Goal: Task Accomplishment & Management: Use online tool/utility

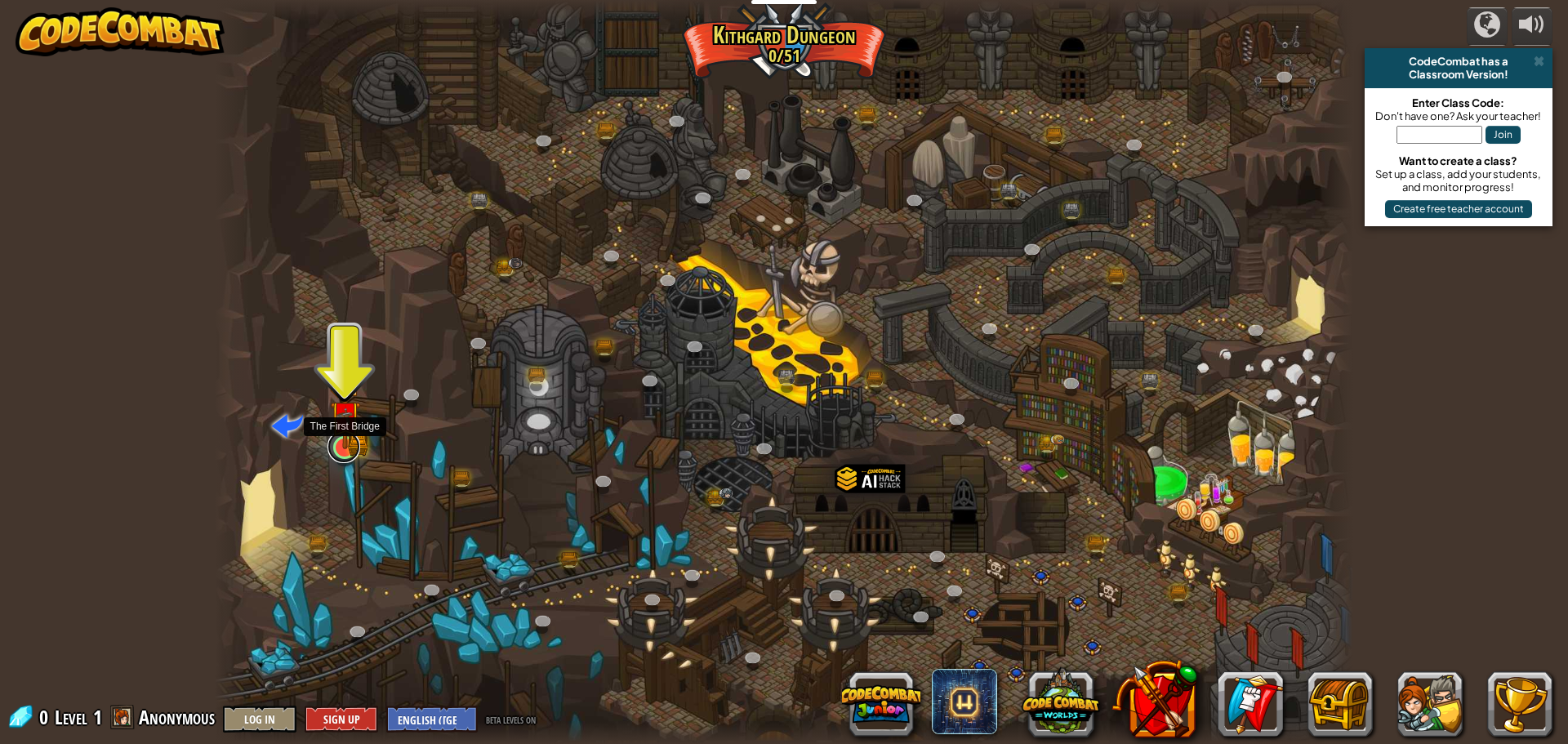
click at [342, 454] on link at bounding box center [343, 447] width 33 height 33
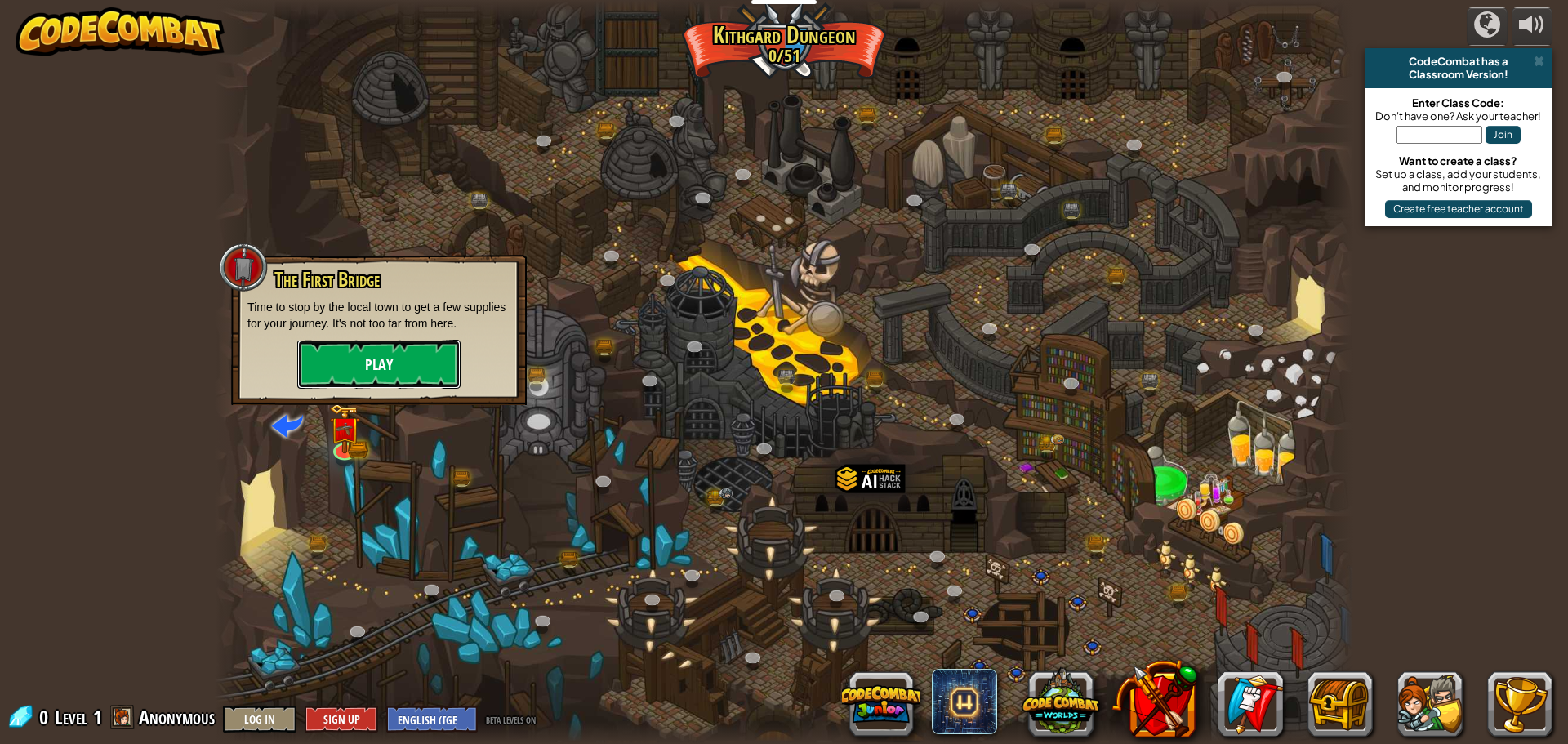
click at [342, 364] on button "Play" at bounding box center [379, 364] width 164 height 49
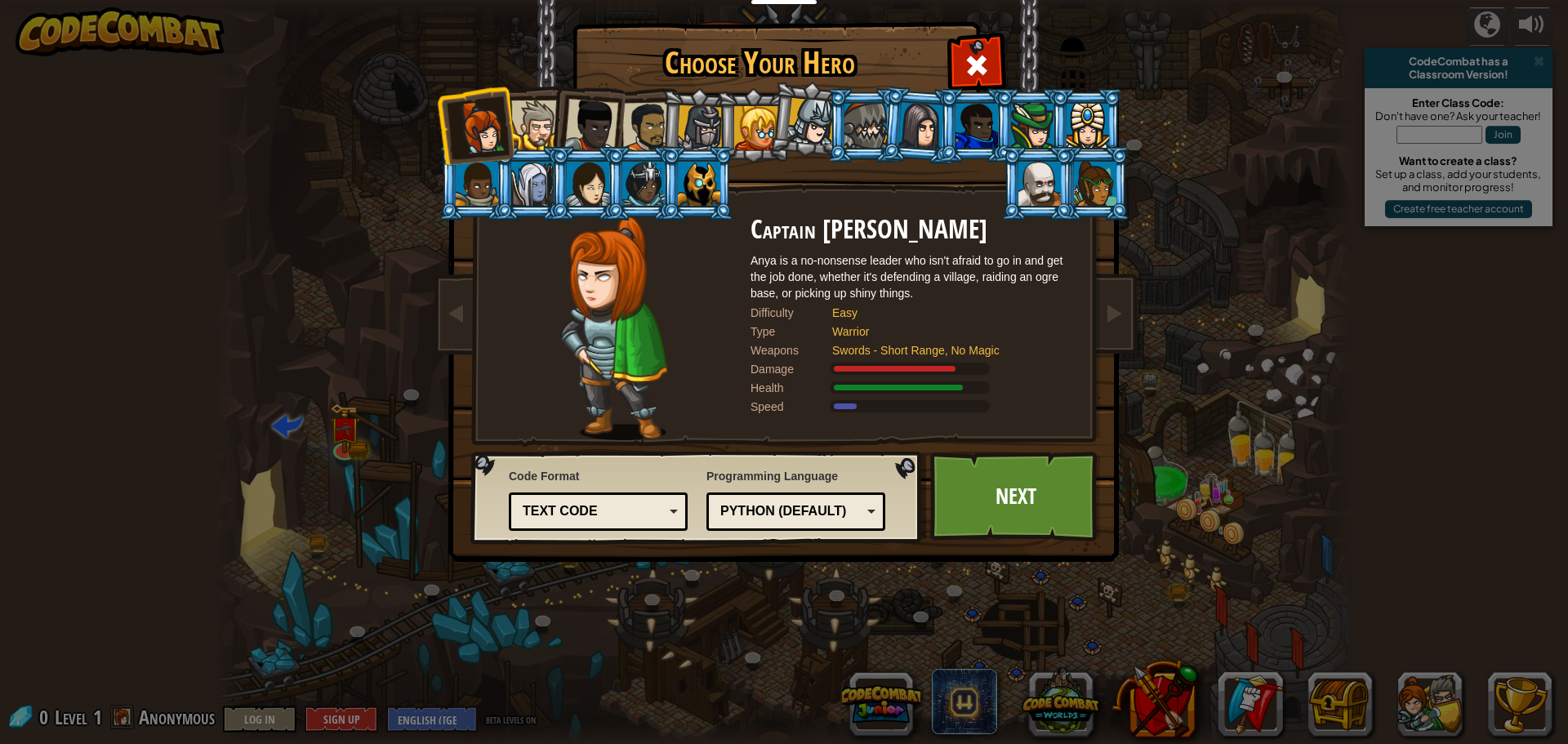
click at [592, 519] on div "Text code" at bounding box center [593, 512] width 142 height 19
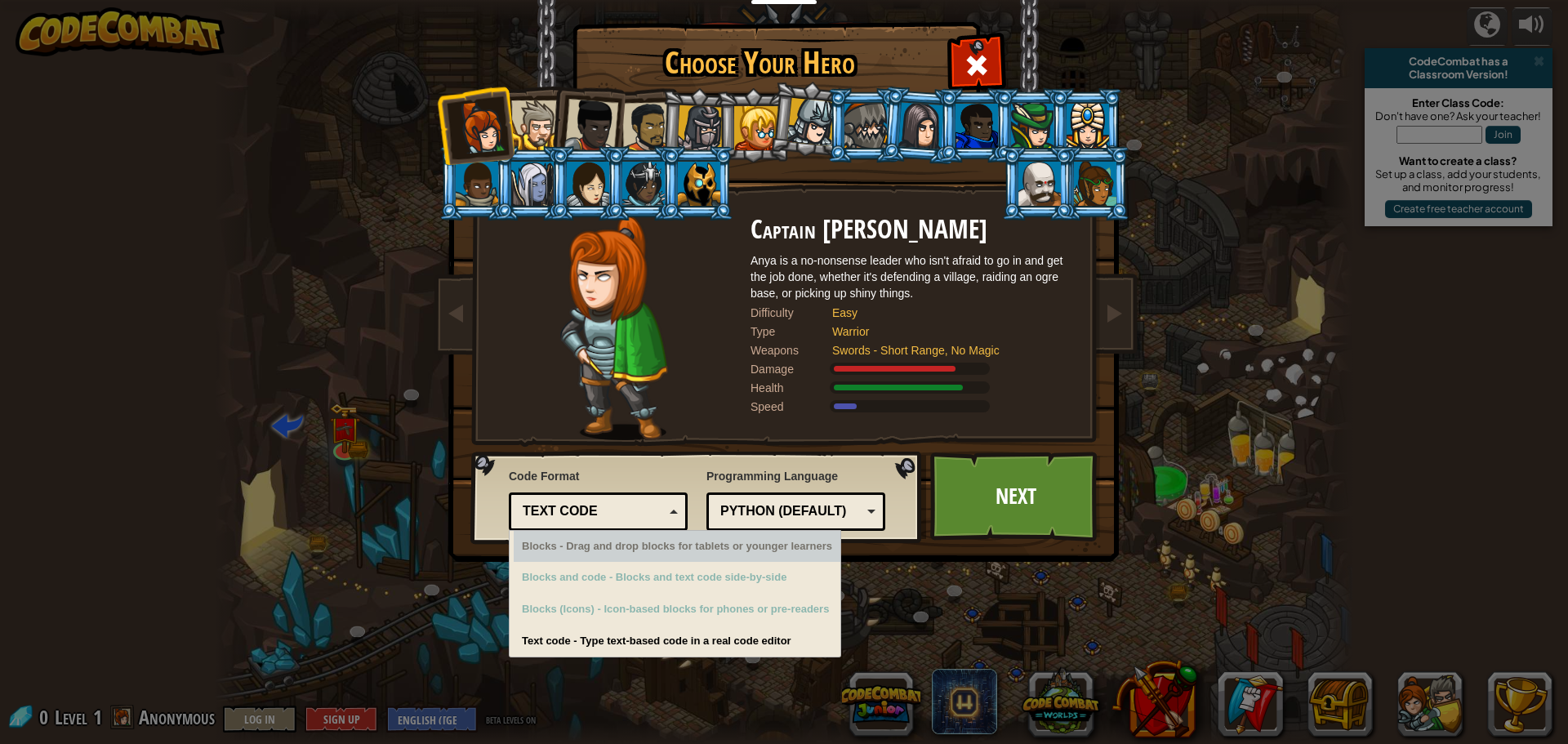
click at [748, 511] on div "Python (Default)" at bounding box center [791, 512] width 142 height 19
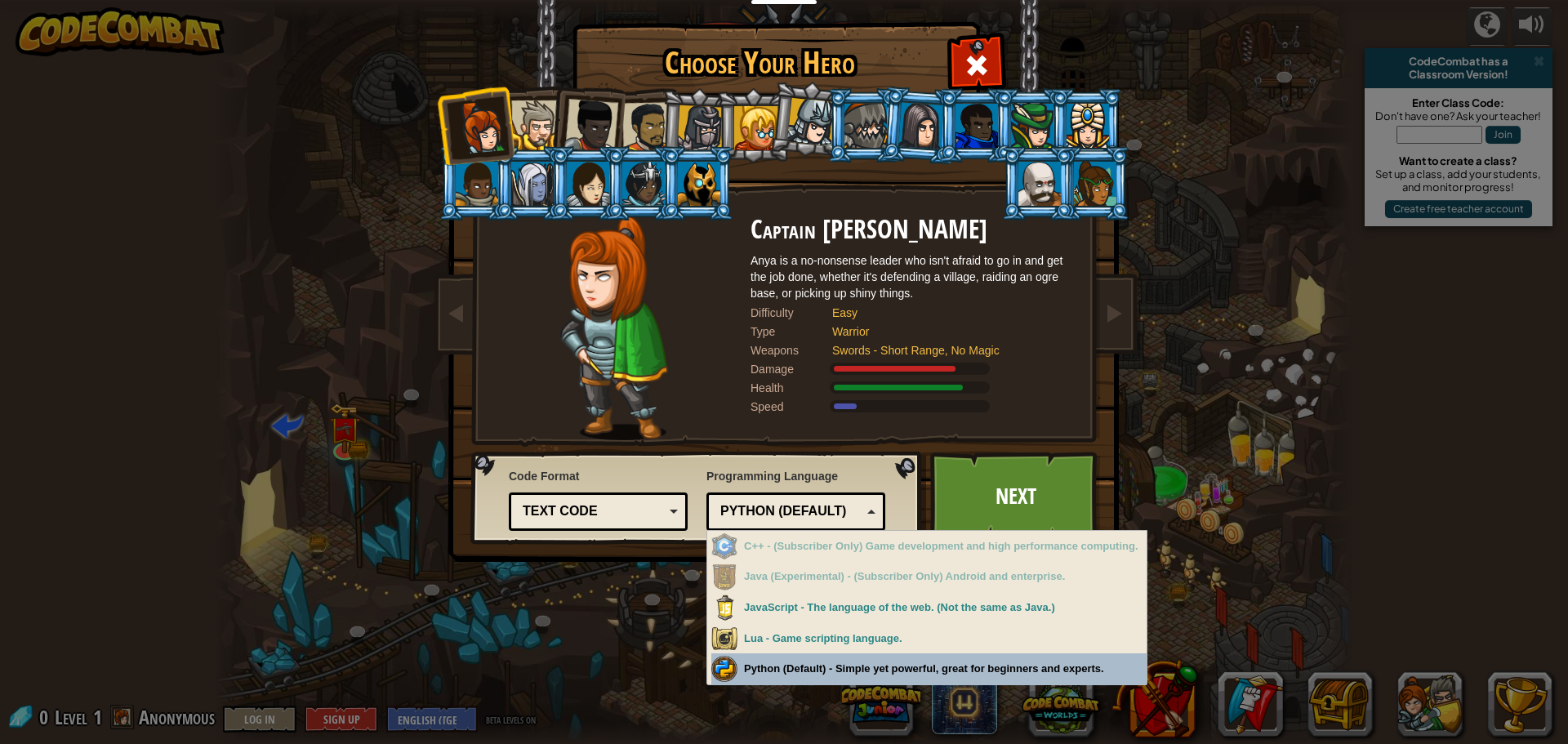
click at [753, 660] on div "Choose Your Hero 0 Captain [PERSON_NAME] is a no-nonsense leader who isn't afra…" at bounding box center [784, 372] width 1568 height 744
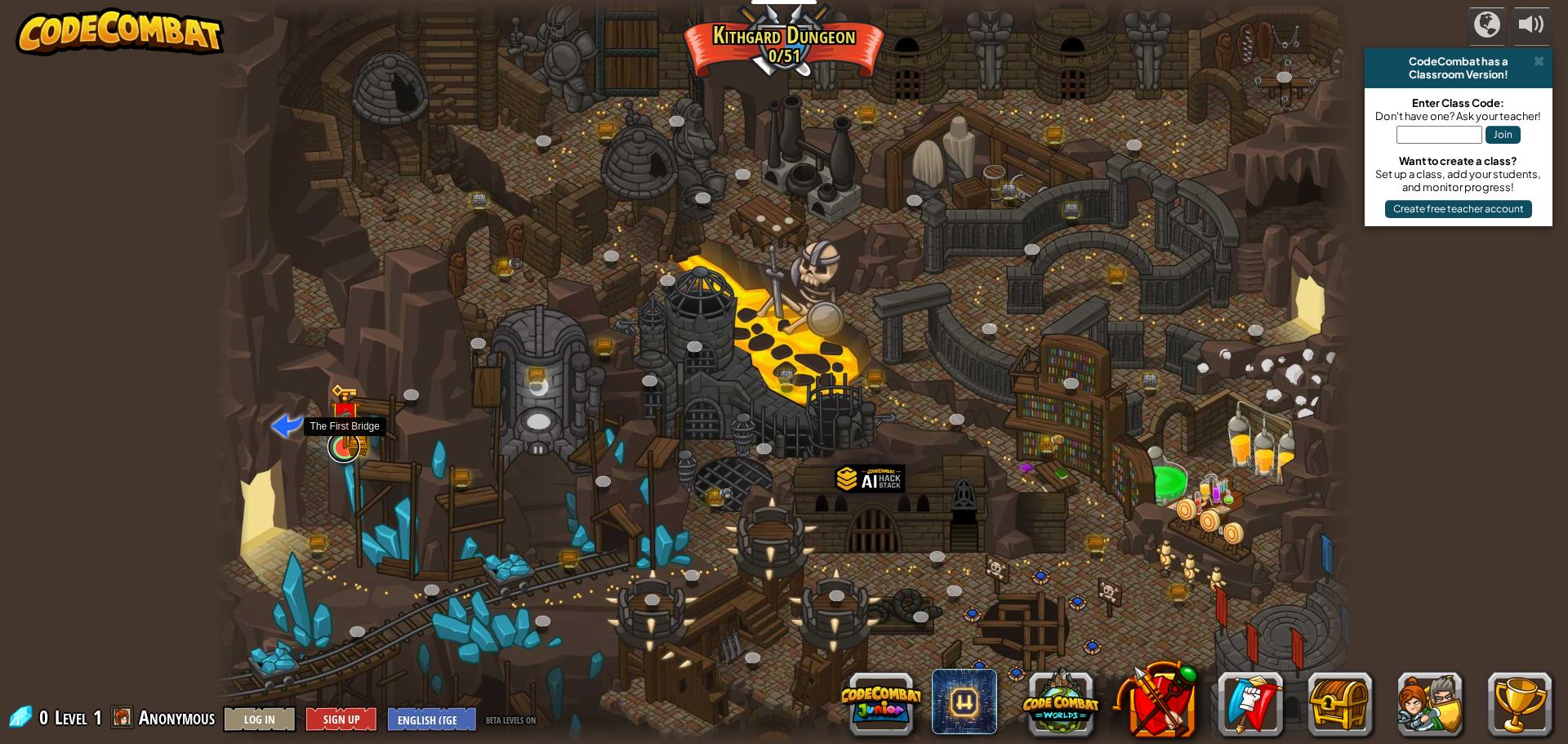
click at [338, 458] on link at bounding box center [343, 447] width 33 height 33
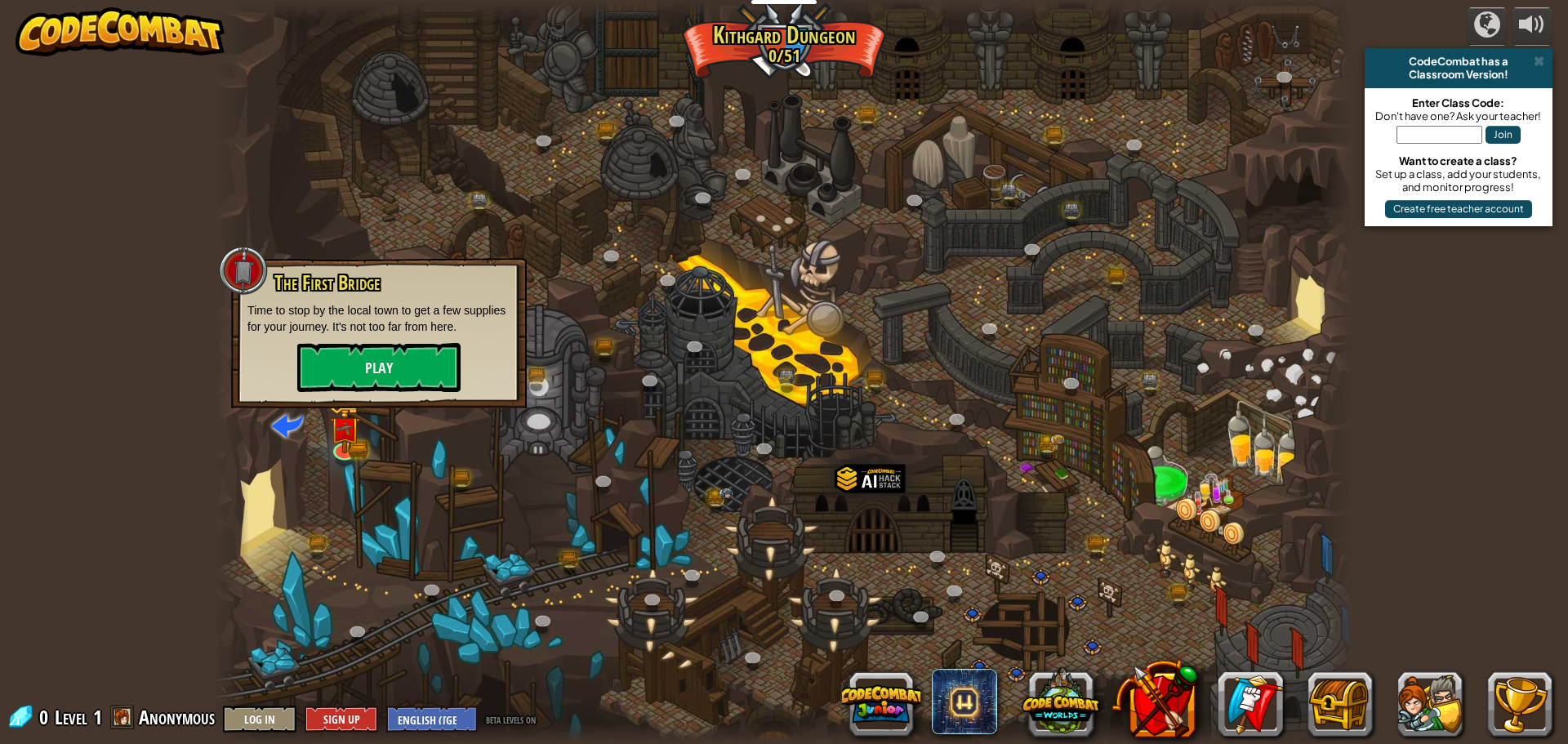
click at [355, 394] on div "The First Bridge Time to stop by the local town to get a few supplies for your …" at bounding box center [379, 332] width 296 height 150
click at [358, 384] on button "Play" at bounding box center [379, 368] width 164 height 49
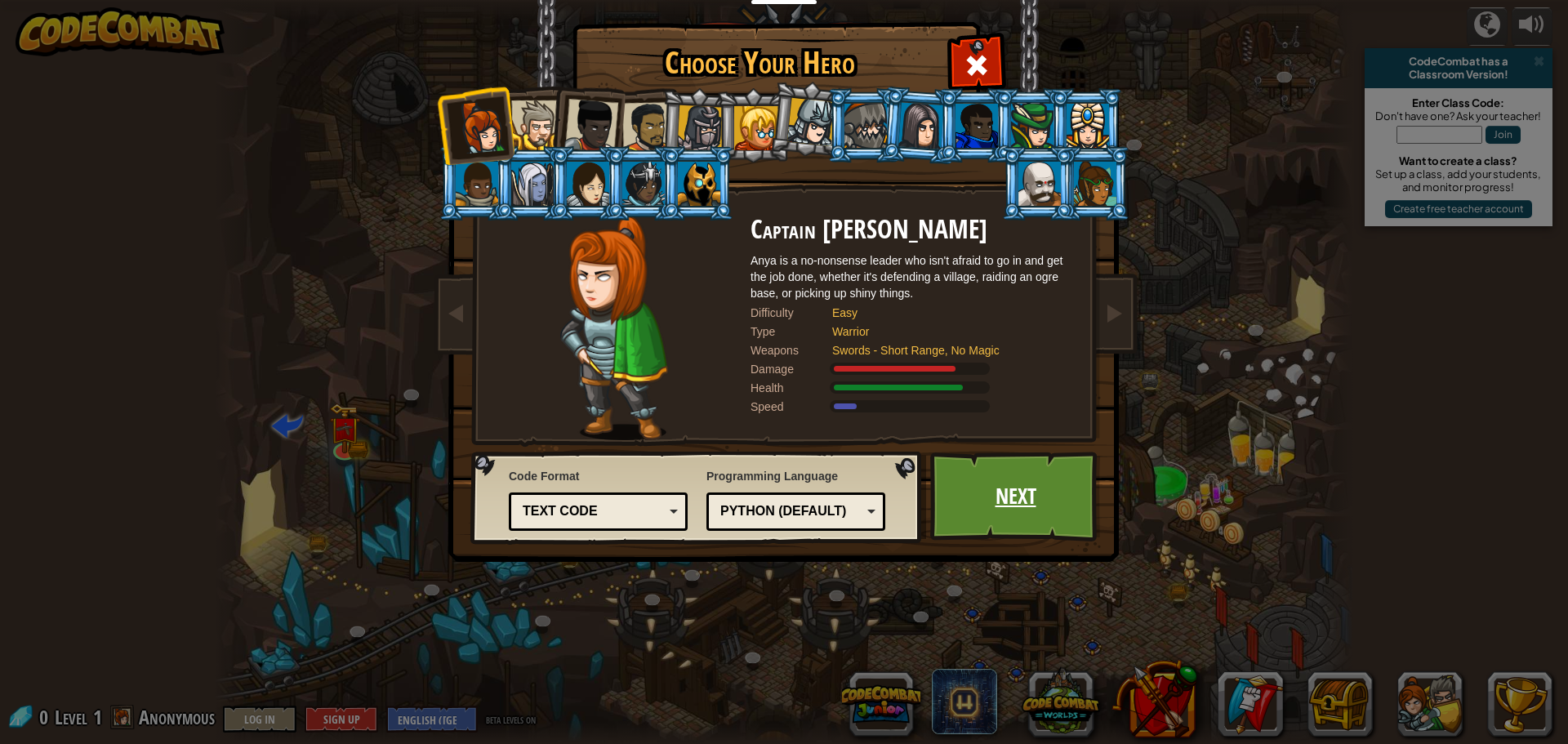
click at [1014, 474] on link "Next" at bounding box center [1015, 497] width 170 height 90
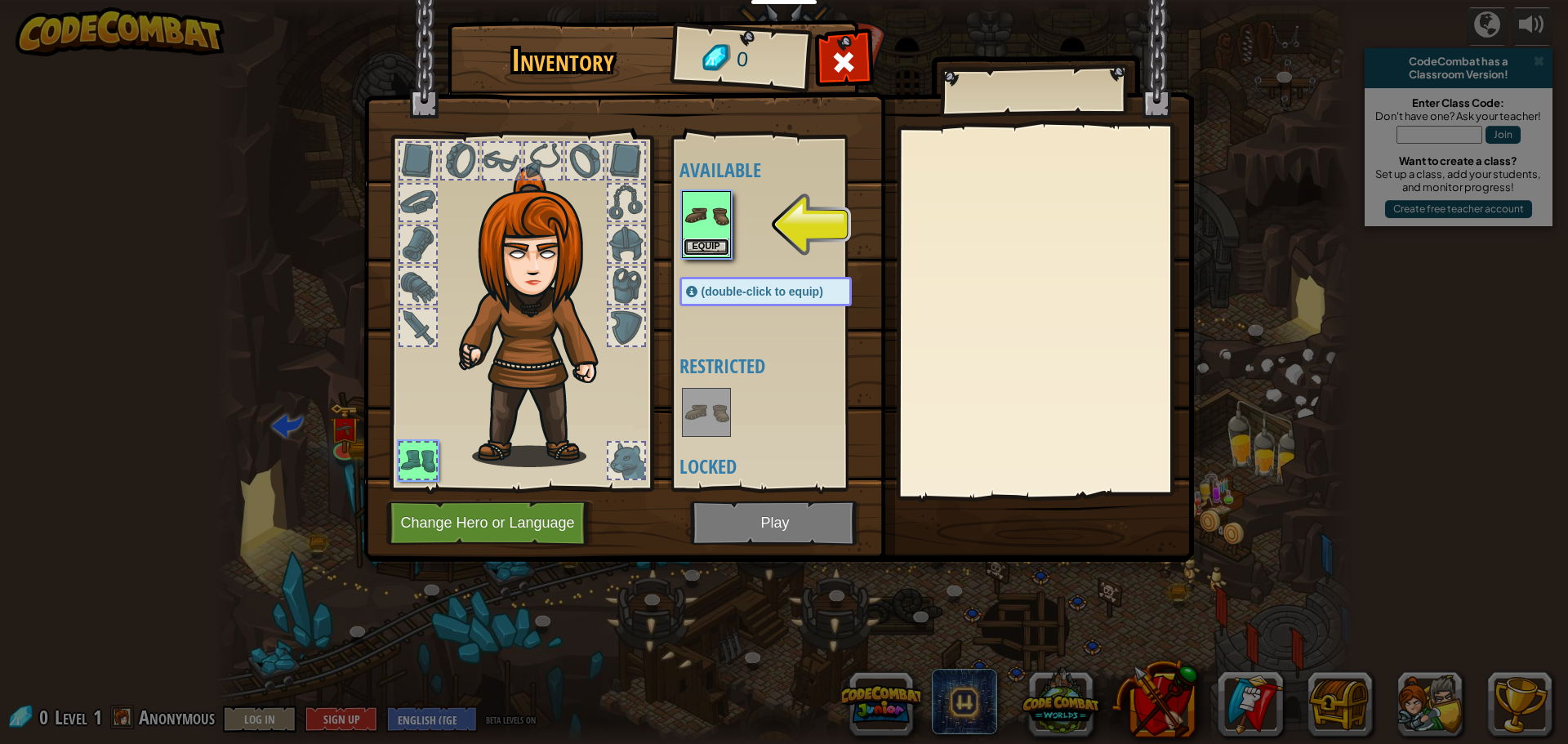
click at [689, 255] on button "Equip" at bounding box center [706, 247] width 46 height 17
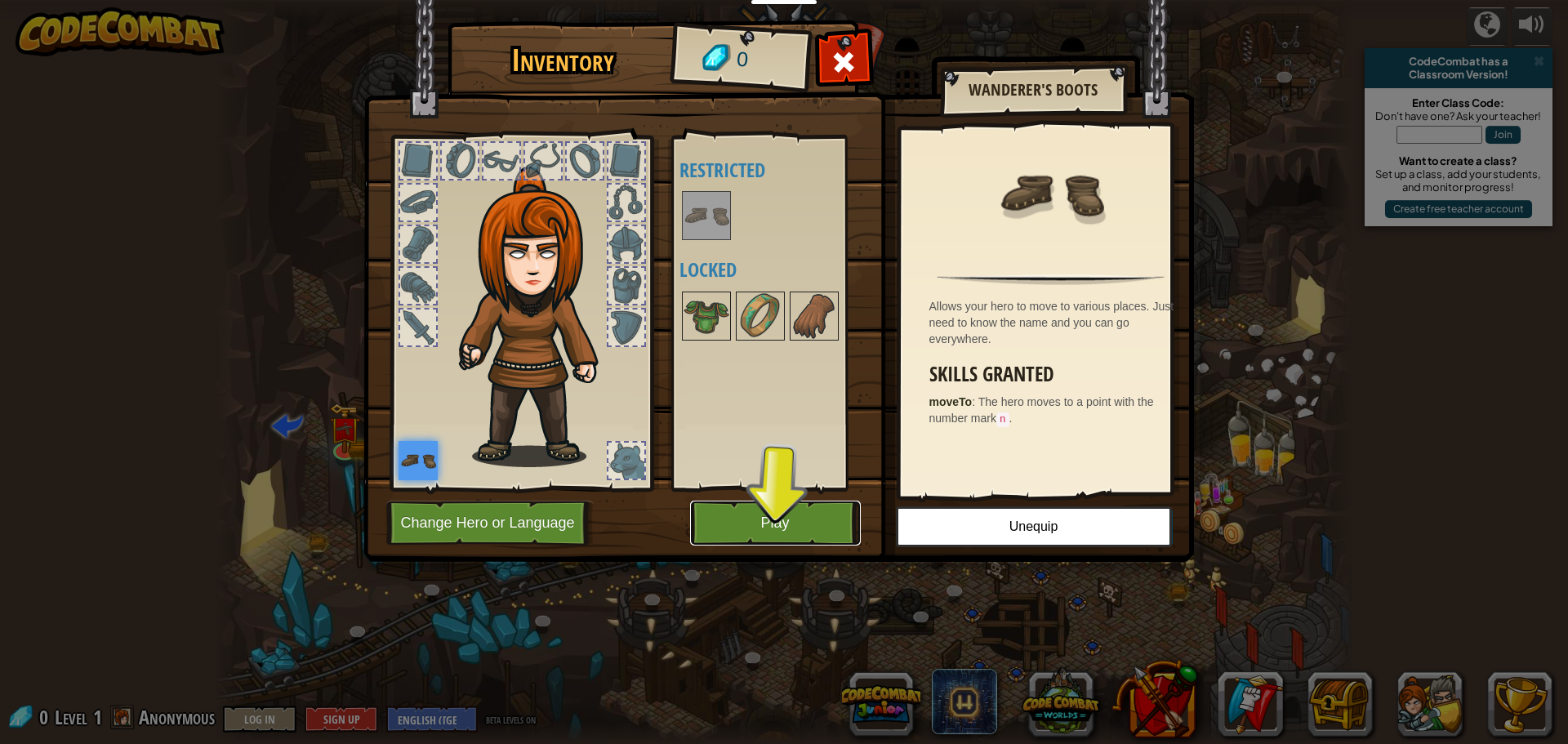
click at [780, 529] on button "Play" at bounding box center [775, 523] width 170 height 45
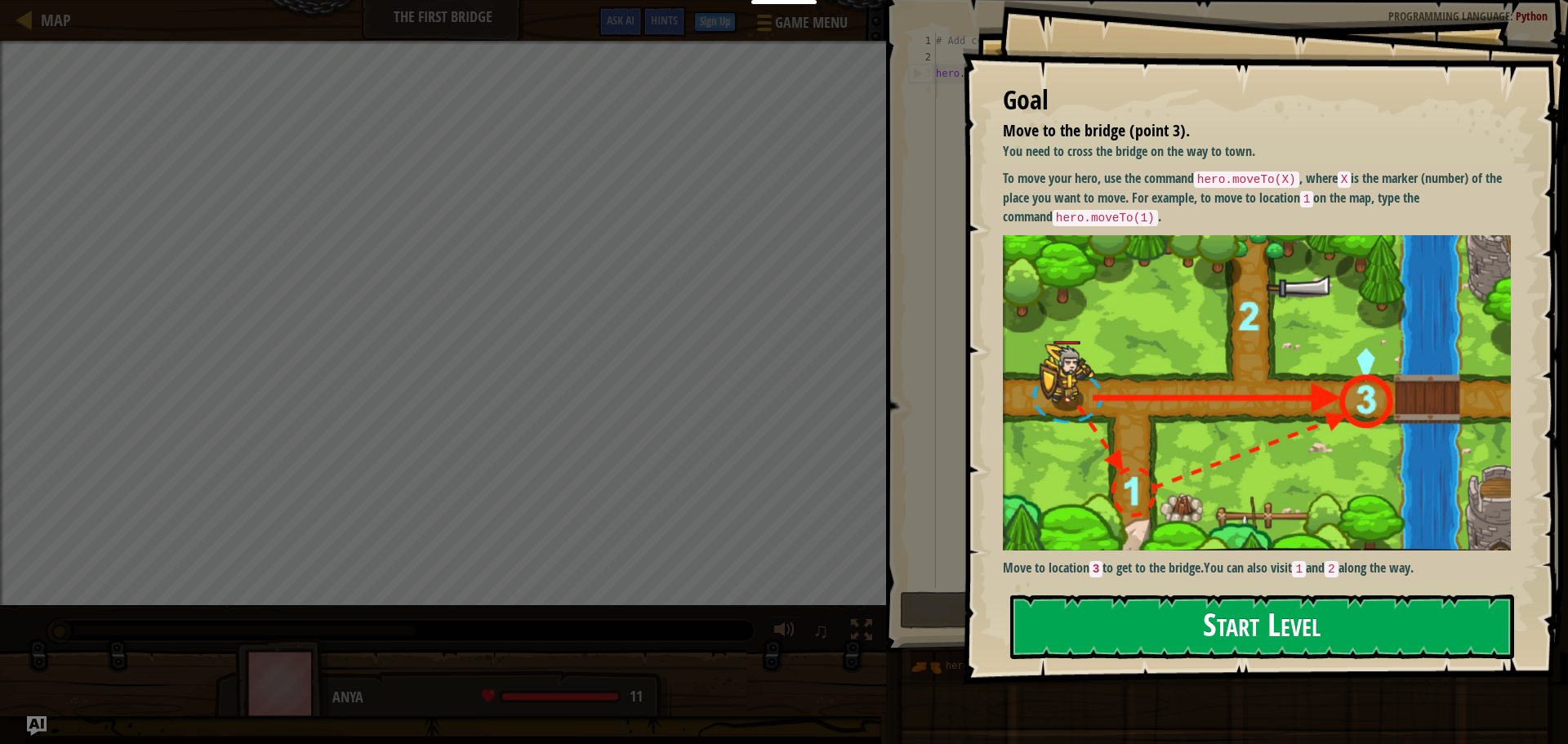
click at [1110, 612] on button "Start Level" at bounding box center [1262, 626] width 503 height 64
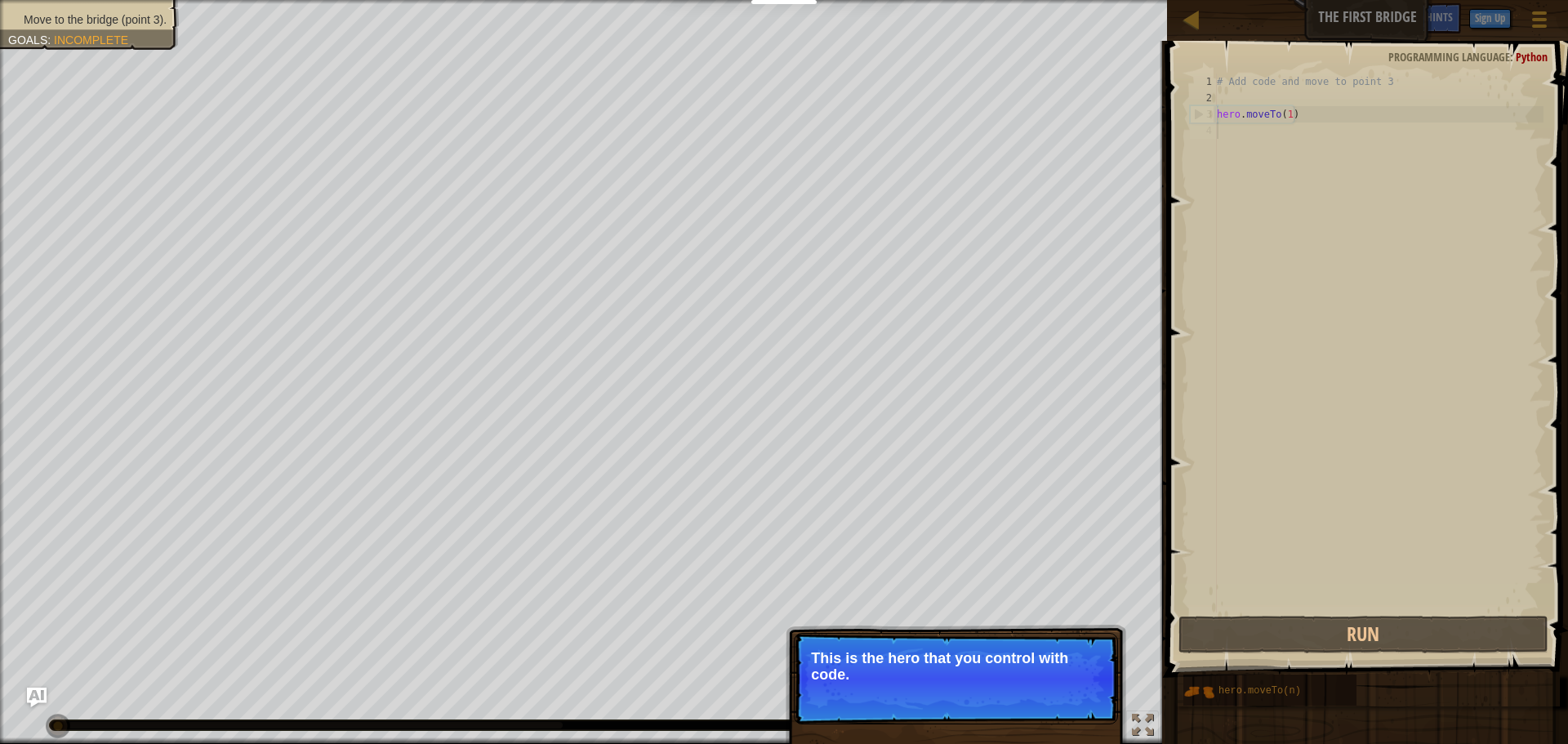
click at [965, 636] on p "Skip (esc) Continue This is the hero that you control with code." at bounding box center [955, 679] width 324 height 92
click at [965, 636] on p "Skip (esc) Continue This is the hero that you control with code." at bounding box center [955, 679] width 324 height 92
click at [1077, 701] on button "Continue" at bounding box center [1071, 696] width 68 height 21
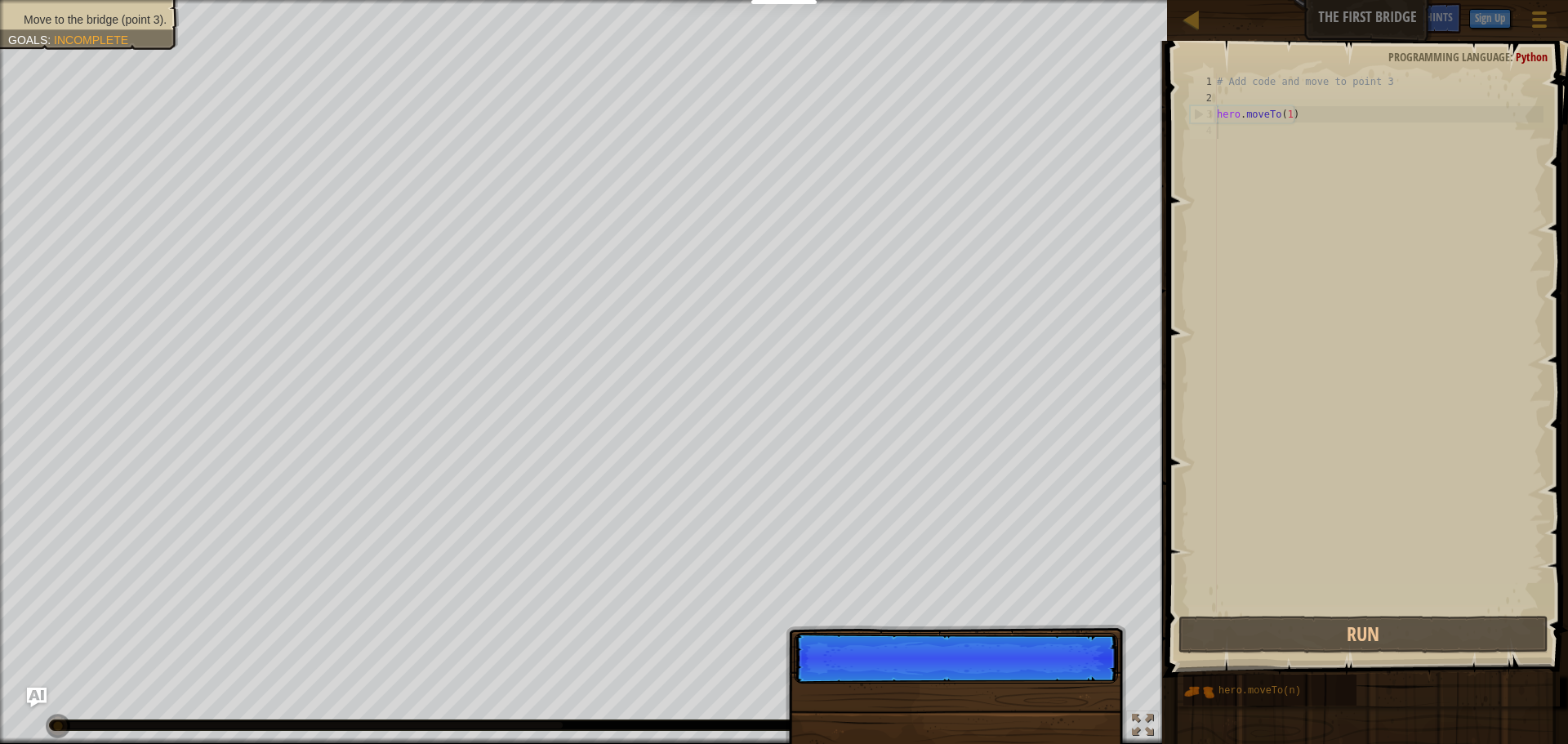
scroll to position [8, 0]
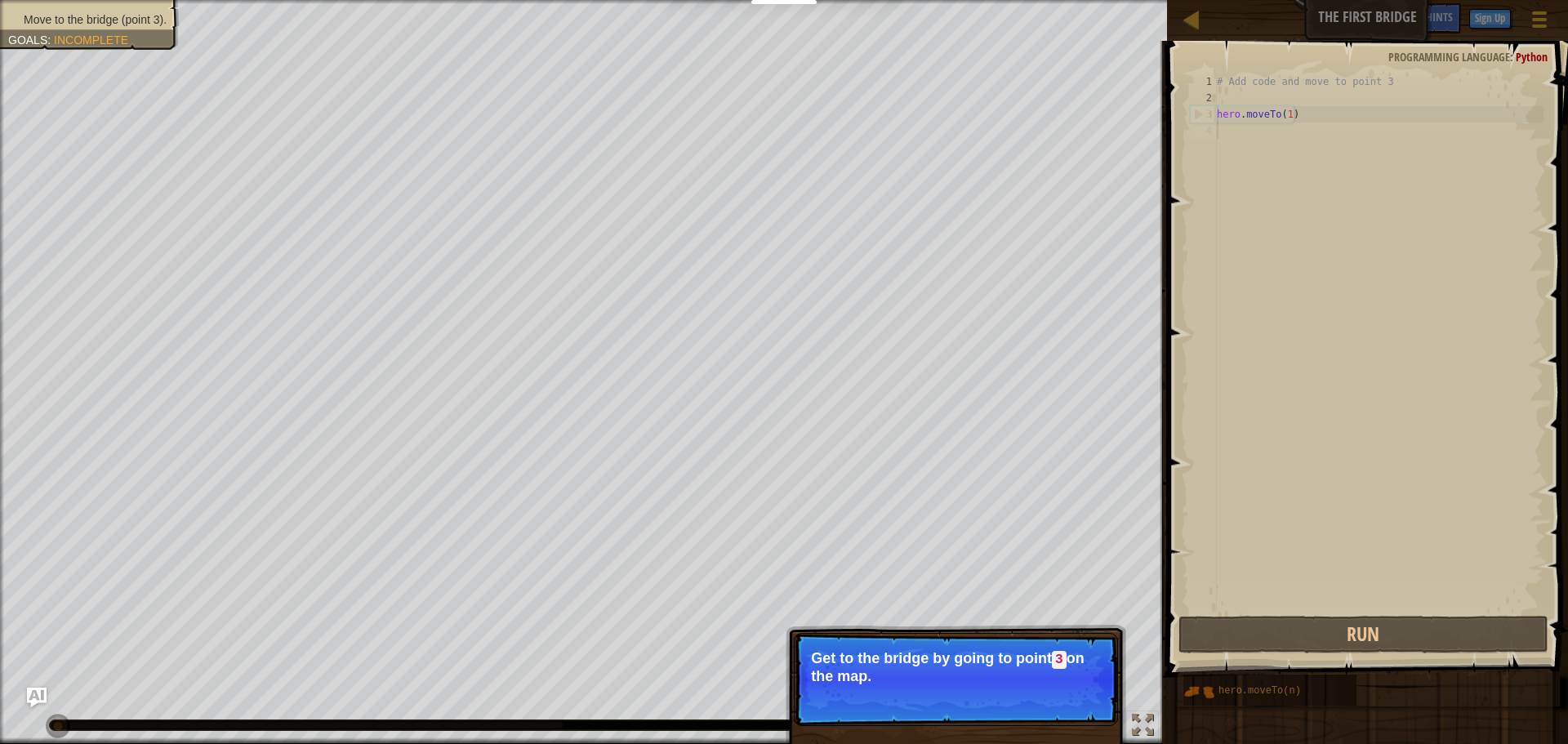
click at [1077, 670] on p "Get to the bridge by going to point 3 on the map." at bounding box center [956, 667] width 290 height 34
click at [1015, 695] on span "Skip (esc)" at bounding box center [1004, 697] width 51 height 13
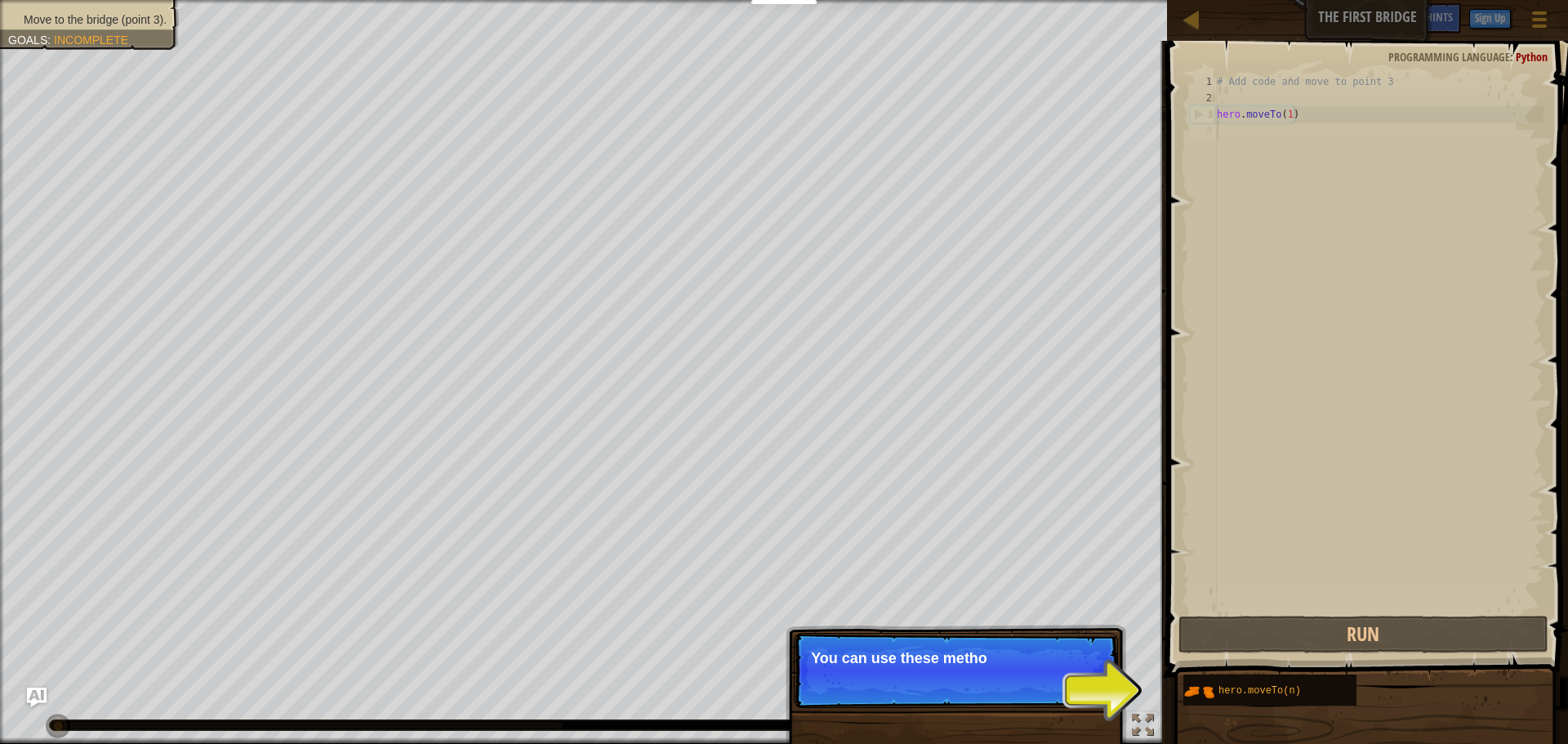
click at [1015, 695] on p "Skip (esc) Continue You can use these metho" at bounding box center [955, 670] width 324 height 75
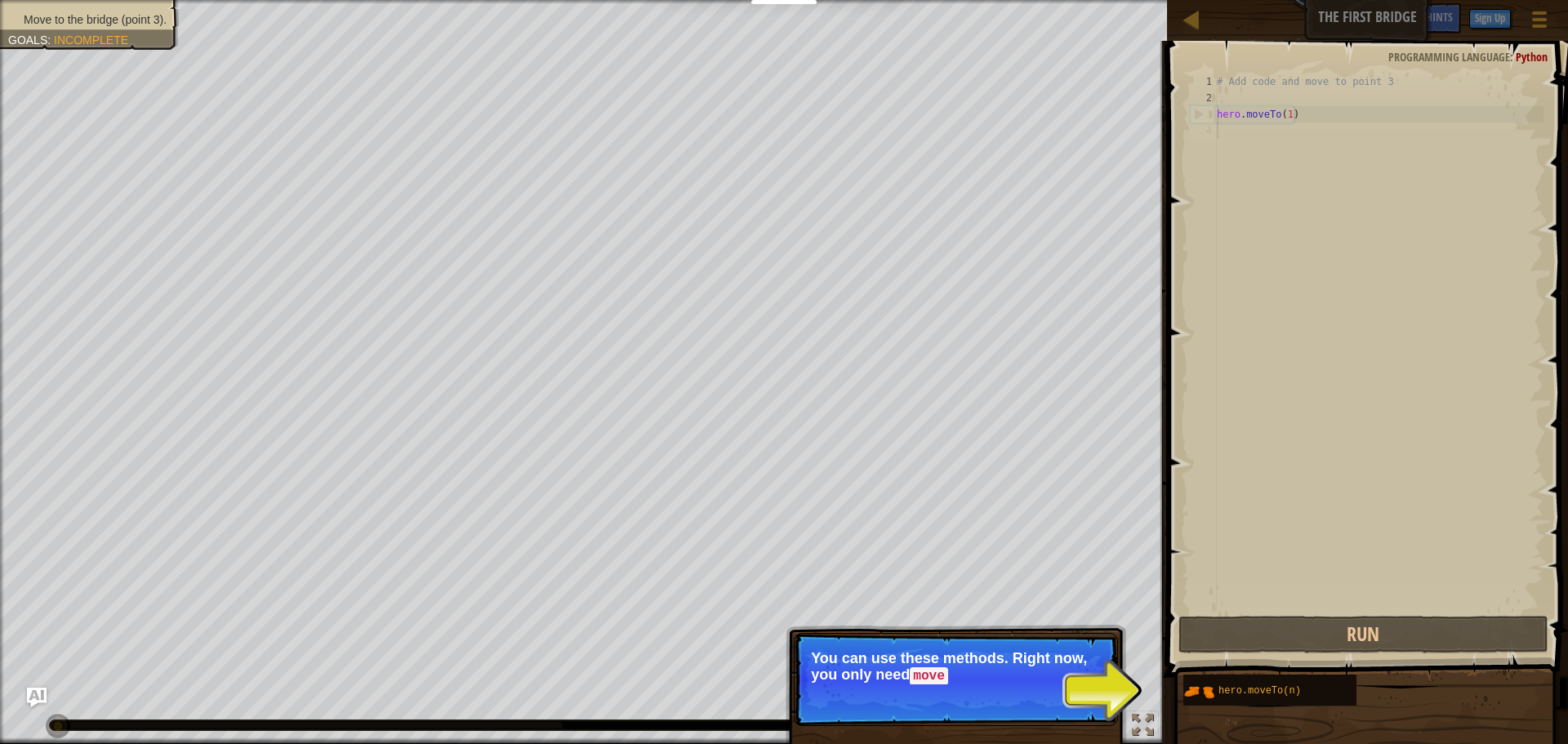
click at [1015, 695] on p "Skip (esc) Continue You can use these methods. Right now, you only need move" at bounding box center [955, 680] width 324 height 93
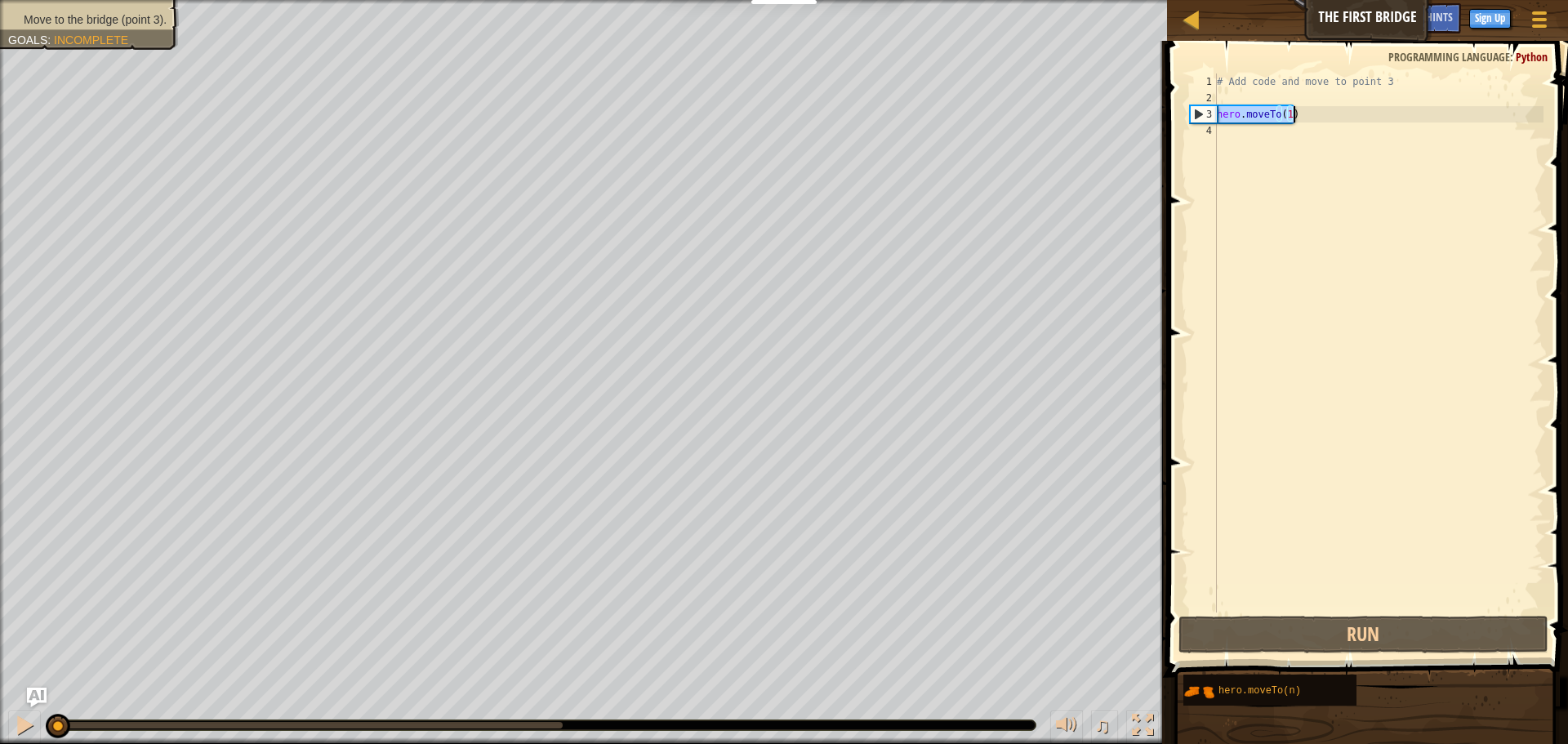
drag, startPoint x: 1217, startPoint y: 109, endPoint x: 1319, endPoint y: 114, distance: 102.1
click at [1319, 114] on div "# Add code and move to point 3 hero . moveTo ( 1 )" at bounding box center [1378, 359] width 330 height 571
type textarea "hero.moveTo(1)"
click at [1275, 138] on div "# Add code and move to point 3 hero . moveTo ( 1 )" at bounding box center [1378, 359] width 330 height 571
paste textarea "hero.moveTo(1)"
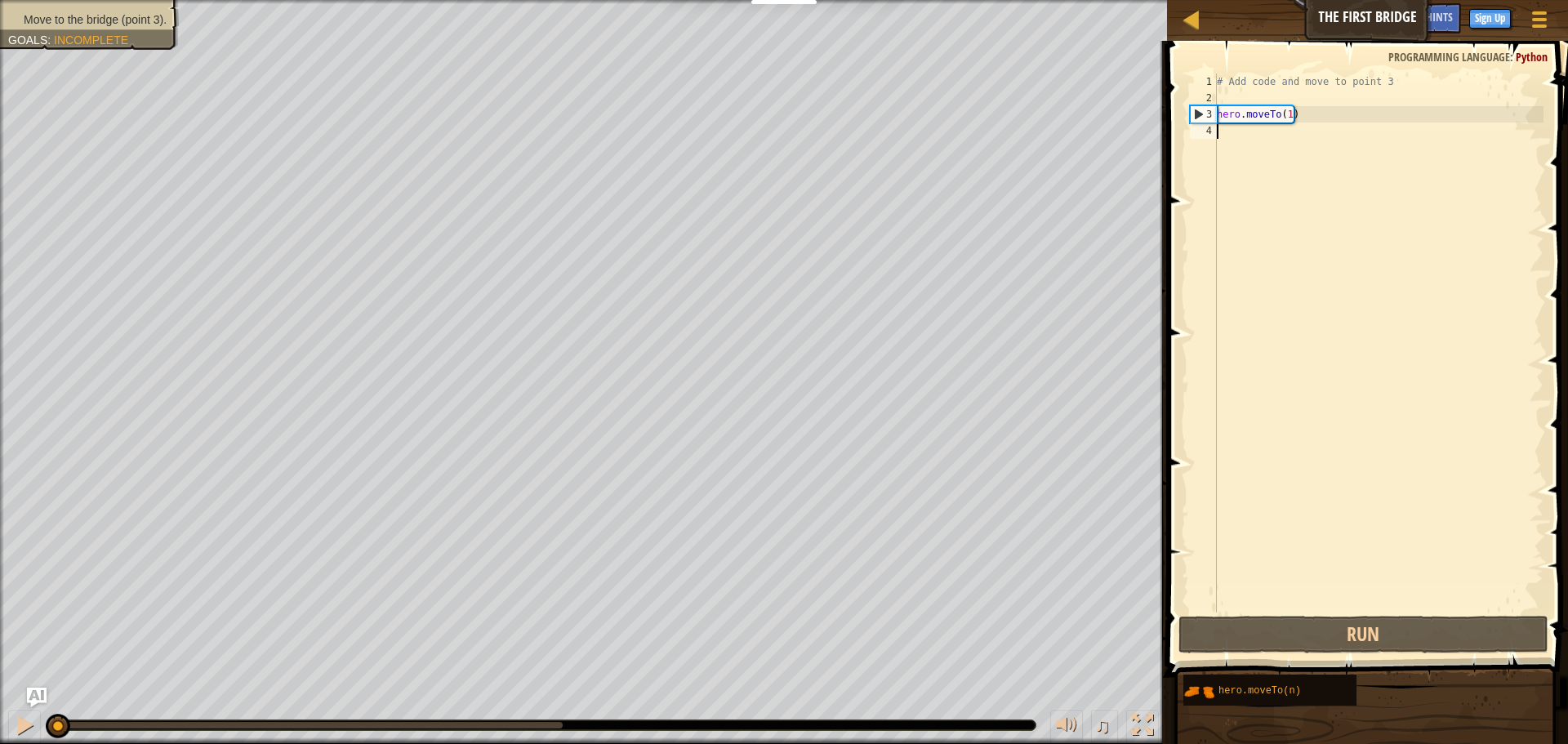
type textarea "hero.moveTo(1)"
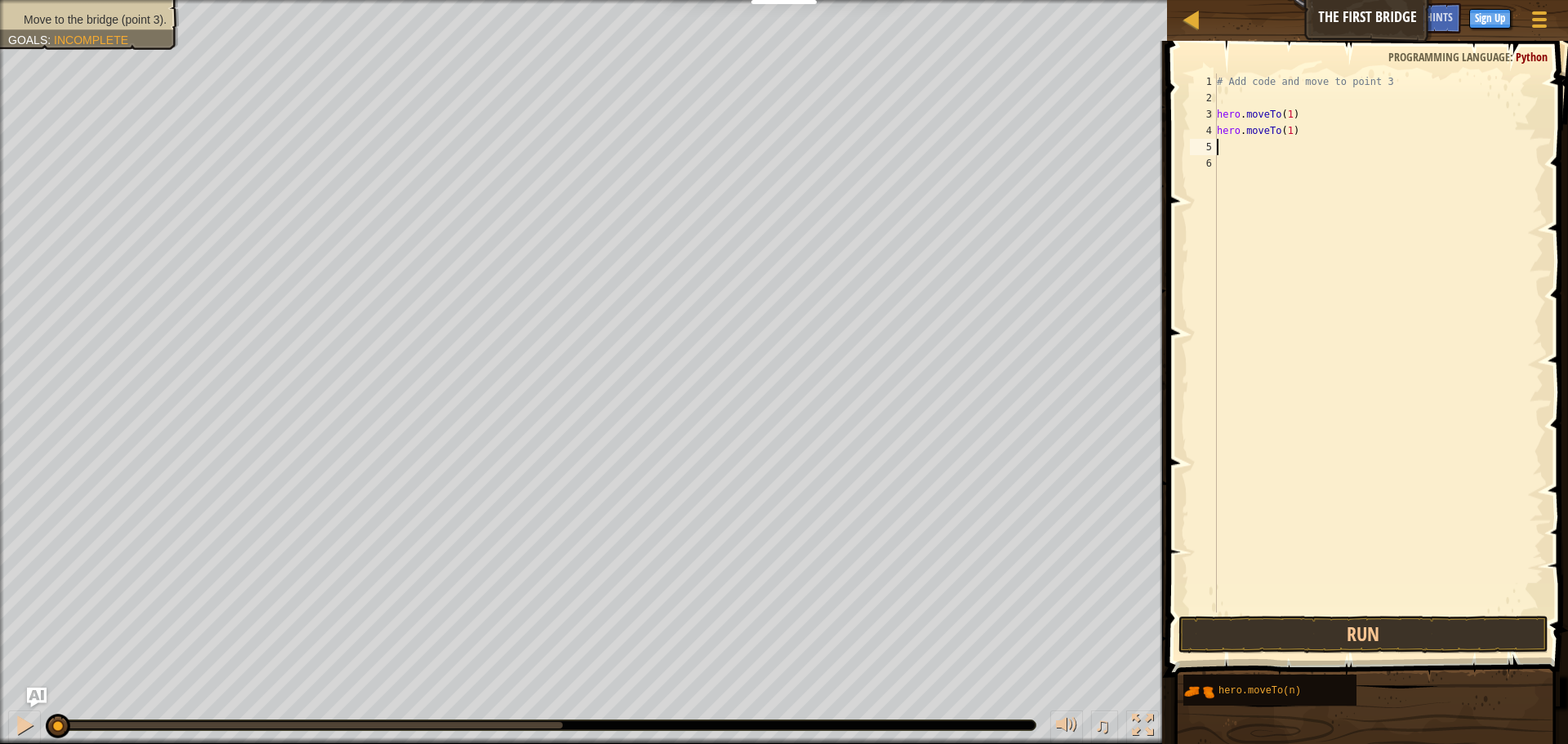
paste textarea "hero.moveTo(1)"
type textarea "hero.moveTo(3)"
click at [1352, 628] on button "Run" at bounding box center [1363, 634] width 370 height 37
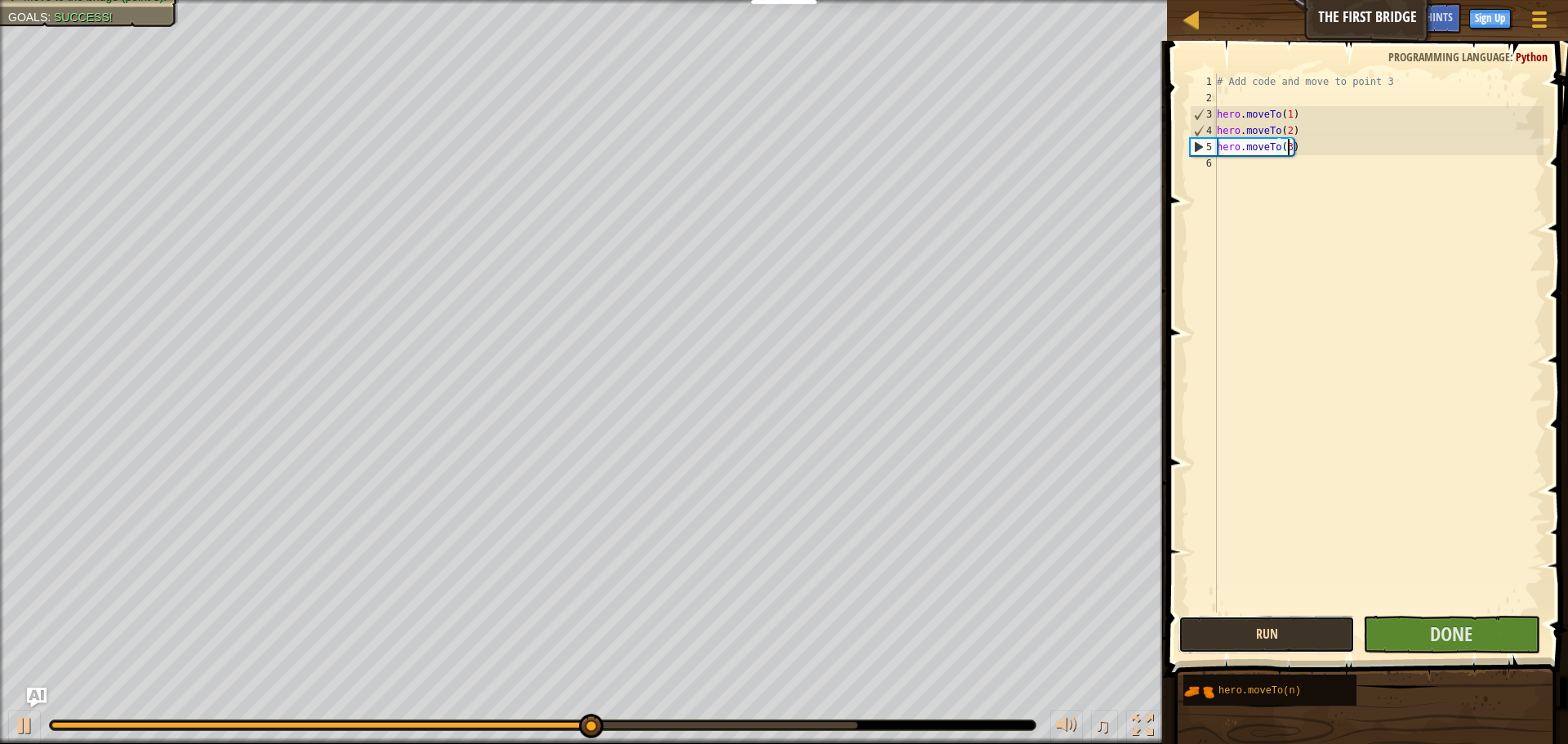
click at [1315, 635] on button "Run" at bounding box center [1266, 634] width 176 height 37
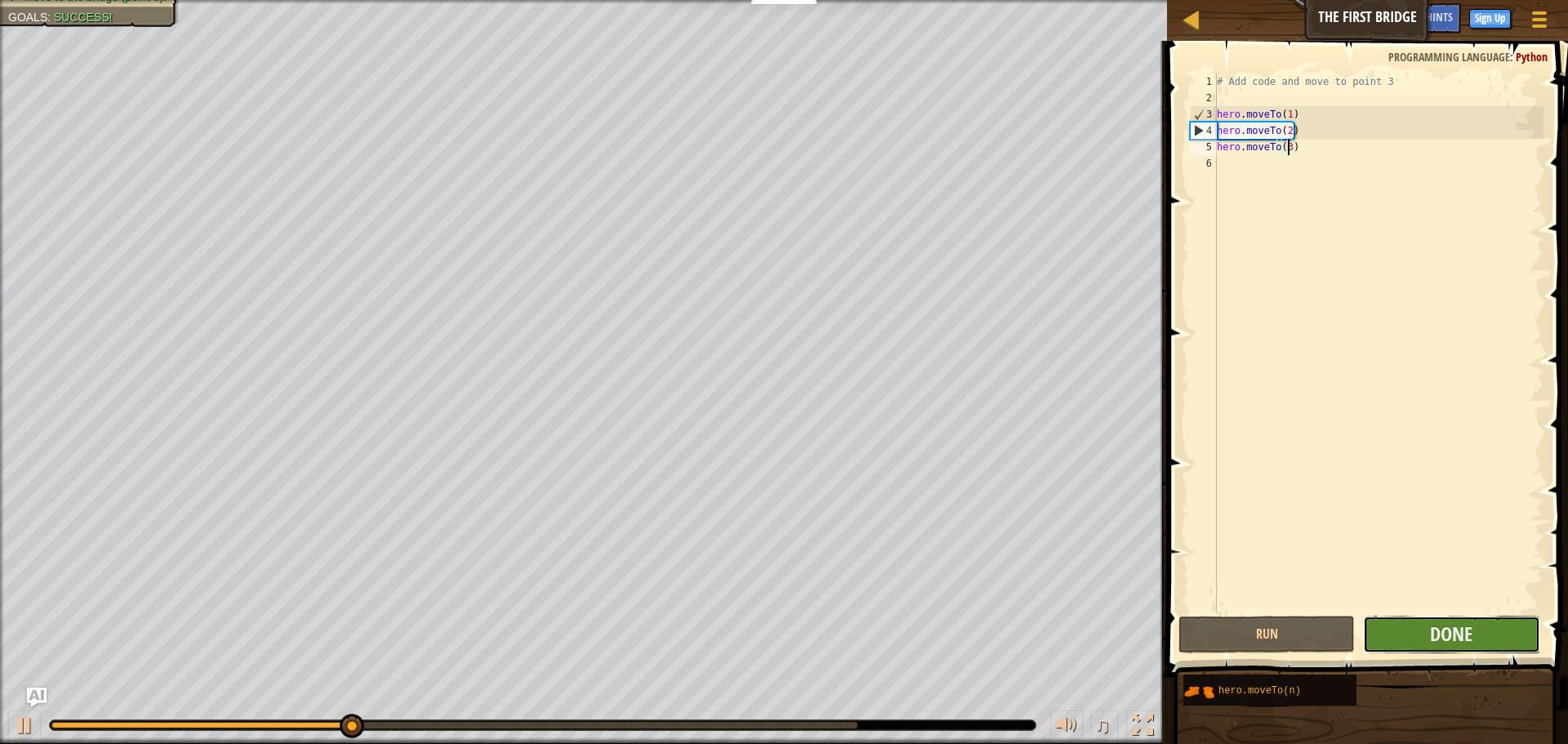
click at [1396, 633] on button "Done" at bounding box center [1451, 634] width 176 height 37
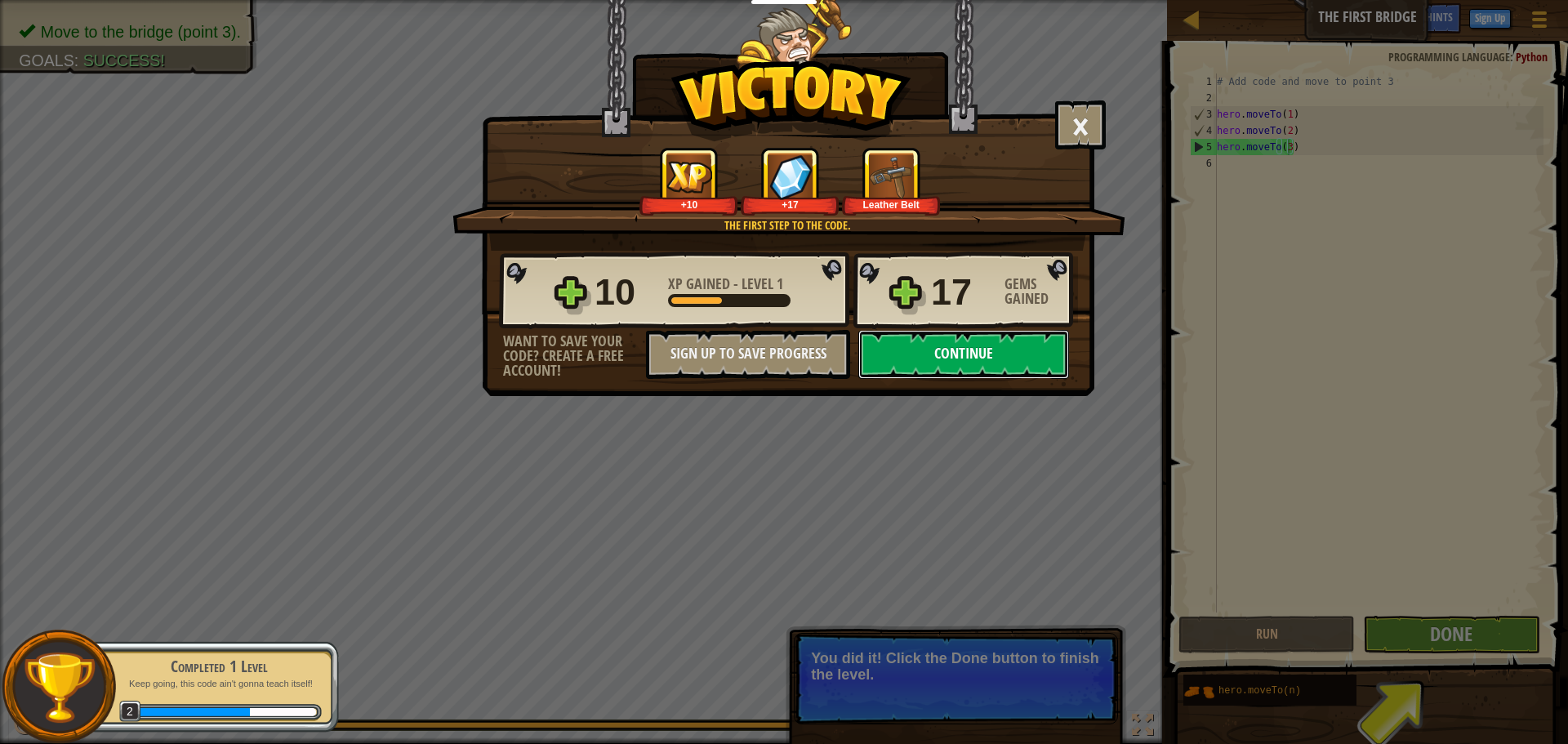
click at [1003, 358] on button "Continue" at bounding box center [964, 354] width 211 height 49
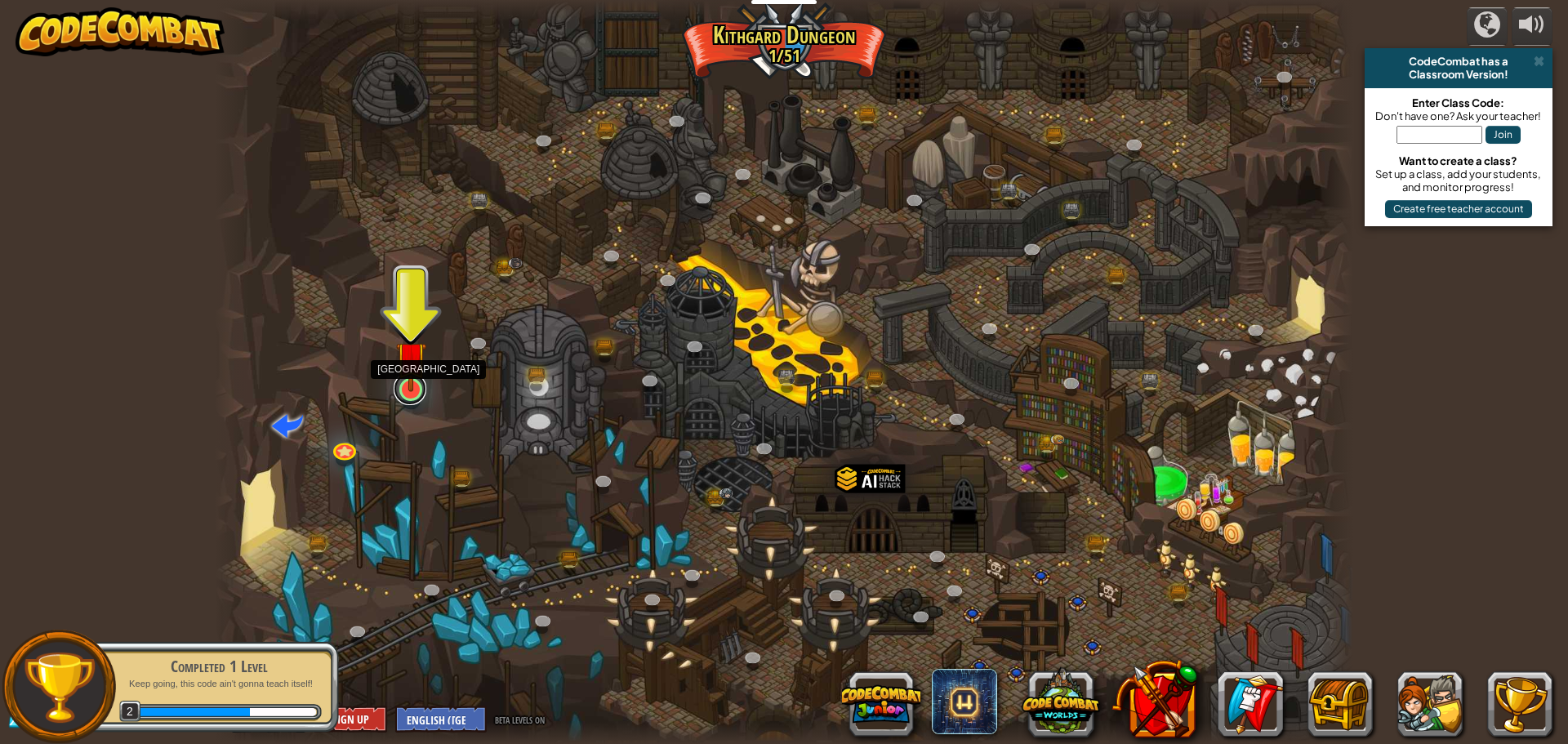
click at [399, 393] on link at bounding box center [409, 388] width 33 height 33
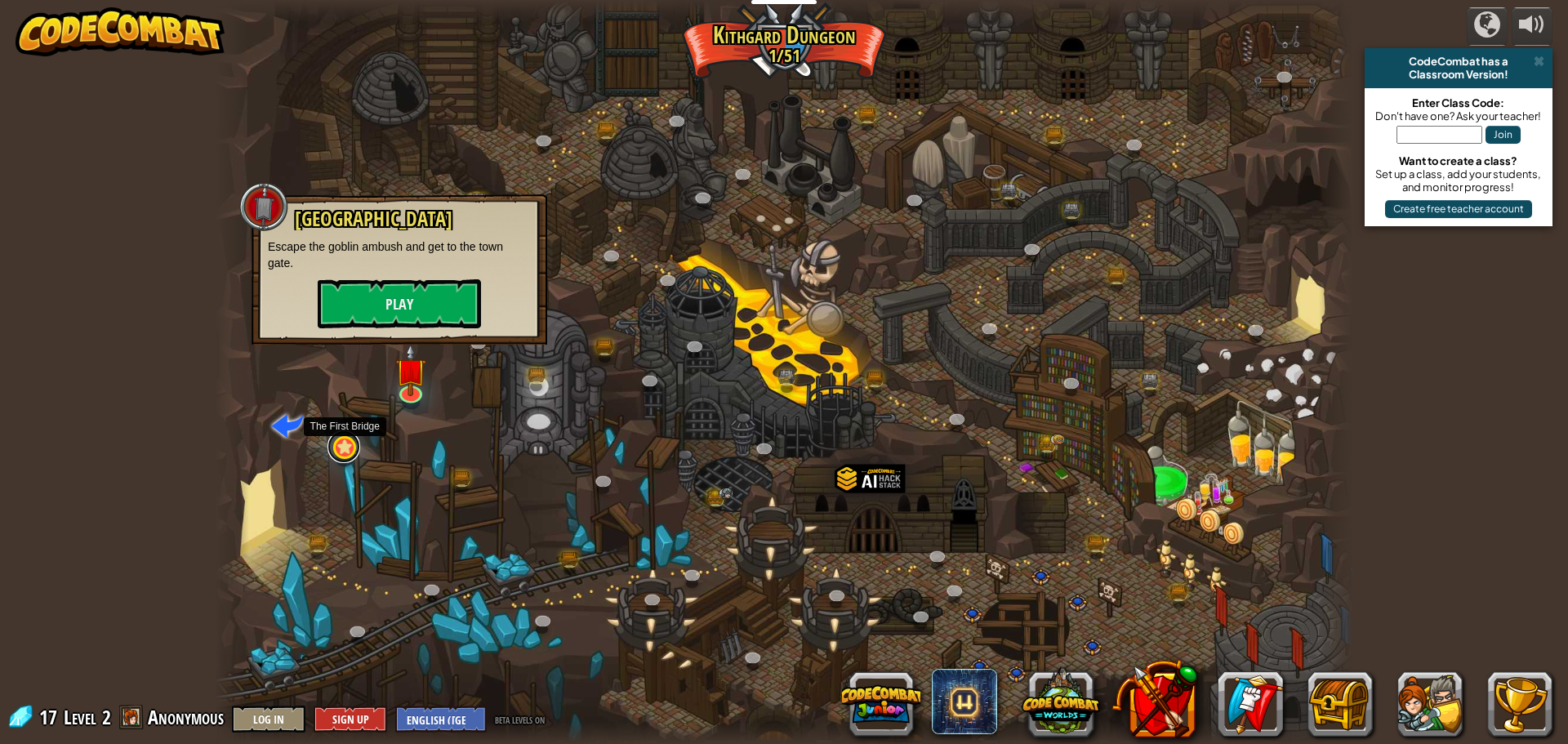
click at [345, 456] on link at bounding box center [343, 447] width 33 height 33
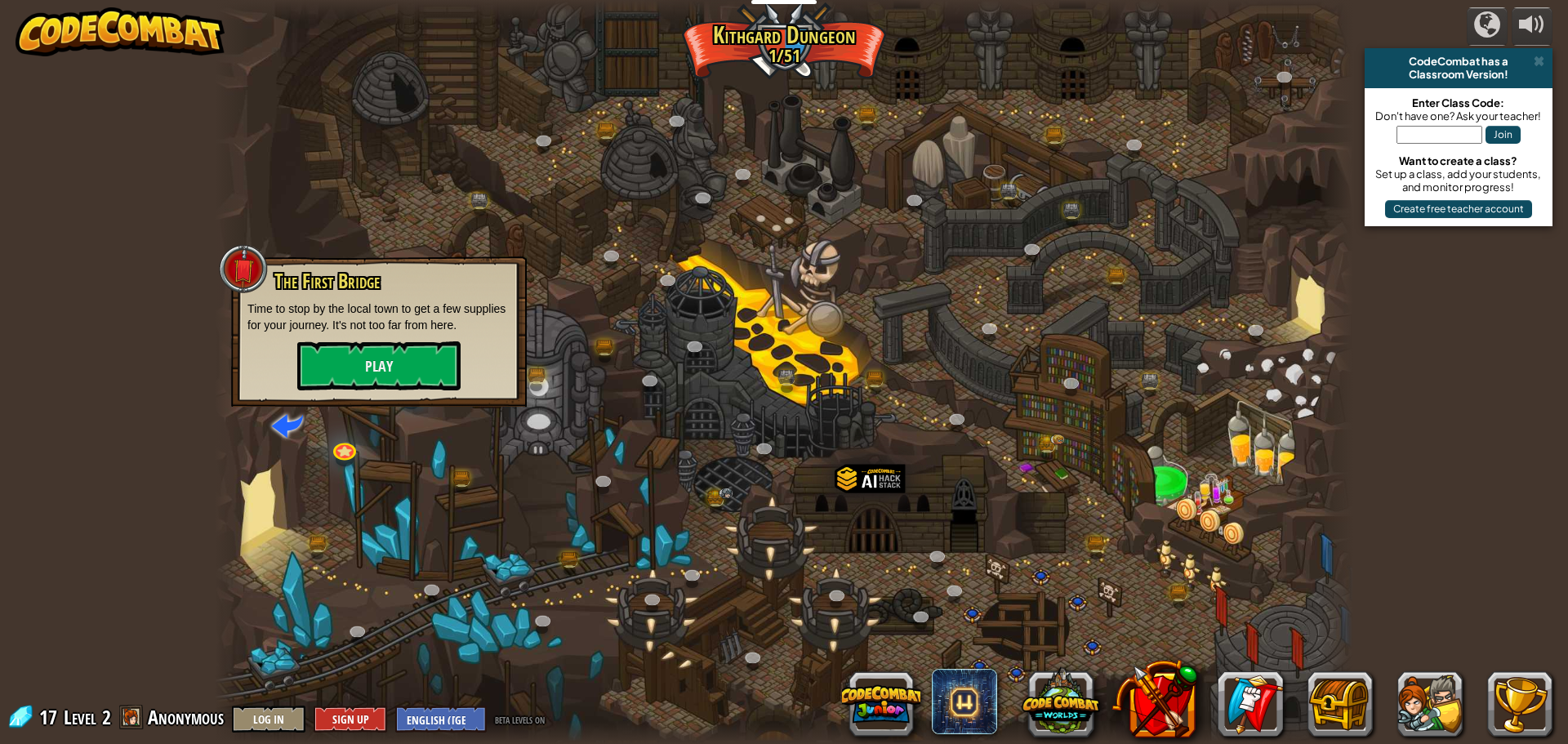
drag, startPoint x: 431, startPoint y: 476, endPoint x: 414, endPoint y: 461, distance: 22.7
click at [431, 477] on div at bounding box center [783, 372] width 1138 height 744
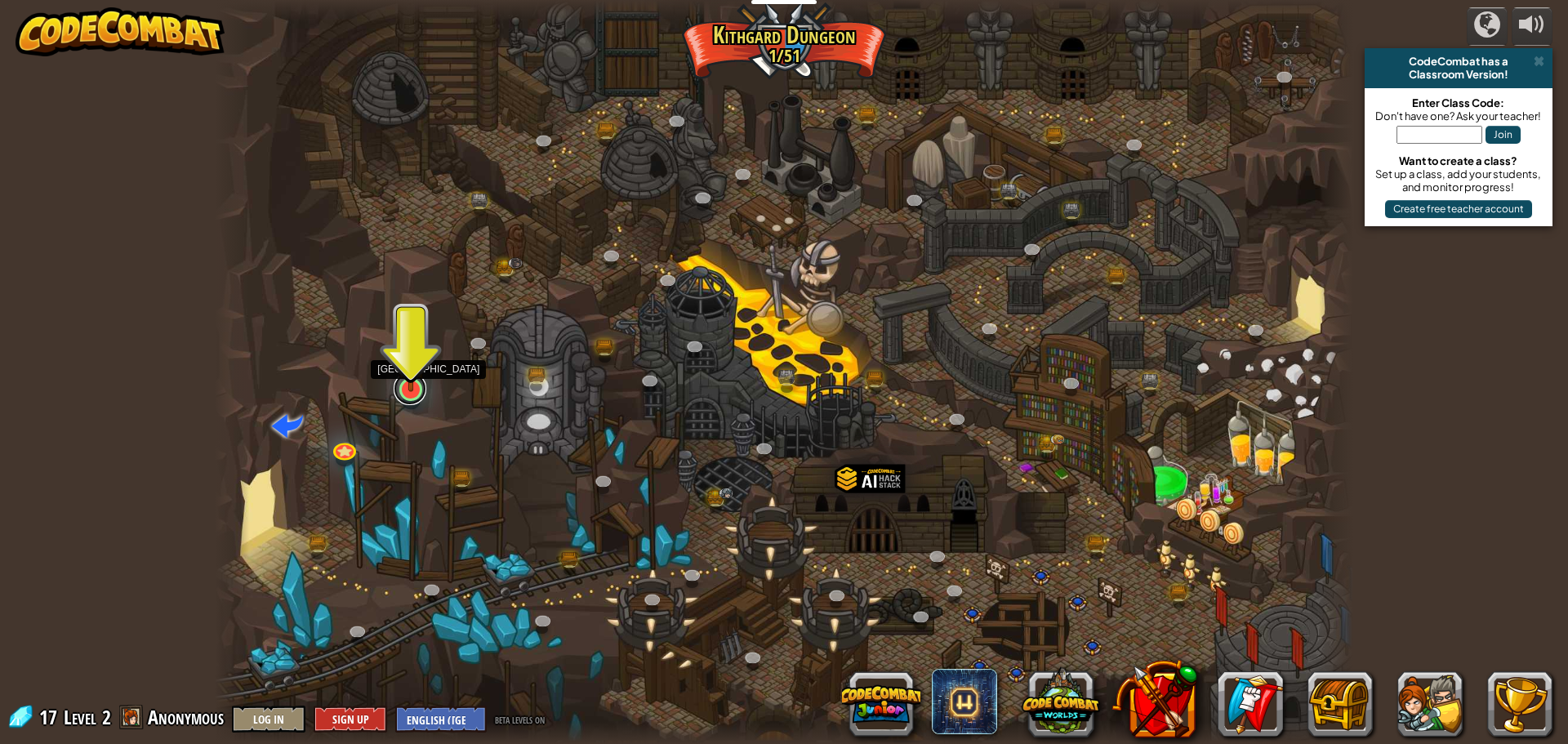
click at [408, 397] on link at bounding box center [409, 388] width 33 height 33
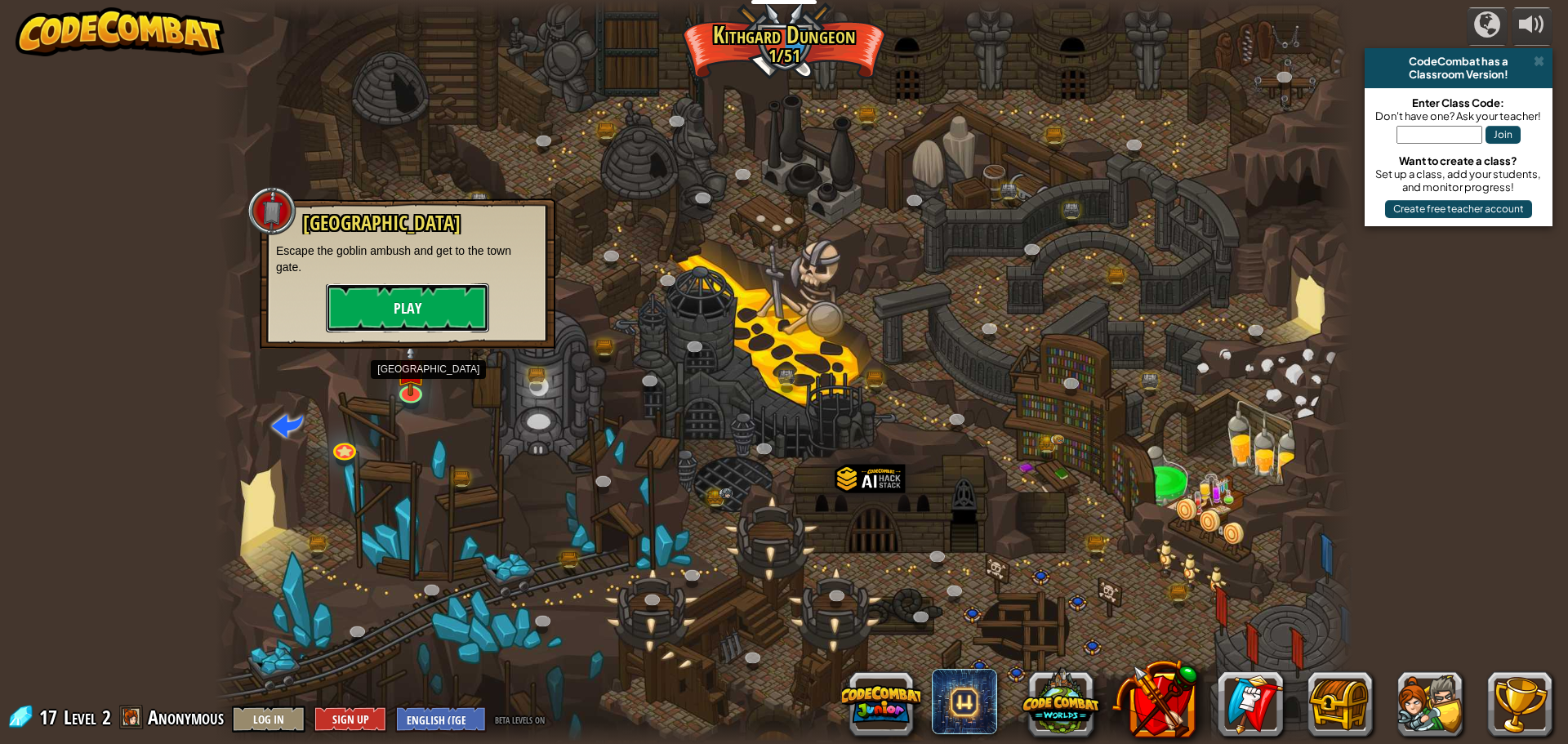
click at [380, 316] on button "Play" at bounding box center [407, 308] width 164 height 49
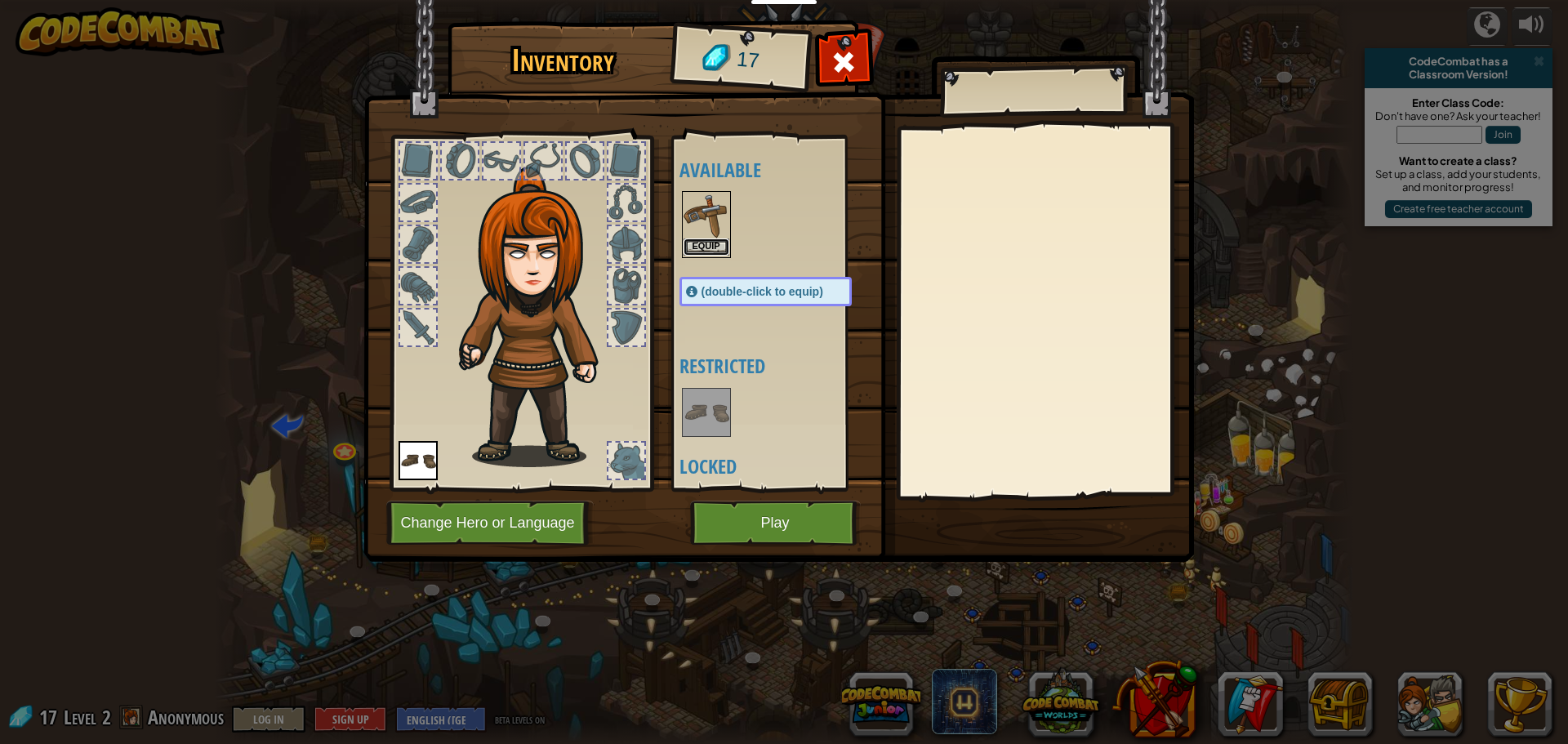
click at [687, 255] on button "Equip" at bounding box center [706, 247] width 46 height 17
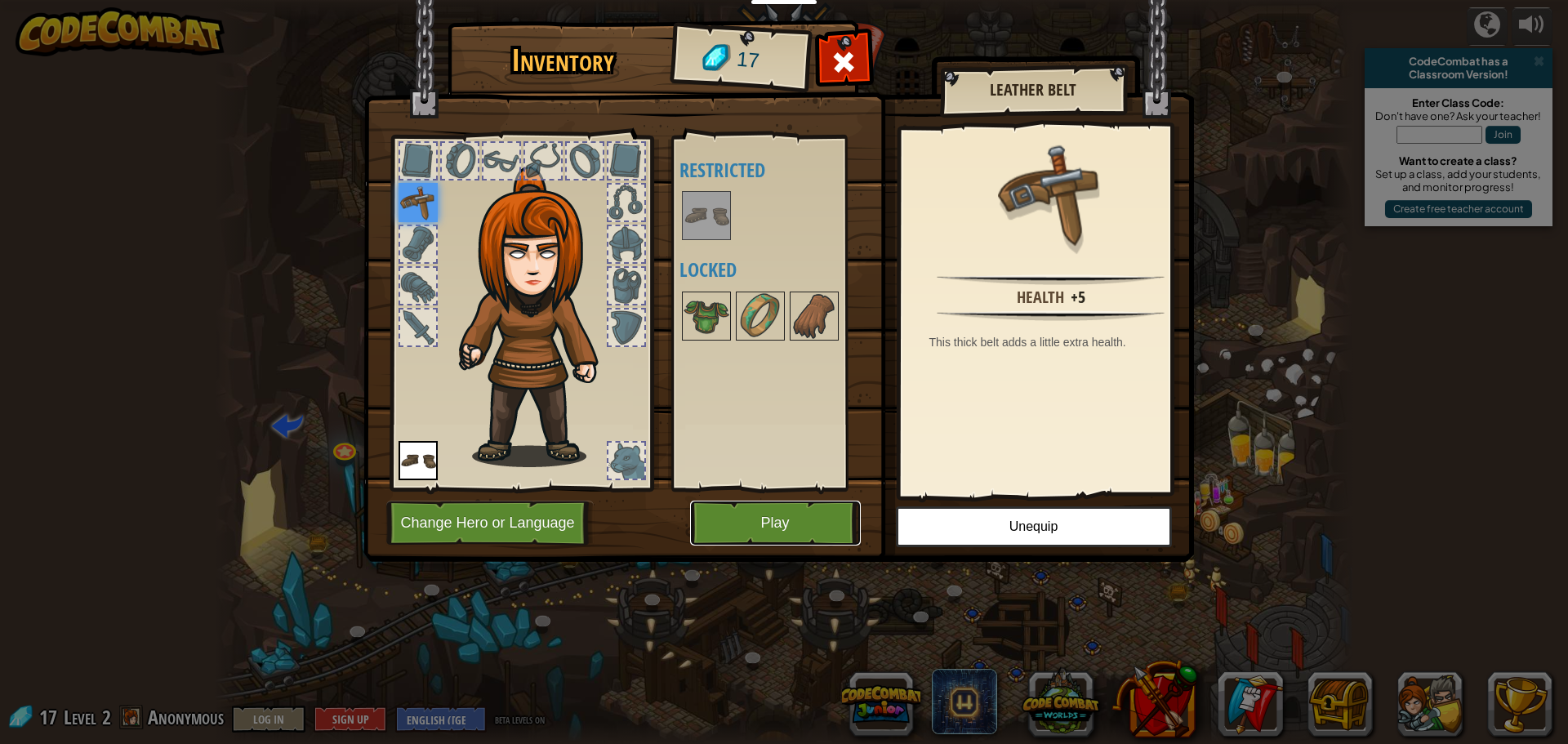
click at [772, 531] on button "Play" at bounding box center [775, 523] width 170 height 45
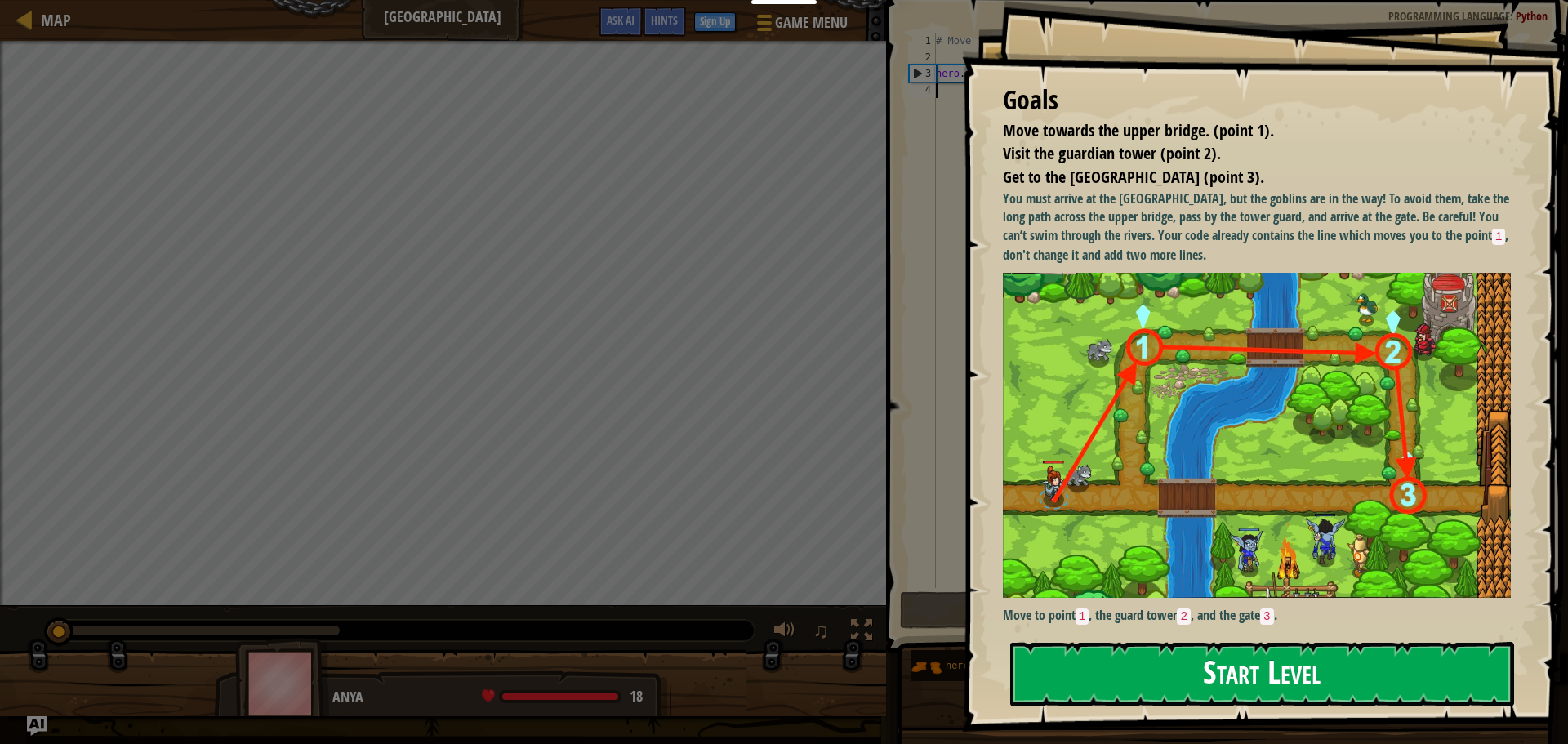
click at [1108, 688] on button "Start Level" at bounding box center [1262, 674] width 503 height 64
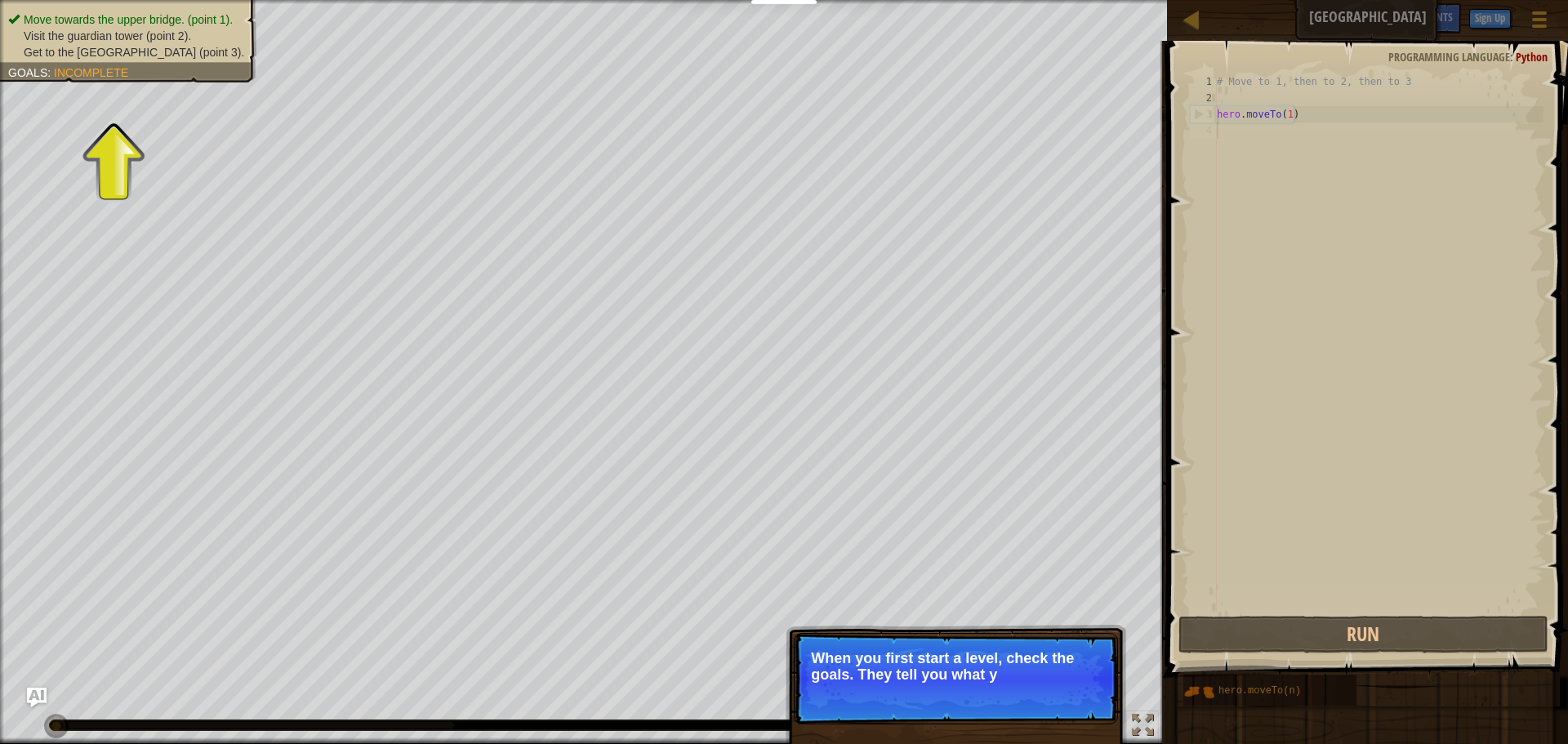
click at [1029, 663] on p "When you first start a level, check the goals. They tell you what y" at bounding box center [956, 666] width 290 height 33
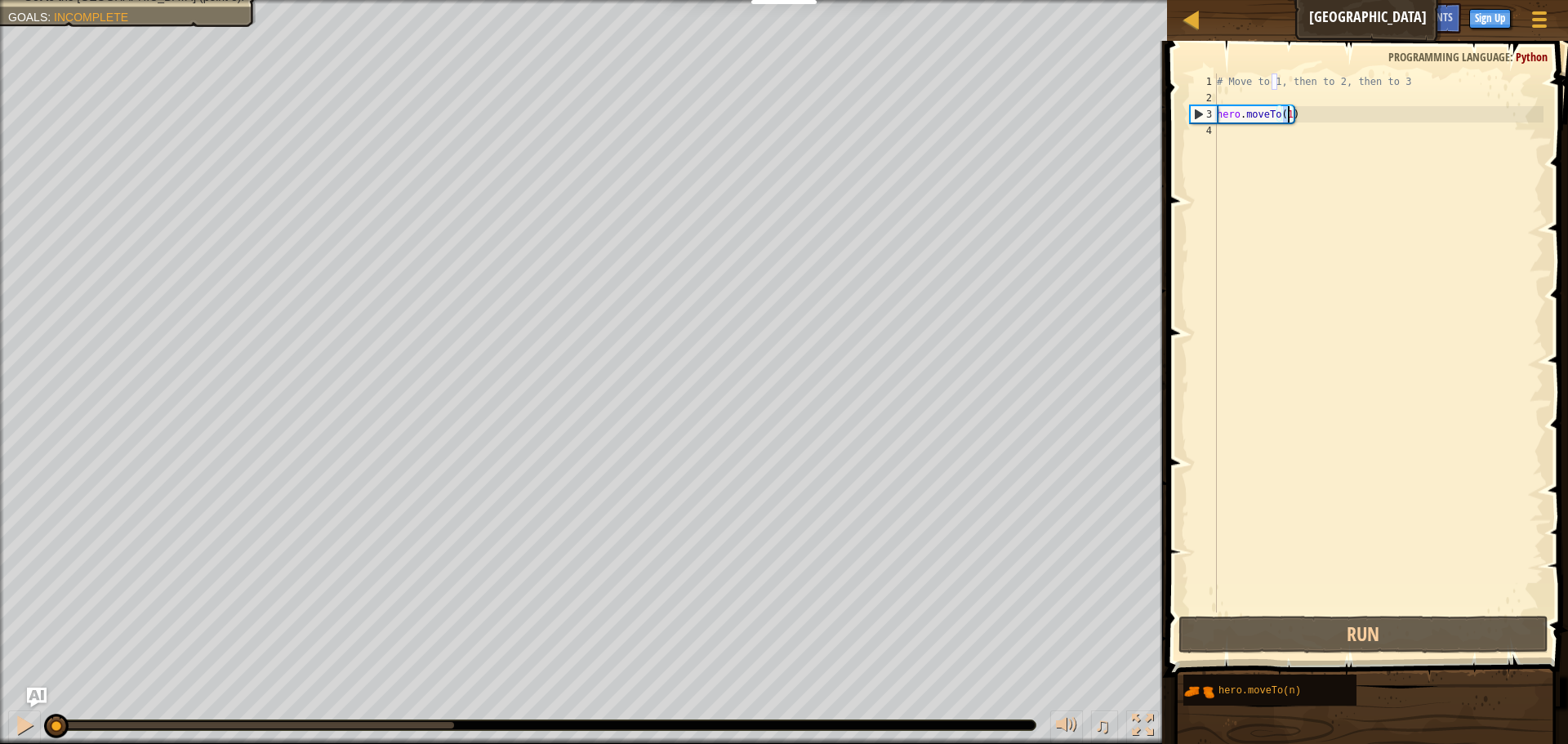
click at [1288, 117] on div "# Move to 1, then to 2, then to 3 hero . moveTo ( 1 )" at bounding box center [1378, 359] width 330 height 571
type textarea "hero.moveTo(1)"
drag, startPoint x: 1312, startPoint y: 116, endPoint x: 1198, endPoint y: 114, distance: 114.0
click at [1198, 114] on div "hero.moveTo(1) 1 2 3 4 # Move to 1, then to 2, then to 3 hero . moveTo ( 1 ) הה…" at bounding box center [1365, 343] width 357 height 539
drag, startPoint x: 1332, startPoint y: 114, endPoint x: 1337, endPoint y: 107, distance: 8.6
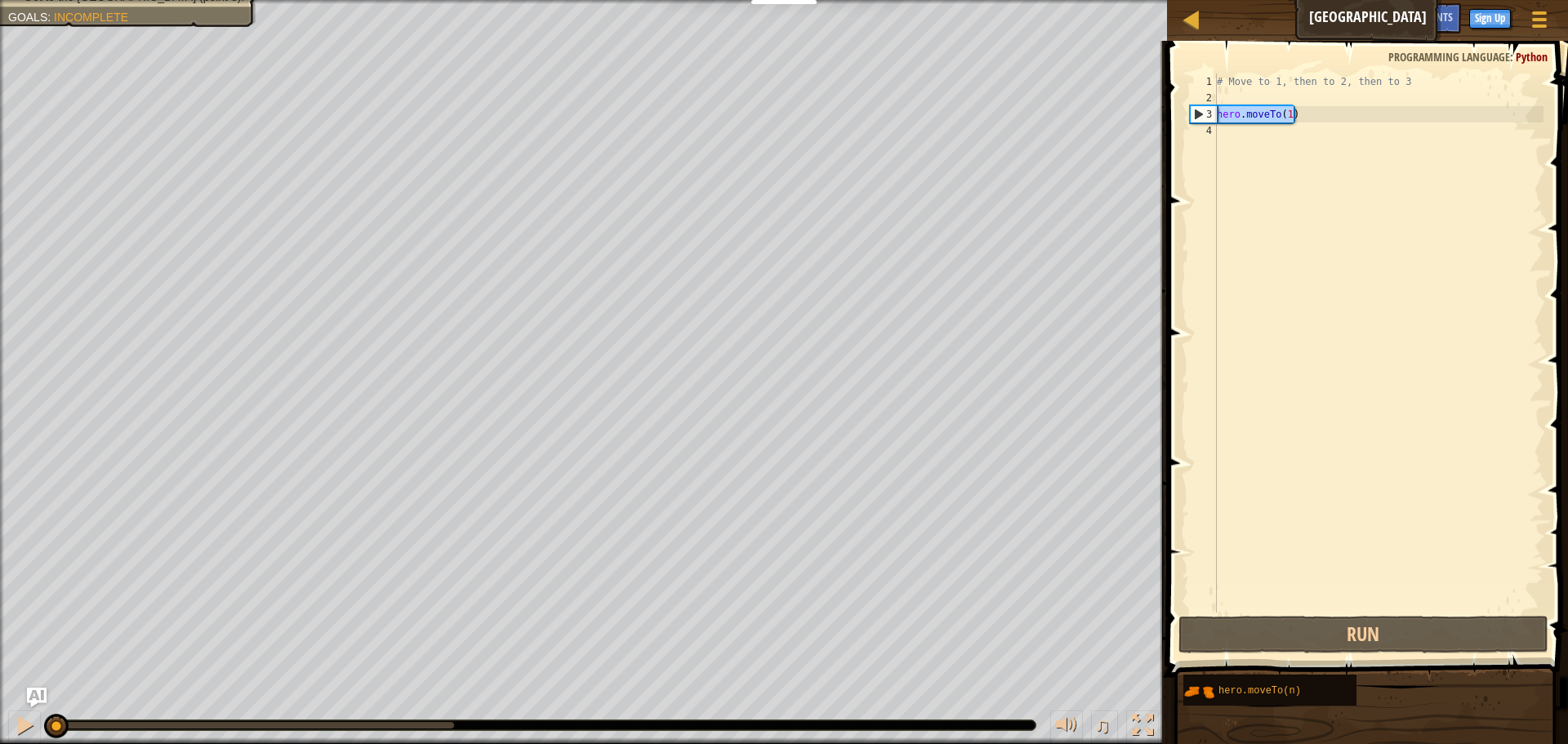
click at [1332, 113] on div "# Move to 1, then to 2, then to 3 hero . moveTo ( 1 )" at bounding box center [1378, 343] width 330 height 539
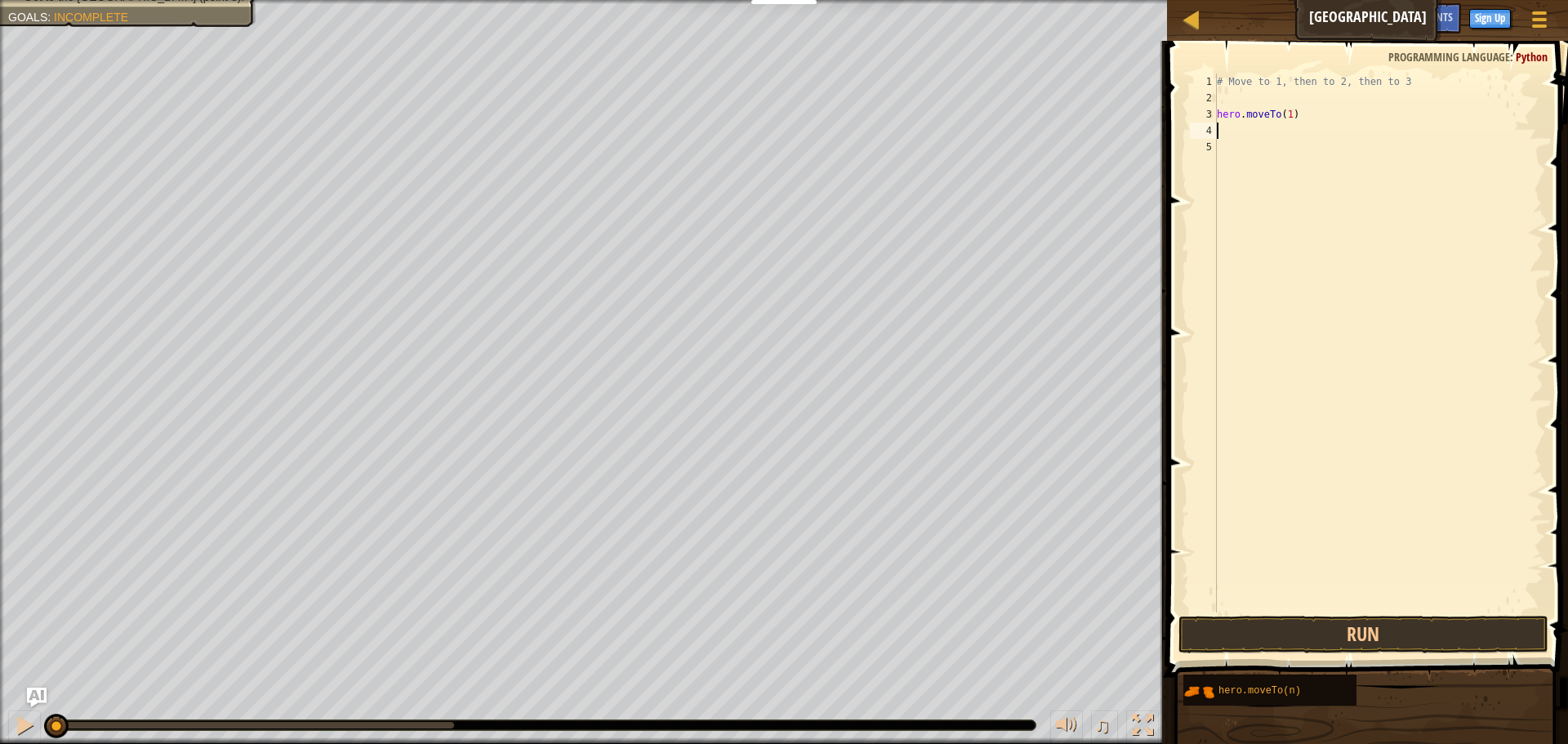
paste textarea "hero.moveTo(1)"
type textarea "hero.moveTo(2)"
paste textarea "hero.moveTo(1)"
type textarea "hero.moveTo(3)"
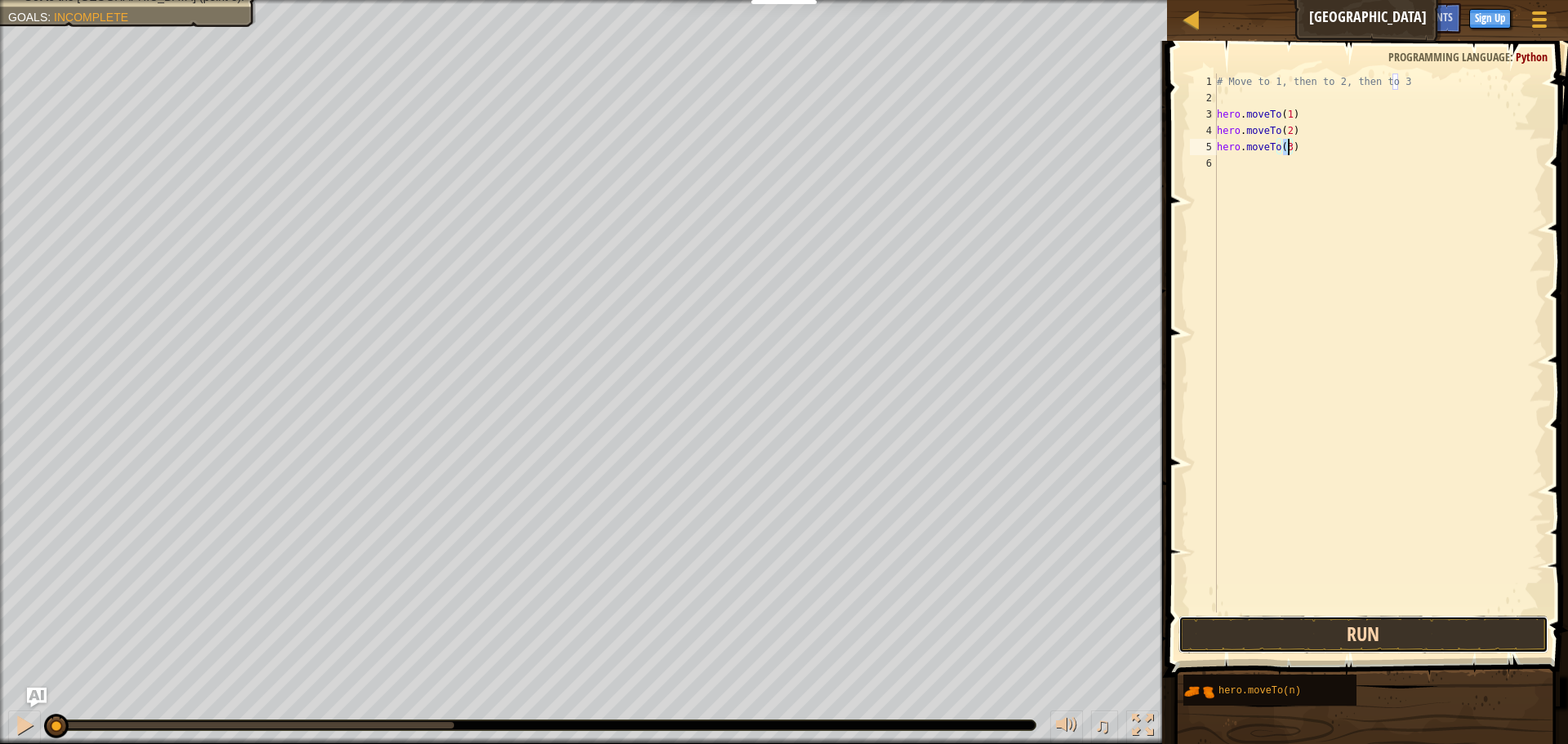
click at [1265, 641] on button "Run" at bounding box center [1363, 634] width 370 height 37
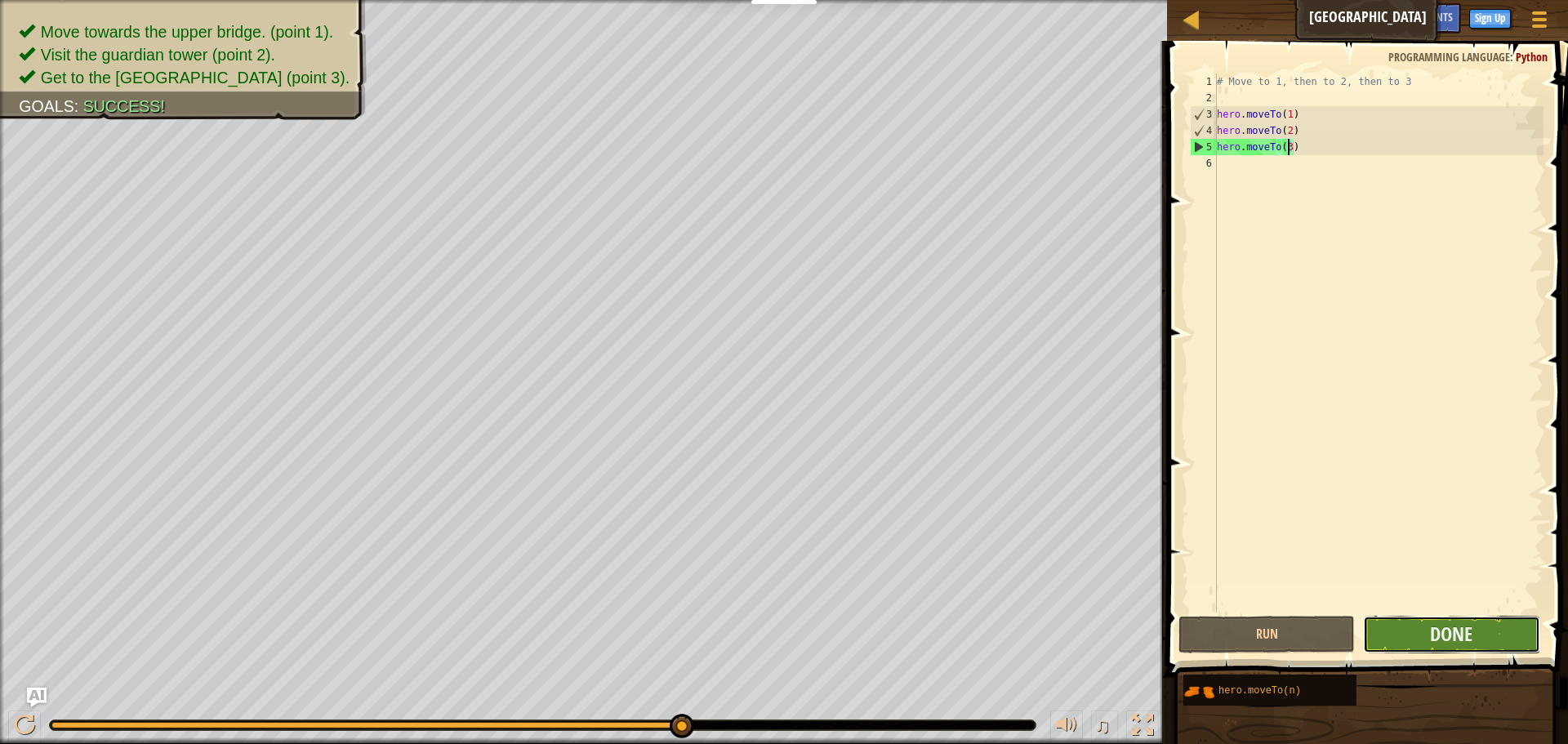
click at [1484, 641] on button "Done" at bounding box center [1451, 634] width 176 height 37
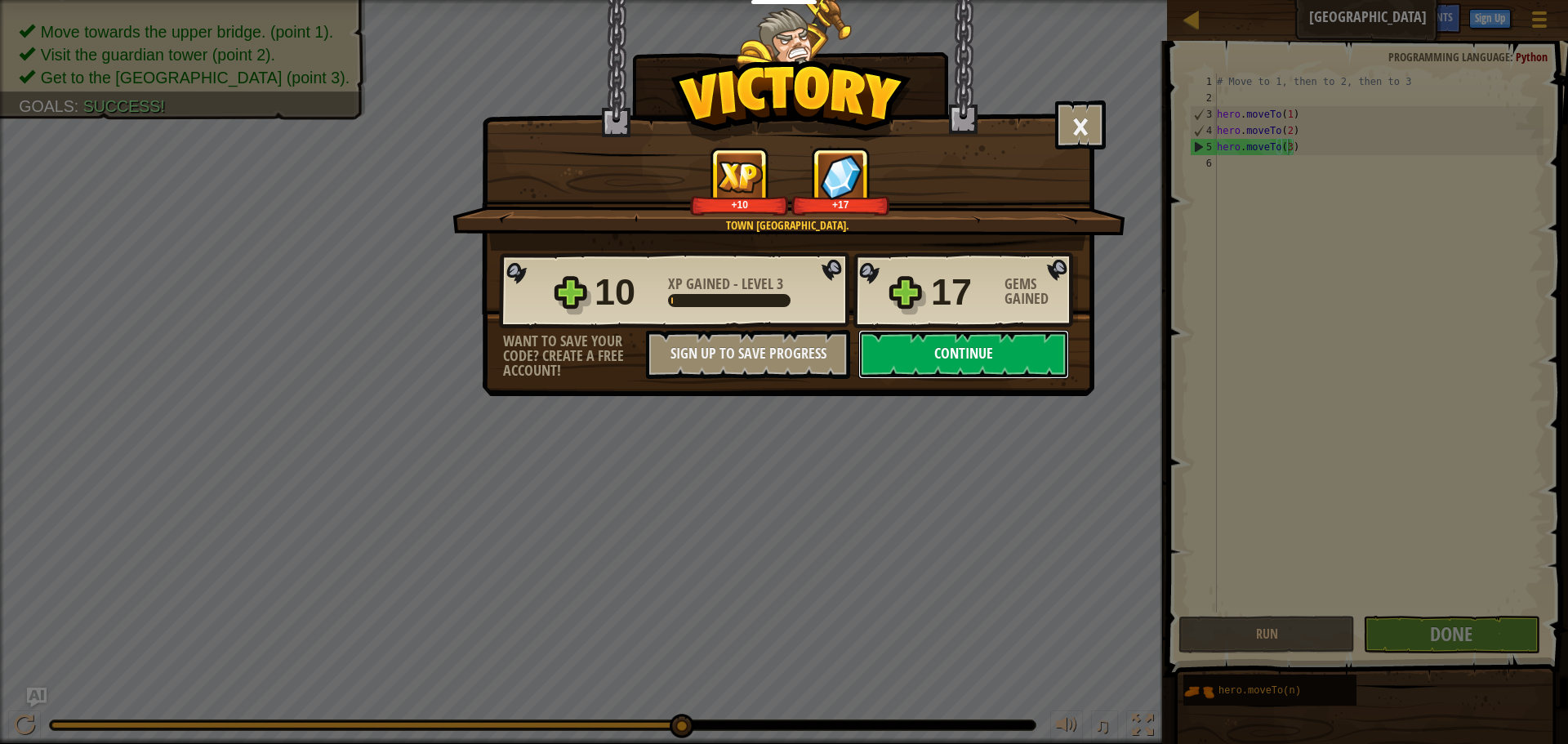
click at [1007, 363] on button "Continue" at bounding box center [964, 354] width 211 height 49
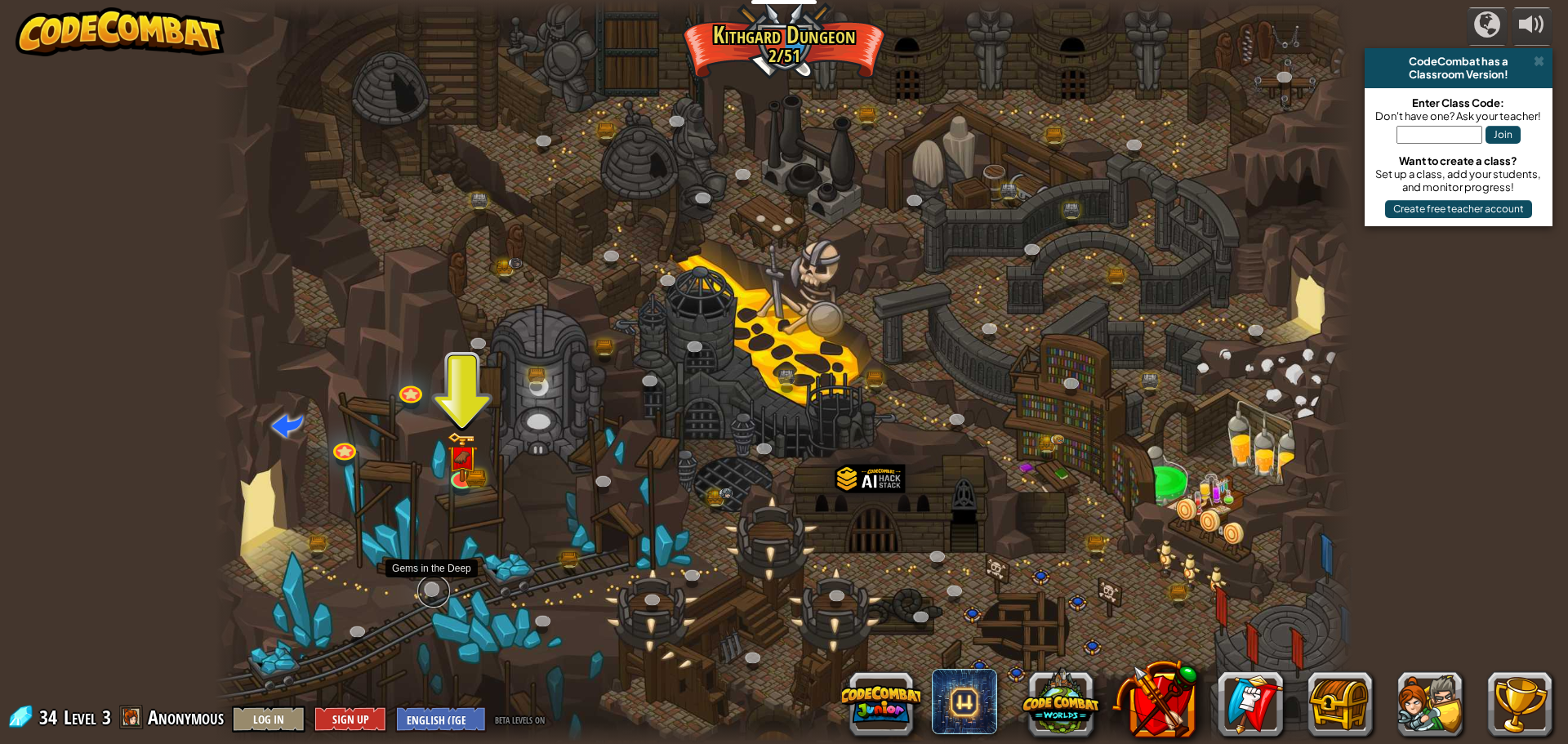
click at [428, 587] on link at bounding box center [433, 591] width 33 height 33
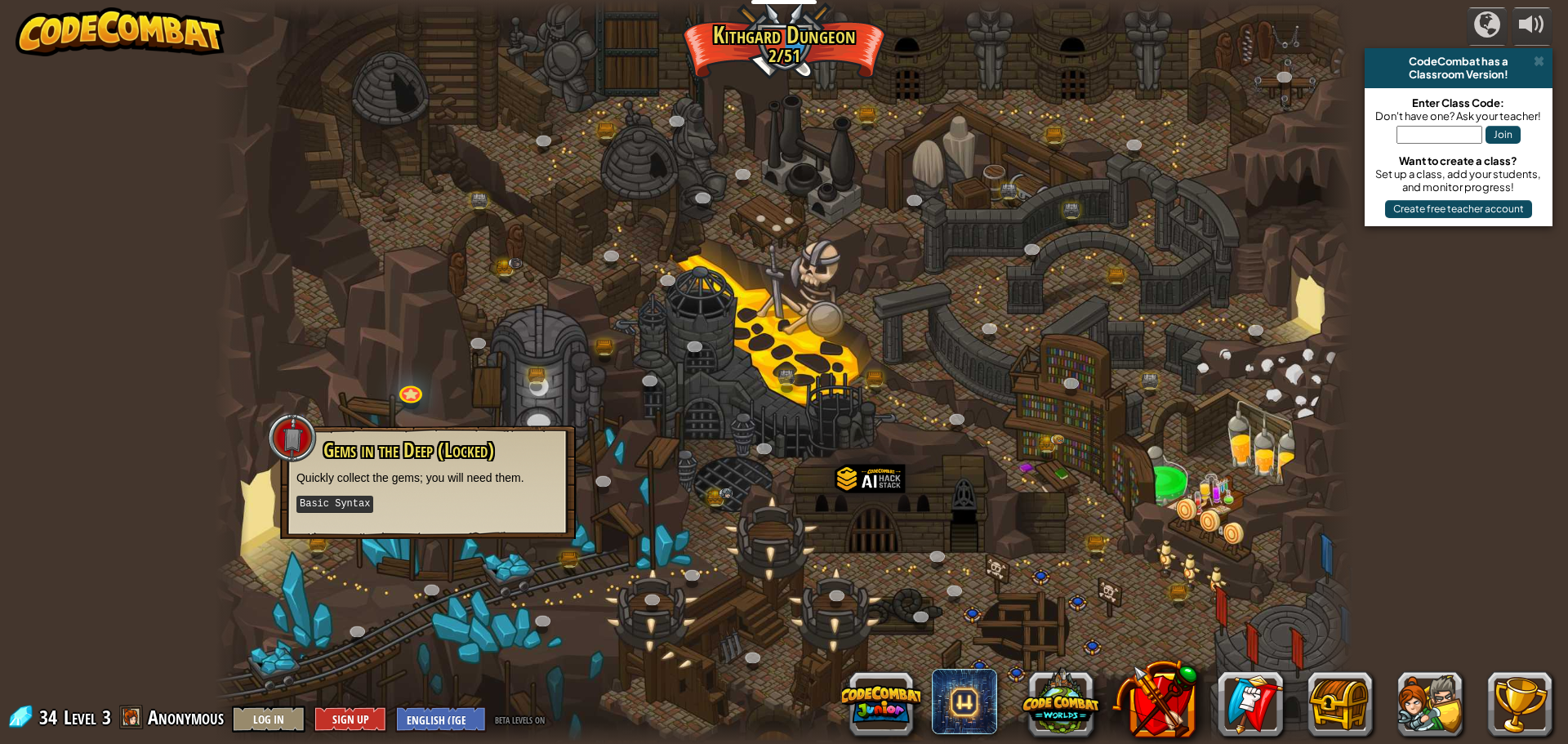
click at [410, 580] on div at bounding box center [783, 372] width 1138 height 744
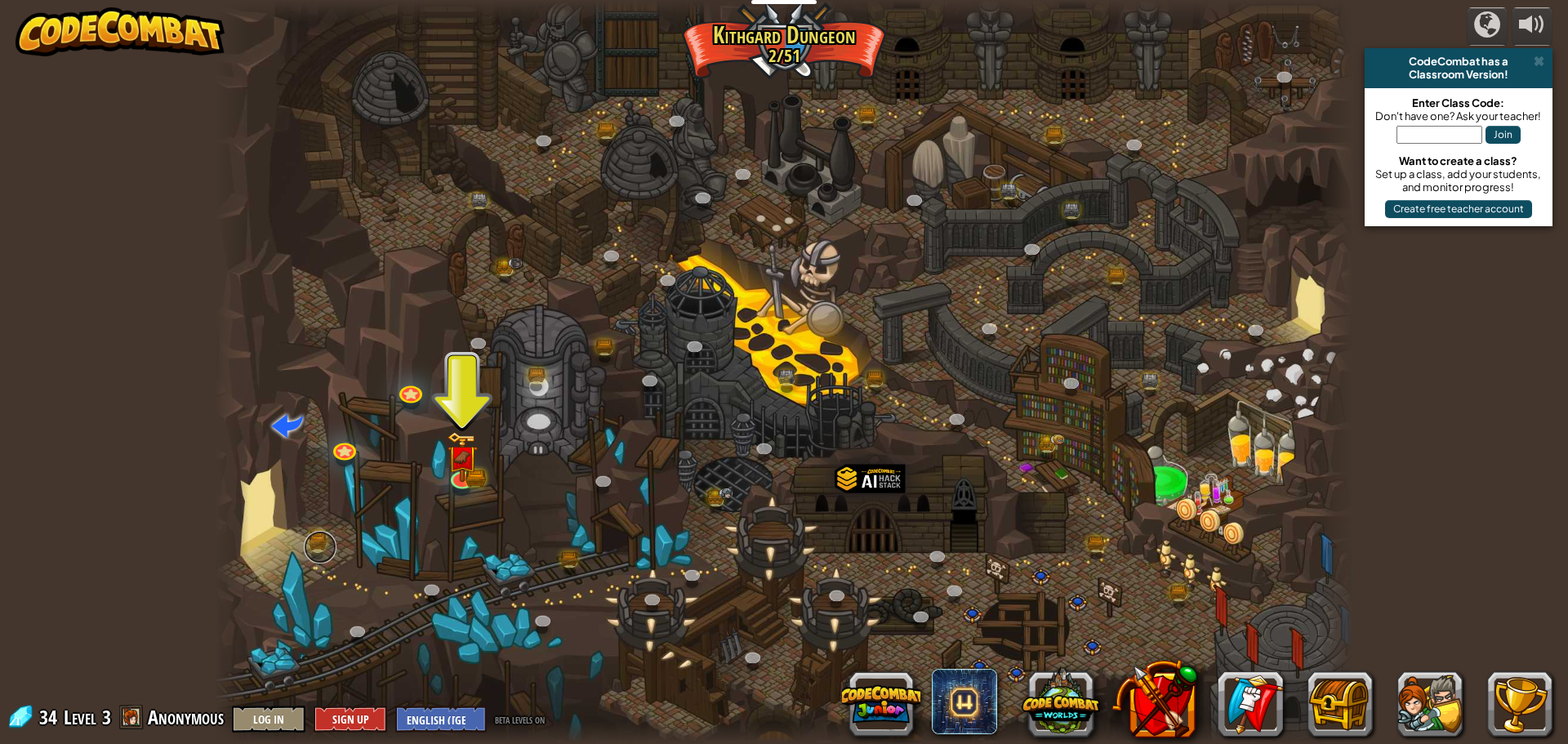
click at [316, 543] on link at bounding box center [320, 547] width 33 height 33
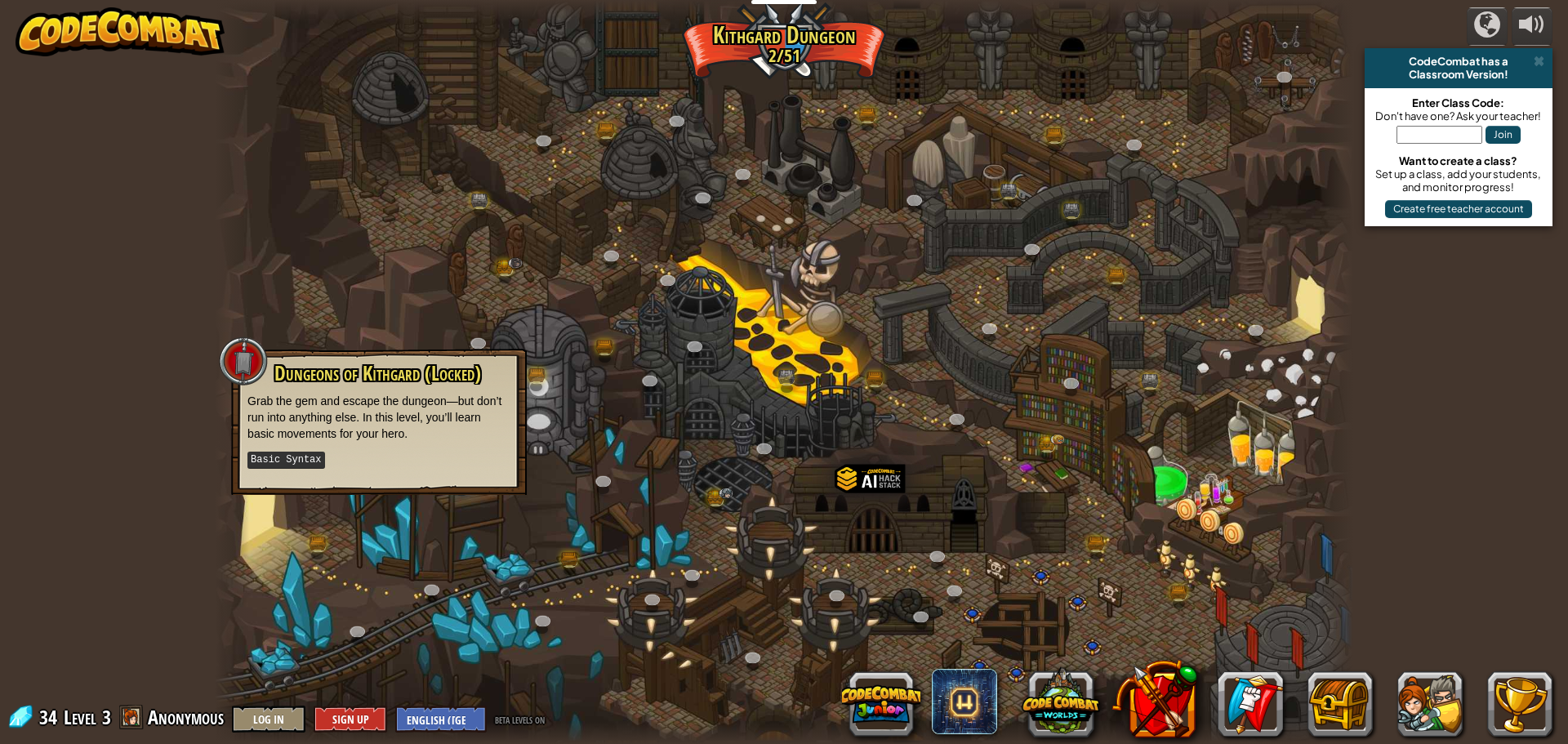
click at [329, 532] on div at bounding box center [783, 372] width 1138 height 744
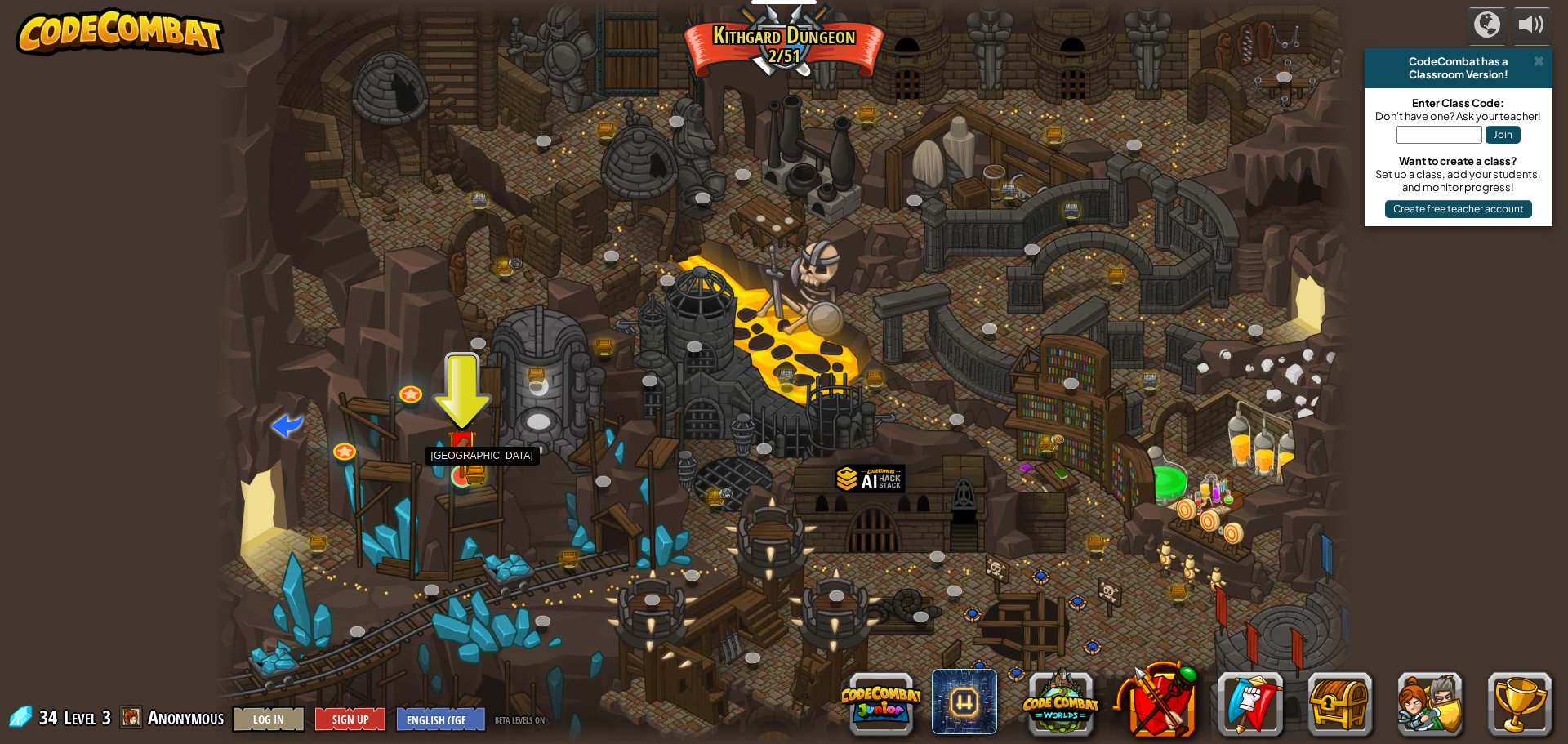
click at [459, 476] on img at bounding box center [462, 445] width 31 height 67
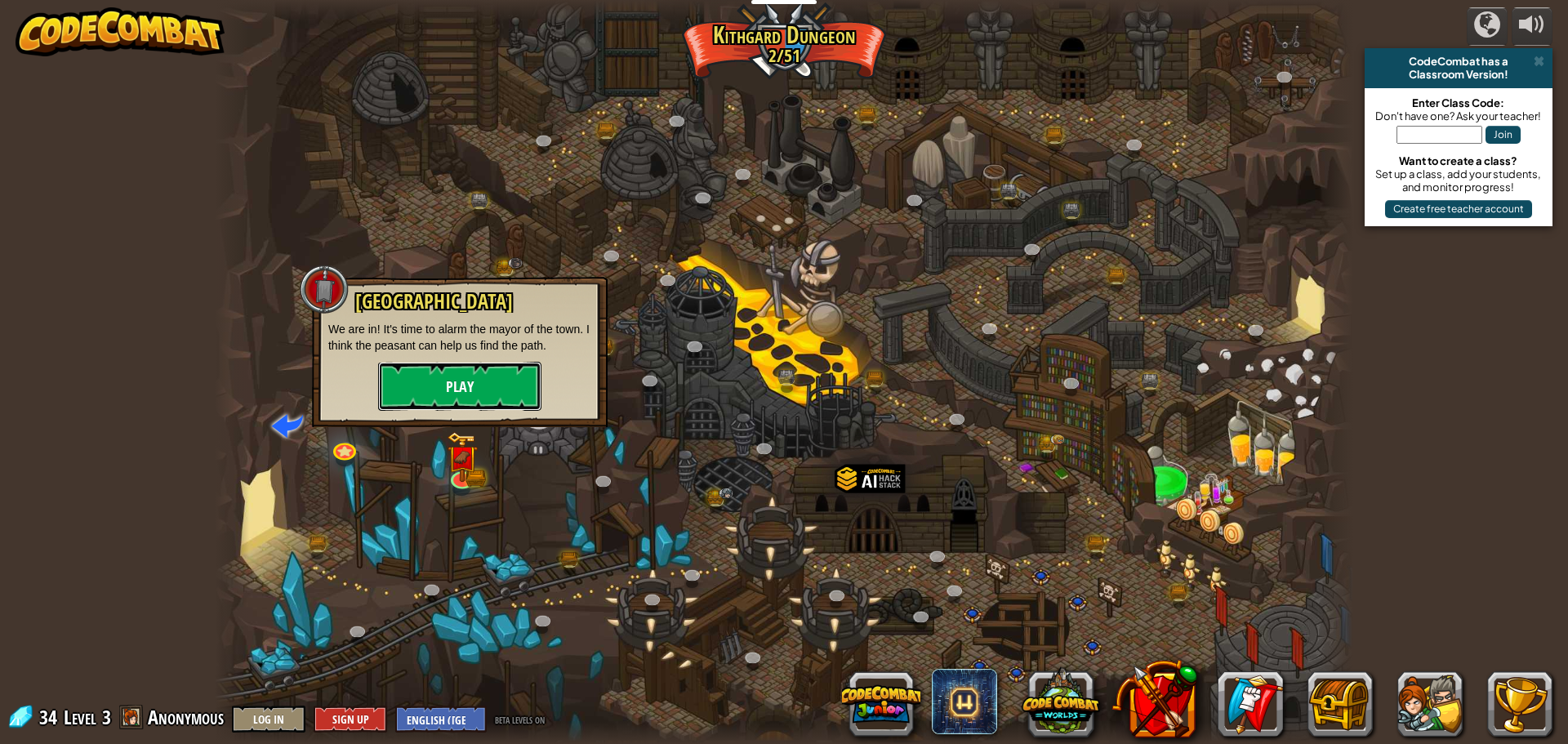
click at [476, 394] on button "Play" at bounding box center [459, 386] width 164 height 49
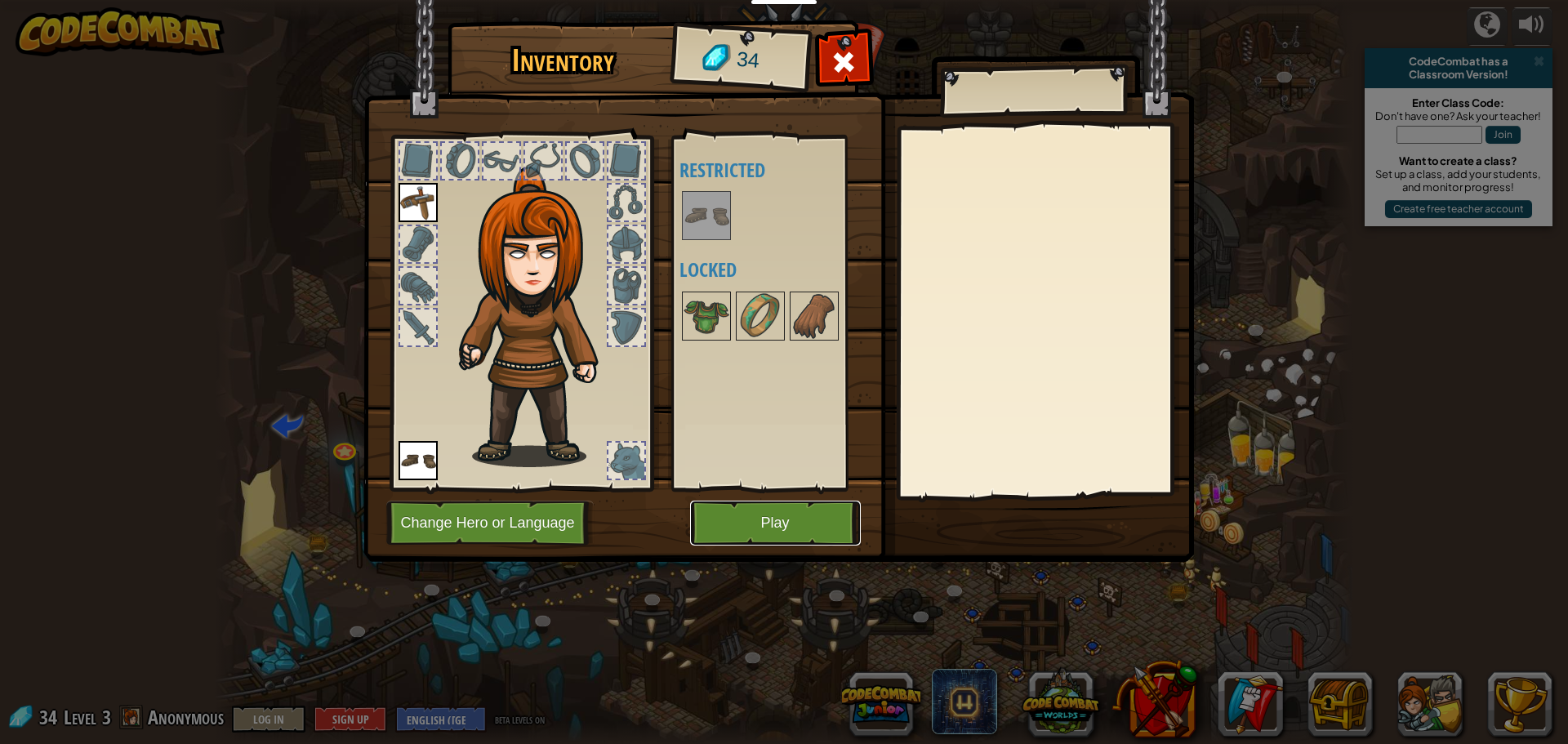
click at [768, 534] on button "Play" at bounding box center [775, 523] width 170 height 45
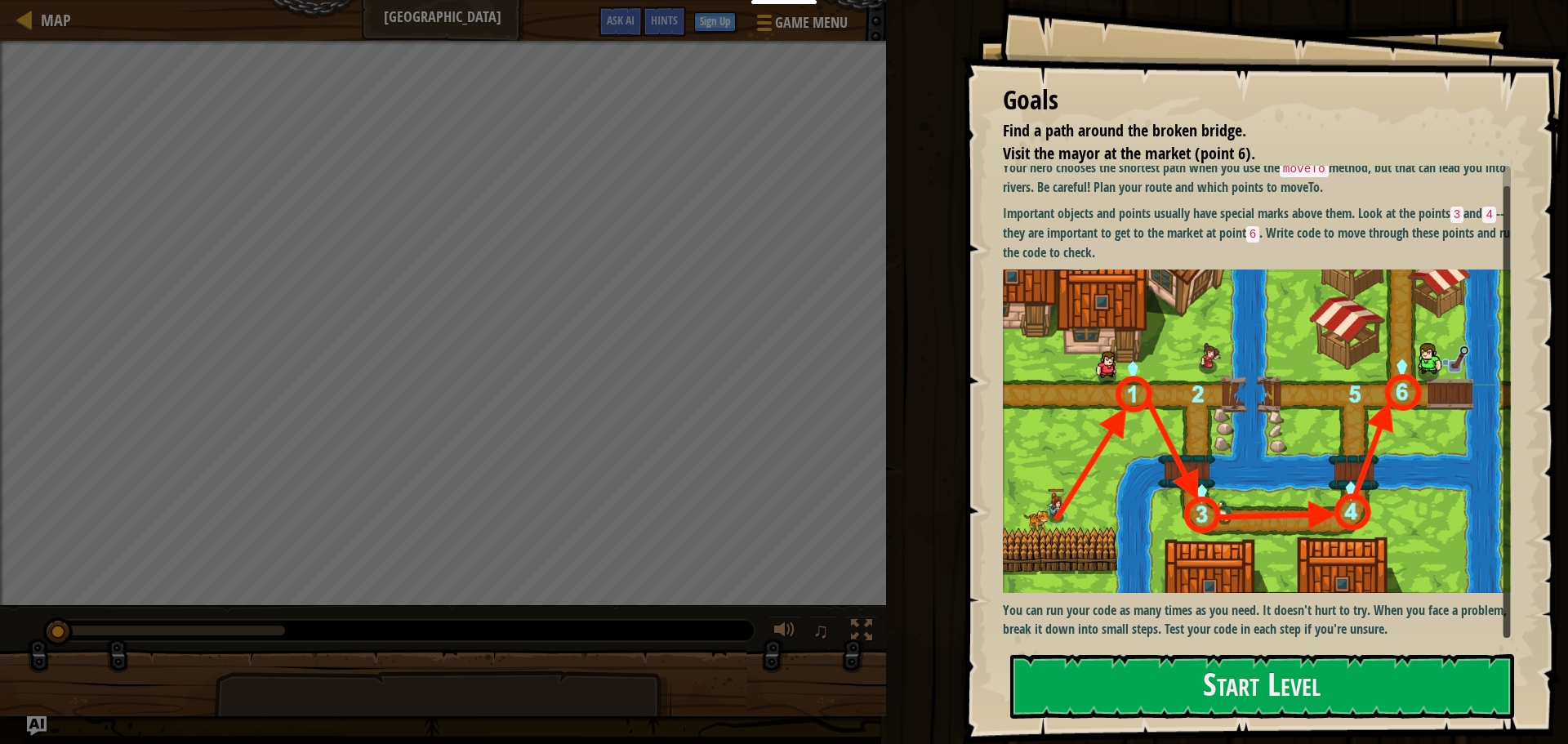
scroll to position [9, 0]
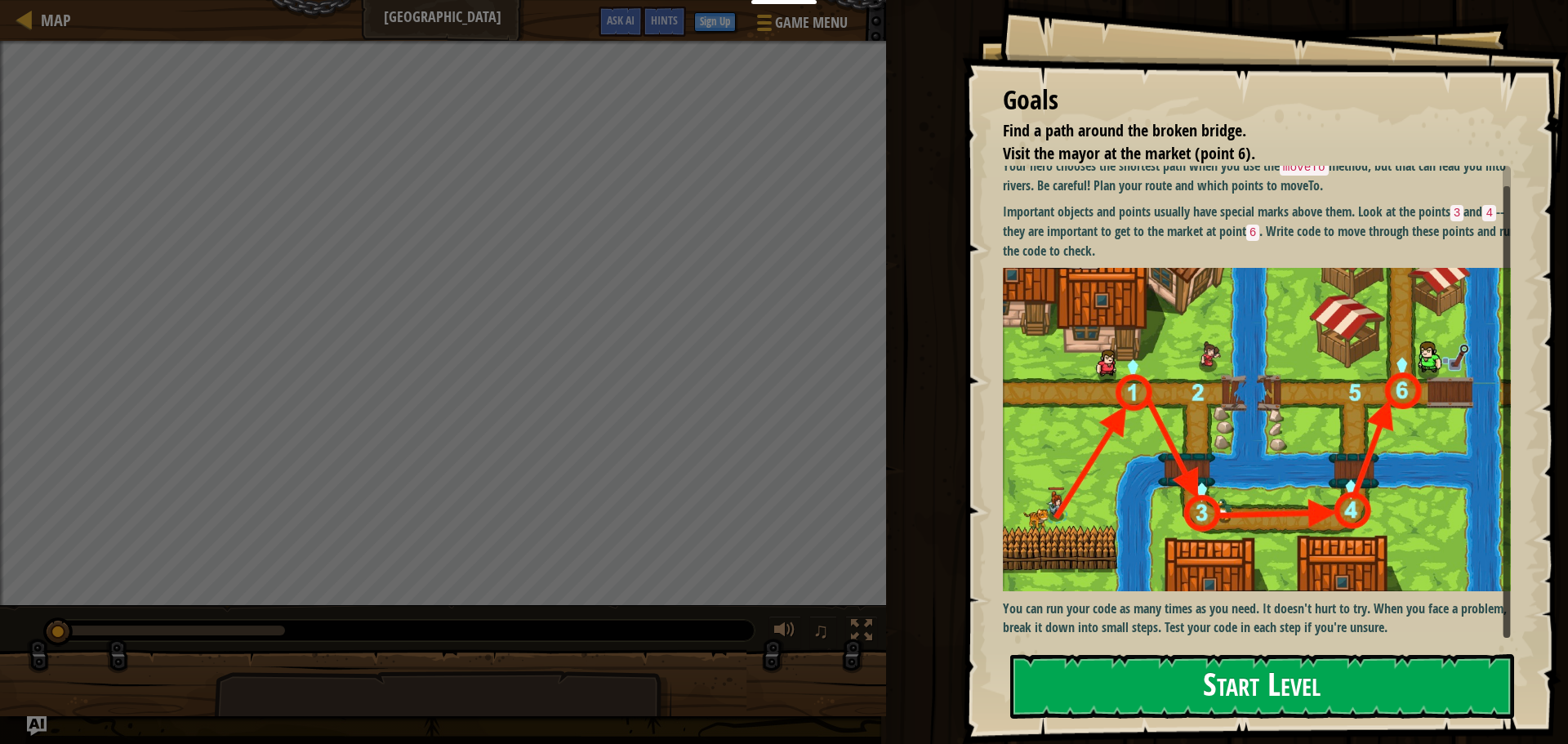
click at [1107, 677] on button "Start Level" at bounding box center [1262, 686] width 503 height 64
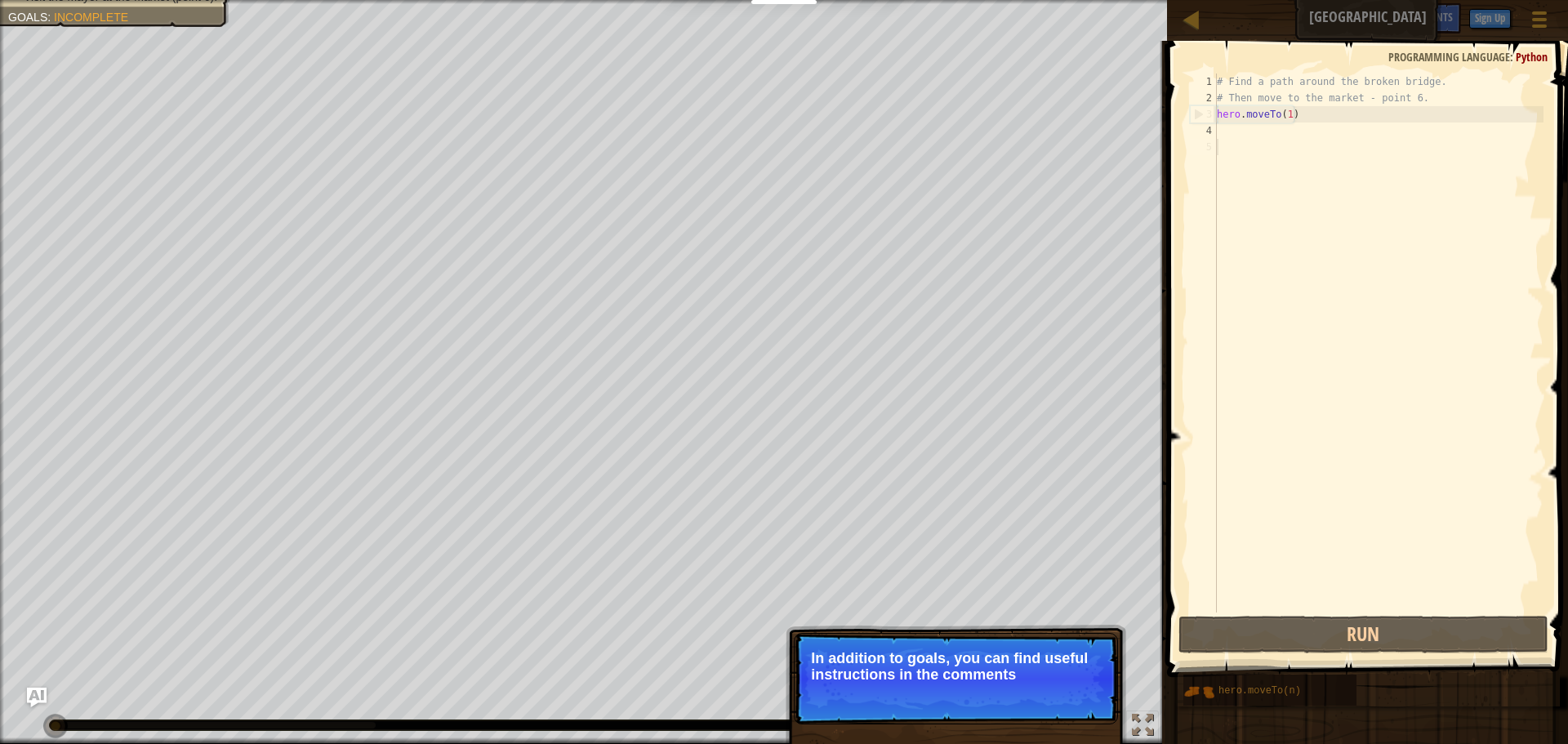
drag, startPoint x: 992, startPoint y: 630, endPoint x: 981, endPoint y: 642, distance: 16.3
click at [981, 641] on div "Skip (esc) Continue In addition to goals, you can find useful instructions in t…" at bounding box center [956, 745] width 341 height 242
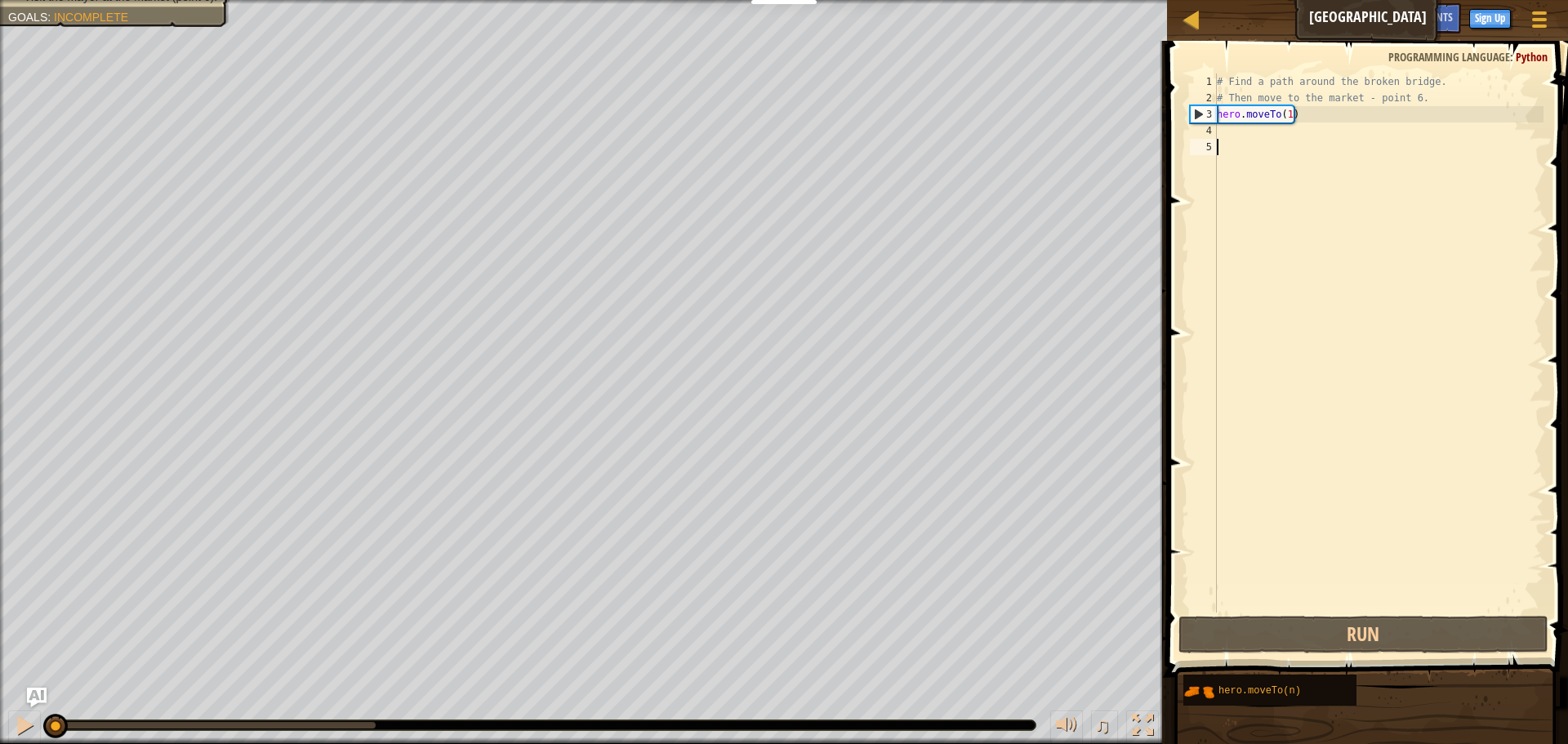
scroll to position [8, 0]
drag, startPoint x: 1309, startPoint y: 114, endPoint x: 1170, endPoint y: 97, distance: 140.0
click at [1170, 97] on div "1 2 3 4 5 # Find a path around the broken bridge. # Then move to the market - p…" at bounding box center [1365, 391] width 406 height 684
click at [1319, 118] on div "# Find a path around the broken bridge. # Then move to the market - point 6. he…" at bounding box center [1378, 343] width 330 height 539
type textarea "hero.moveTo(1)"
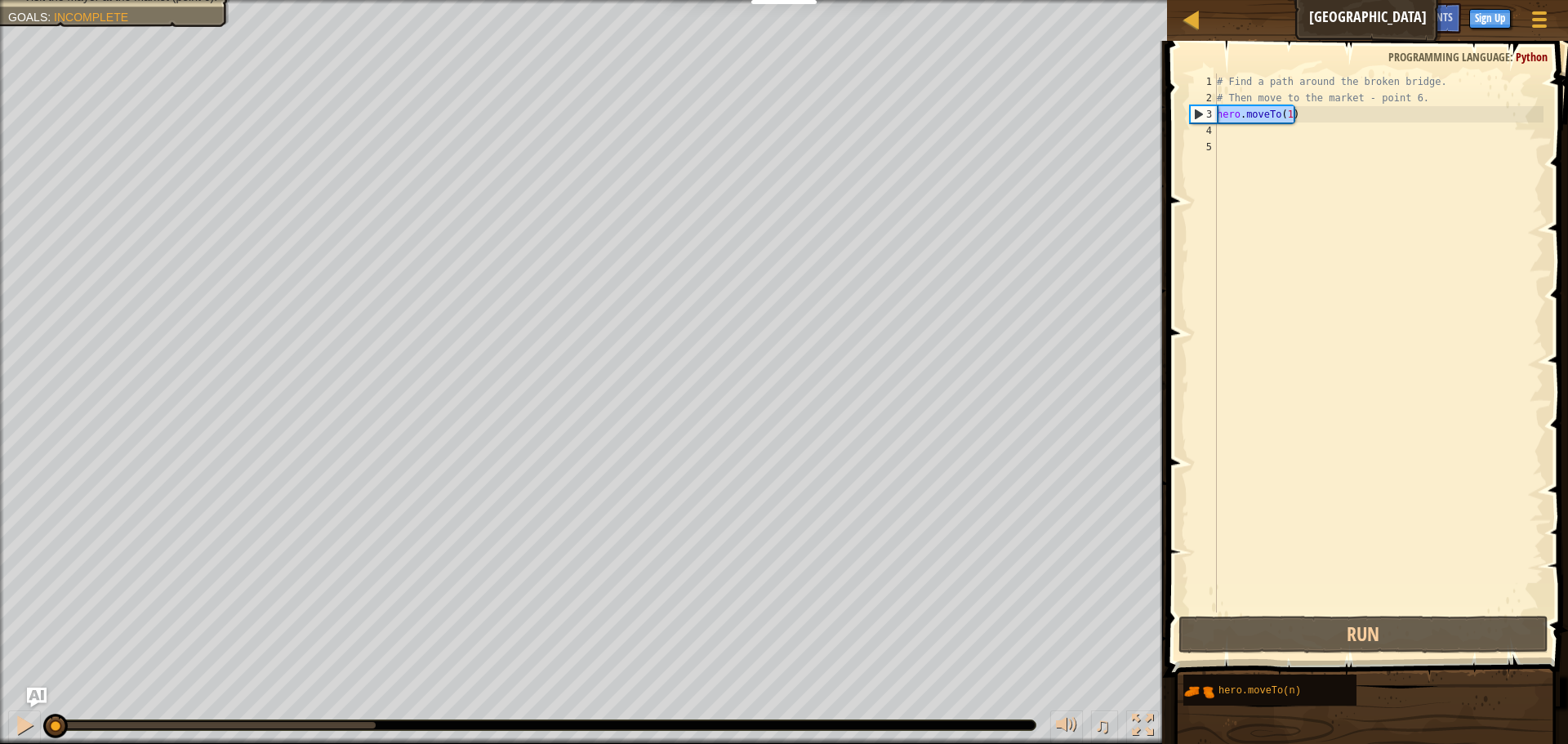
drag, startPoint x: 1312, startPoint y: 113, endPoint x: 1188, endPoint y: 112, distance: 124.0
click at [1188, 112] on div "hero.moveTo(1) 1 2 3 4 5 # Find a path around the broken bridge. # Then move to…" at bounding box center [1365, 343] width 357 height 539
click at [1326, 113] on div "# Find a path around the broken bridge. # Then move to the market - point 6. he…" at bounding box center [1378, 343] width 330 height 539
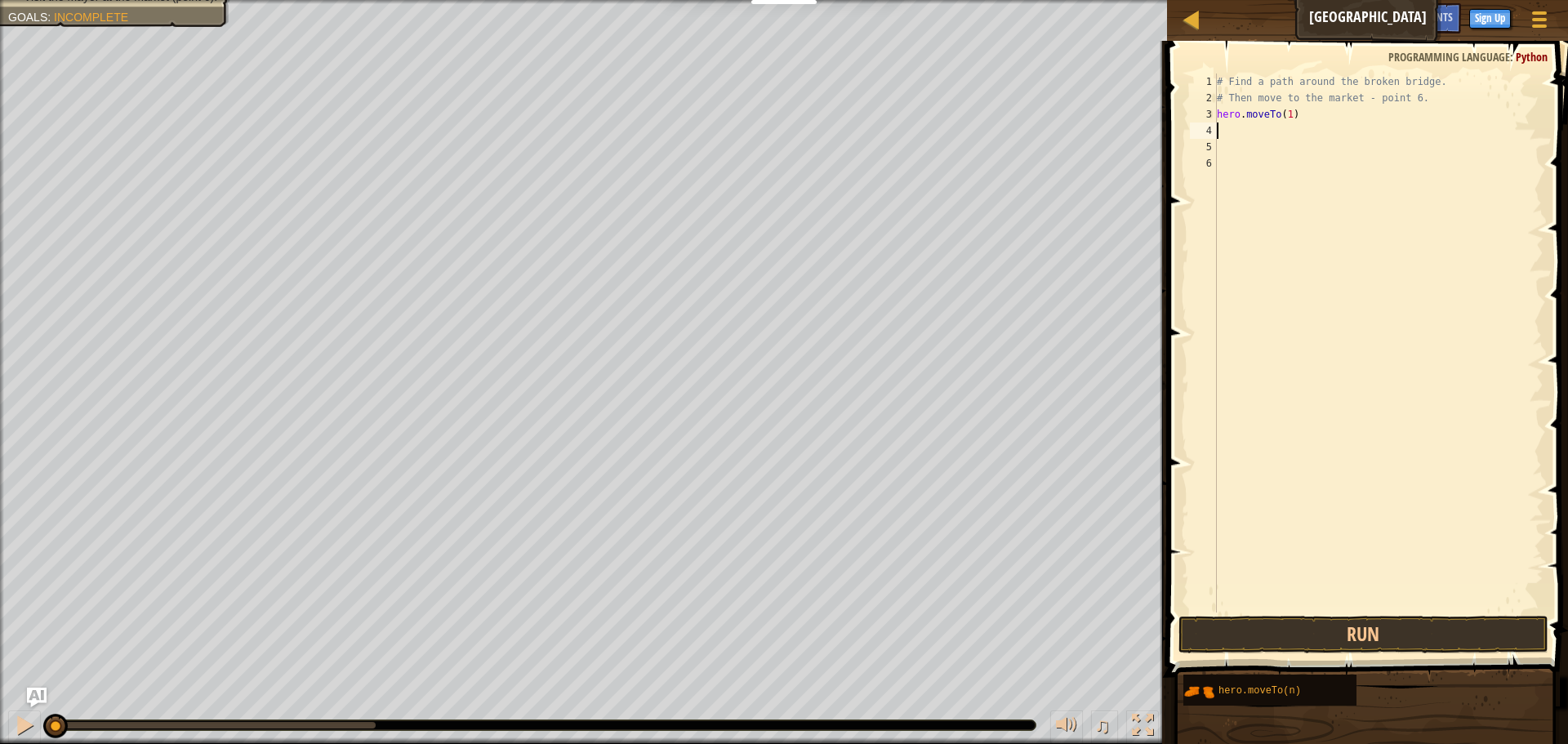
paste textarea "hero.moveTo(1)"
type textarea "hero.moveTo(2)"
paste textarea "hero.moveTo(1)"
type textarea "hero.moveTo(3)"
paste textarea "hero.moveTo(1)"
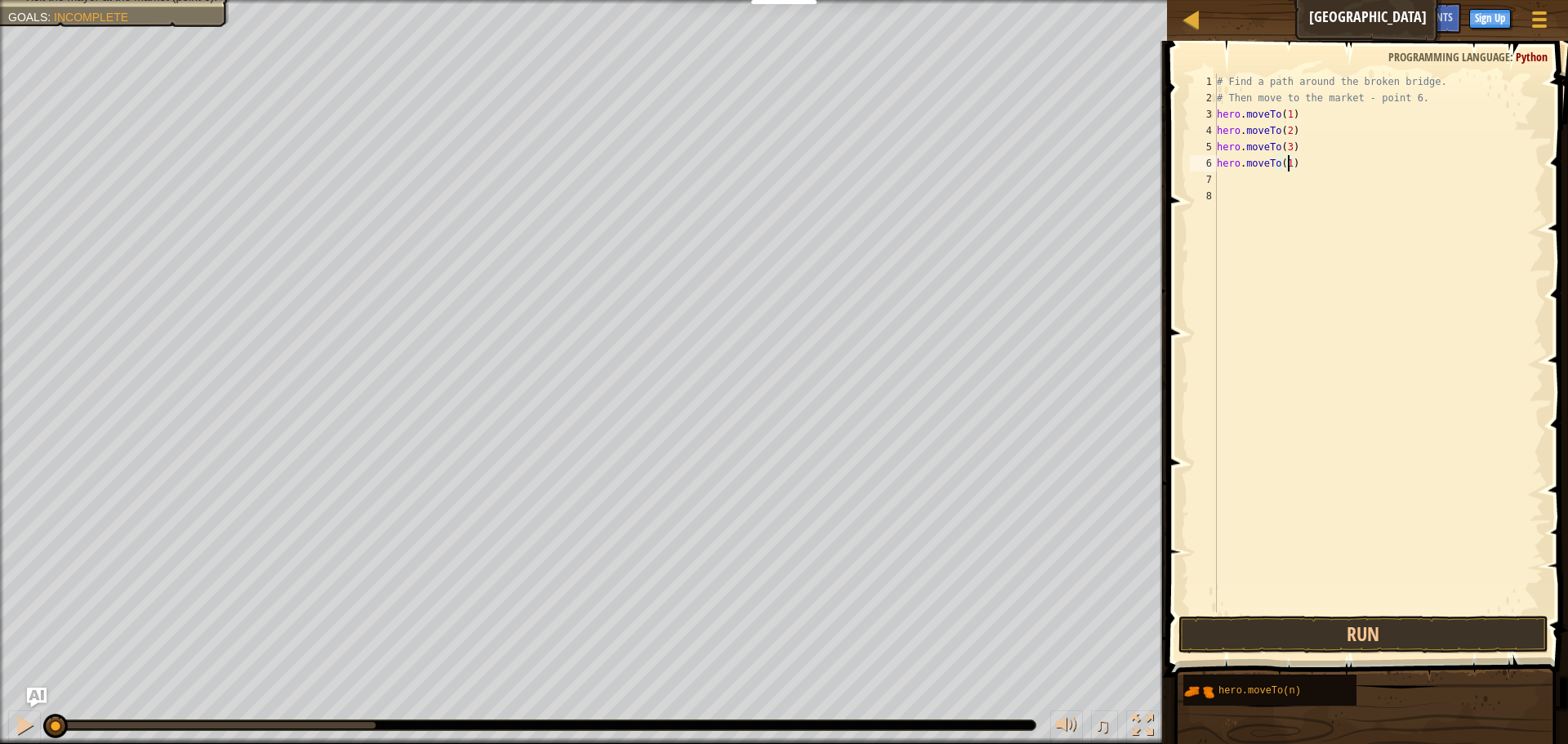
type textarea "hero.moveTo(4)"
paste textarea "hero.moveTo(1)"
type textarea "hero.moveTo(6)"
click at [1309, 633] on button "Run" at bounding box center [1363, 634] width 370 height 37
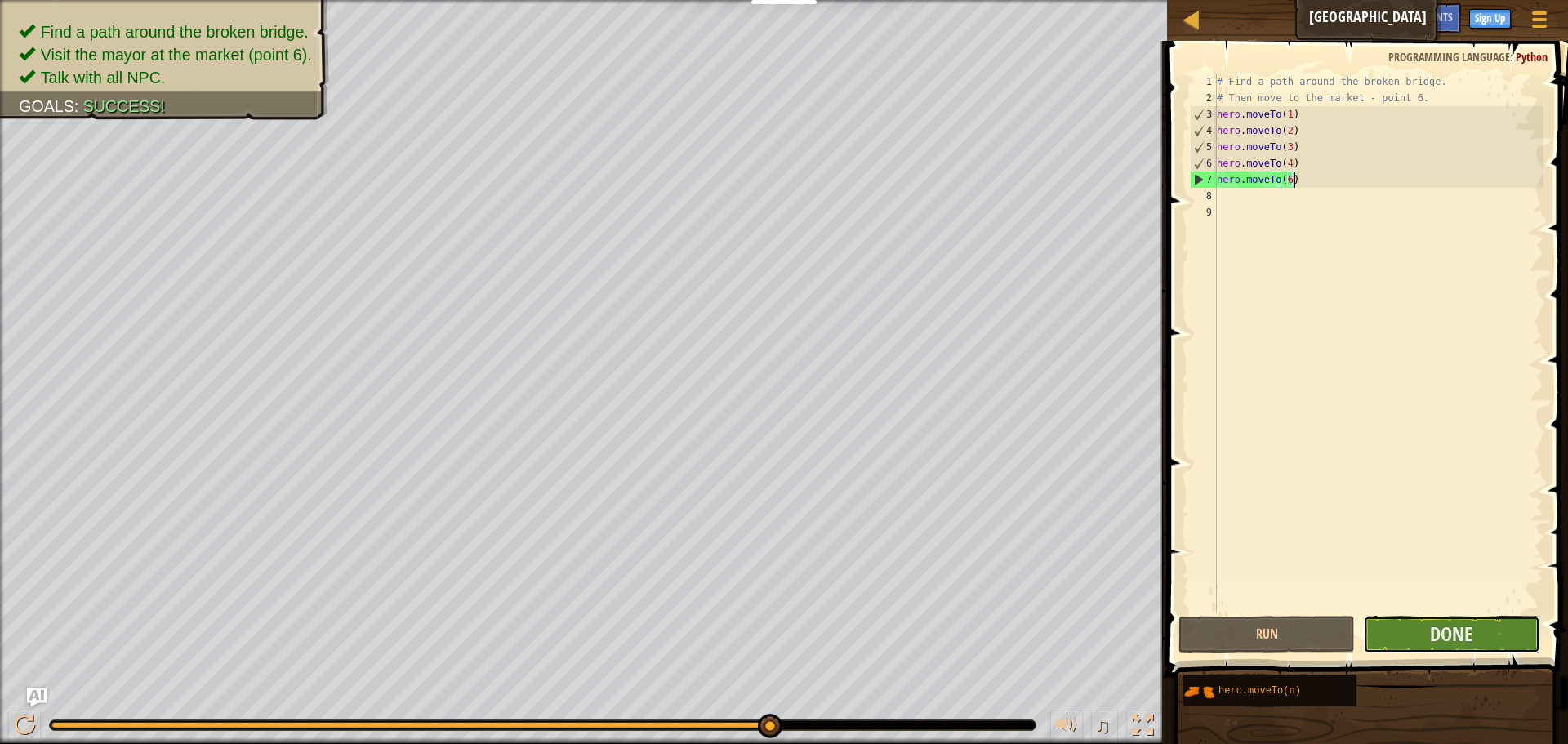
click at [1419, 643] on button "Done" at bounding box center [1451, 634] width 176 height 37
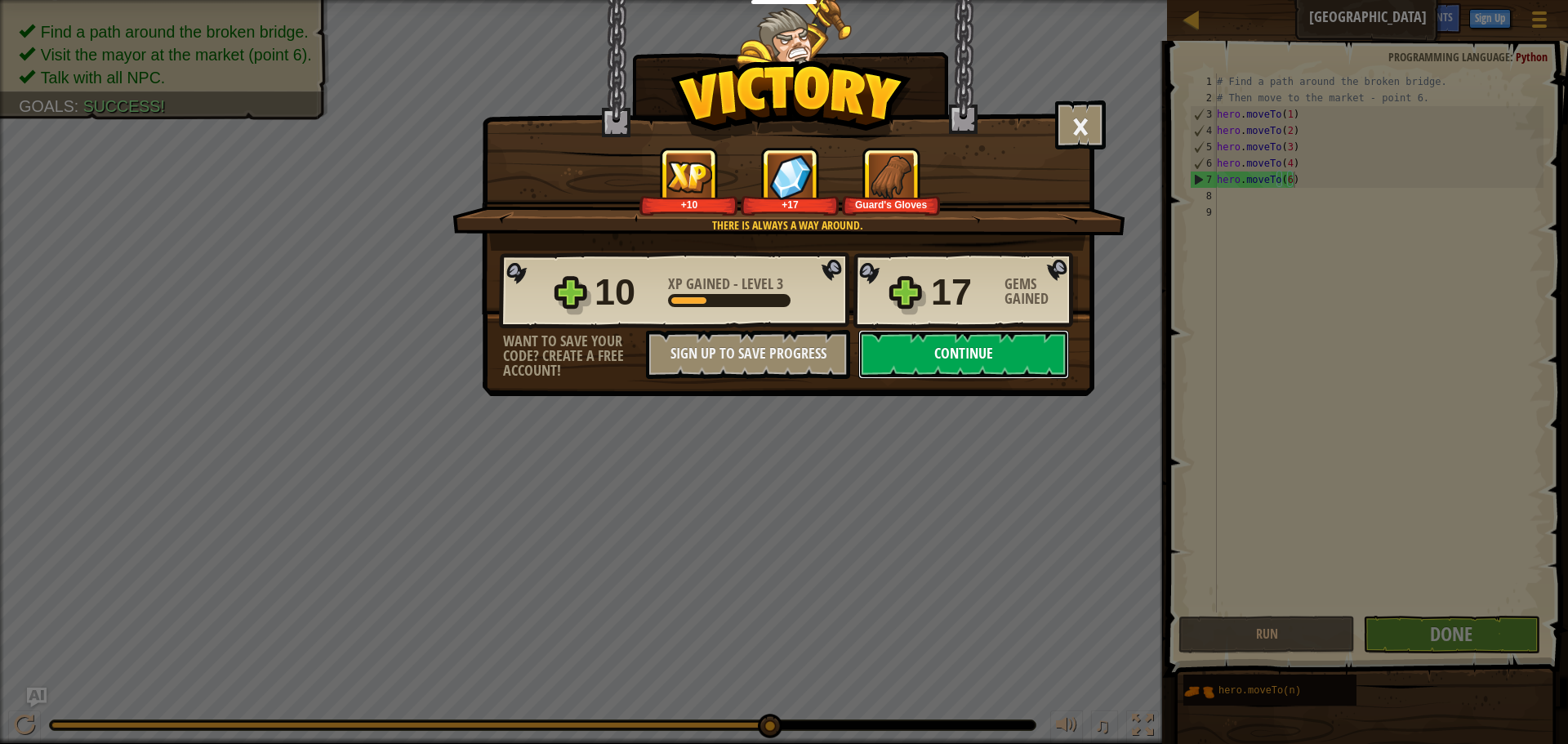
click at [889, 347] on button "Continue" at bounding box center [964, 354] width 211 height 49
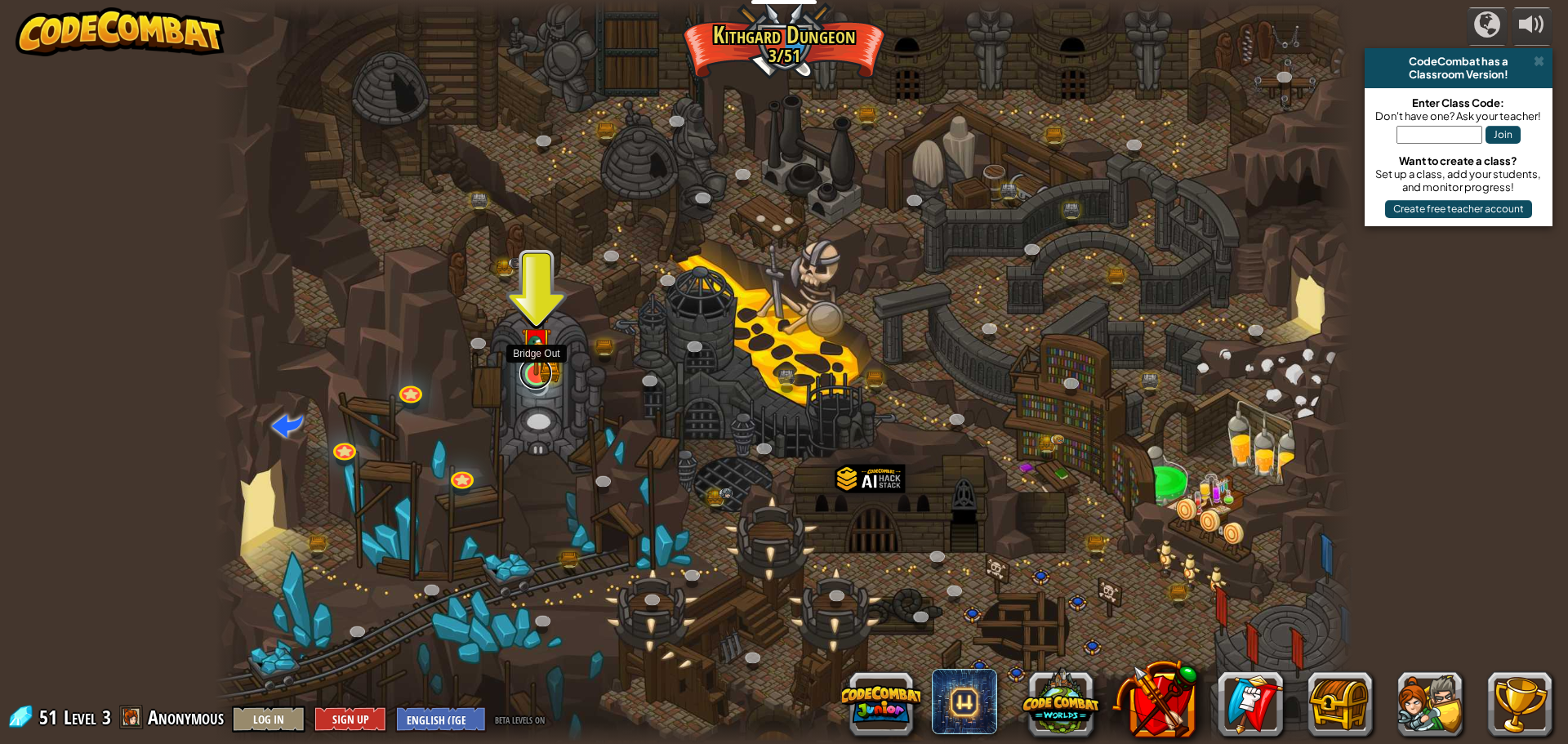
click at [534, 380] on link at bounding box center [536, 373] width 33 height 33
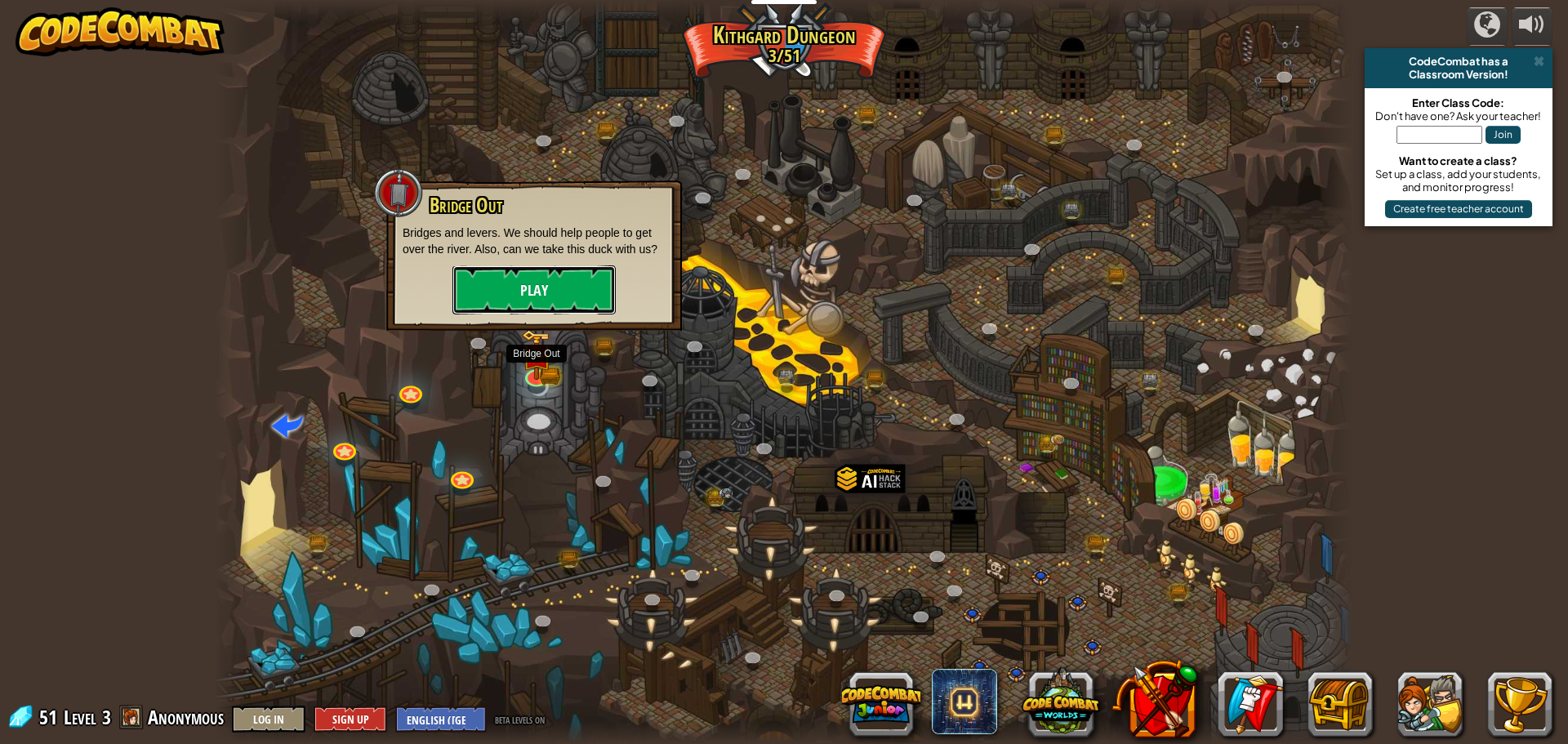
click at [525, 289] on button "Play" at bounding box center [534, 290] width 164 height 49
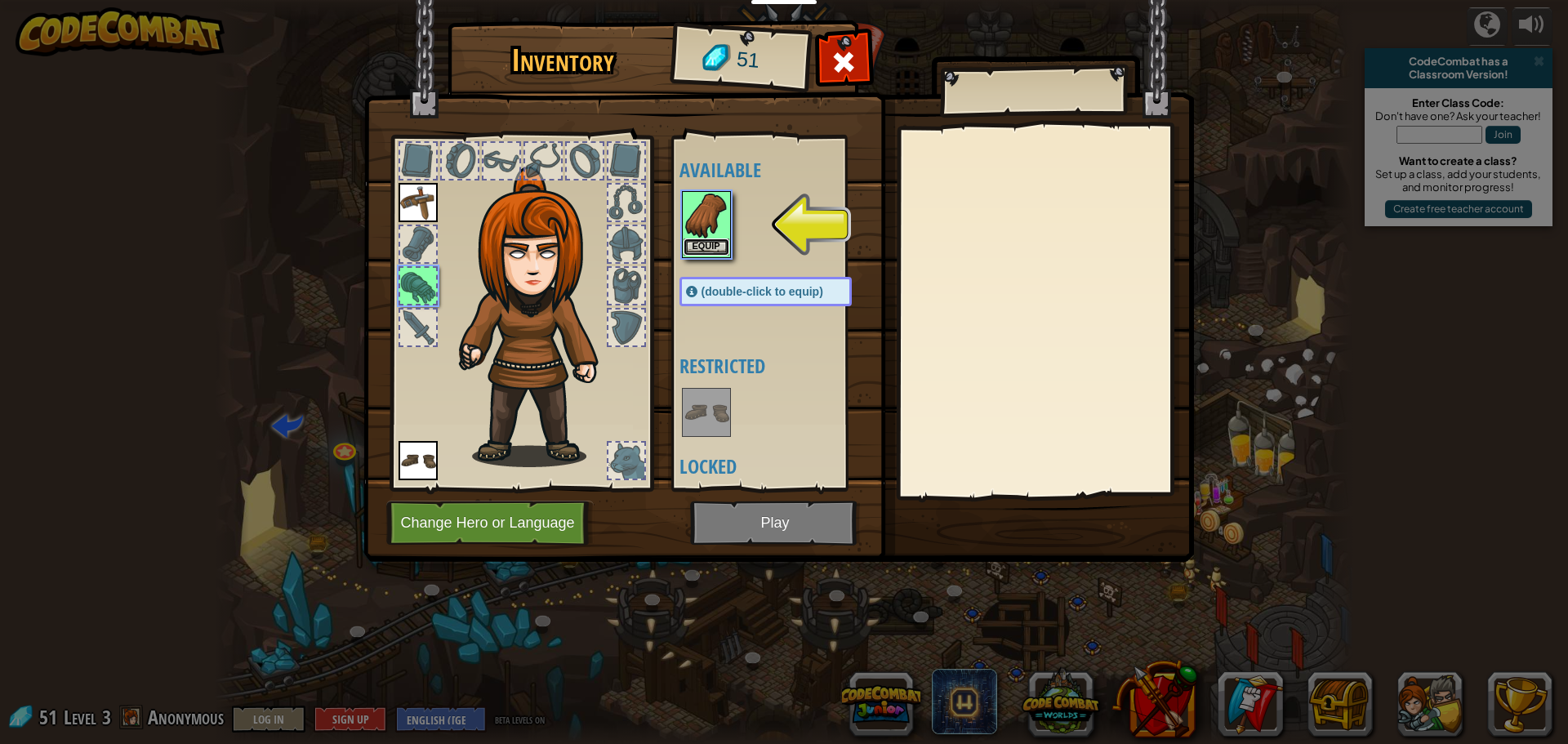
click at [702, 239] on button "Equip" at bounding box center [706, 247] width 46 height 17
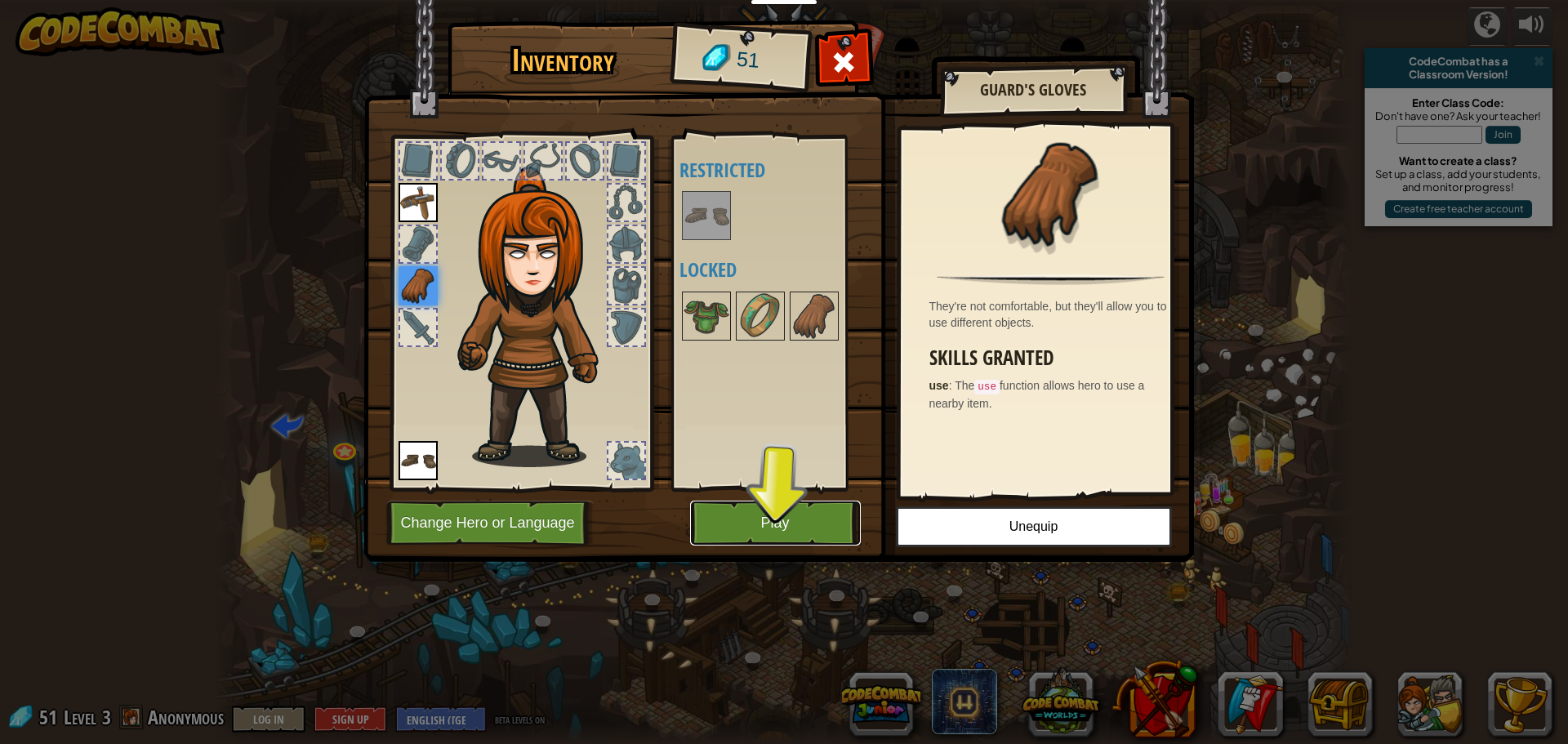
click at [751, 508] on button "Play" at bounding box center [775, 523] width 170 height 45
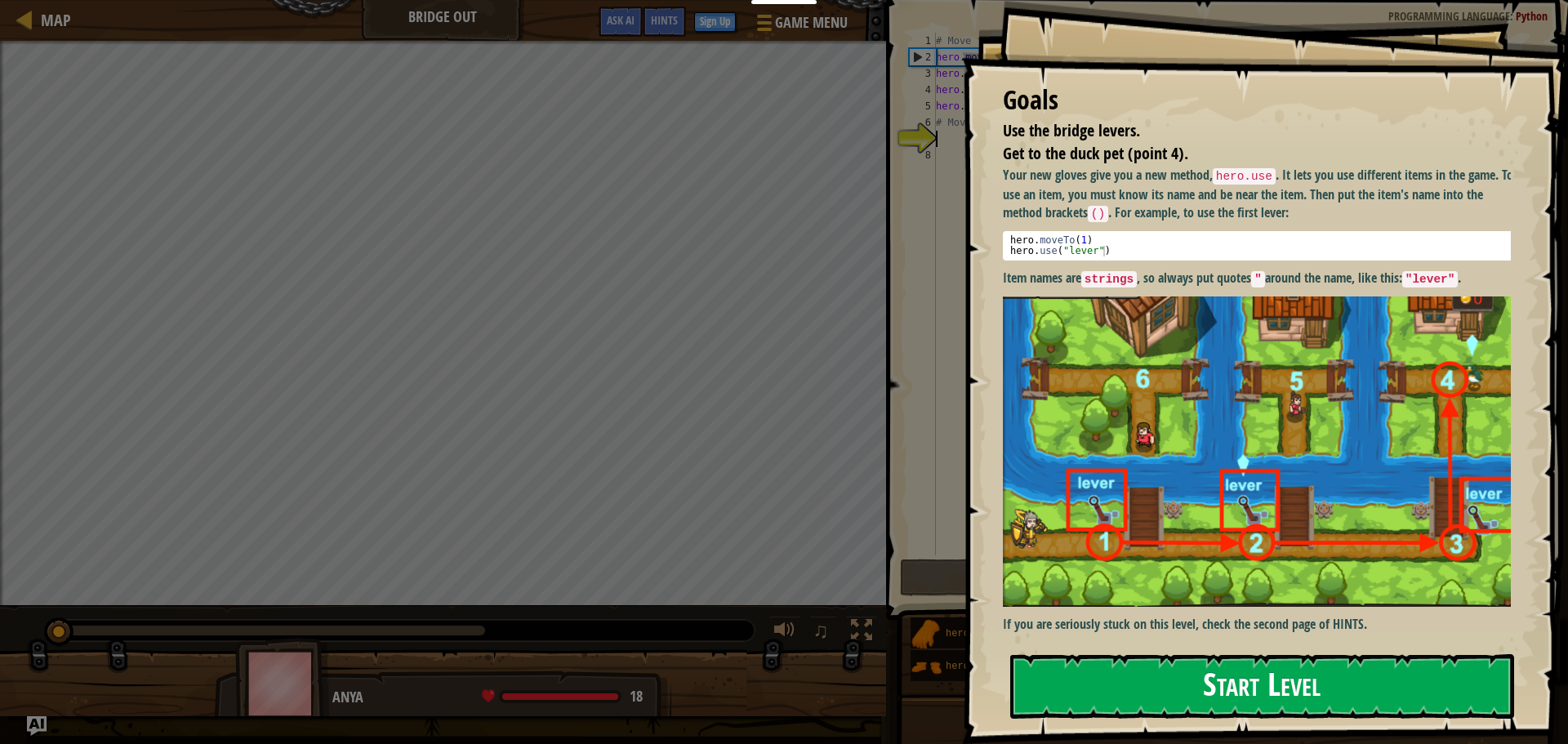
click at [1112, 693] on button "Start Level" at bounding box center [1262, 686] width 503 height 64
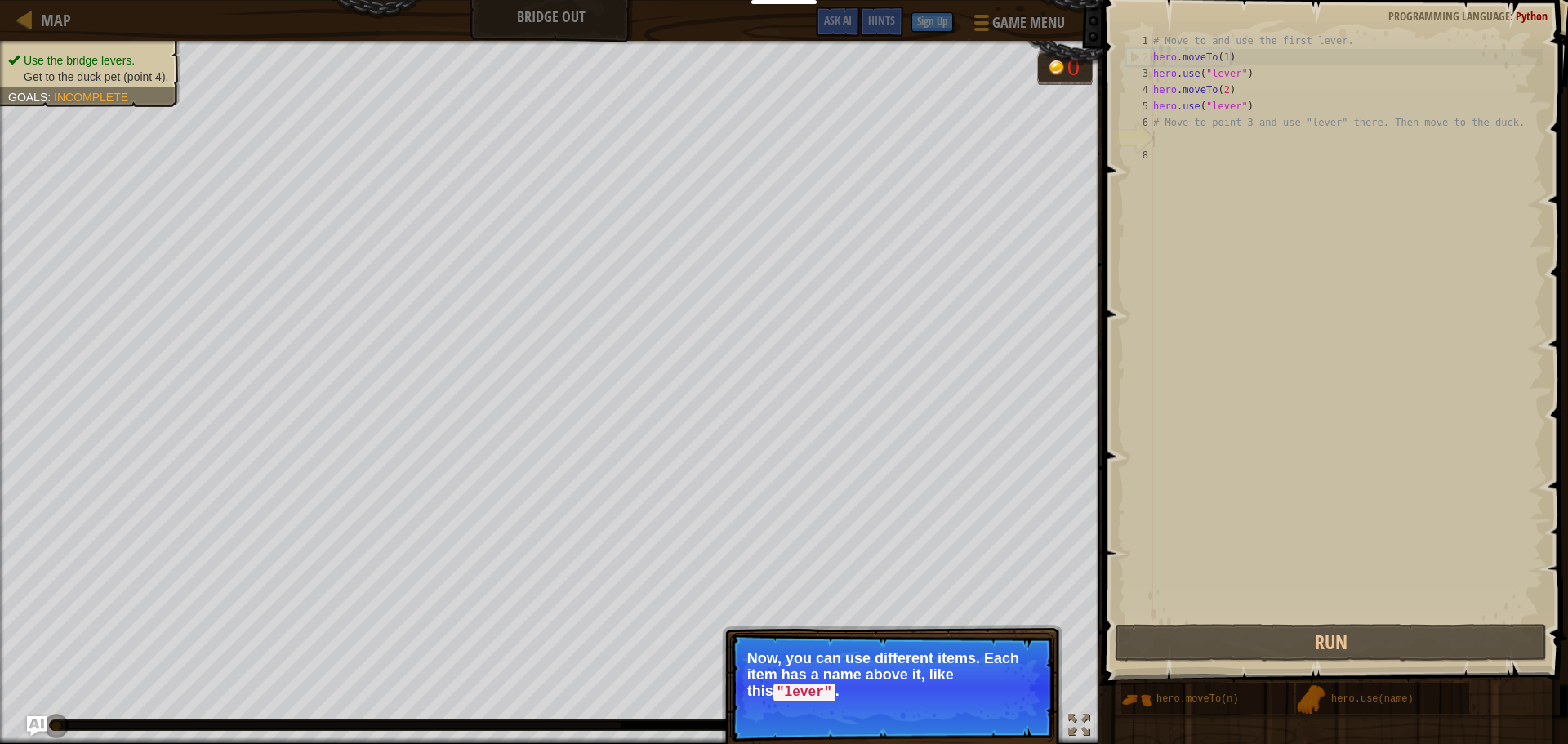
click at [980, 694] on p "Now, you can use different items. Each item has a name above it, like this "lev…" at bounding box center [892, 675] width 290 height 51
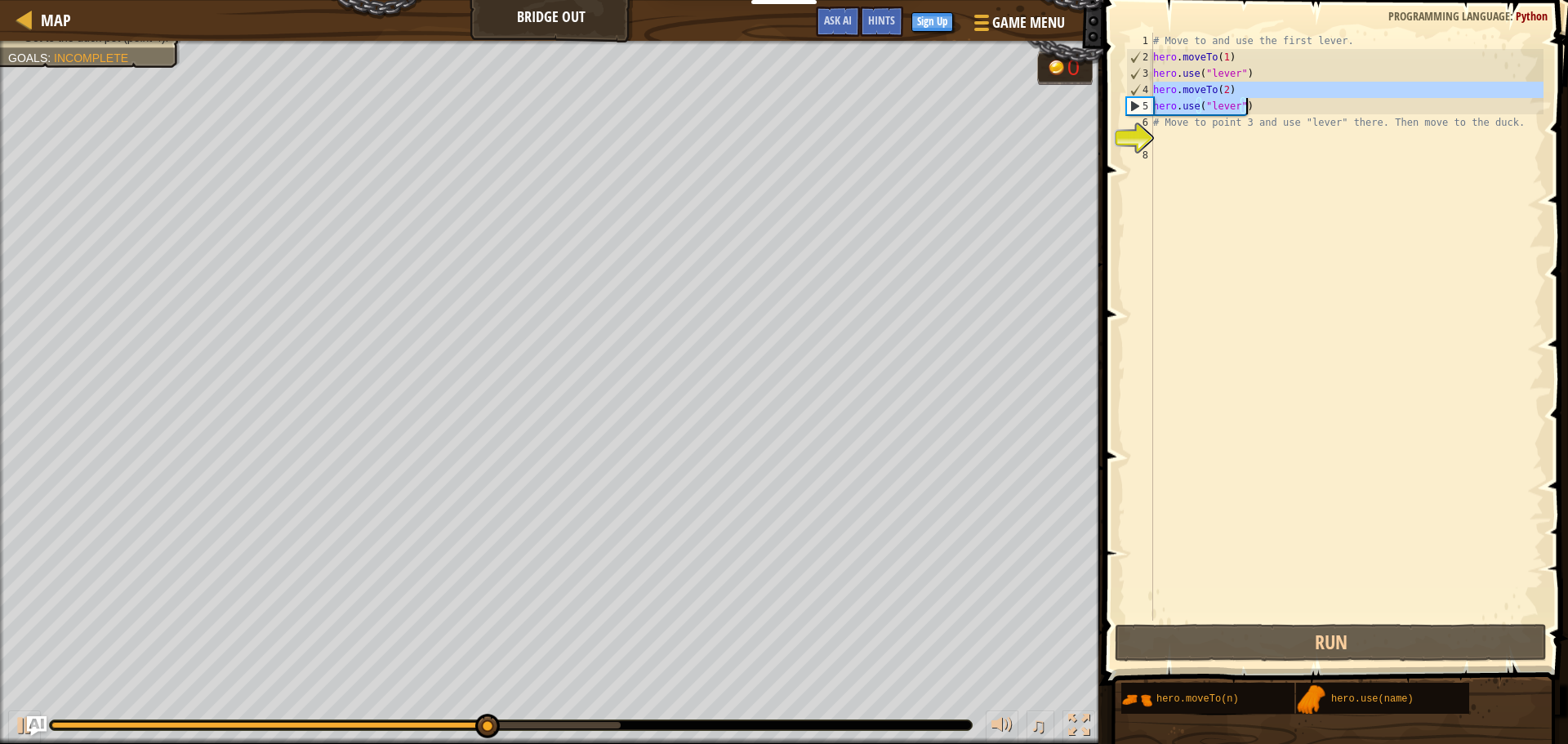
drag, startPoint x: 1153, startPoint y: 88, endPoint x: 1265, endPoint y: 103, distance: 113.0
click at [1265, 103] on div "# Move to and use the first lever. hero . moveTo ( 1 ) hero . use ( "lever" ) h…" at bounding box center [1347, 343] width 393 height 620
type textarea "hero.moveTo(2) hero.use("lever")"
click at [1198, 145] on div "# Move to and use the first lever. hero . moveTo ( 1 ) hero . use ( "lever" ) h…" at bounding box center [1347, 343] width 393 height 620
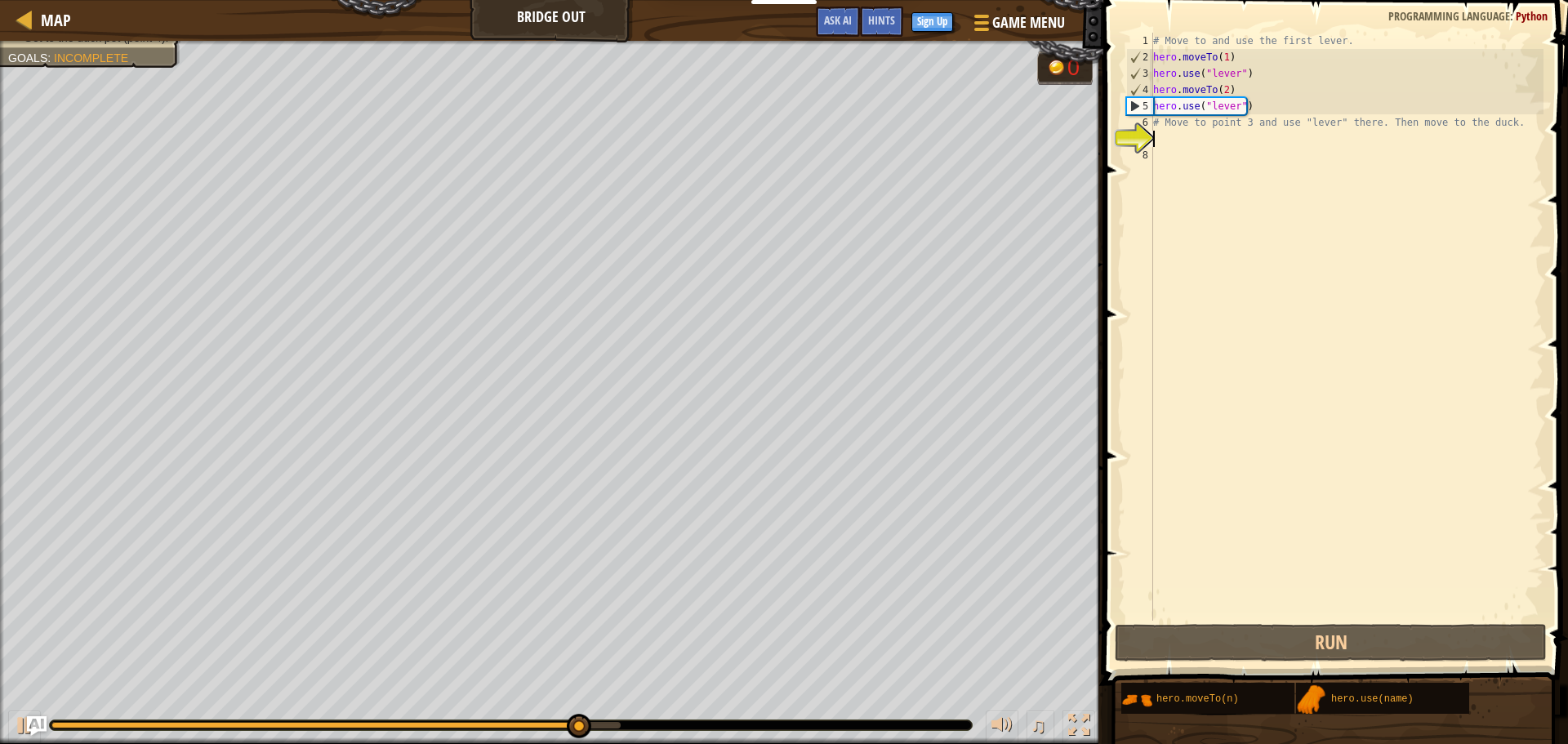
paste textarea "hero.use("lever")"
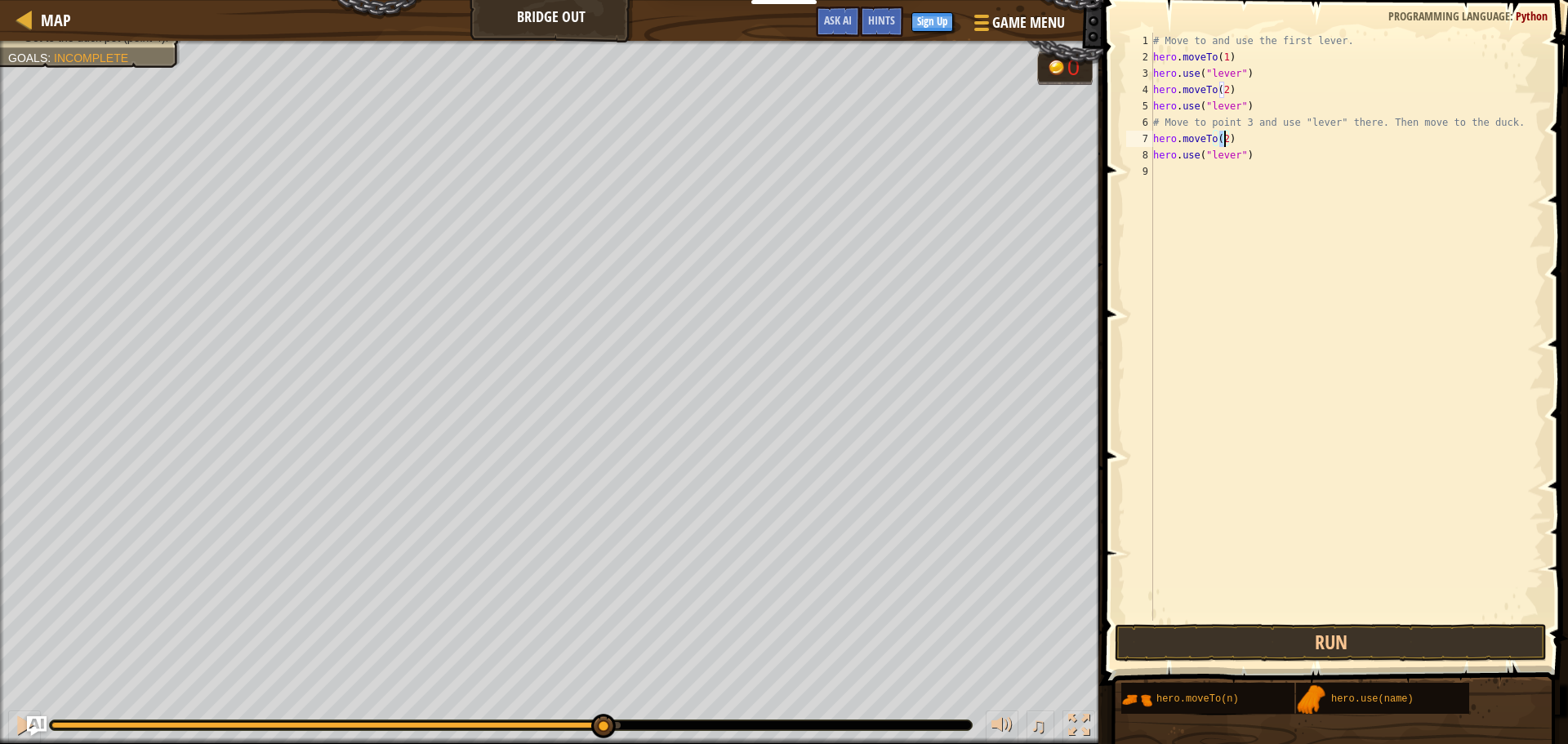
click at [1225, 138] on div "# Move to and use the first lever. hero . moveTo ( 1 ) hero . use ( "lever" ) h…" at bounding box center [1347, 343] width 393 height 620
type textarea "hero.moveTo(3)"
drag, startPoint x: 1234, startPoint y: 136, endPoint x: 1143, endPoint y: 136, distance: 91.0
click at [1143, 136] on div "hero.moveTo(3) 1 2 3 4 5 6 7 8 9 # Move to and use the first lever. hero . move…" at bounding box center [1333, 327] width 420 height 588
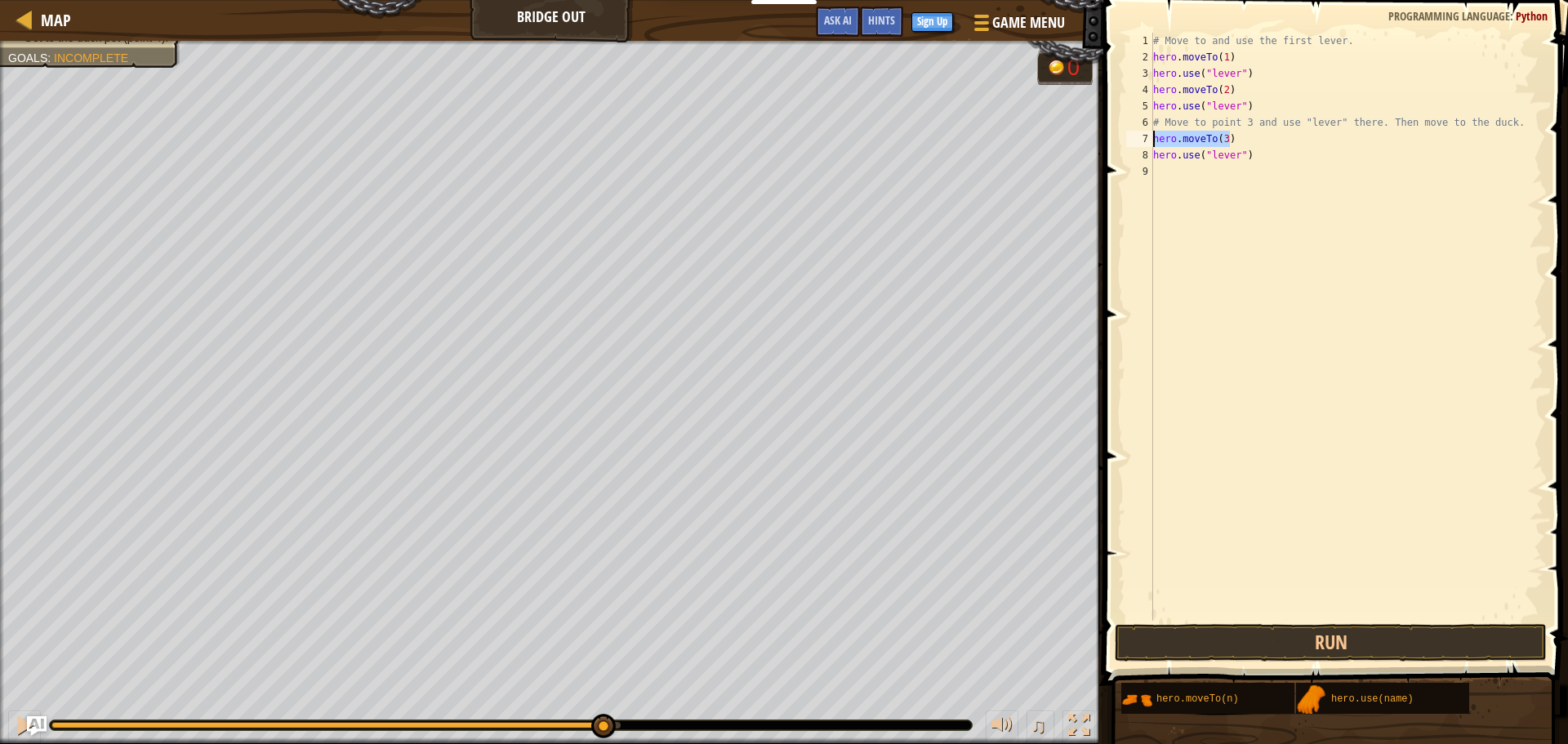
click at [1194, 169] on div "# Move to and use the first lever. hero . moveTo ( 1 ) hero . use ( "lever" ) h…" at bounding box center [1347, 343] width 393 height 620
paste textarea "hero.moveTo(3)"
click at [1229, 168] on div "# Move to and use the first lever. hero . moveTo ( 1 ) hero . use ( "lever" ) h…" at bounding box center [1348, 343] width 389 height 620
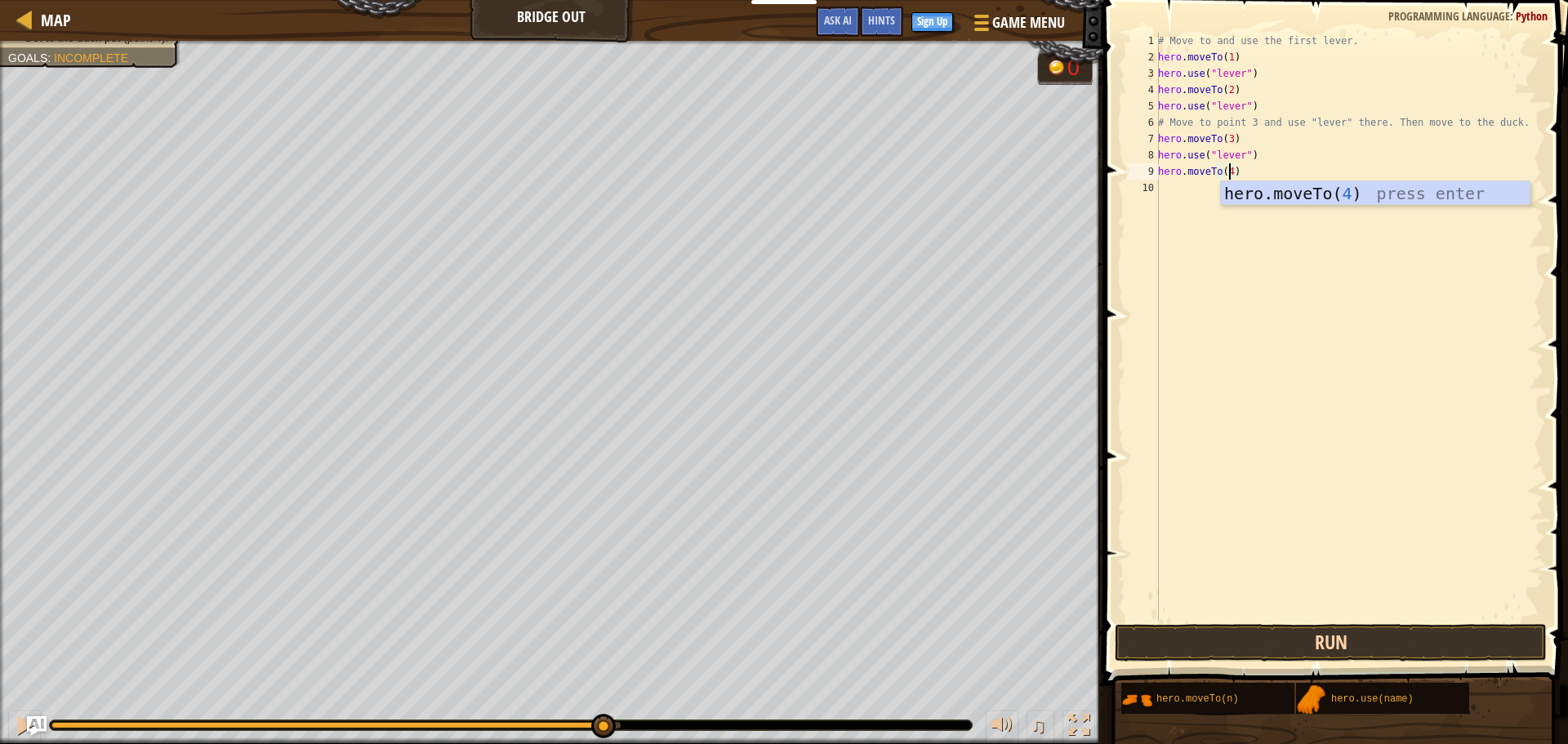
type textarea "hero.moveTo(4)"
click at [1263, 643] on button "Run" at bounding box center [1331, 642] width 432 height 37
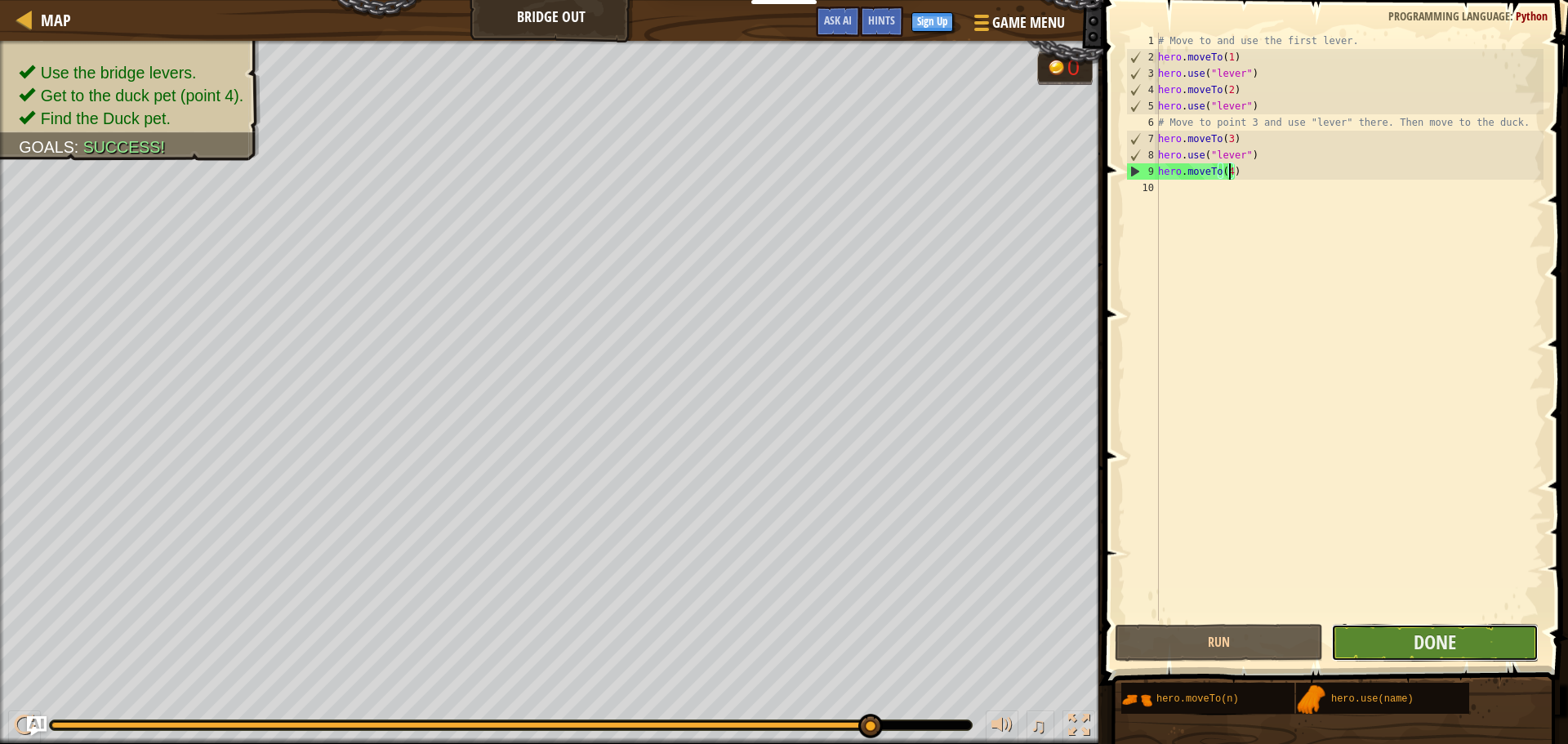
click at [1371, 641] on button "Done" at bounding box center [1434, 642] width 208 height 37
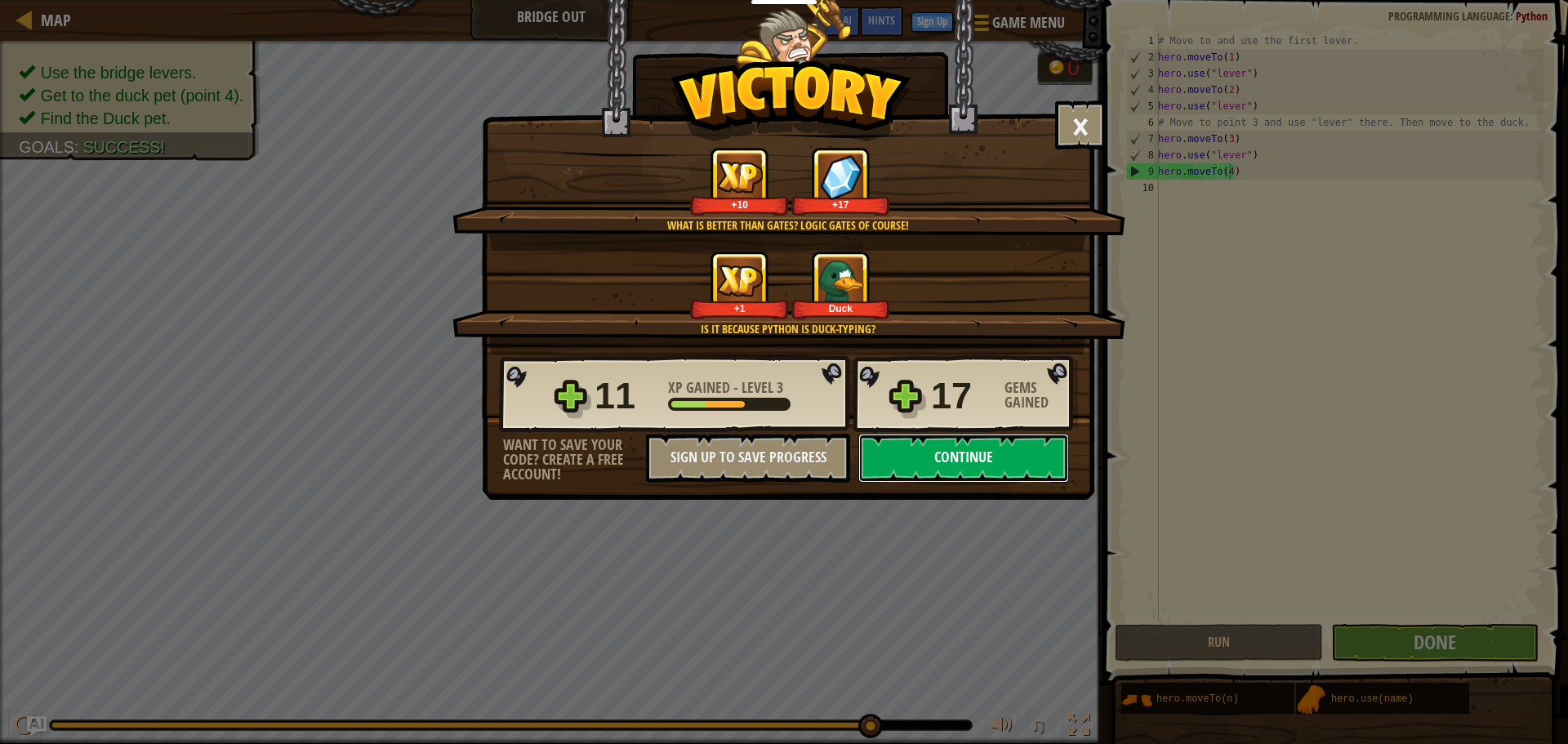
click at [981, 464] on button "Continue" at bounding box center [964, 458] width 211 height 49
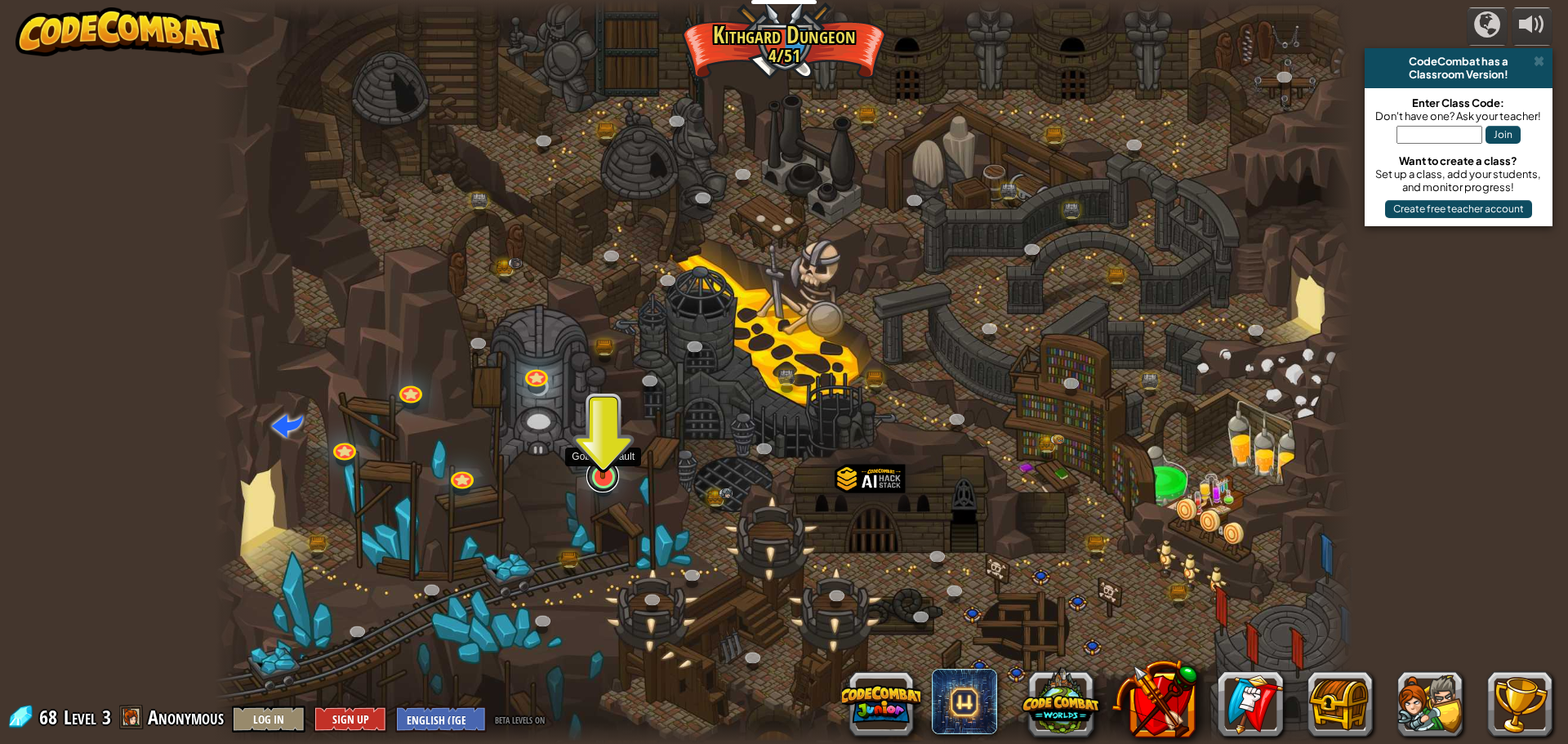
click at [601, 483] on link at bounding box center [603, 475] width 33 height 33
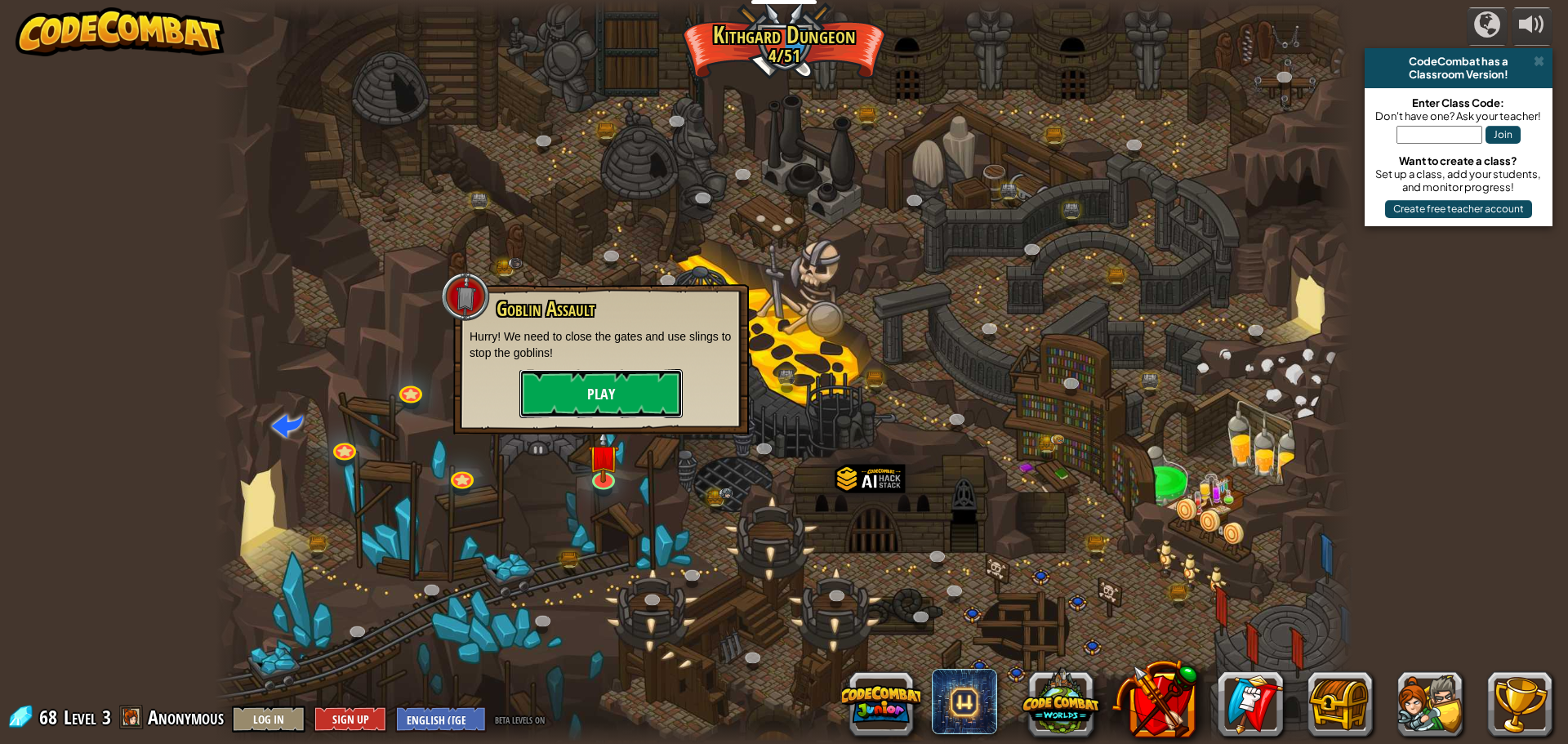
click at [642, 397] on button "Play" at bounding box center [601, 393] width 164 height 49
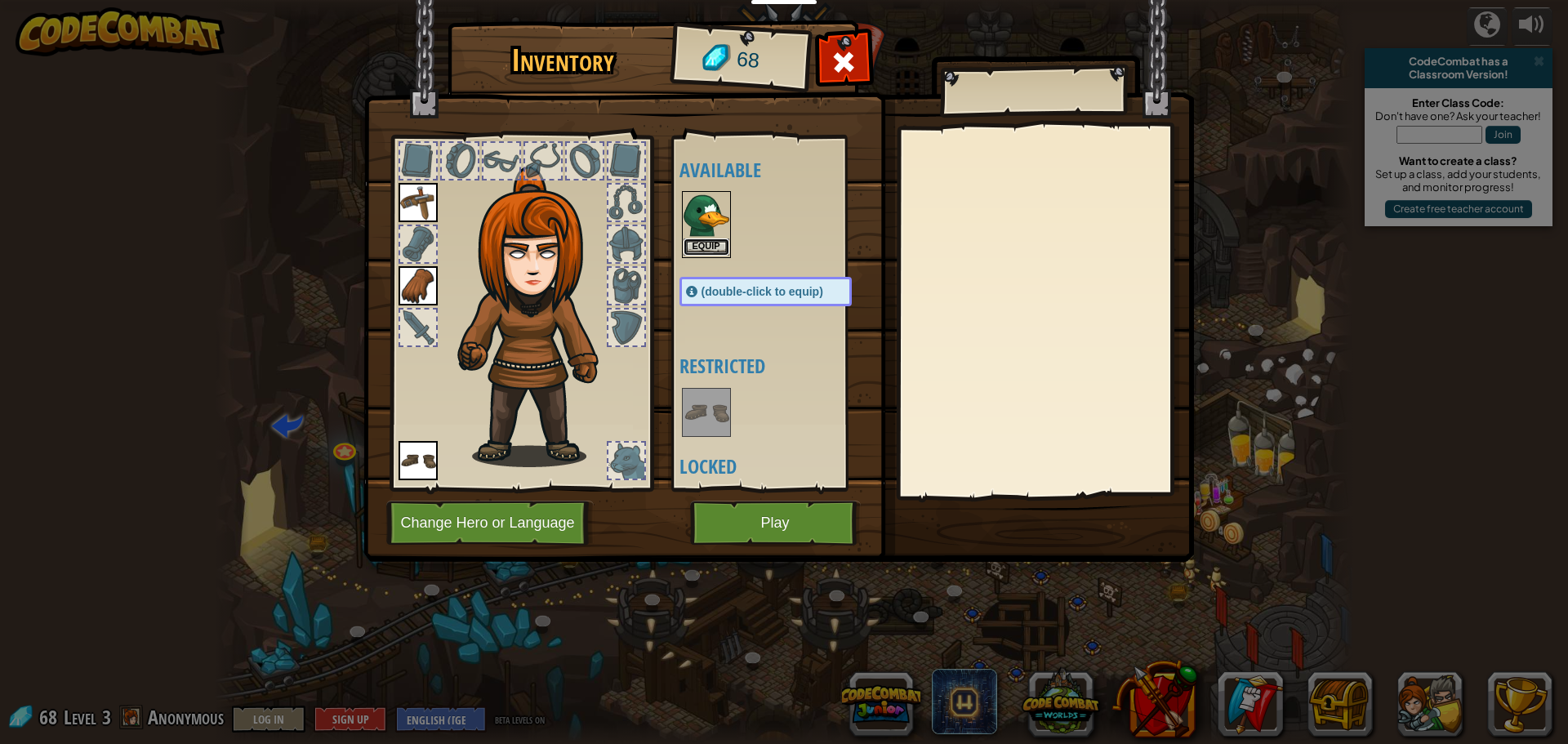
click at [714, 240] on button "Equip" at bounding box center [706, 247] width 46 height 17
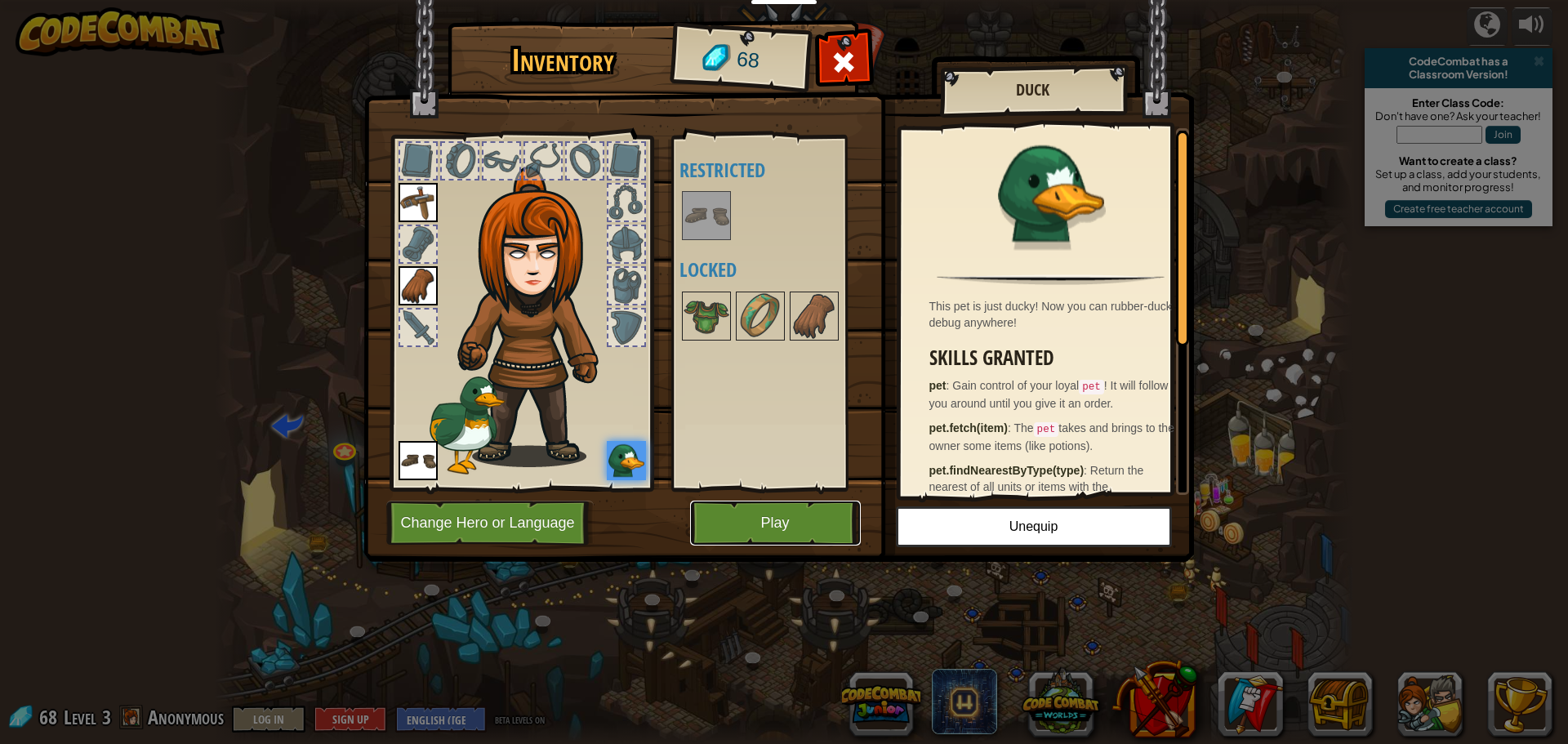
click at [726, 511] on button "Play" at bounding box center [775, 523] width 170 height 45
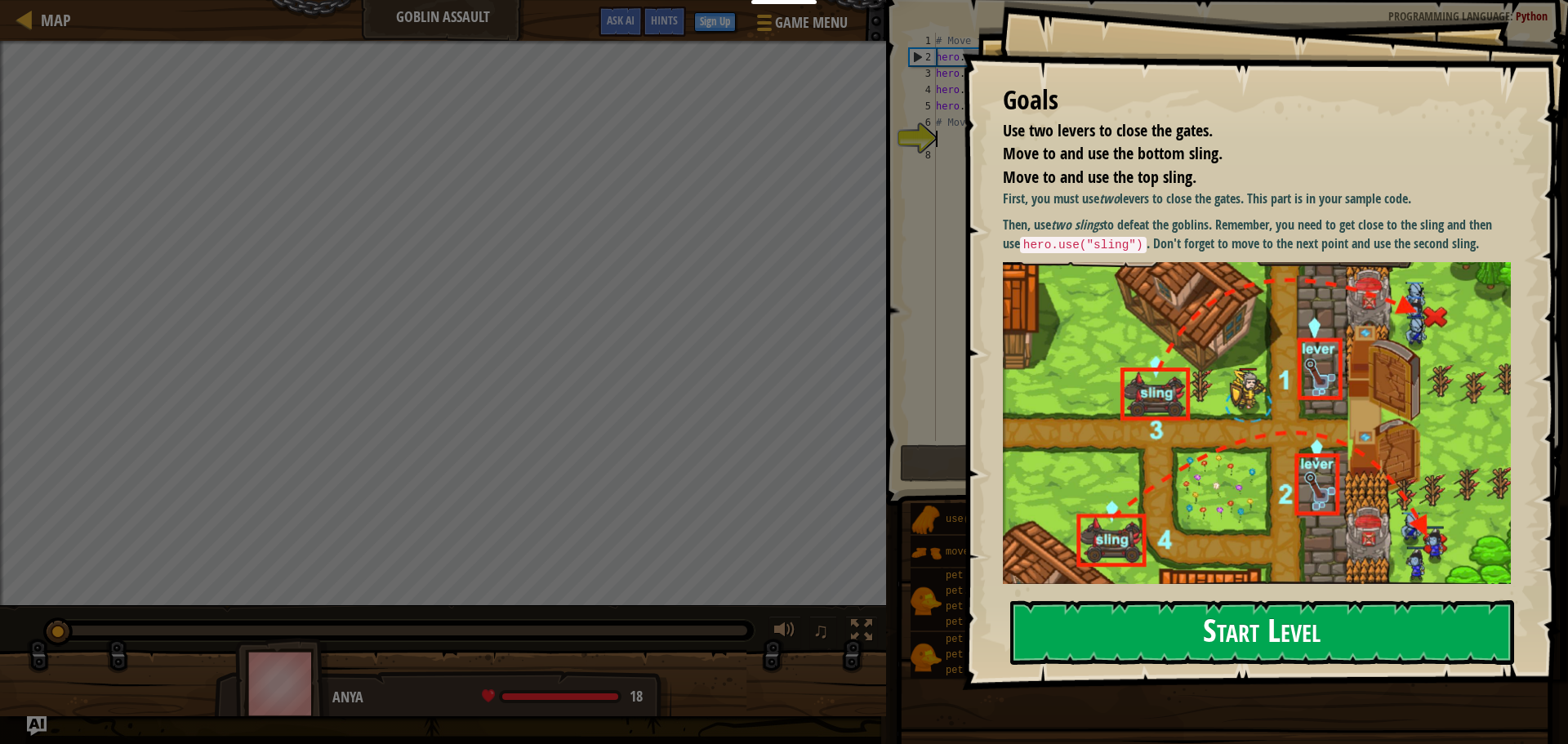
click at [1052, 630] on button "Start Level" at bounding box center [1262, 632] width 503 height 64
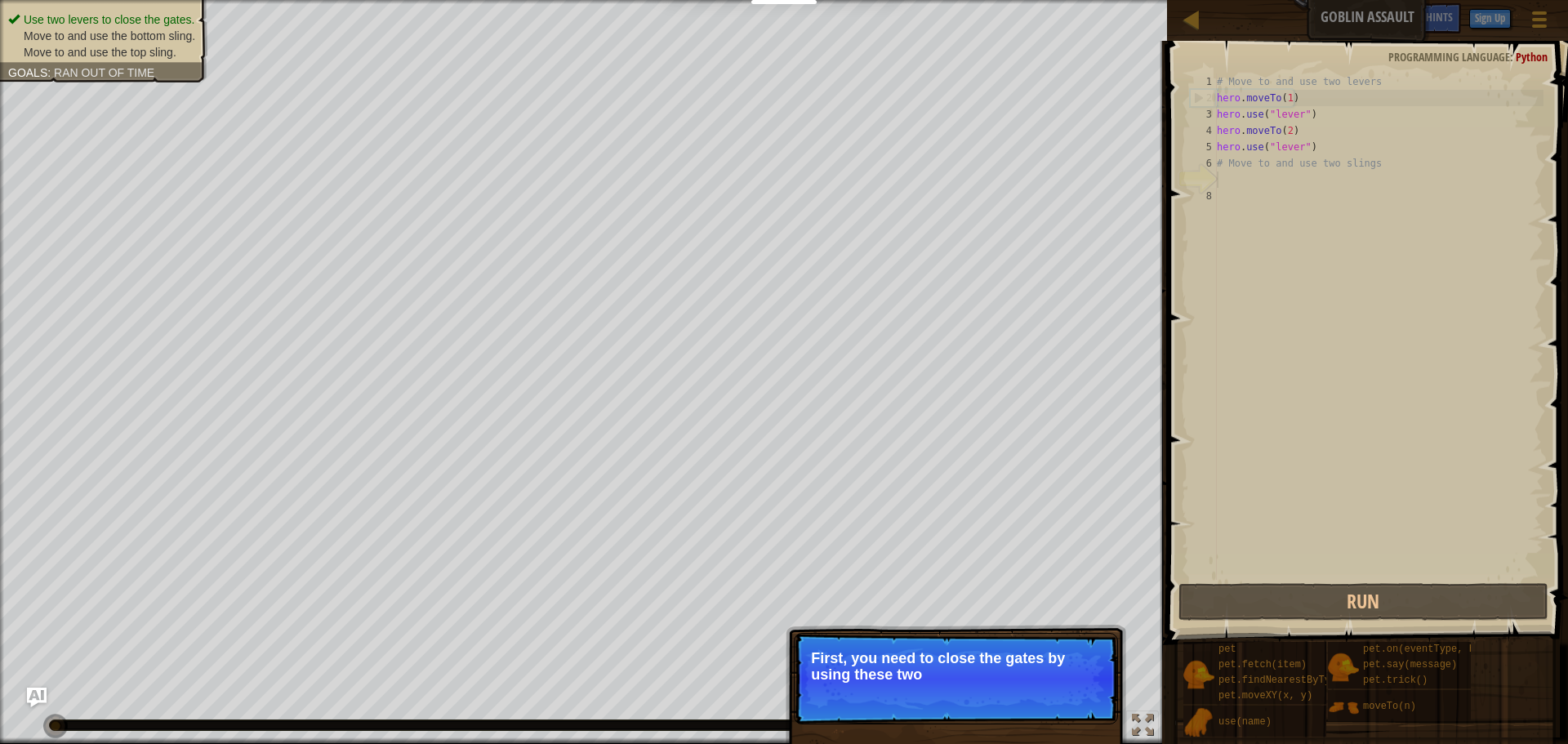
click at [909, 691] on p "Skip (esc) Continue First, you need to close the gates by using these two" at bounding box center [955, 679] width 324 height 92
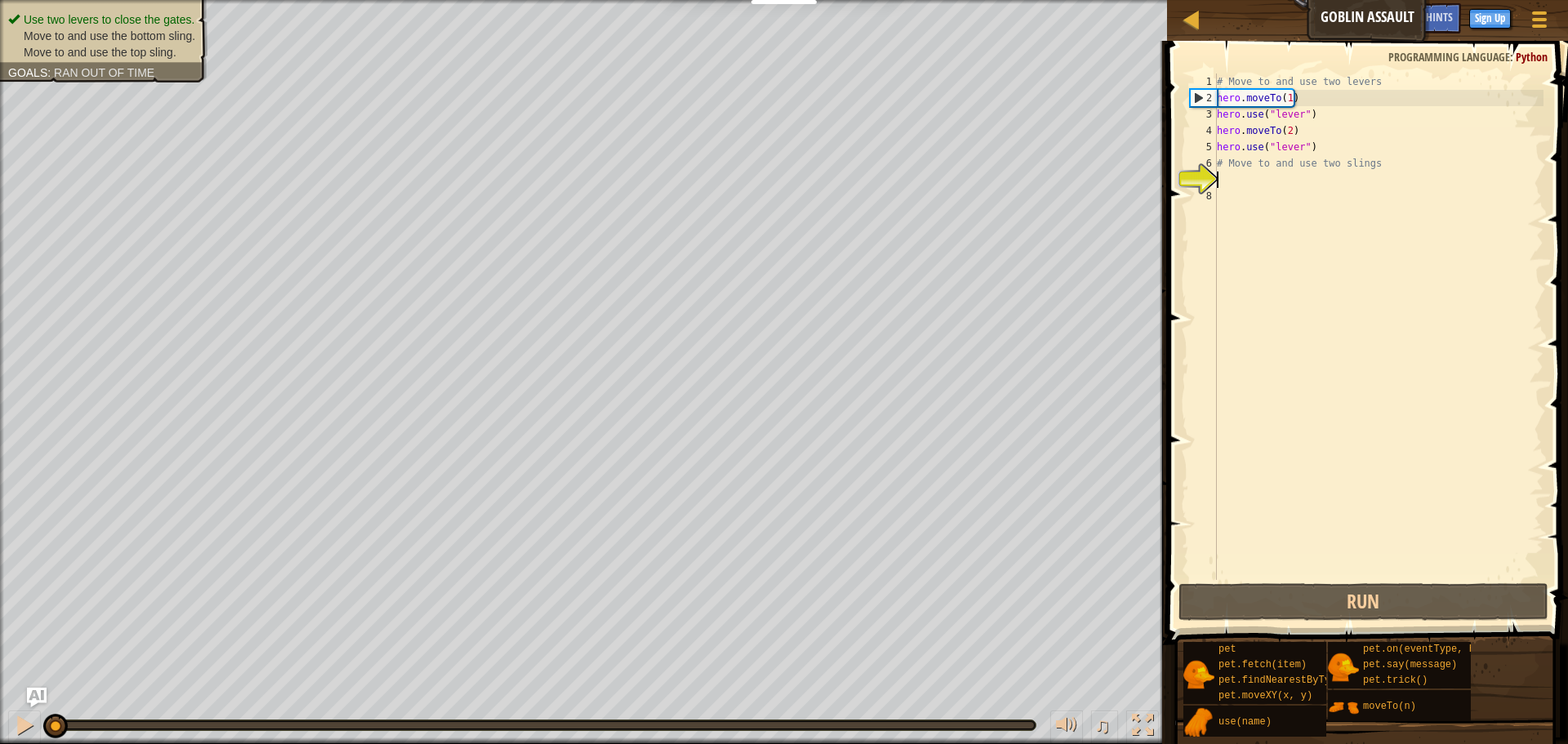
drag, startPoint x: 1361, startPoint y: 169, endPoint x: 1364, endPoint y: 179, distance: 10.4
click at [1364, 179] on div "# Move to and use two levers hero . moveTo ( 1 ) hero . use ( "lever" ) hero . …" at bounding box center [1378, 343] width 330 height 539
type textarea "# Move to and use two slings"
click at [1364, 179] on div "# Move to and use two levers hero . moveTo ( 1 ) hero . use ( "lever" ) hero . …" at bounding box center [1378, 326] width 330 height 506
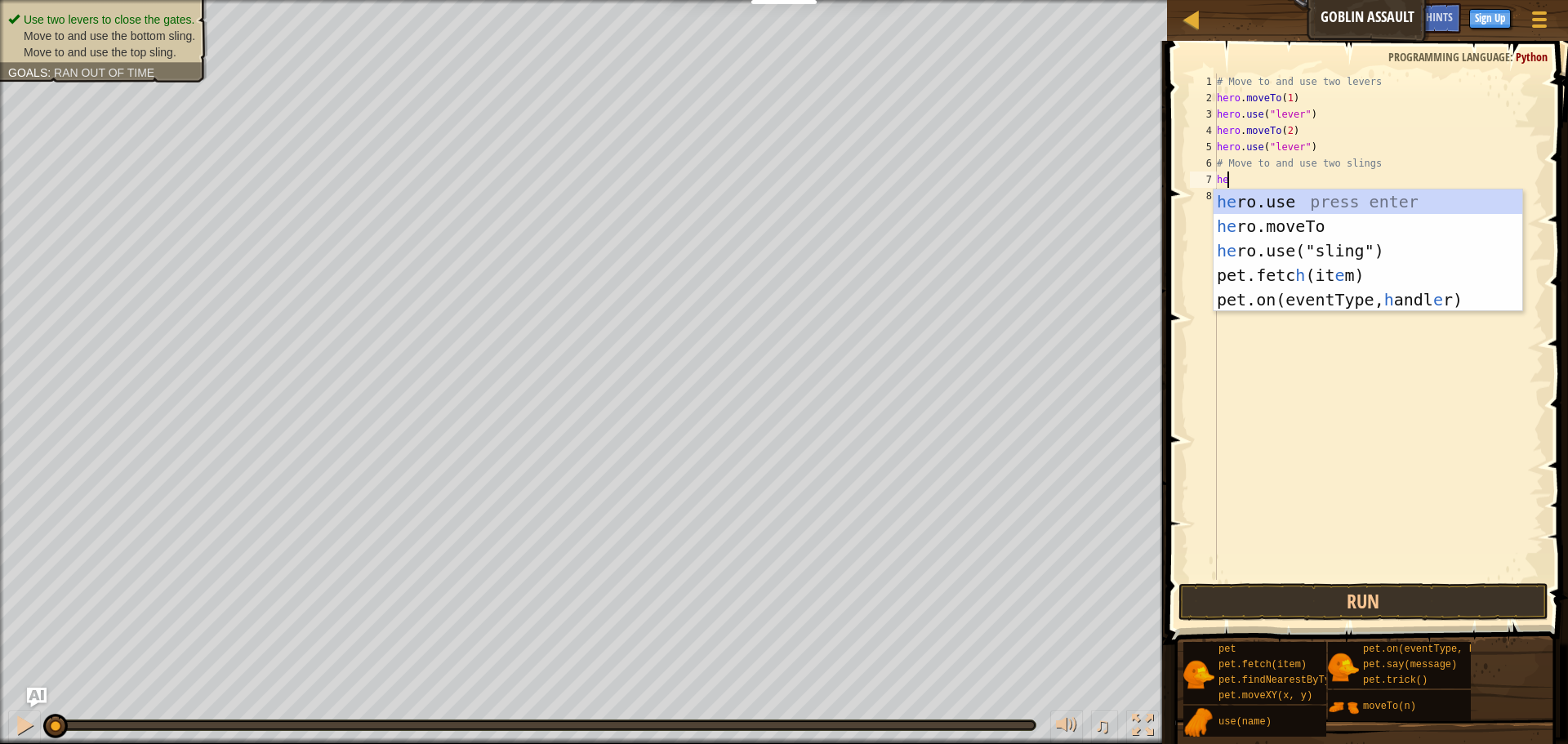
scroll to position [8, 1]
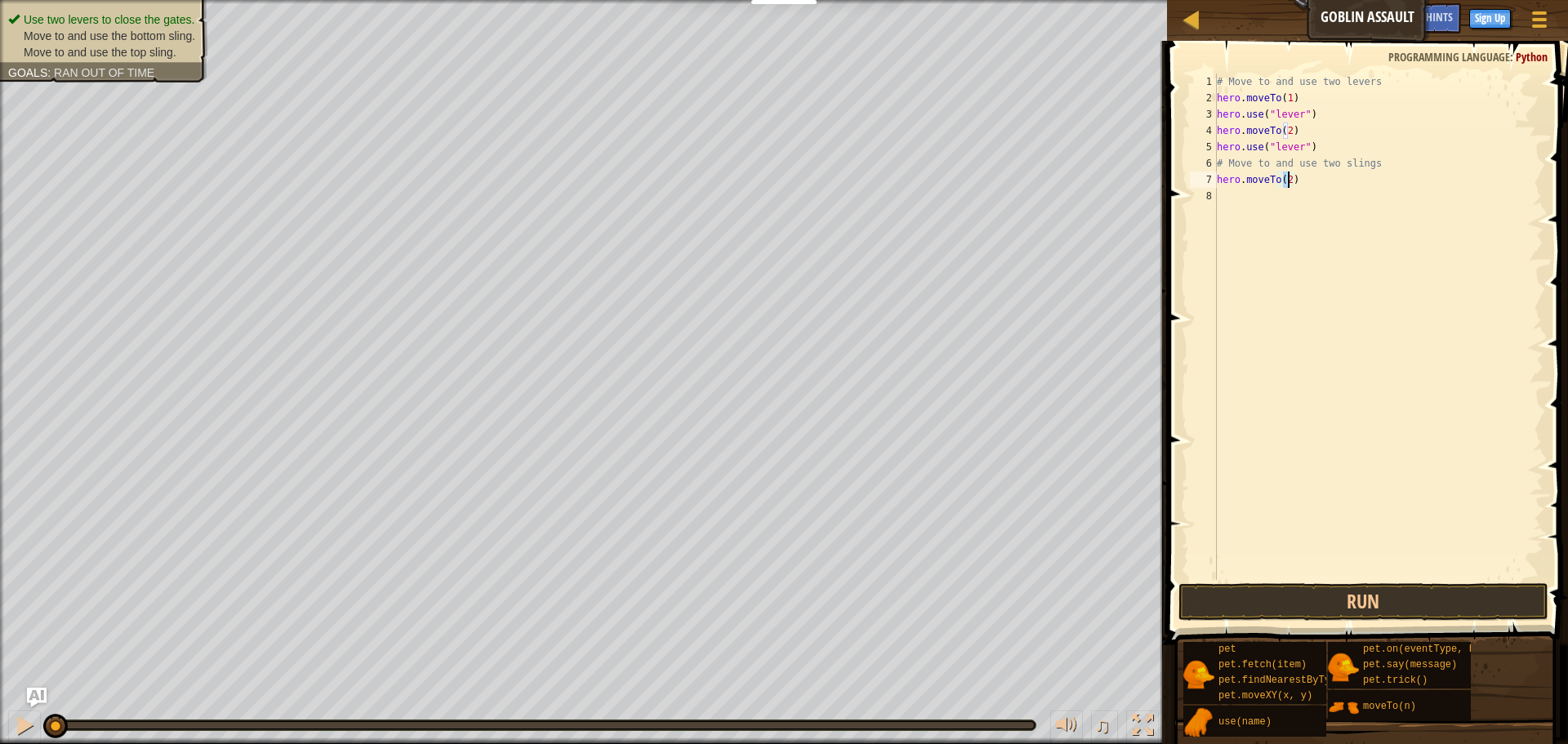
type textarea "hero.moveTo(3)"
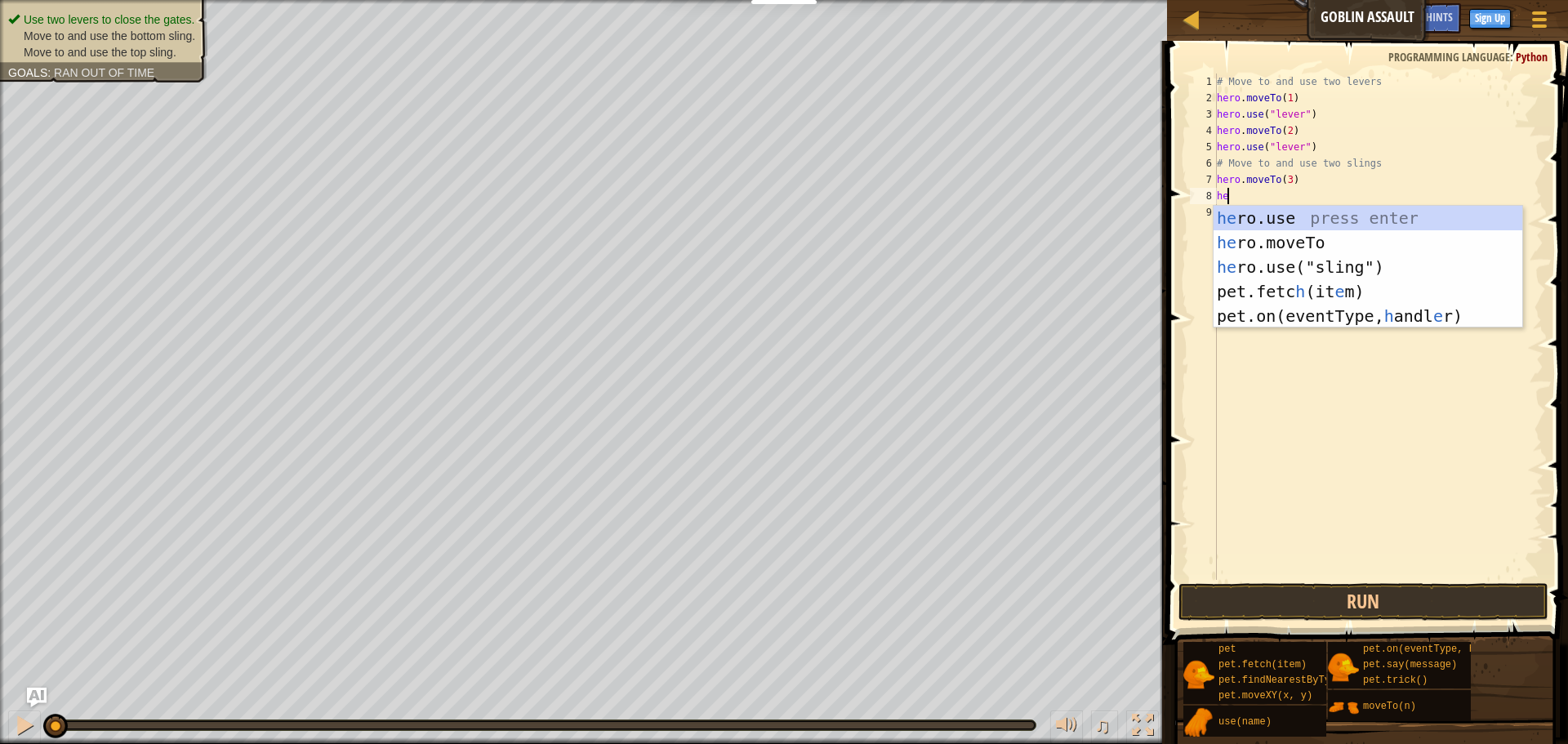
type textarea "hero.use("sling")"
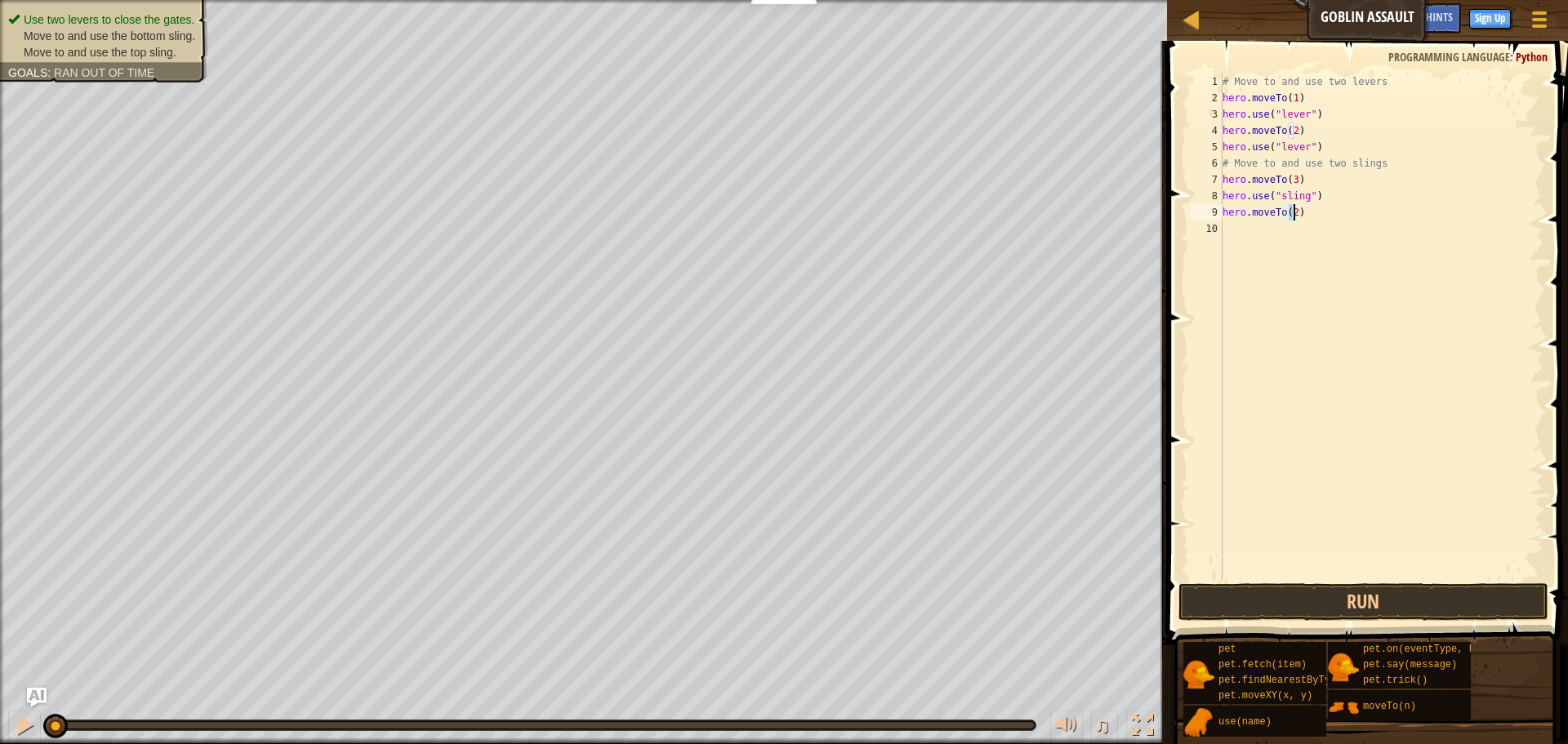
type textarea "hero.moveTo(4)"
type textarea "hero.use("sling")"
click at [1321, 589] on button "Run" at bounding box center [1363, 602] width 370 height 37
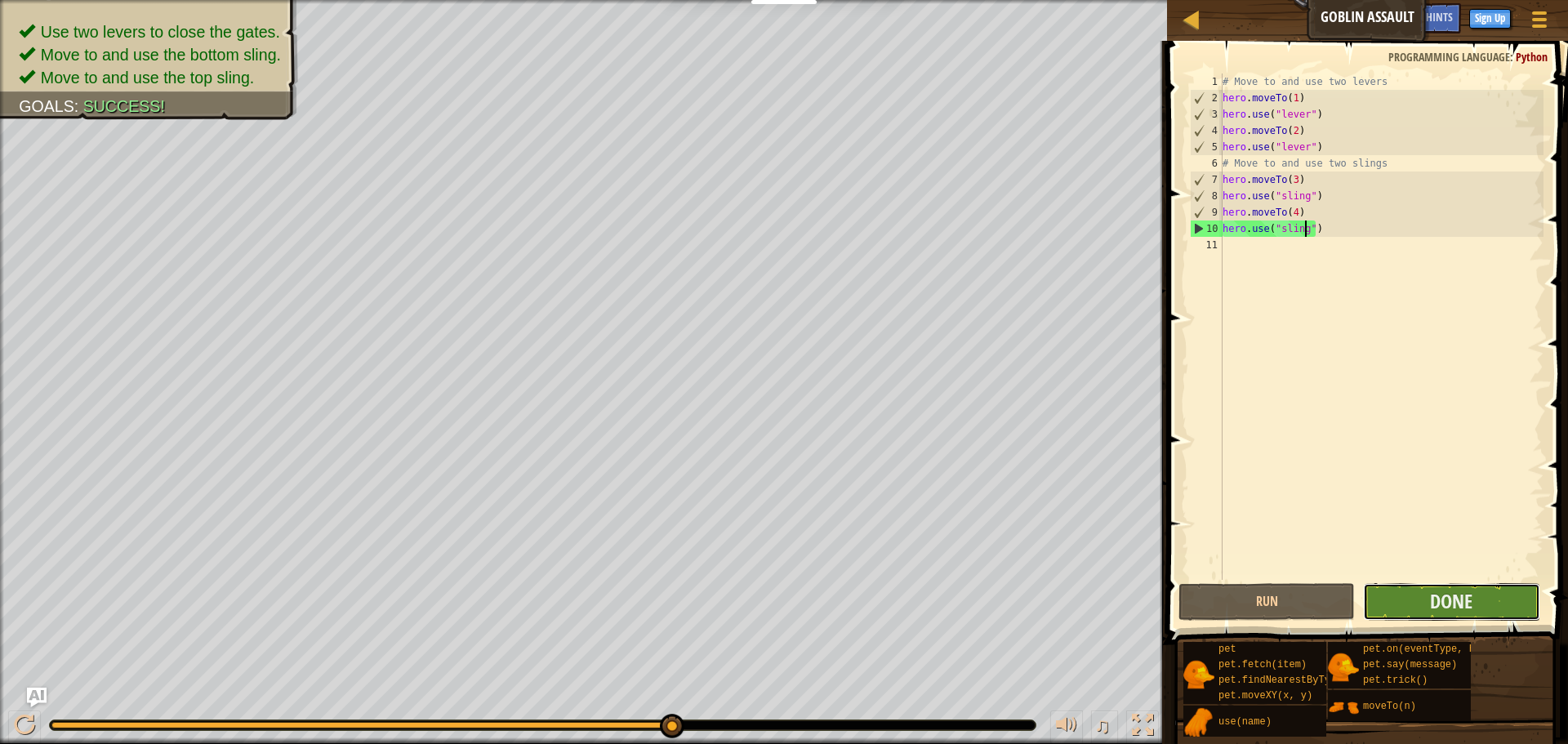
click at [1485, 599] on button "Done" at bounding box center [1451, 602] width 176 height 37
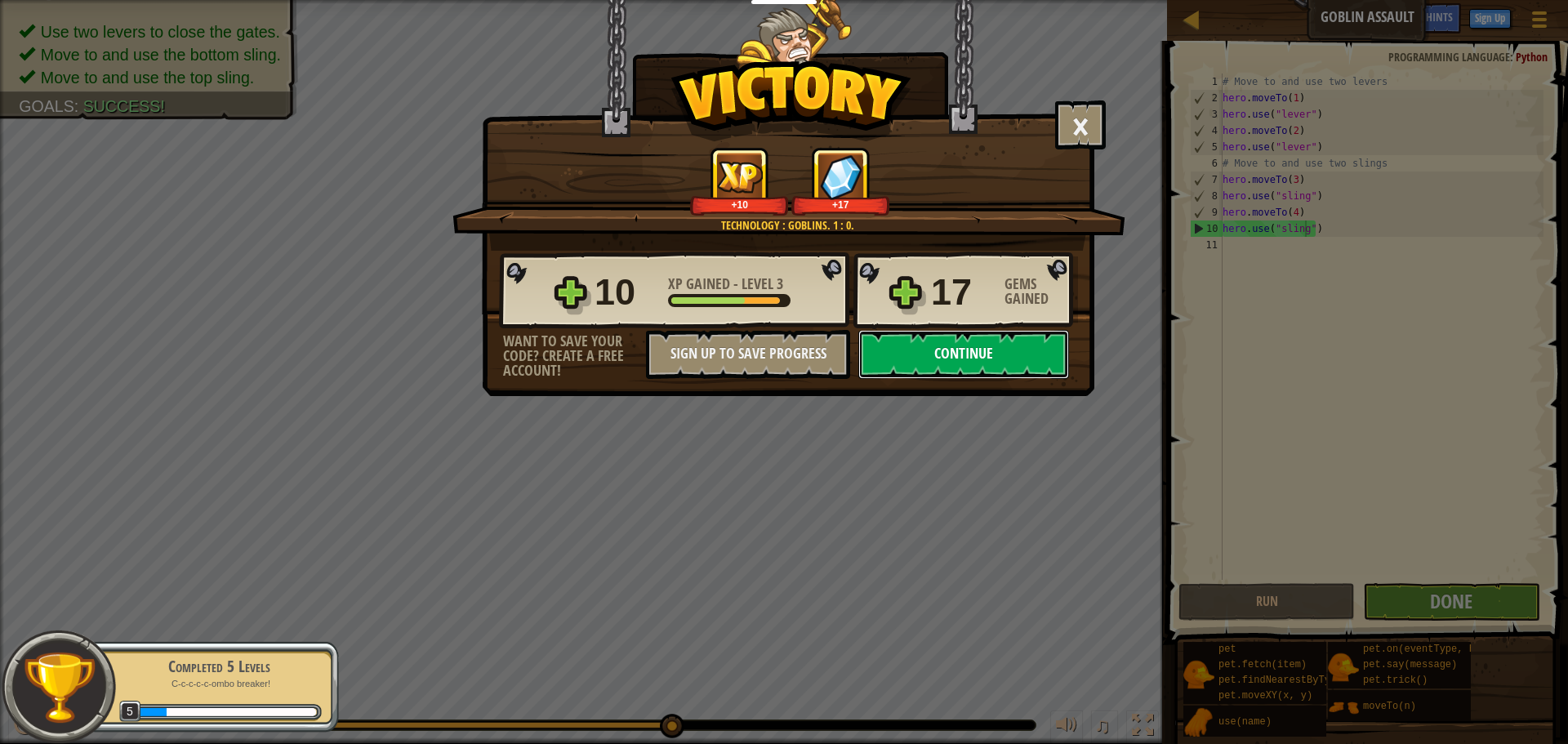
click at [971, 350] on button "Continue" at bounding box center [964, 354] width 211 height 49
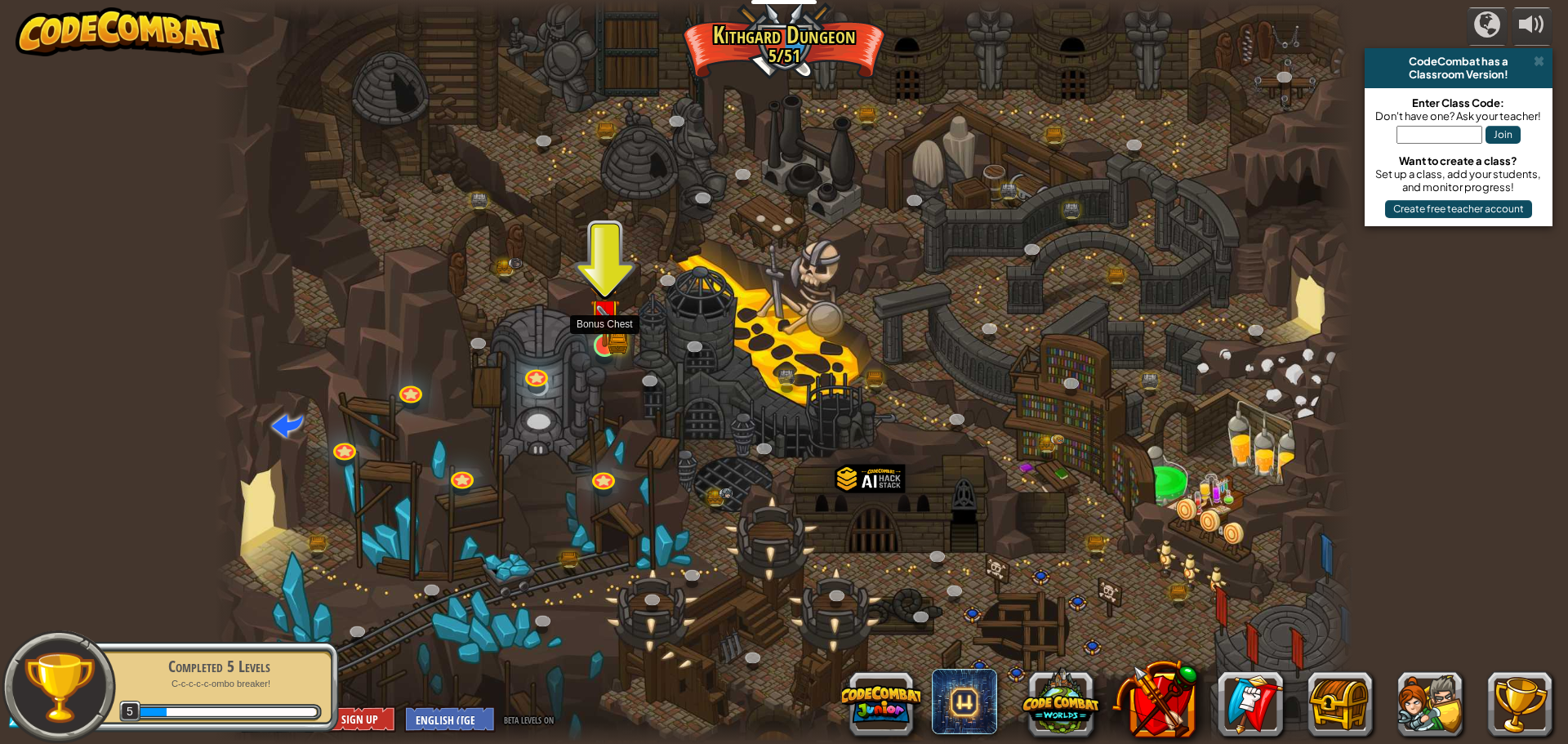
click at [609, 339] on img at bounding box center [605, 314] width 31 height 67
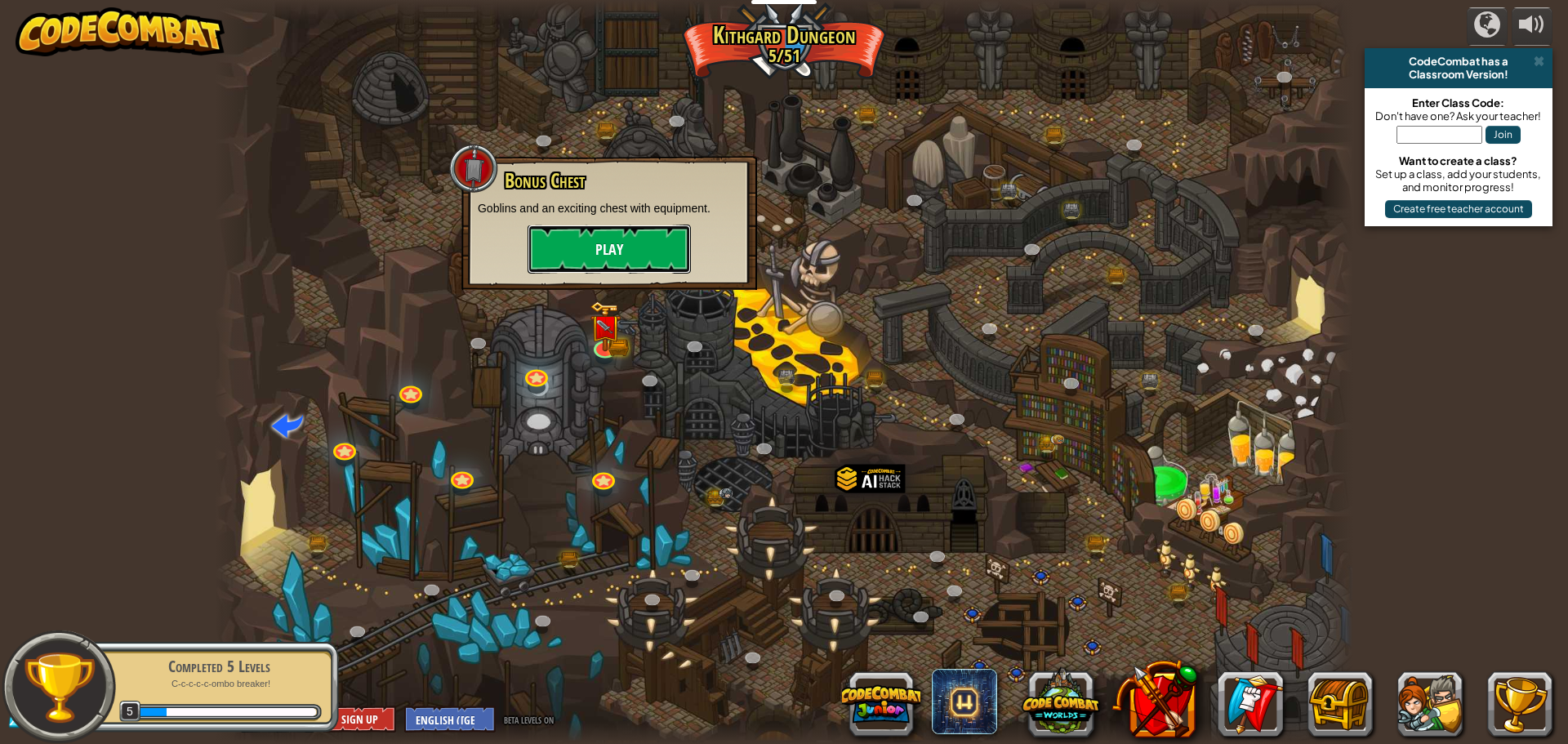
click at [636, 256] on button "Play" at bounding box center [609, 249] width 164 height 49
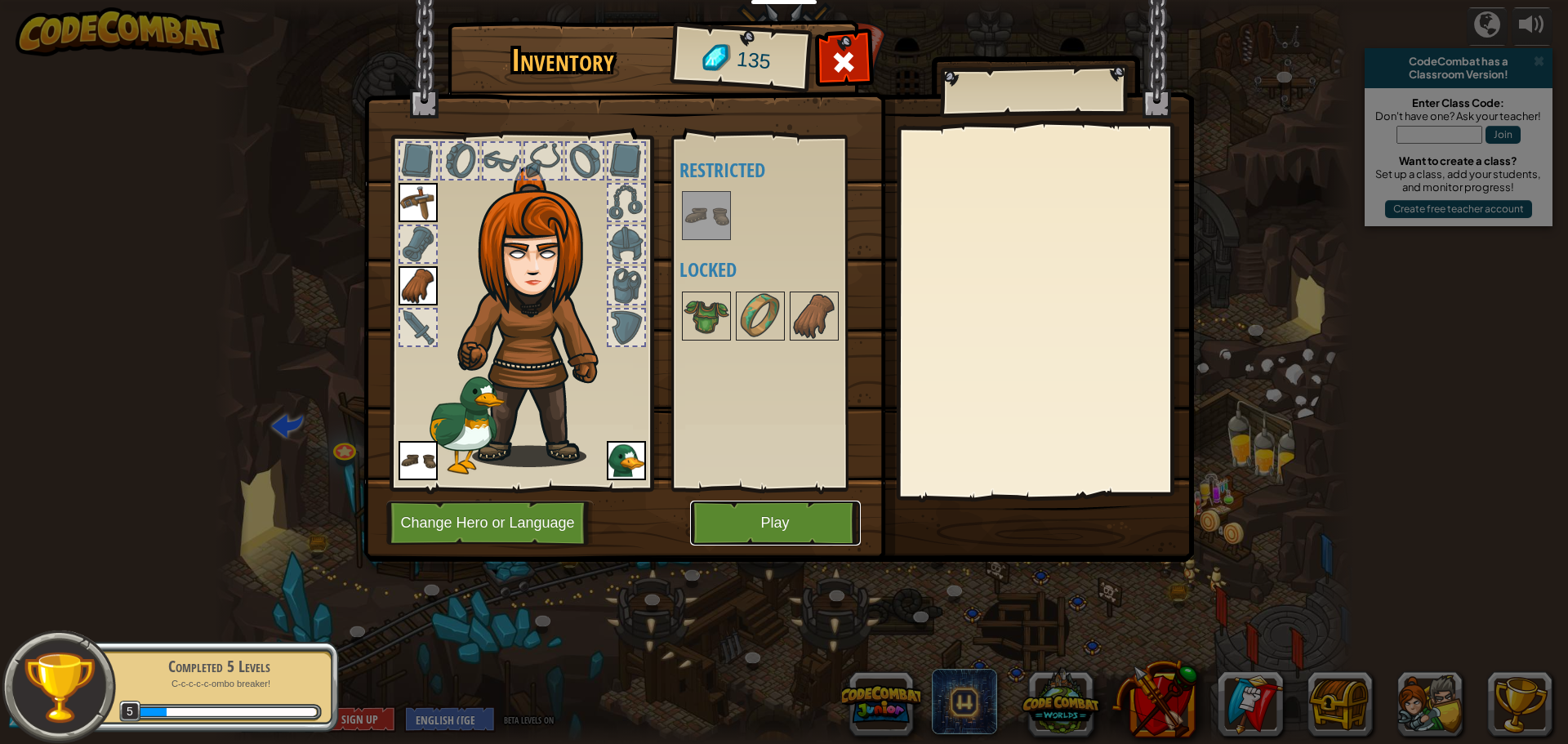
click at [731, 532] on button "Play" at bounding box center [775, 523] width 170 height 45
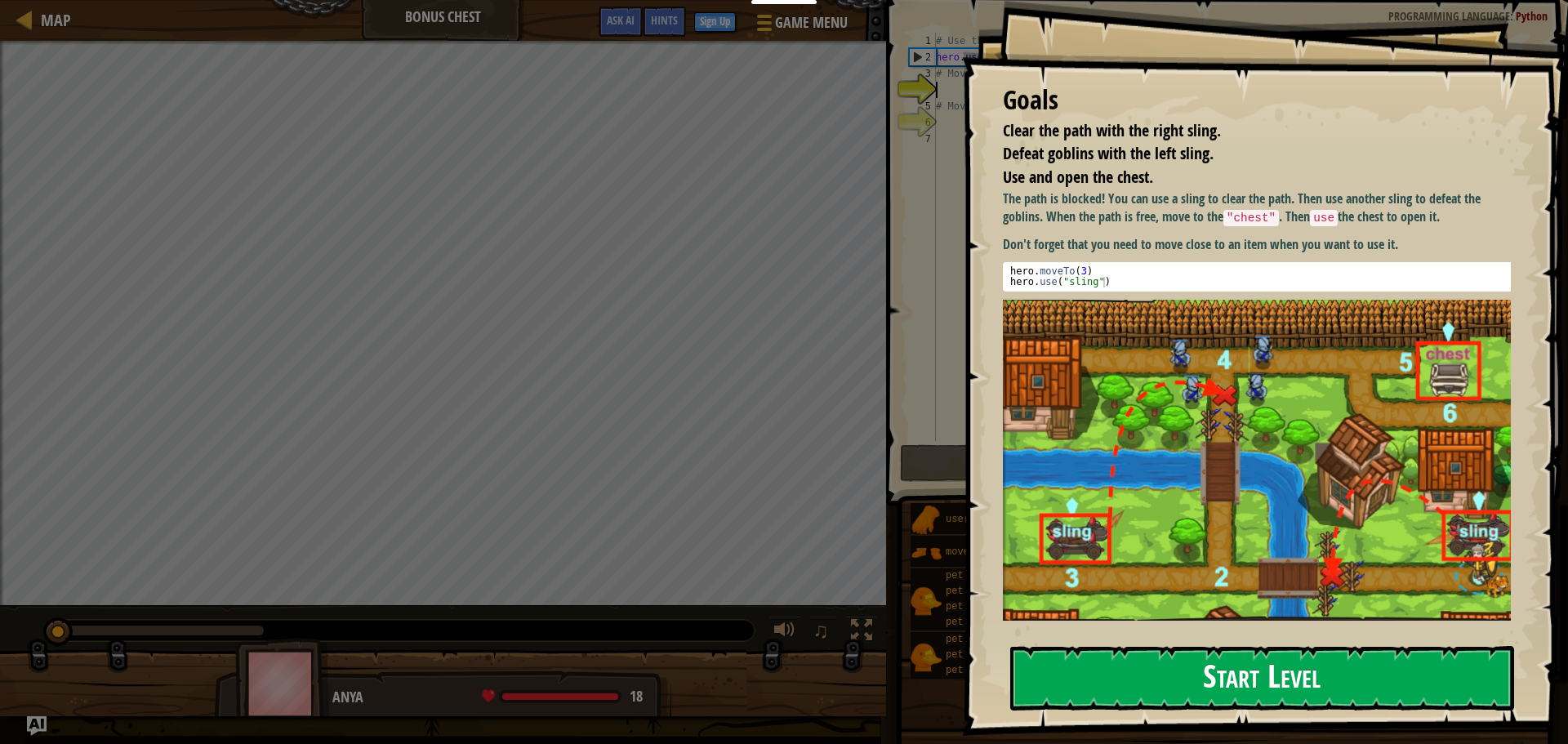
click at [1094, 676] on button "Start Level" at bounding box center [1262, 678] width 503 height 64
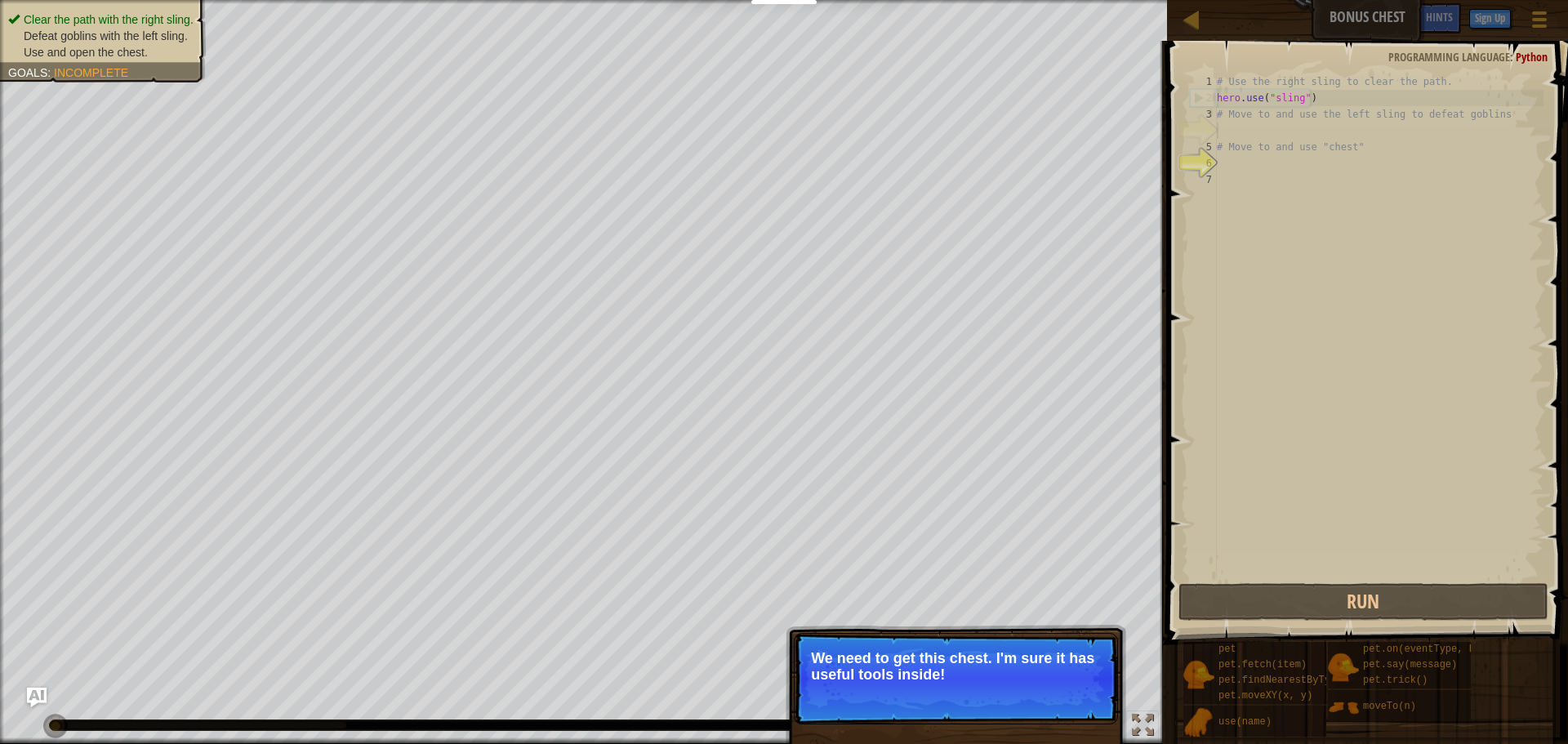
scroll to position [8, 0]
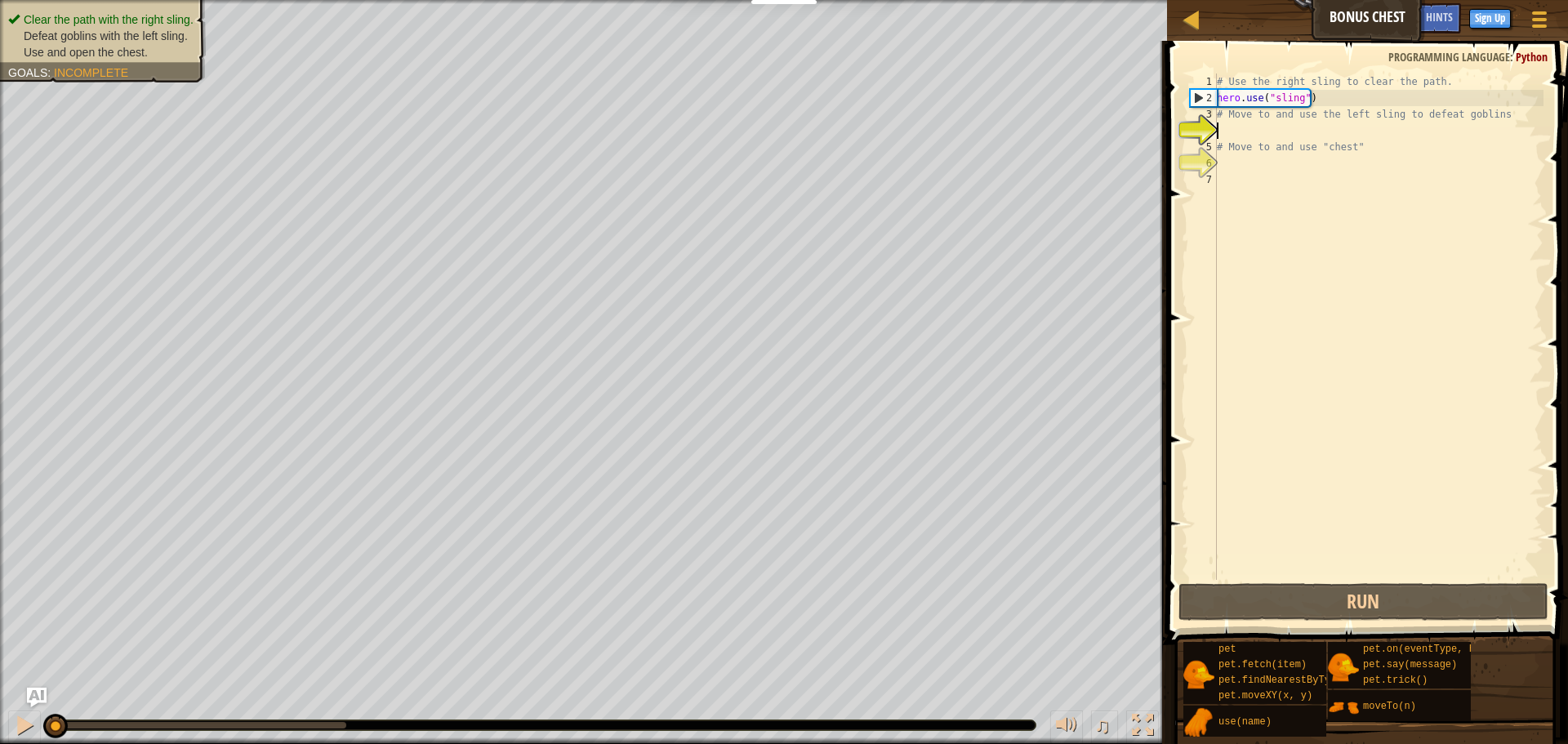
click at [1293, 136] on div "# Use the right sling to clear the path. hero . use ( "sling" ) # Move to and u…" at bounding box center [1378, 343] width 330 height 539
click at [1292, 136] on div "# Use the right sling to clear the path. hero . use ( "sling" ) # Move to and u…" at bounding box center [1378, 343] width 330 height 539
click at [1232, 125] on div "# Use the right sling to clear the path. hero . use ( "sling" ) # Move to and u…" at bounding box center [1378, 343] width 330 height 539
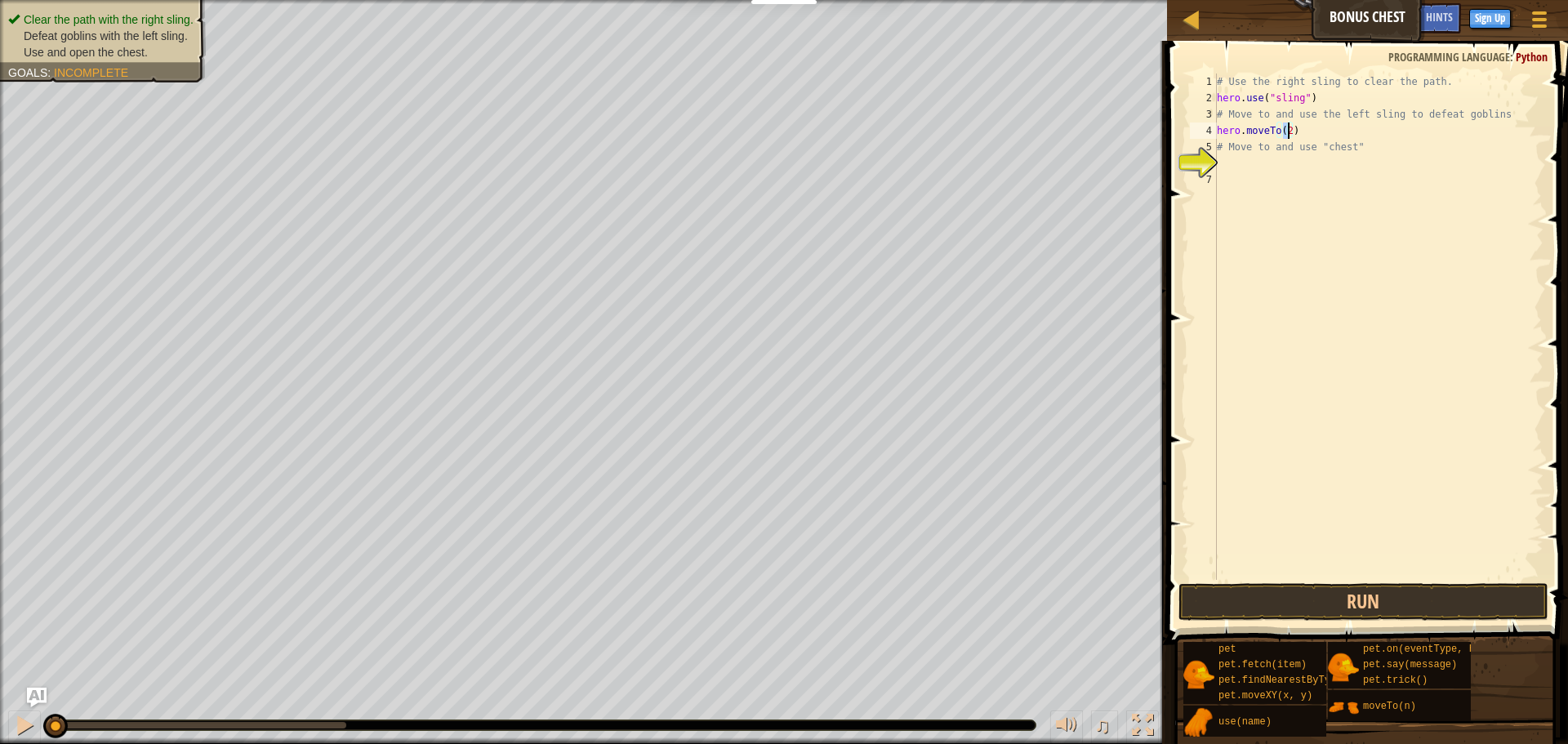
type textarea "hero.moveTo(3)"
type textarea "# Move to and use "chest""
type textarea "hero.moveTo(6)"
type textarea "hero.use("chest")"
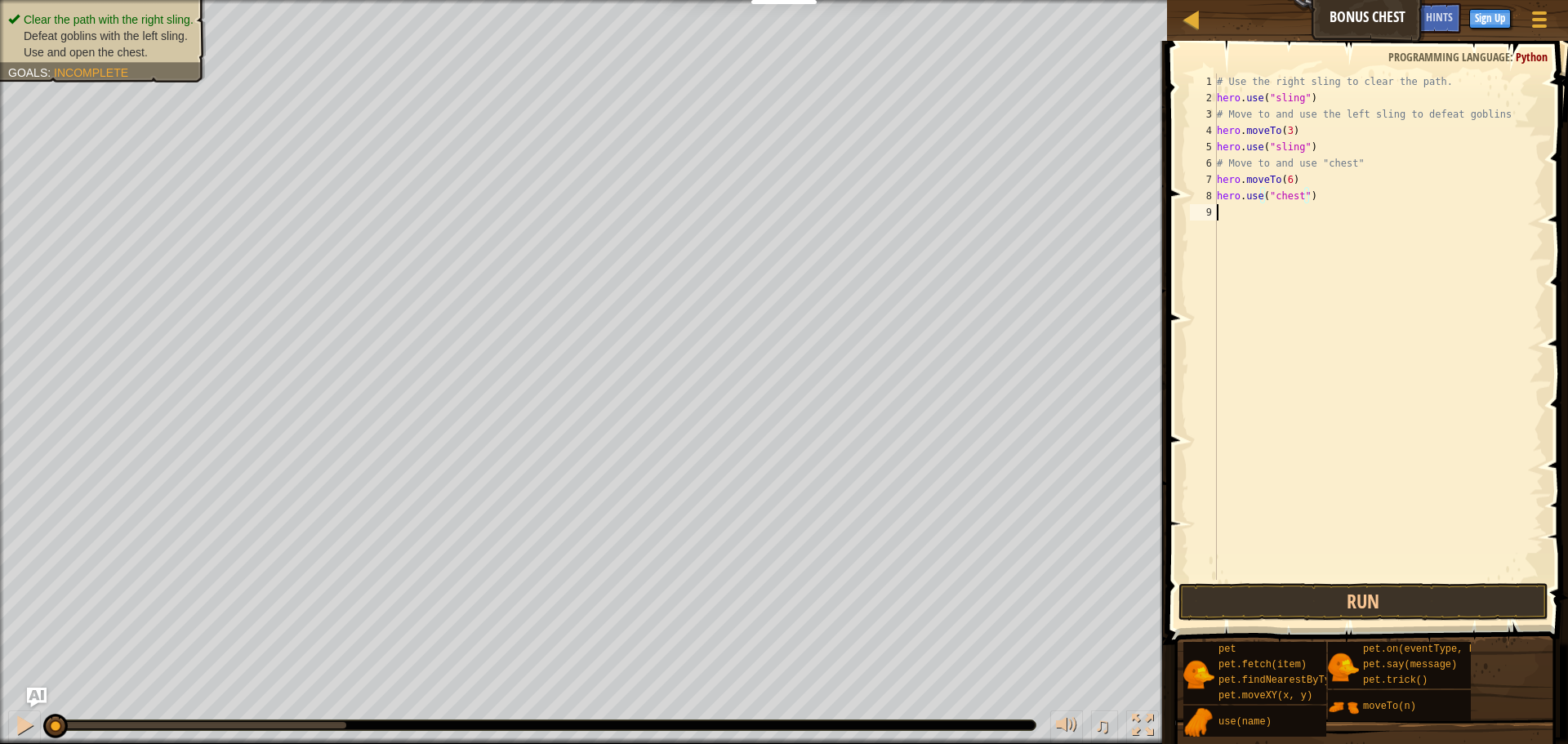
click at [1235, 208] on div "# Use the right sling to clear the path. hero . use ( "sling" ) # Move to and u…" at bounding box center [1378, 343] width 330 height 539
type textarea "hero.use("chest")"
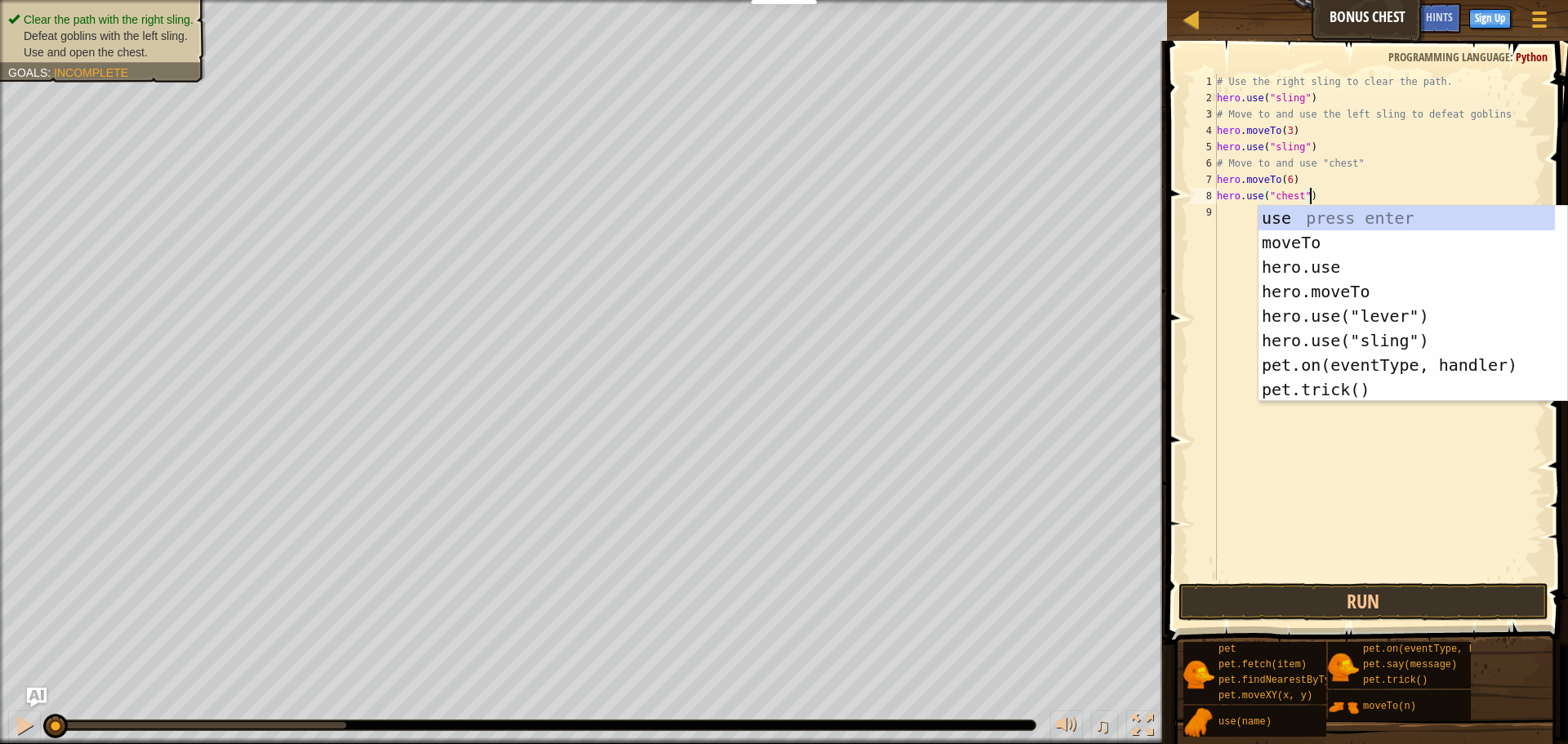
click at [1232, 208] on div "# Use the right sling to clear the path. hero . use ( "sling" ) # Move to and u…" at bounding box center [1378, 343] width 330 height 539
click at [1267, 595] on button "Run" at bounding box center [1363, 602] width 370 height 37
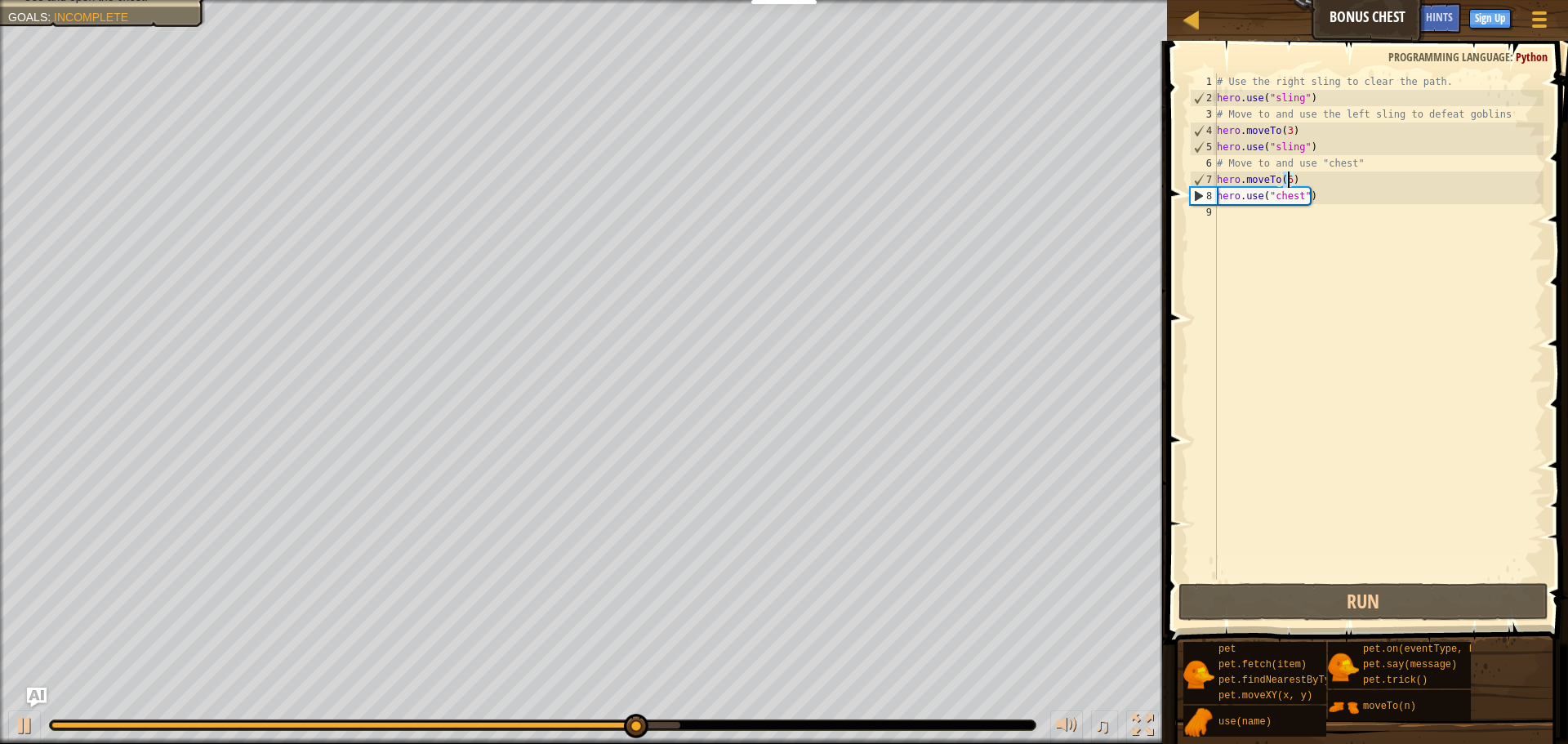
drag, startPoint x: 1281, startPoint y: 177, endPoint x: 1290, endPoint y: 181, distance: 9.8
click at [1287, 179] on div "# Use the right sling to clear the path. hero . use ( "sling" ) # Move to and u…" at bounding box center [1378, 343] width 330 height 539
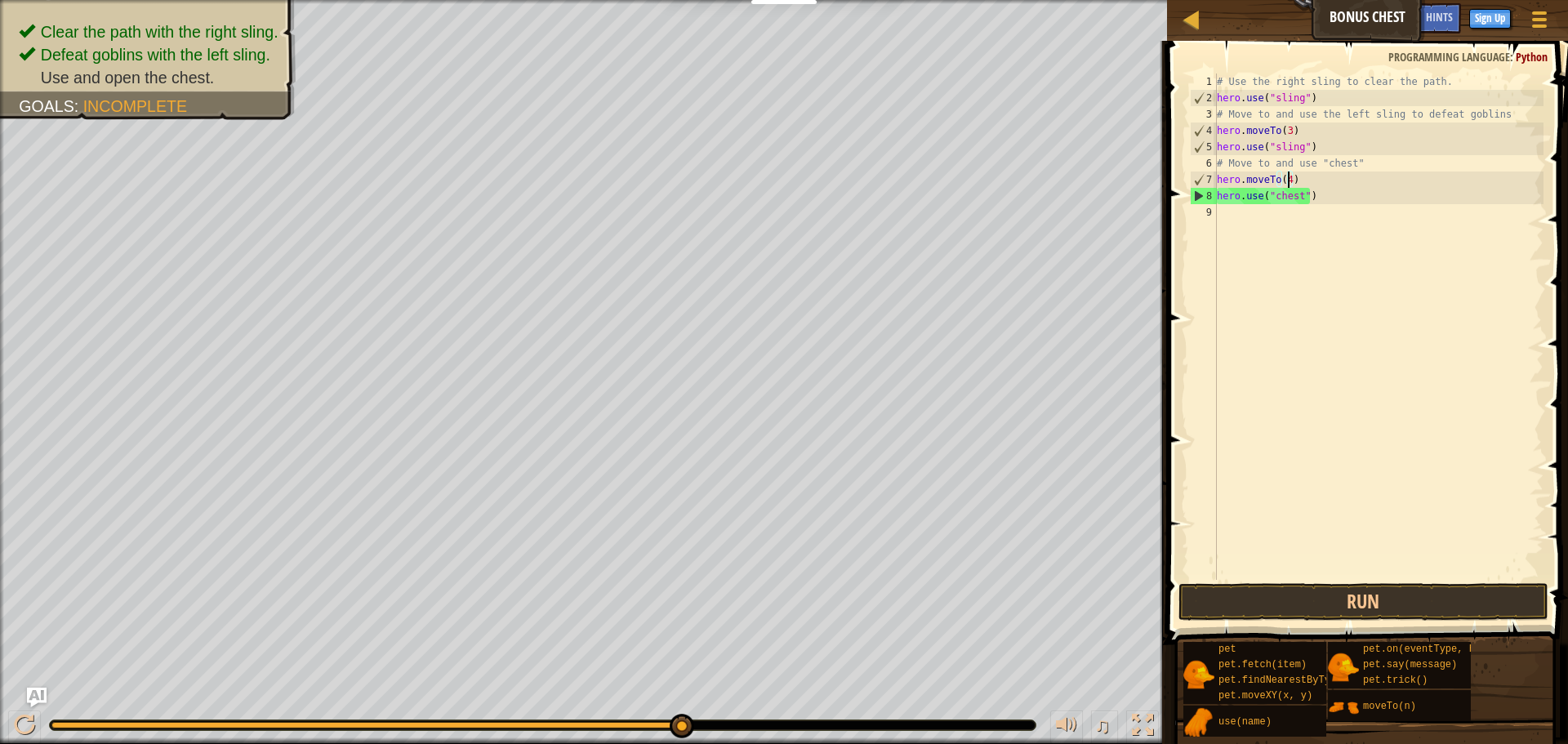
scroll to position [8, 6]
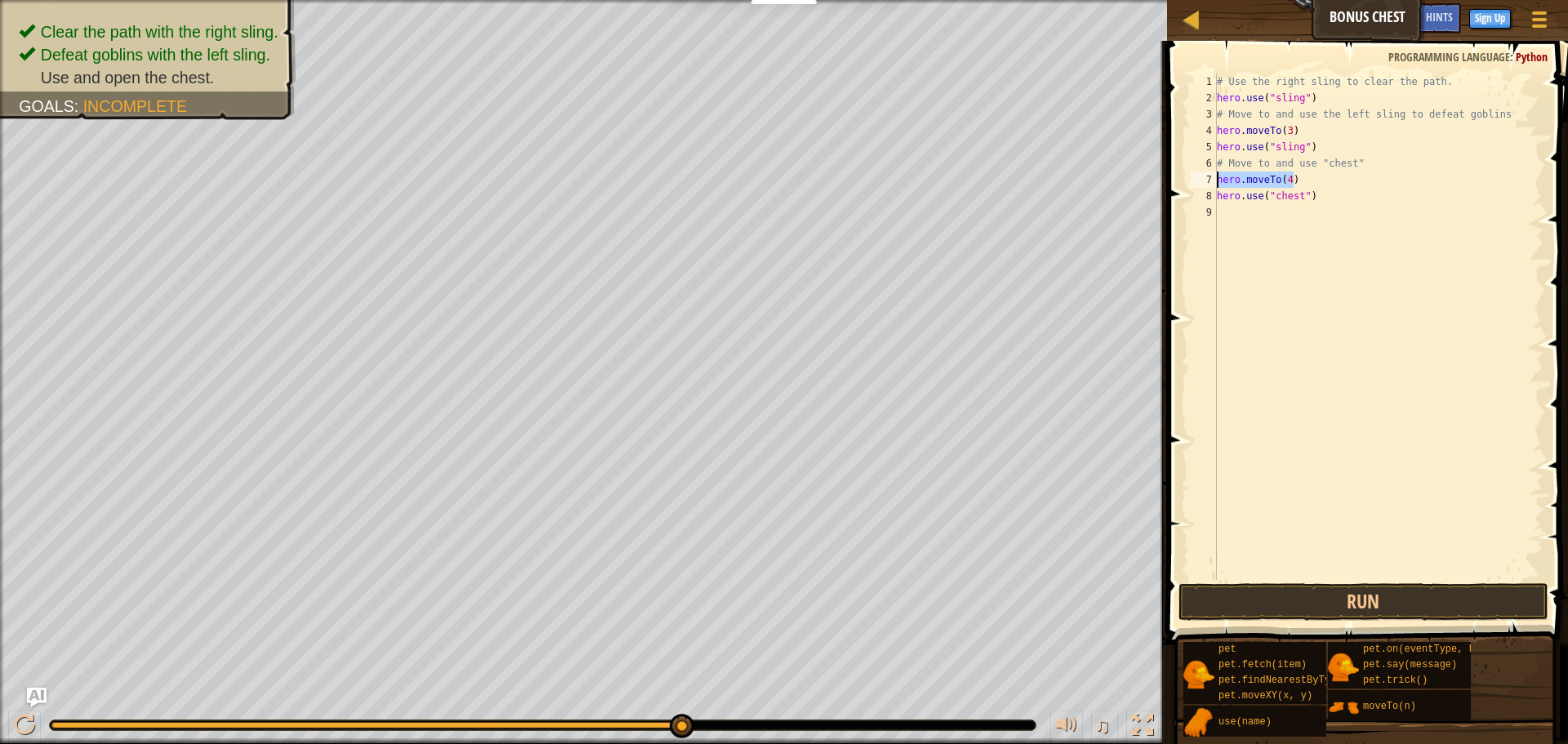
drag, startPoint x: 1304, startPoint y: 172, endPoint x: 1195, endPoint y: 180, distance: 109.3
click at [1195, 180] on div "hero.moveTo(4) 1 2 3 4 5 6 7 8 9 # Use the right sling to clear the path. hero …" at bounding box center [1365, 326] width 357 height 506
click at [1287, 177] on div "# Use the right sling to clear the path. hero . use ( "sling" ) # Move to and u…" at bounding box center [1378, 326] width 330 height 506
drag, startPoint x: 1302, startPoint y: 180, endPoint x: 1203, endPoint y: 176, distance: 99.1
click at [1203, 176] on div "hero.moveTo(2) 1 2 3 4 5 6 7 8 9 # Use the right sling to clear the path. hero …" at bounding box center [1365, 326] width 357 height 506
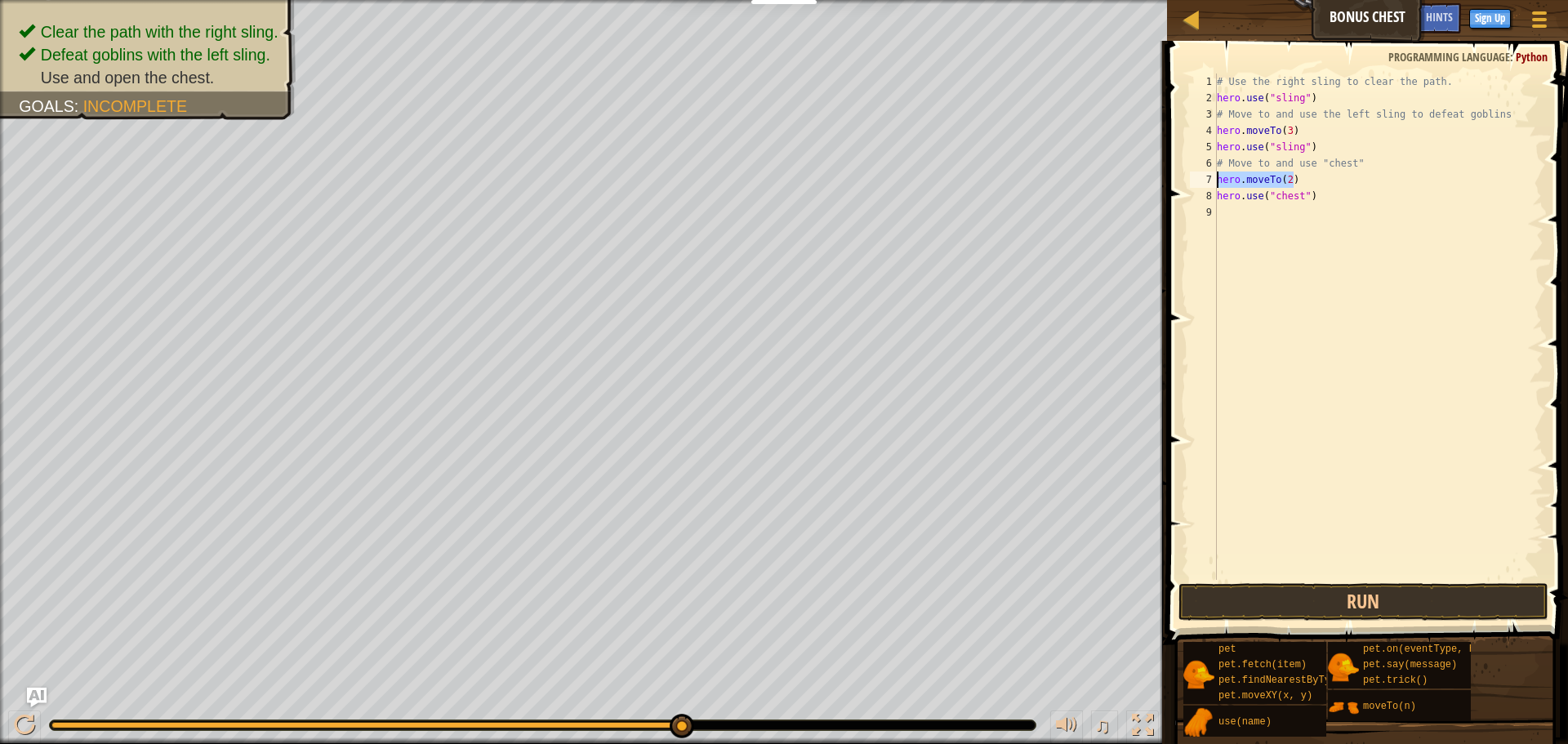
type textarea "hero.moveTo(2)"
click at [1309, 172] on div "# Use the right sling to clear the path. hero . use ( "sling" ) # Move to and u…" at bounding box center [1378, 326] width 330 height 506
paste textarea "hero.moveTo(2)"
type textarea "hero.moveTo(4)"
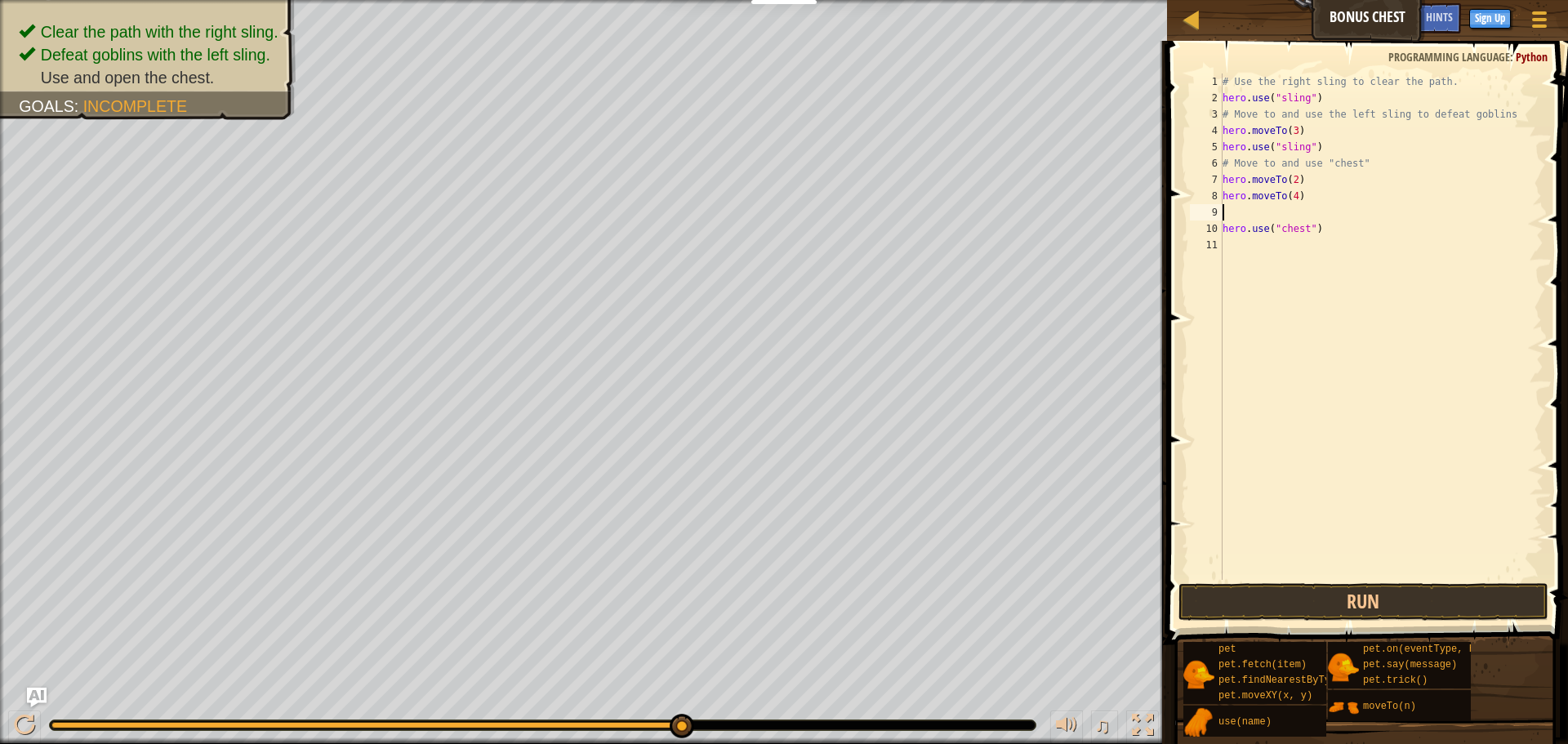
paste textarea "hero.moveTo(2)"
type textarea "hero.moveTo(5)"
paste textarea "hero.moveTo(2)"
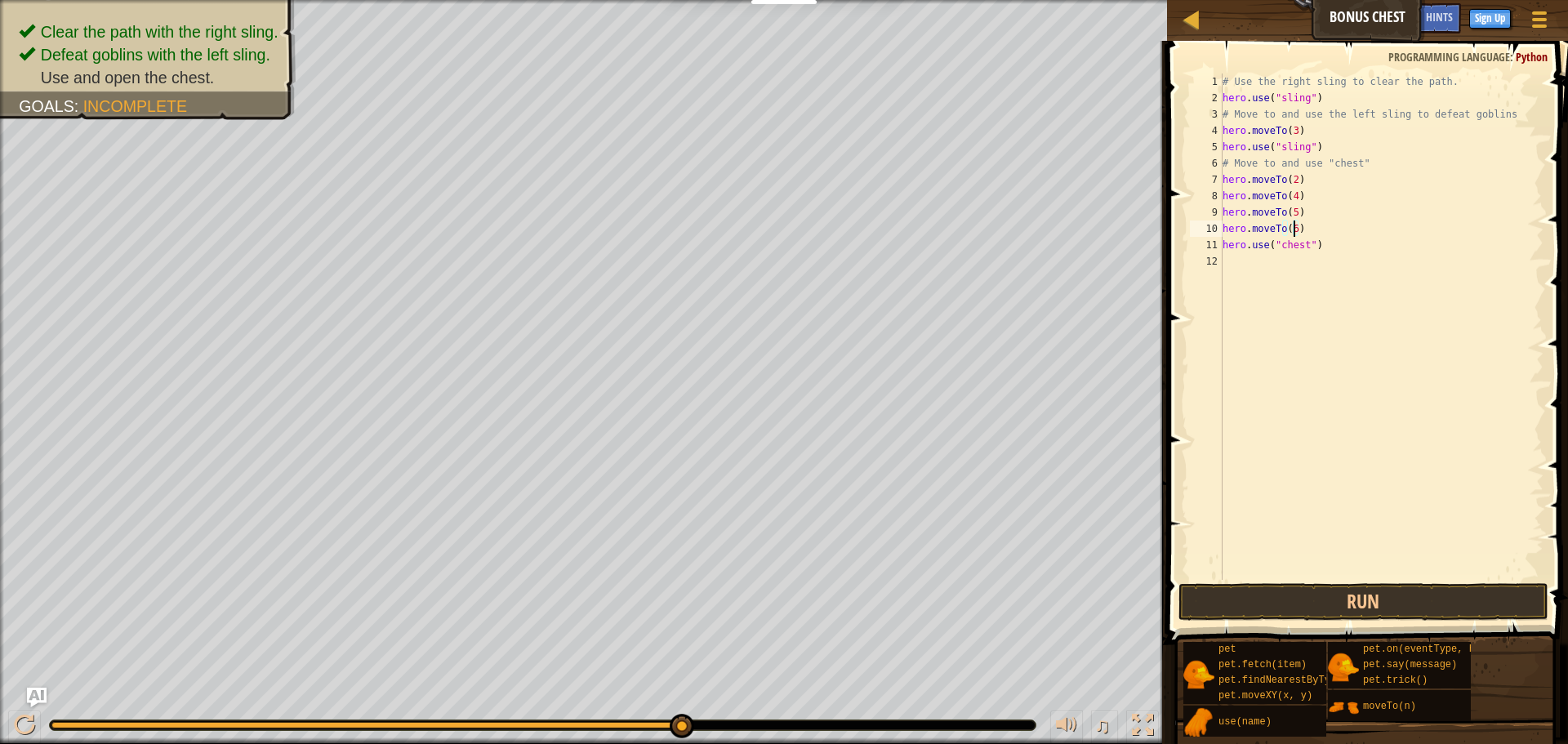
scroll to position [8, 6]
type textarea "hero.moveTo(6)"
click at [1348, 605] on button "Run" at bounding box center [1363, 602] width 370 height 37
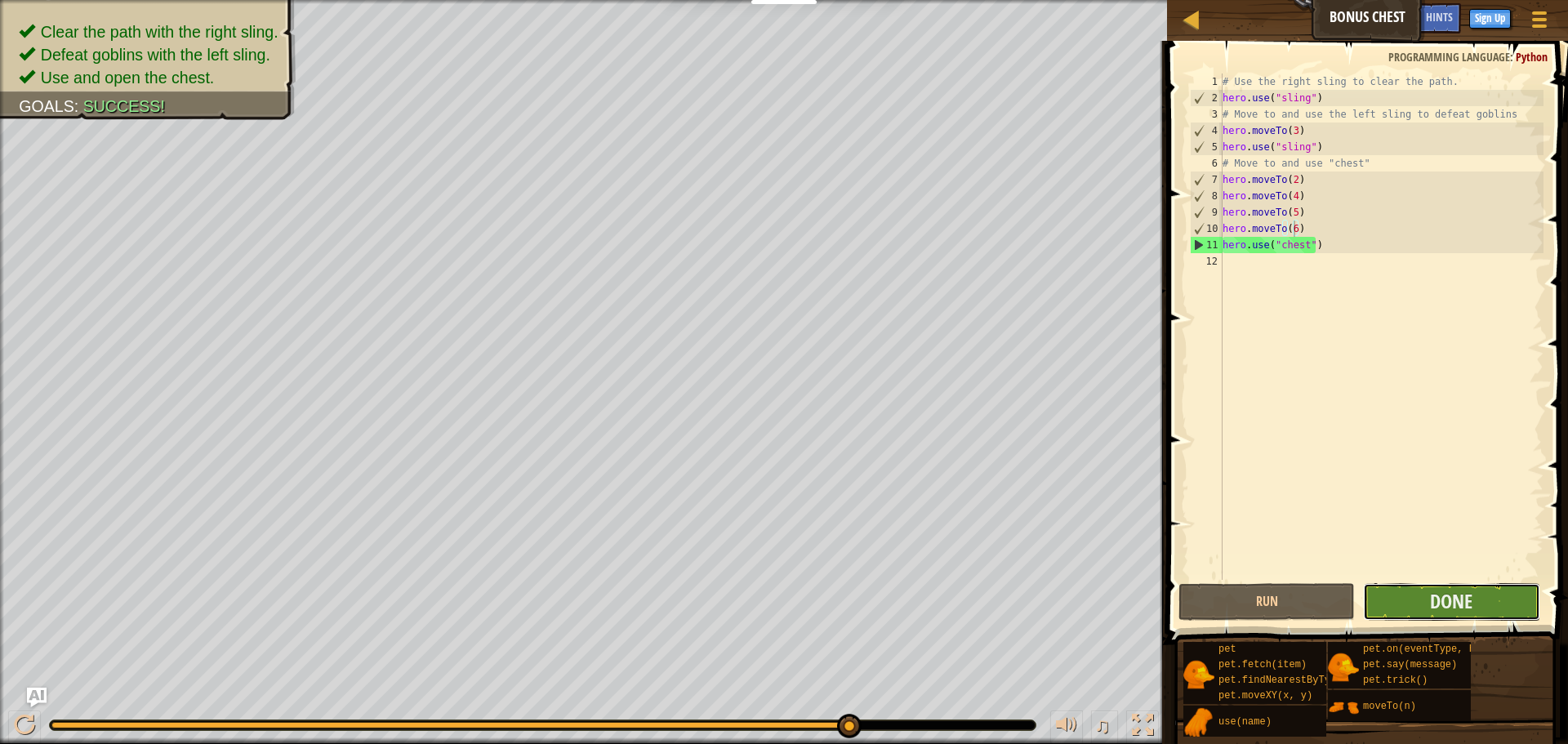
click at [1416, 597] on button "Done" at bounding box center [1451, 602] width 176 height 37
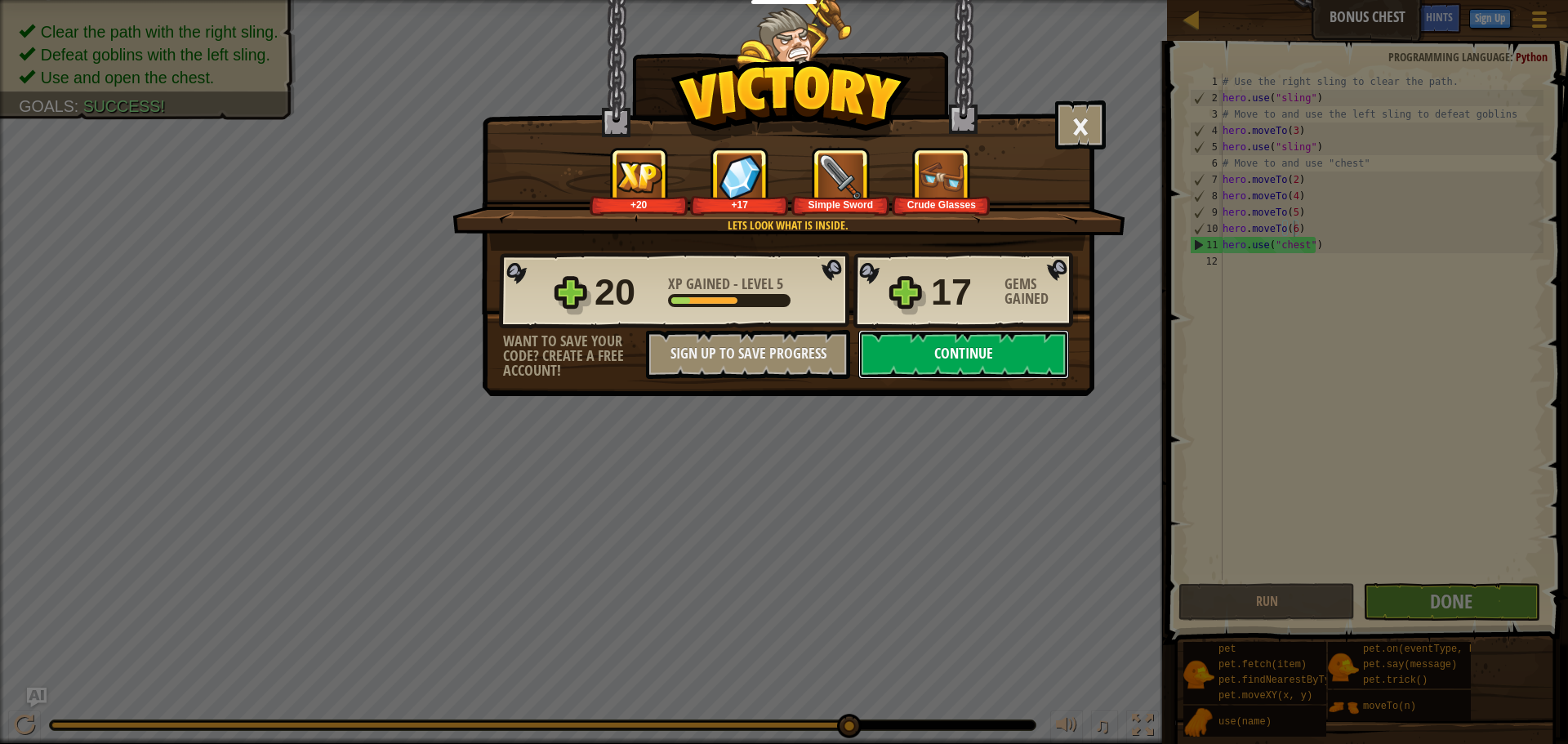
click at [1003, 364] on button "Continue" at bounding box center [964, 354] width 211 height 49
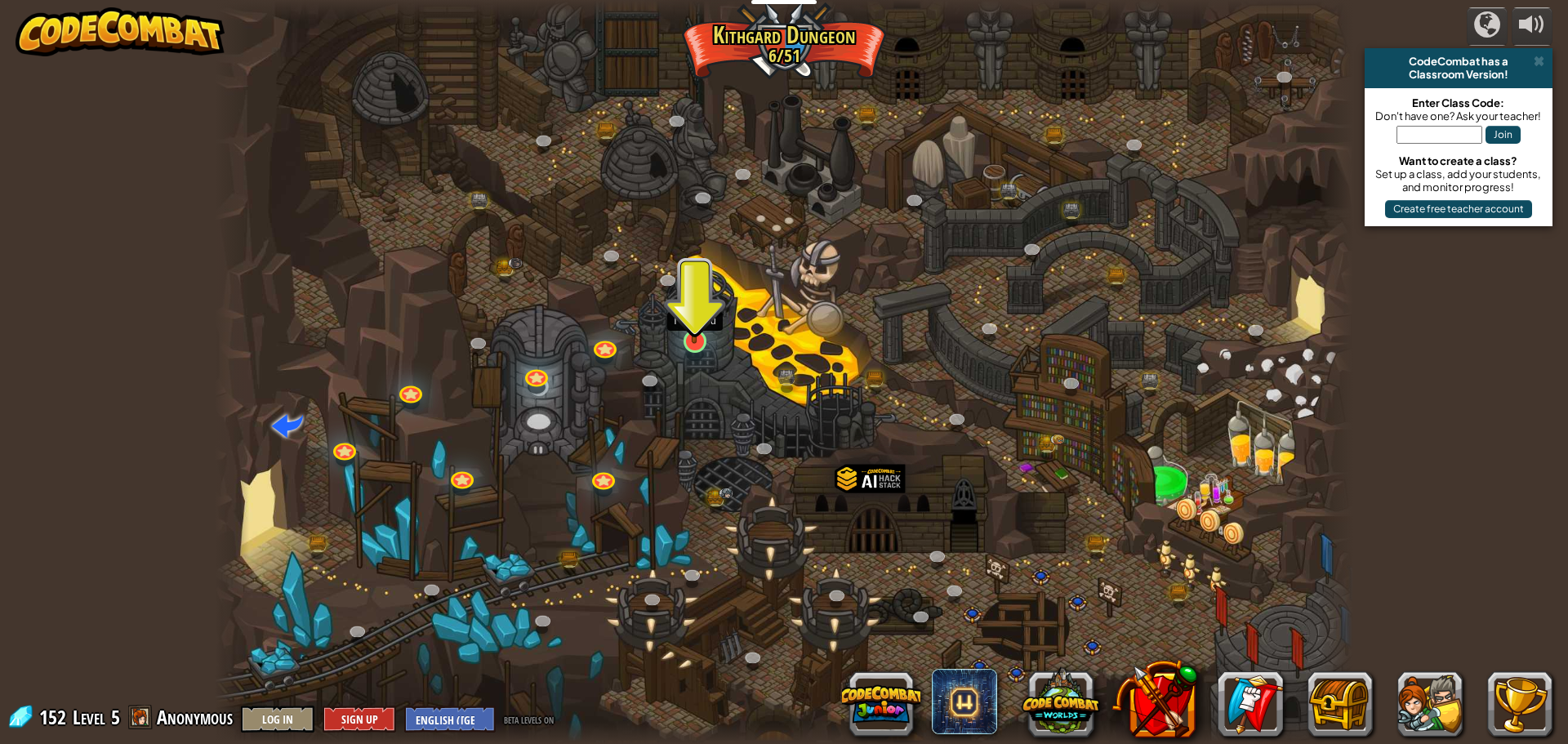
click at [685, 330] on img at bounding box center [695, 308] width 31 height 69
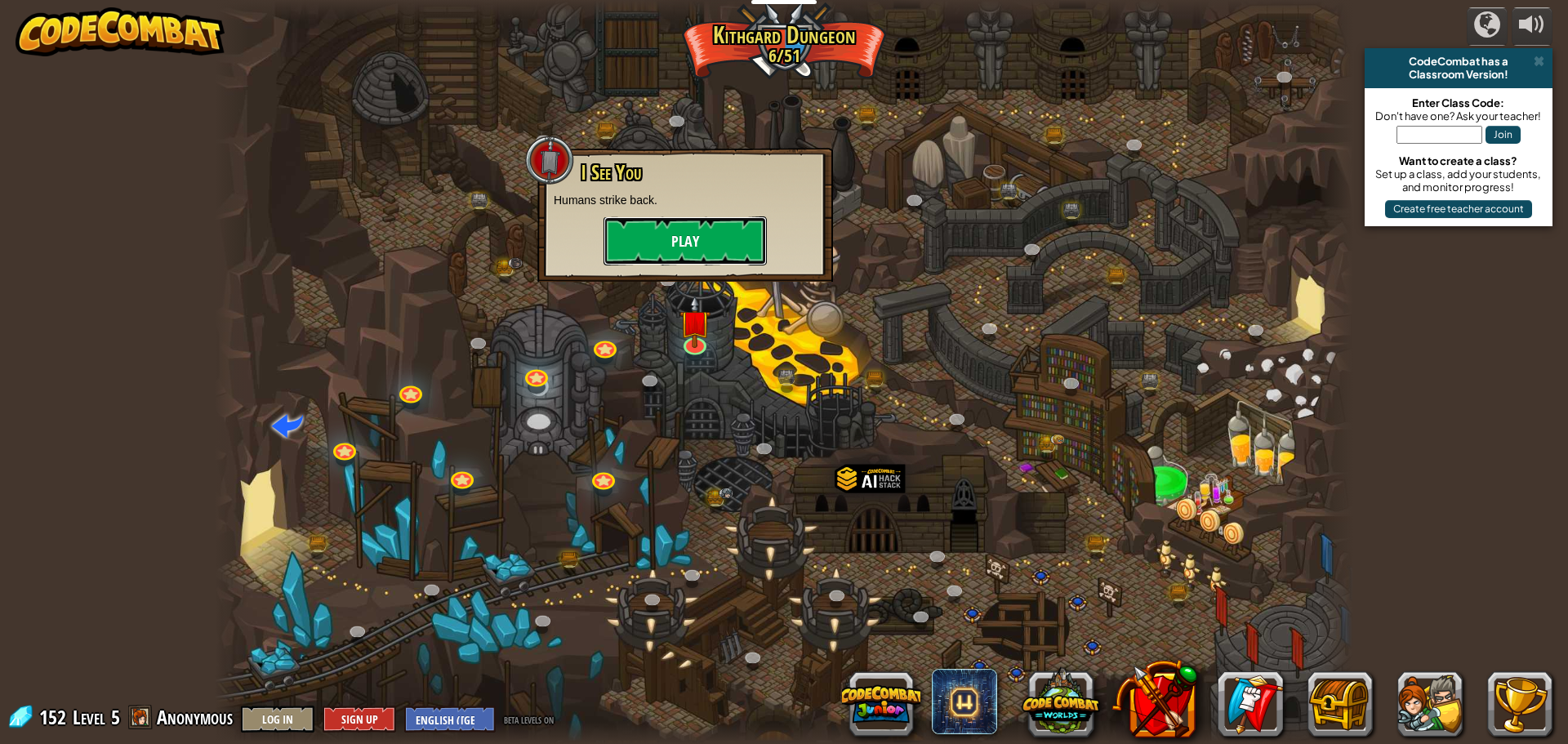
click at [691, 246] on button "Play" at bounding box center [685, 241] width 164 height 49
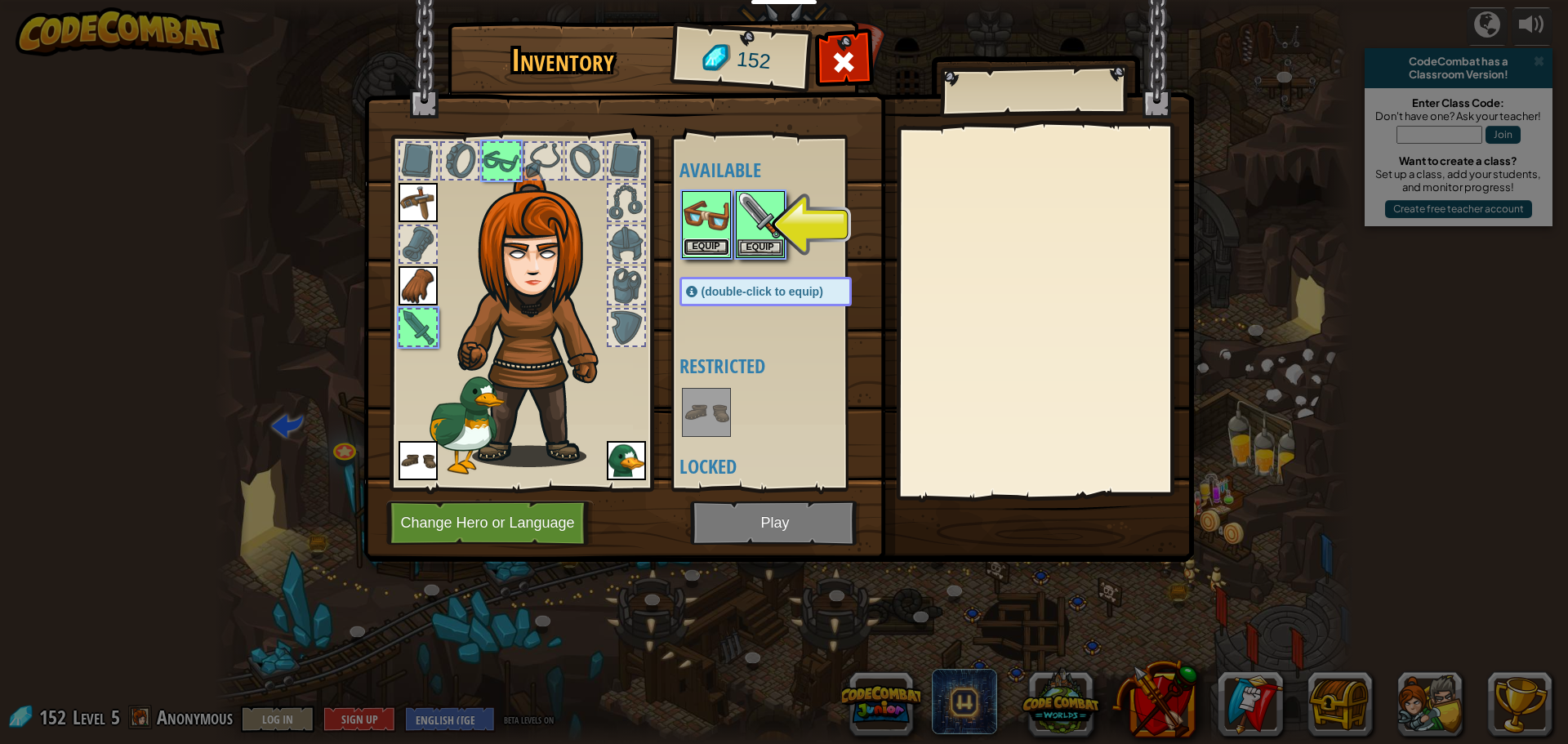
click at [692, 247] on button "Equip" at bounding box center [706, 247] width 46 height 17
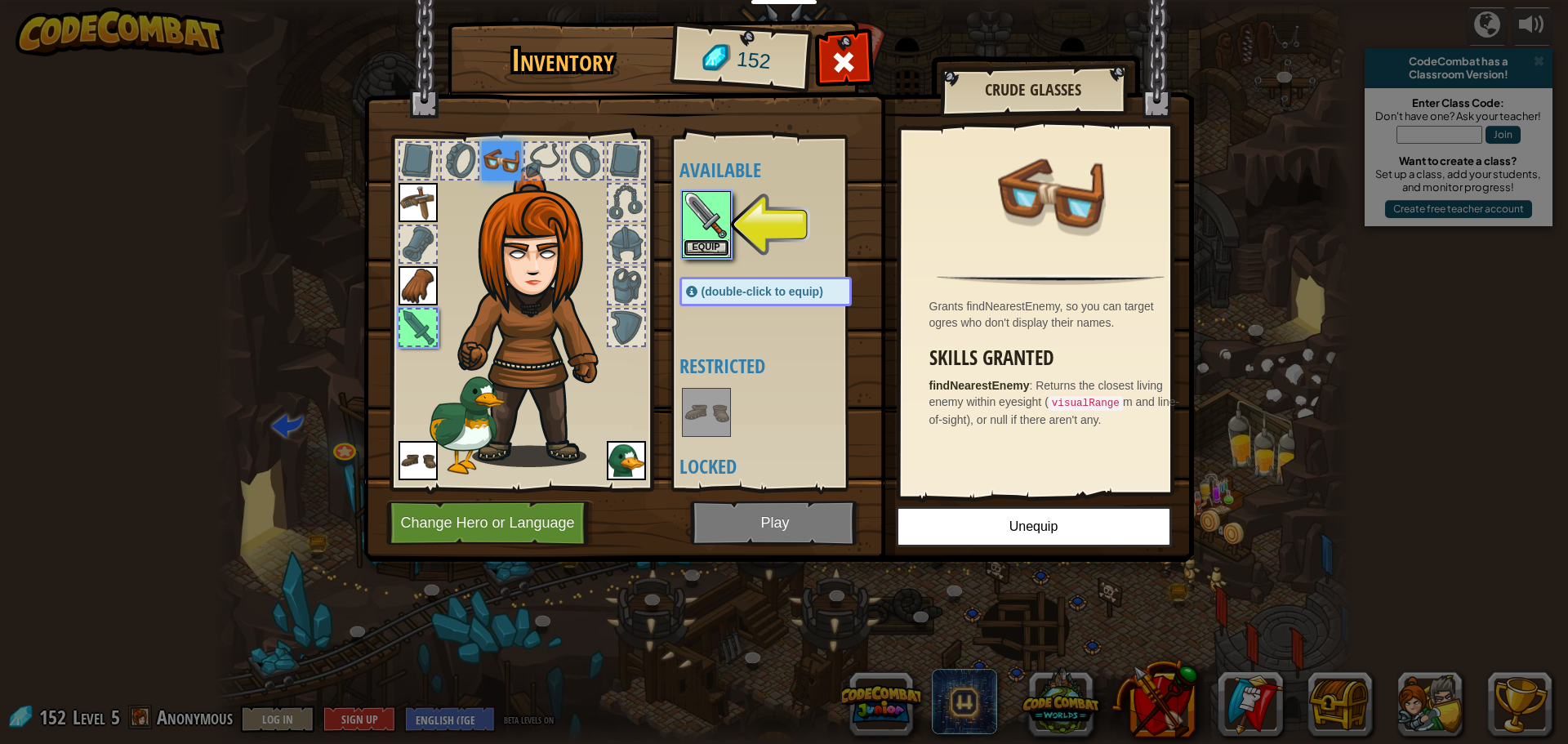
click at [692, 247] on button "Equip" at bounding box center [706, 247] width 46 height 17
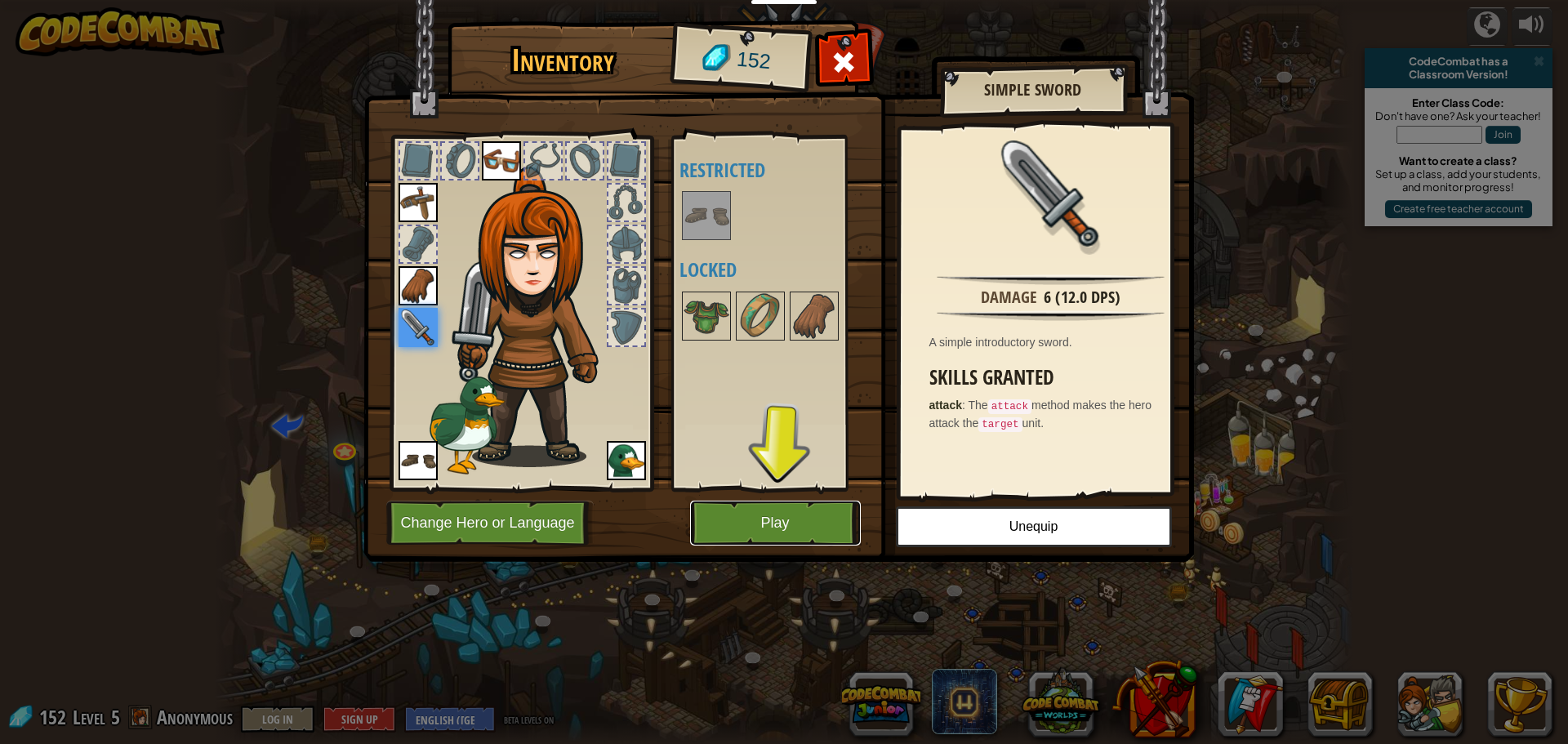
click at [754, 519] on button "Play" at bounding box center [775, 523] width 170 height 45
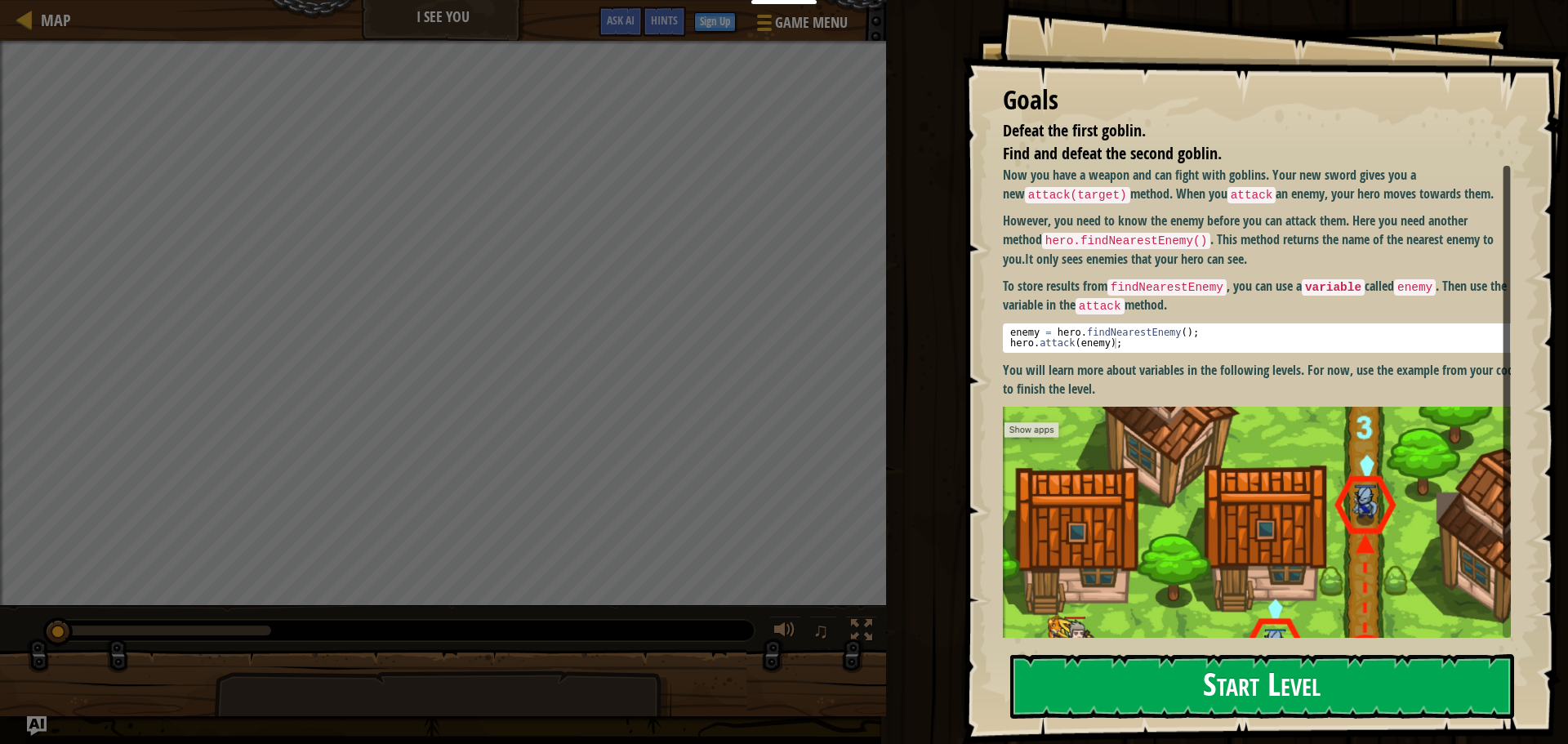
click at [1108, 674] on button "Start Level" at bounding box center [1262, 686] width 503 height 64
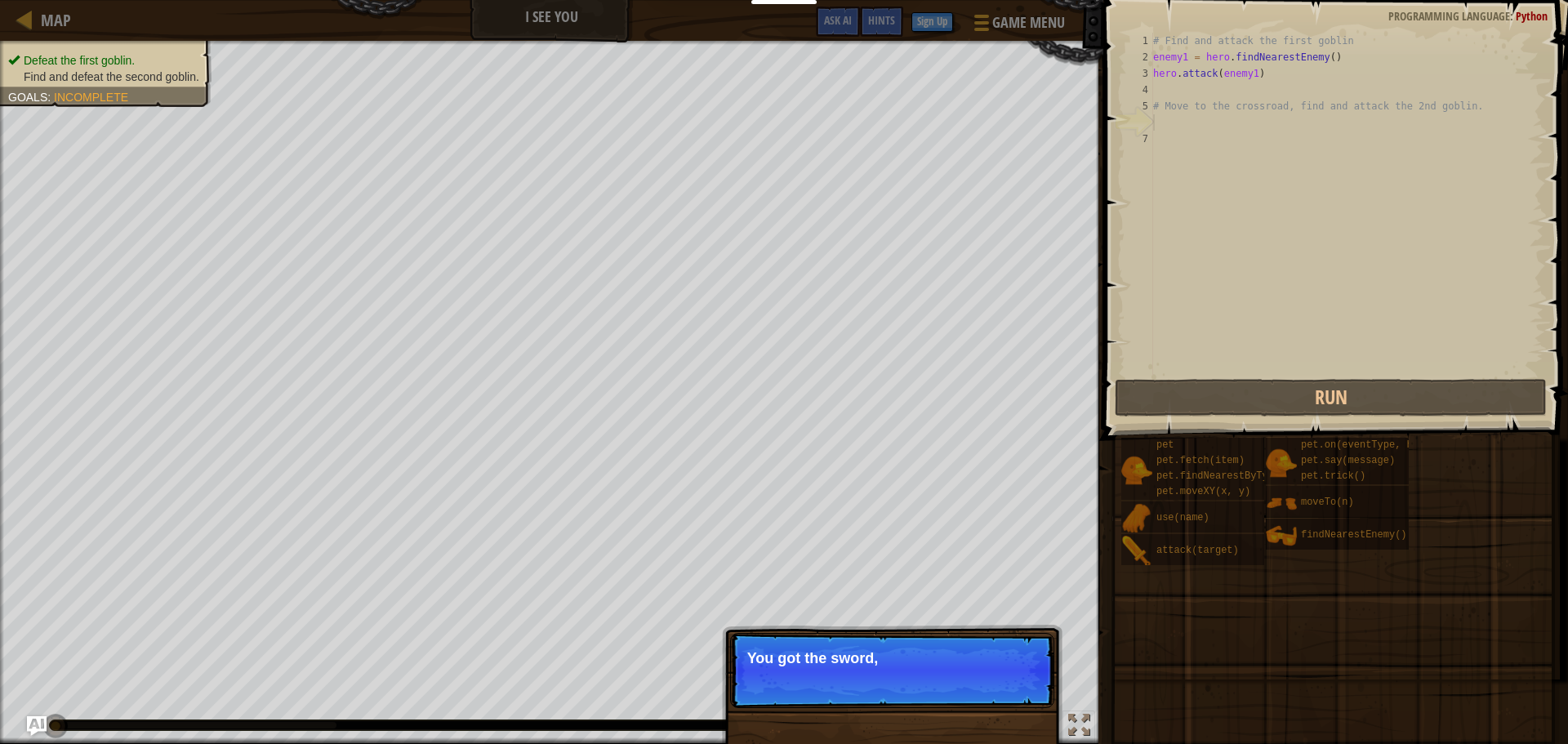
click at [730, 633] on p "Skip (esc) Continue You got the sword," at bounding box center [892, 670] width 324 height 75
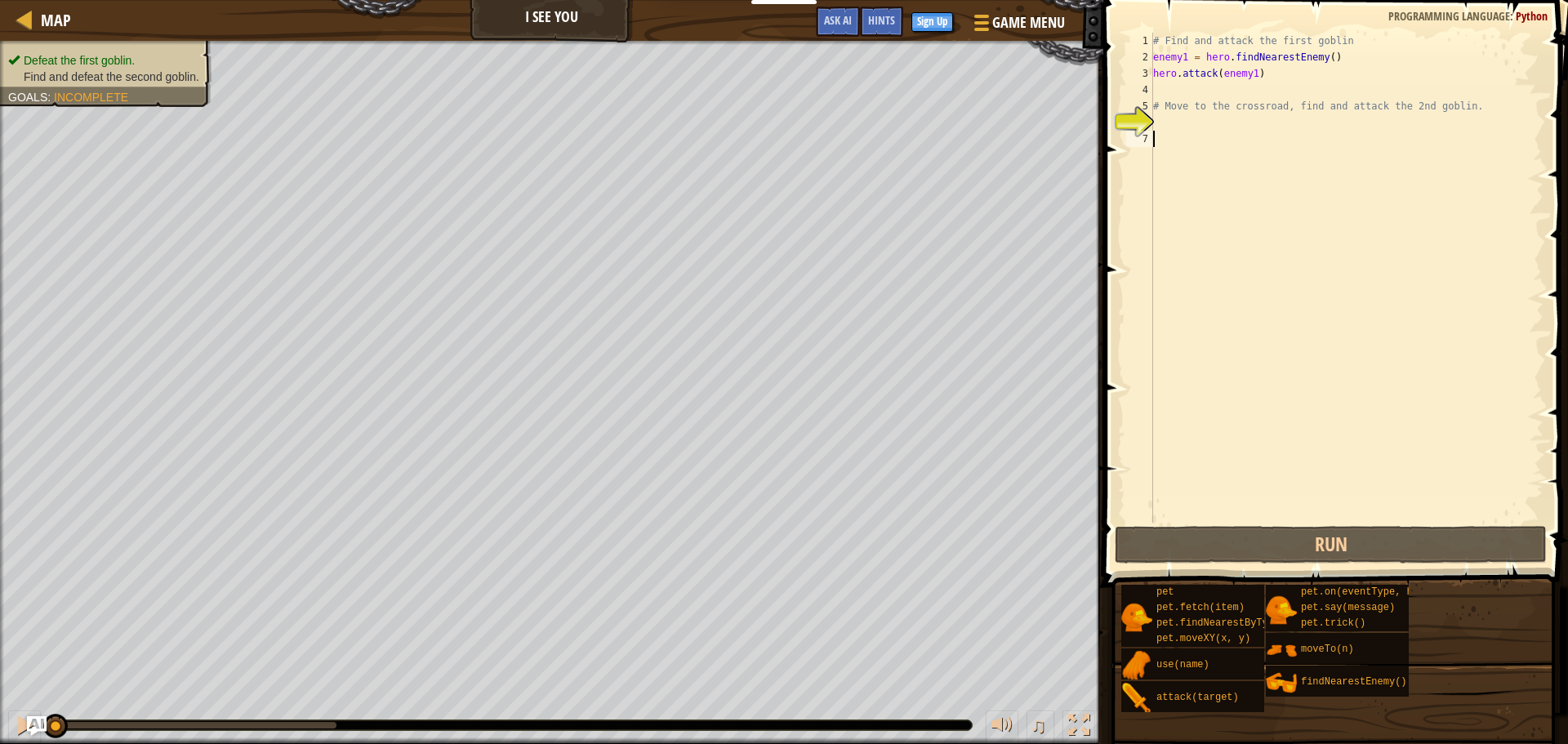
click at [1190, 155] on div "# Find and attack the first goblin enemy1 = hero . findNearestEnemy ( ) hero . …" at bounding box center [1347, 294] width 393 height 523
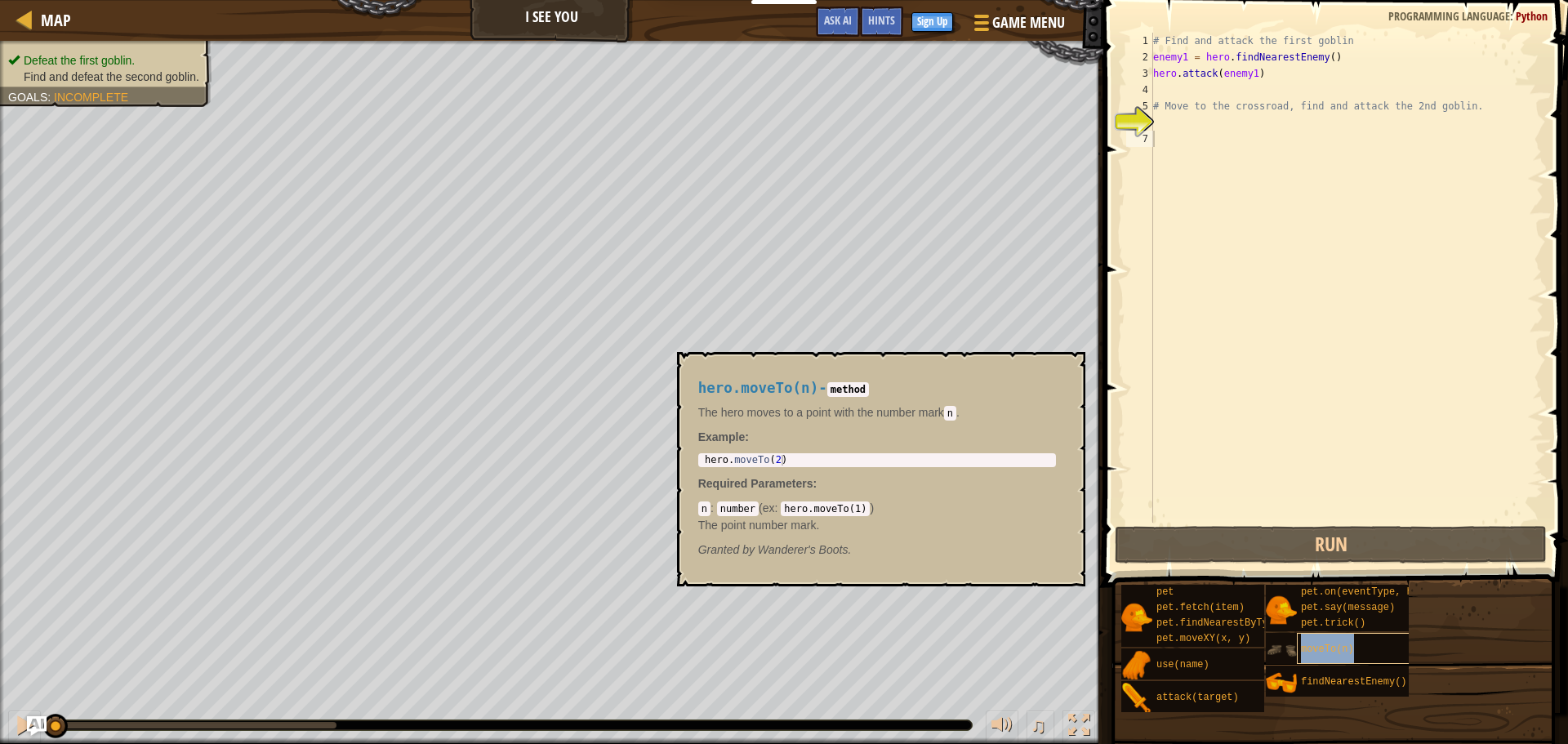
click at [1298, 651] on div "moveTo(n)" at bounding box center [1375, 648] width 157 height 31
click at [1311, 653] on span "moveTo(n)" at bounding box center [1327, 648] width 53 height 11
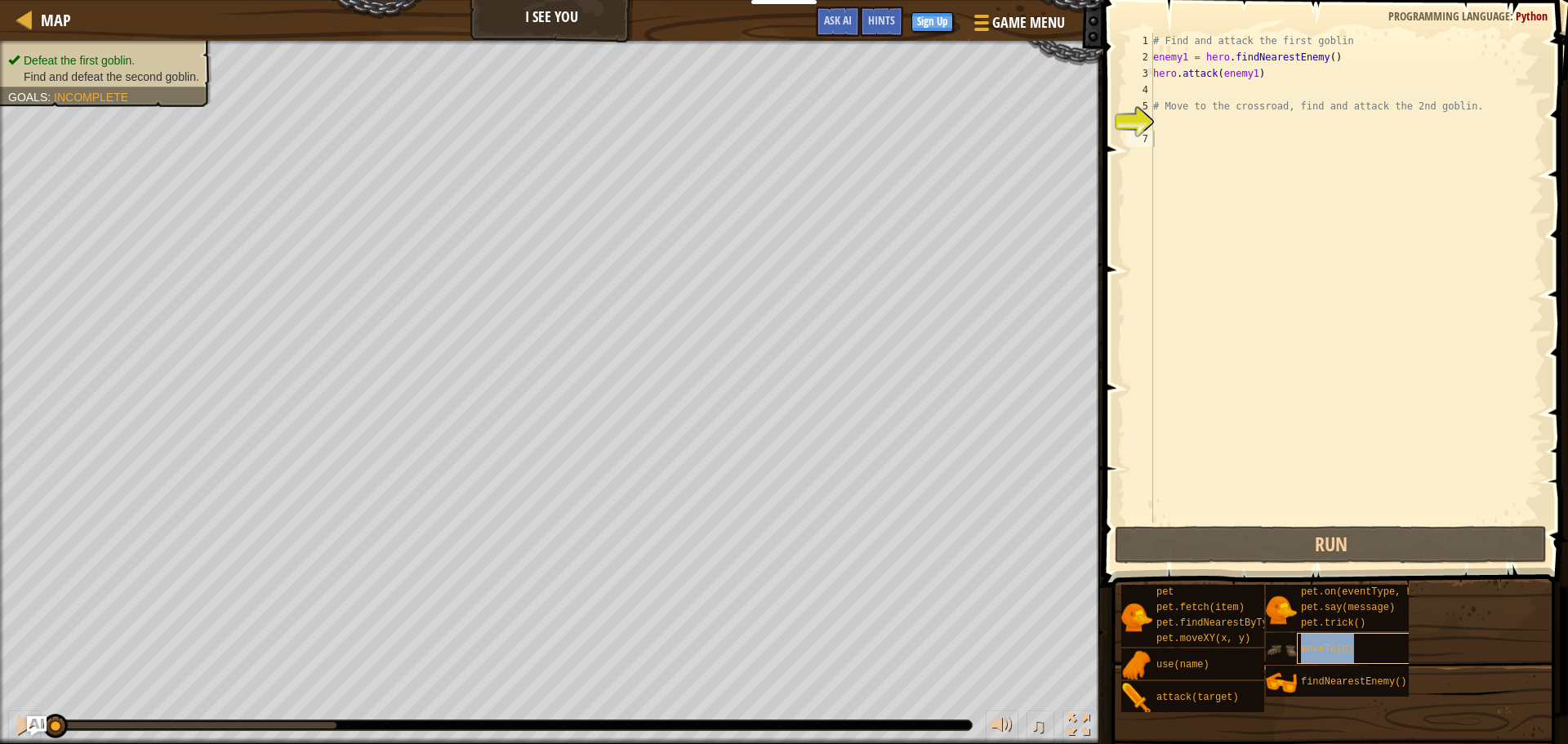
click at [1311, 653] on span "moveTo(n)" at bounding box center [1327, 648] width 53 height 11
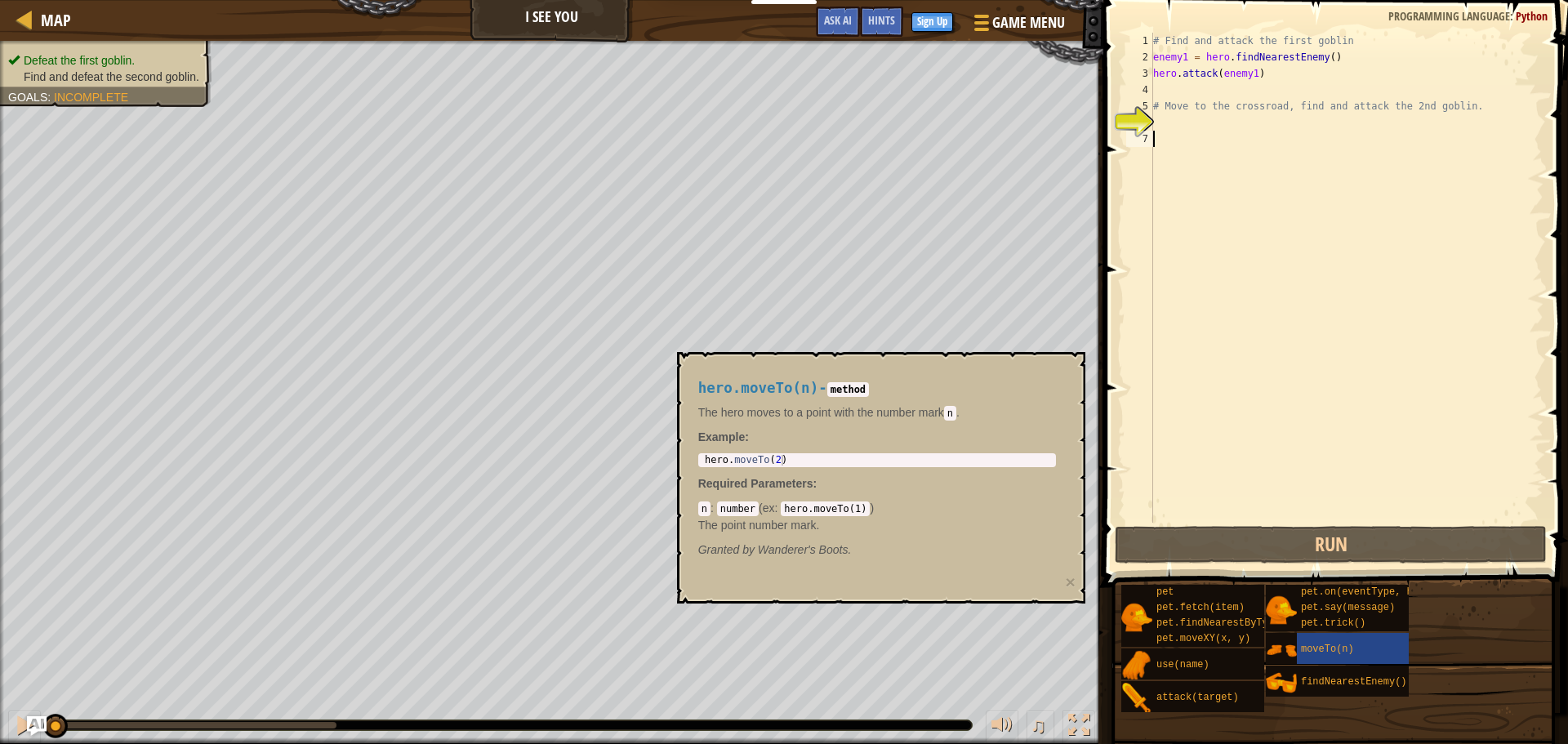
paste textarea "hero.moveTo(2)"
type textarea "hero.moveTo(2)"
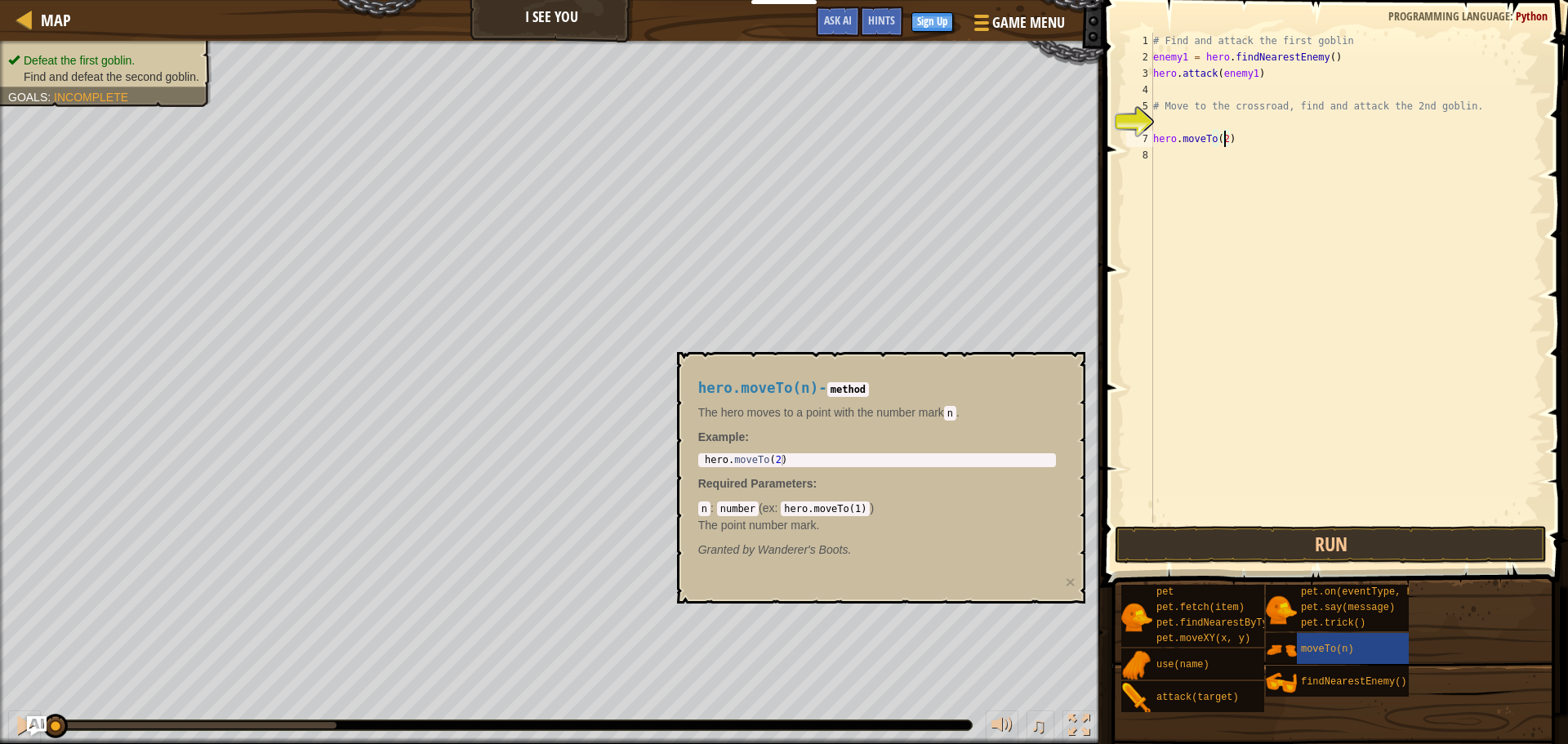
click at [1222, 143] on div "# Find and attack the first goblin enemy1 = hero . findNearestEnemy ( ) hero . …" at bounding box center [1347, 294] width 393 height 523
click at [1258, 136] on div "# Find and attack the first goblin enemy1 = hero . findNearestEnemy ( ) hero . …" at bounding box center [1347, 294] width 393 height 523
drag, startPoint x: 1465, startPoint y: 625, endPoint x: 1435, endPoint y: 629, distance: 30.3
click at [1465, 625] on div "pet pet.fetch(item) pet.findNearestByType(type) pet.moveXY(x, y) use(name) atta…" at bounding box center [1338, 648] width 436 height 129
click at [1387, 637] on div "moveTo(n)" at bounding box center [1375, 648] width 157 height 31
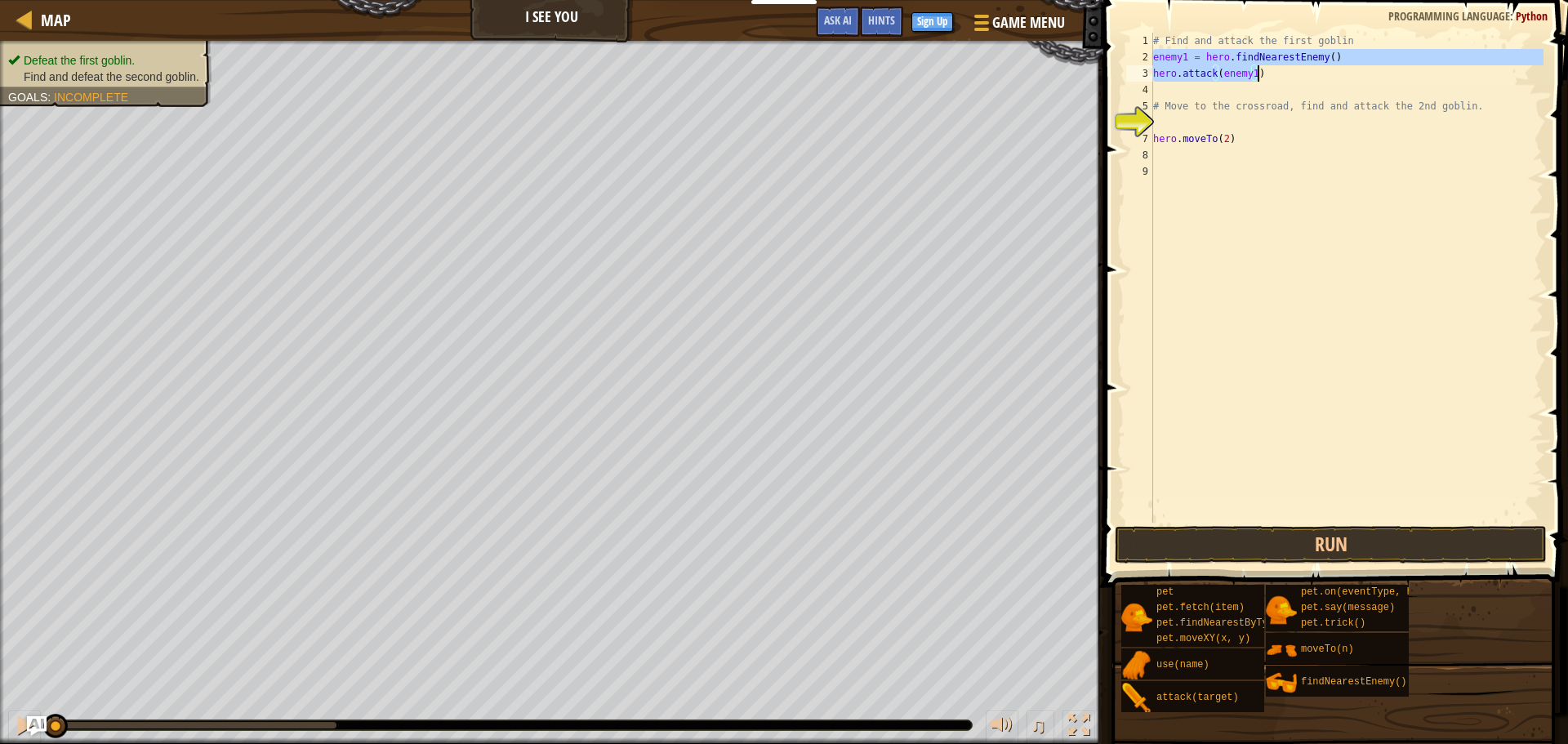
drag, startPoint x: 1153, startPoint y: 59, endPoint x: 1306, endPoint y: 75, distance: 153.8
click at [1306, 75] on div "# Find and attack the first goblin enemy1 = hero . findNearestEnemy ( ) hero . …" at bounding box center [1347, 294] width 393 height 523
type textarea "enemy1 = hero.findNearestEnemy() hero.attack(enemy1)"
click at [1251, 158] on div "# Find and attack the first goblin enemy1 = hero . findNearestEnemy ( ) hero . …" at bounding box center [1347, 294] width 393 height 523
paste textarea "hero.attack(enemy1)"
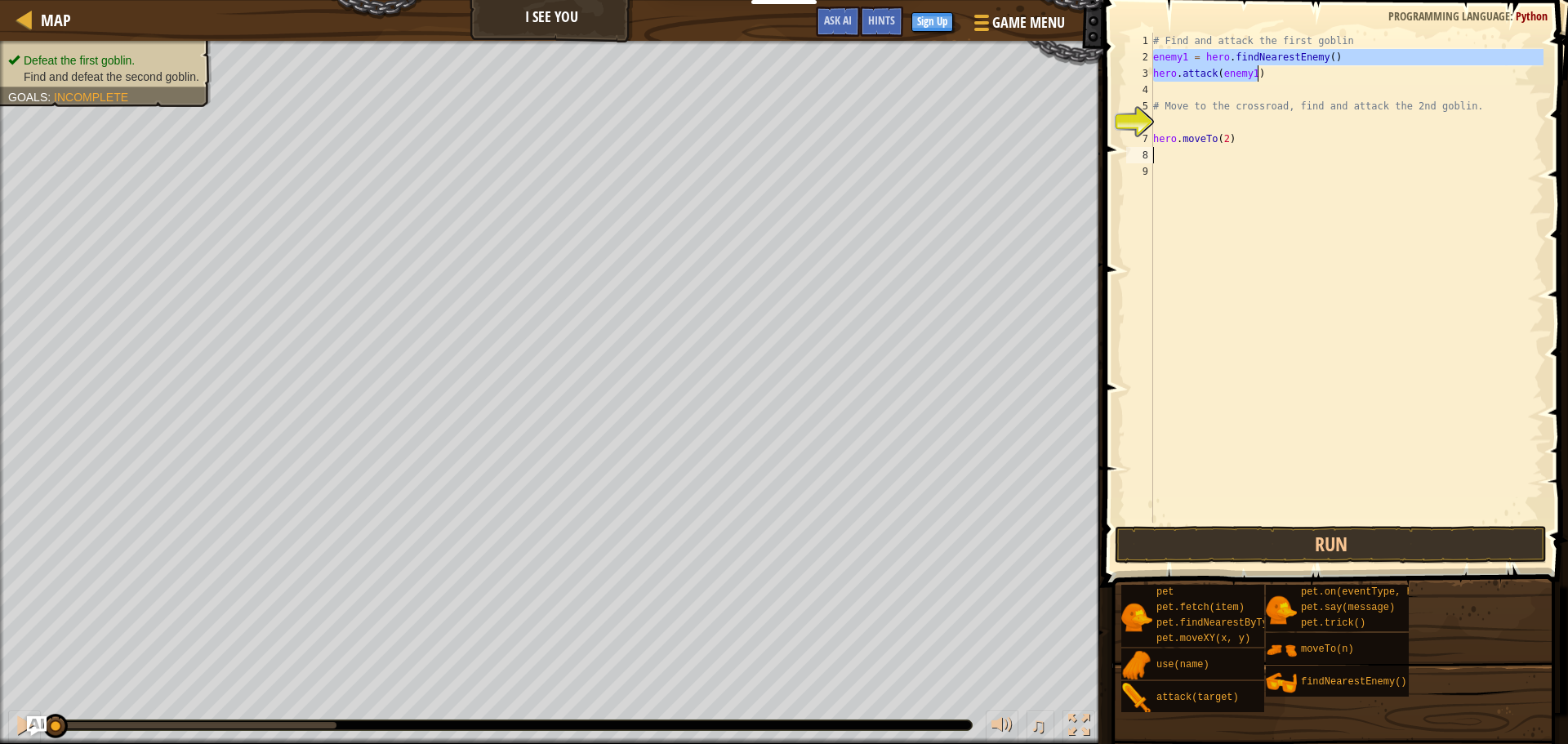
type textarea "hero.attack(enemy1)"
click at [1220, 159] on div "# Find and attack the first goblin enemy1 = hero . findNearestEnemy ( ) hero . …" at bounding box center [1347, 294] width 393 height 523
paste textarea "hero.attack(enemy1)"
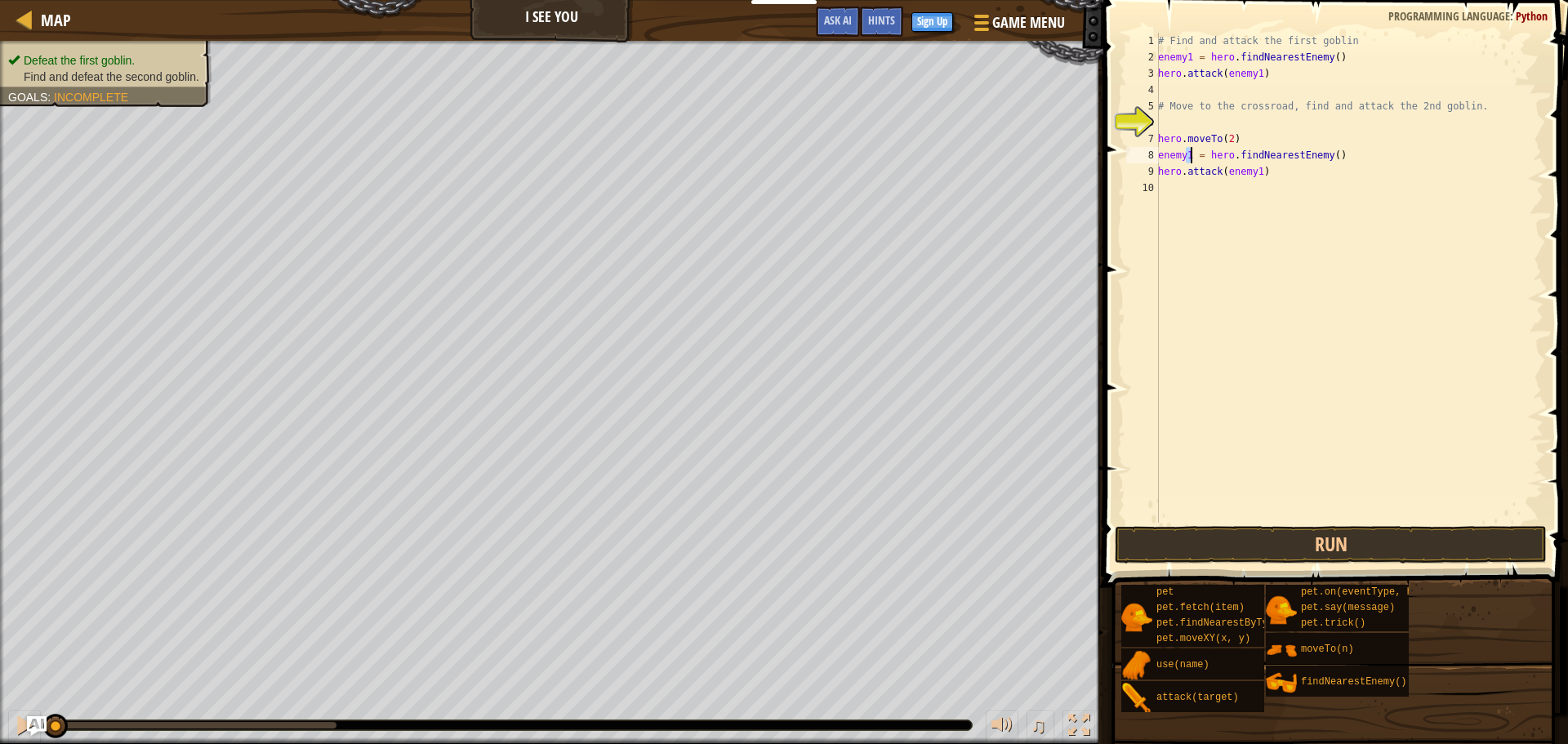
click at [1190, 158] on div "# Find and attack the first goblin enemy1 = hero . findNearestEnemy ( ) hero . …" at bounding box center [1348, 294] width 389 height 523
click at [1258, 173] on div "# Find and attack the first goblin enemy1 = hero . findNearestEnemy ( ) hero . …" at bounding box center [1348, 294] width 389 height 523
type textarea "hero.attack(enemy2)"
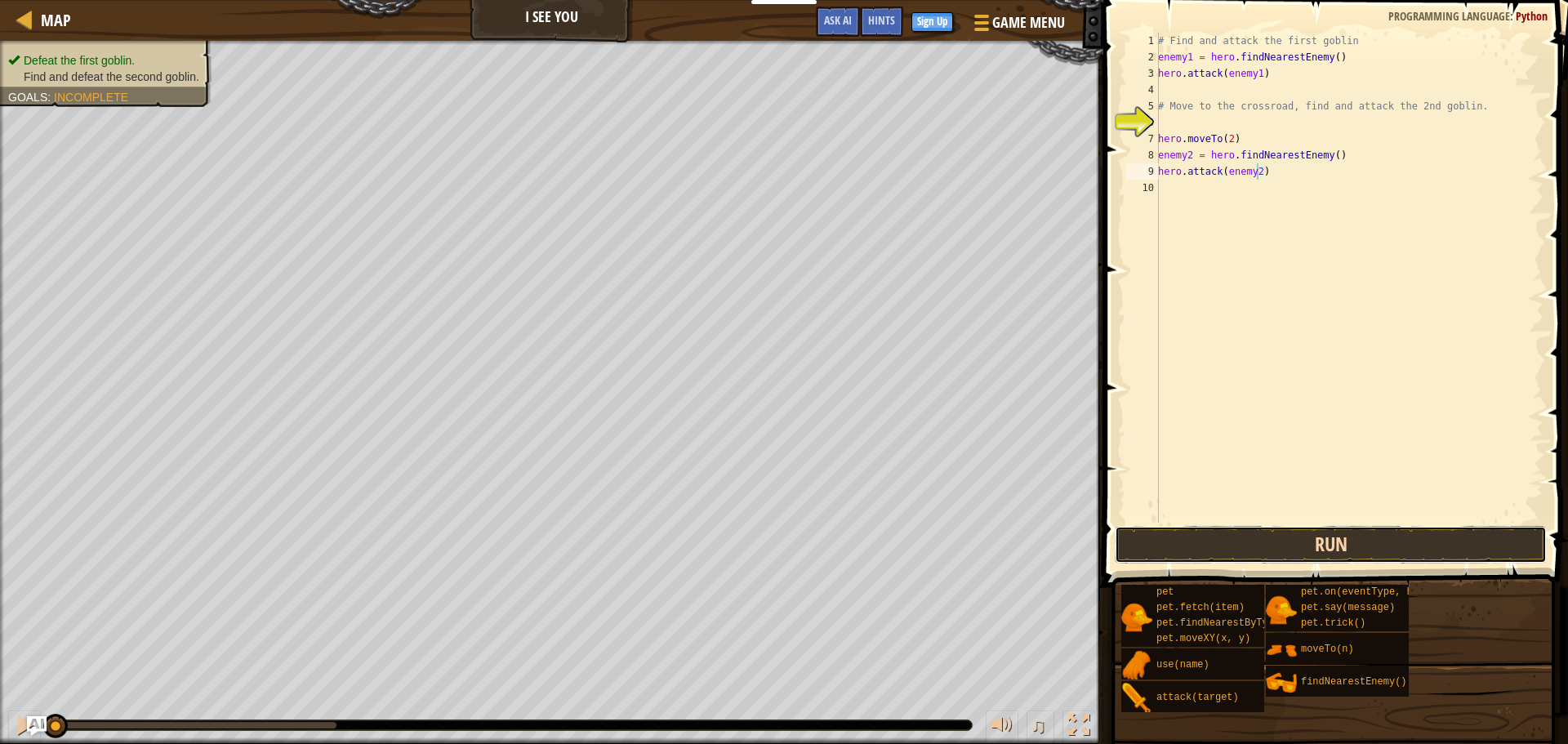
click at [1173, 542] on button "Run" at bounding box center [1331, 544] width 432 height 37
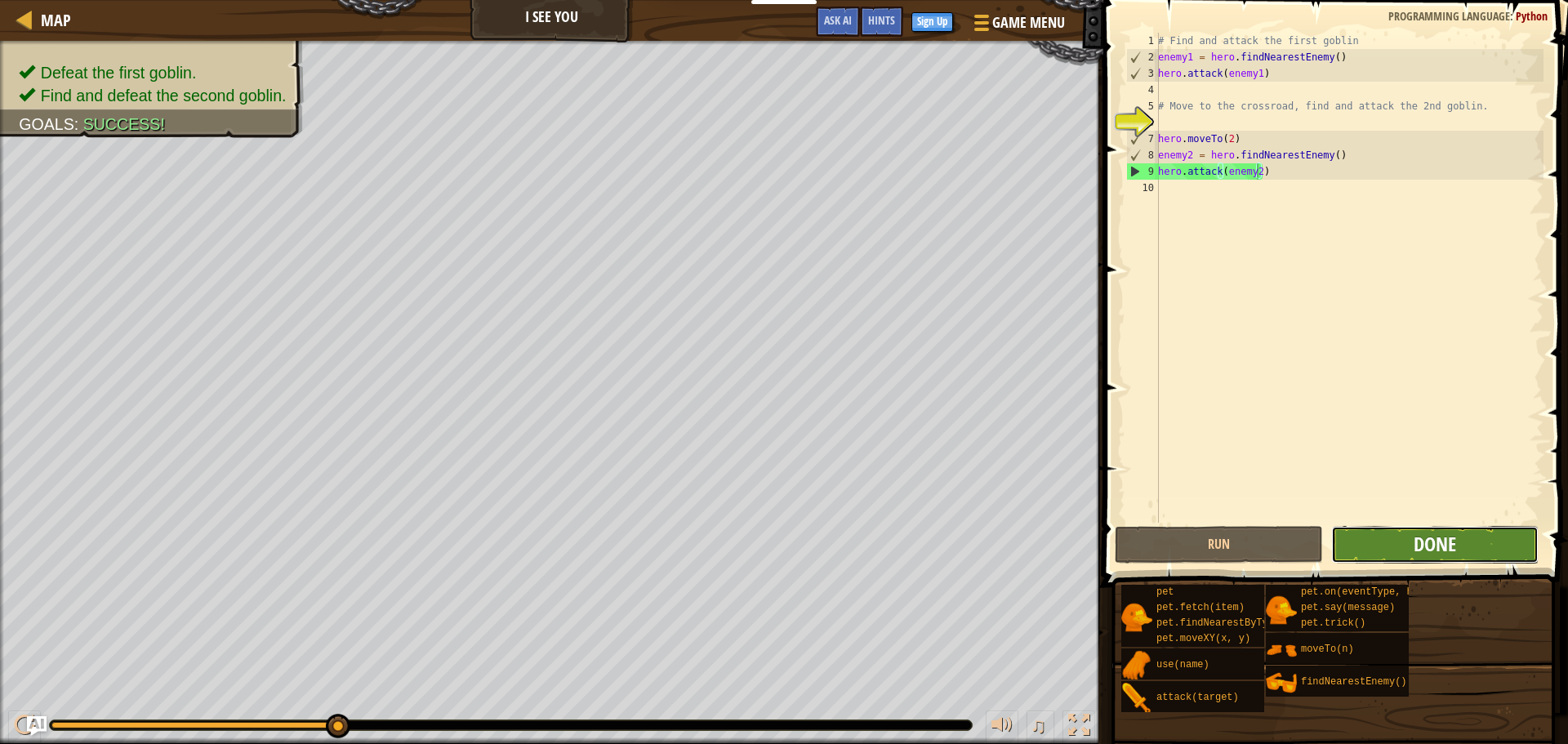
click at [1415, 540] on span "Done" at bounding box center [1435, 543] width 42 height 26
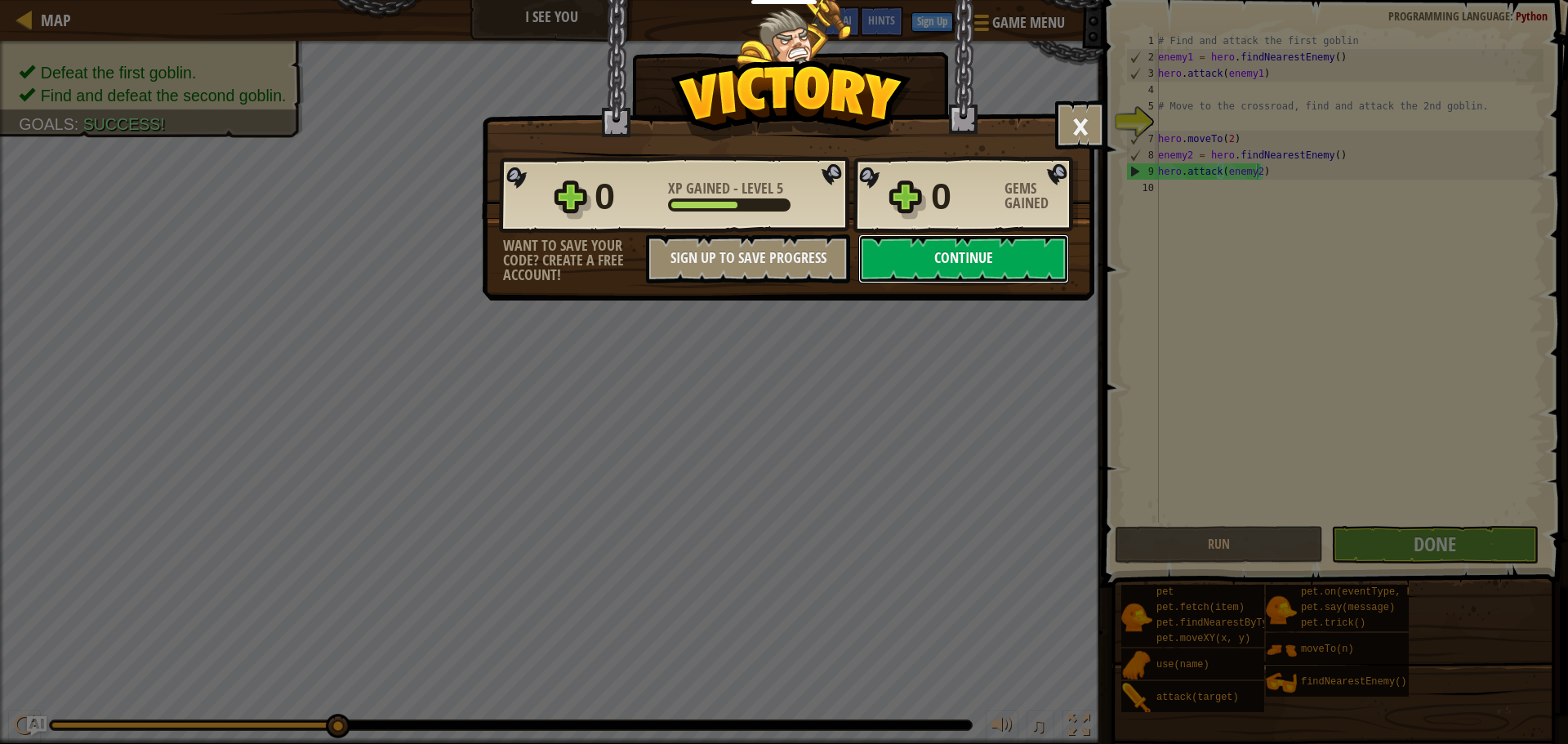
click at [998, 268] on button "Continue" at bounding box center [964, 259] width 211 height 49
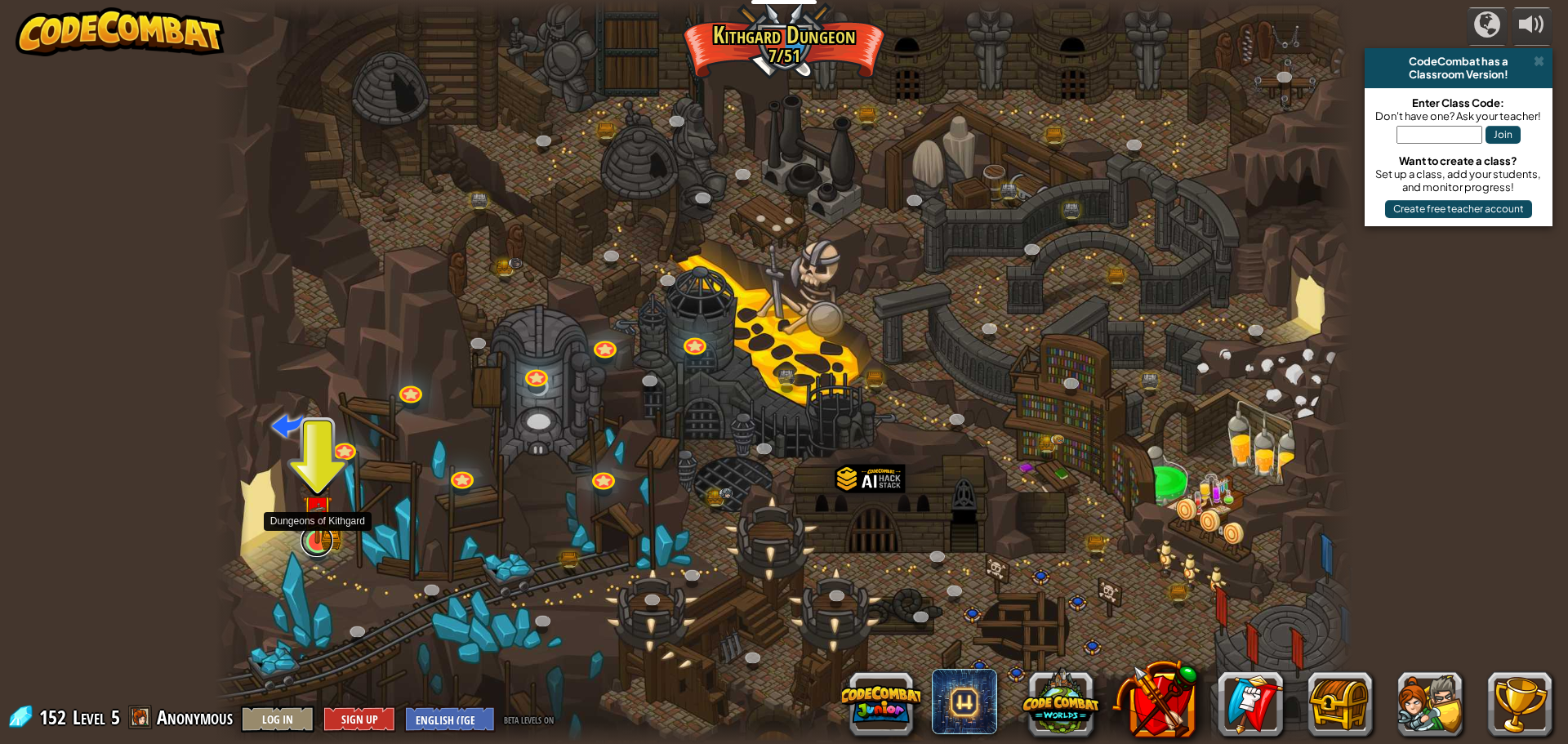
click at [317, 549] on link at bounding box center [317, 541] width 33 height 33
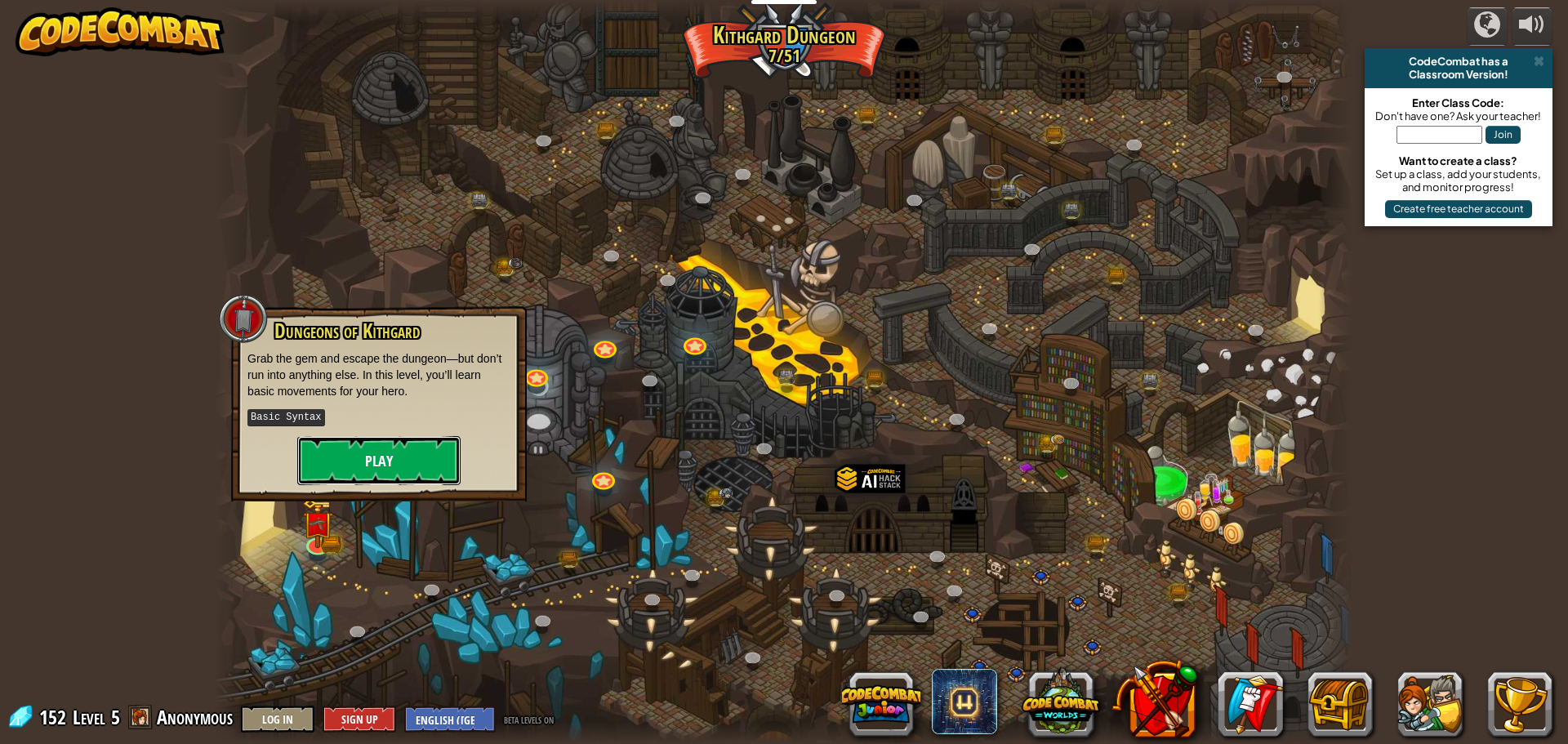
click at [364, 458] on button "Play" at bounding box center [379, 460] width 164 height 49
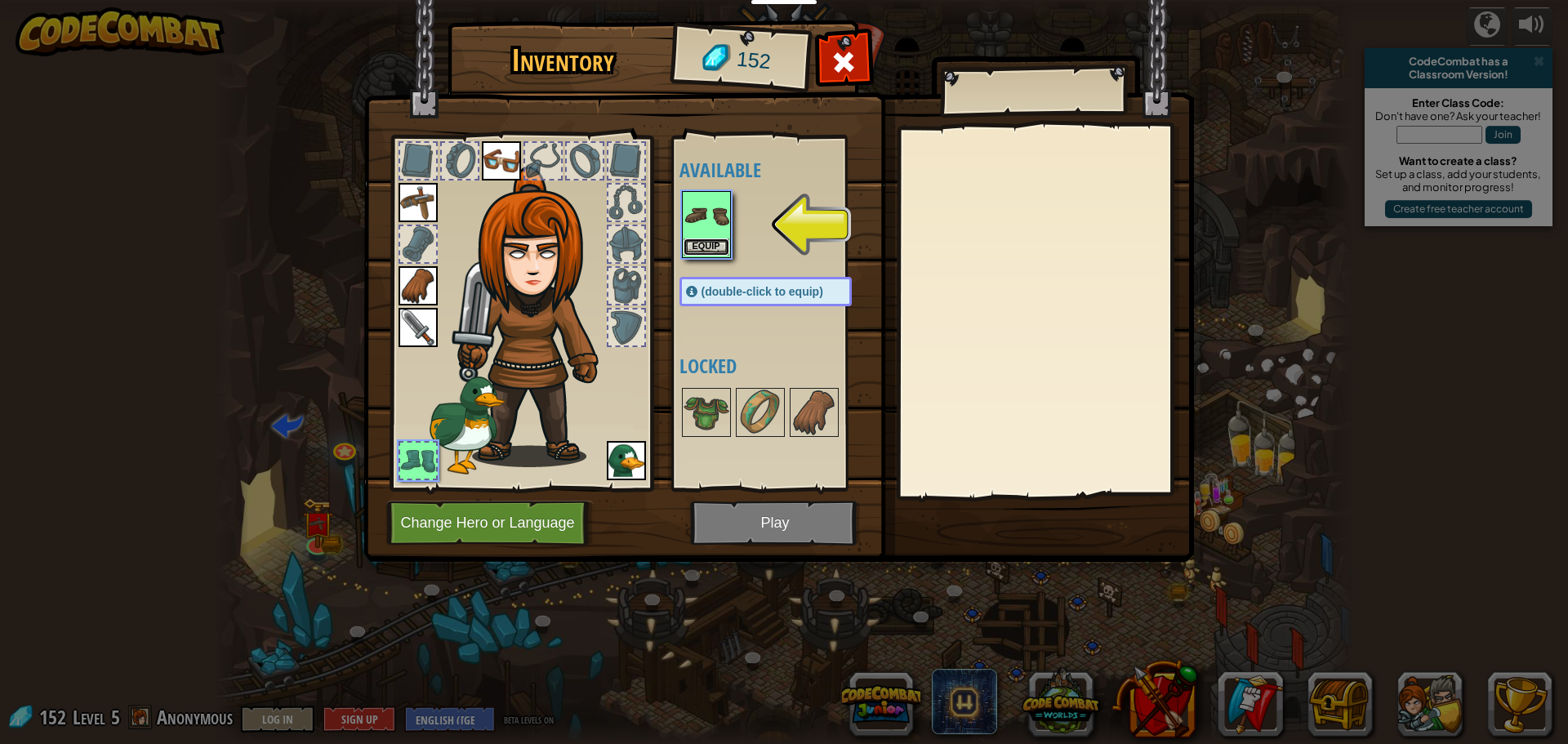
click at [698, 244] on button "Equip" at bounding box center [706, 247] width 46 height 17
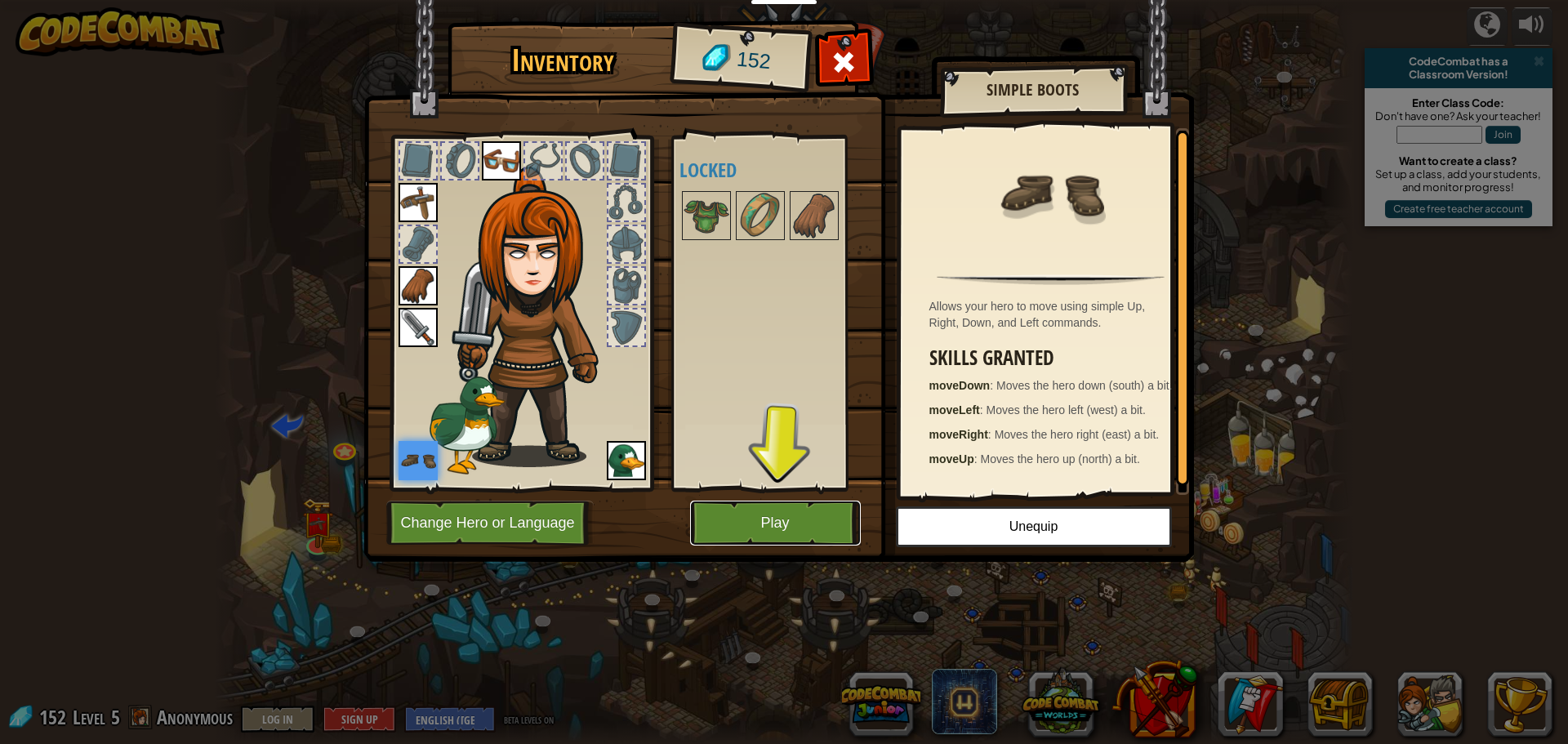
click at [753, 525] on button "Play" at bounding box center [775, 523] width 170 height 45
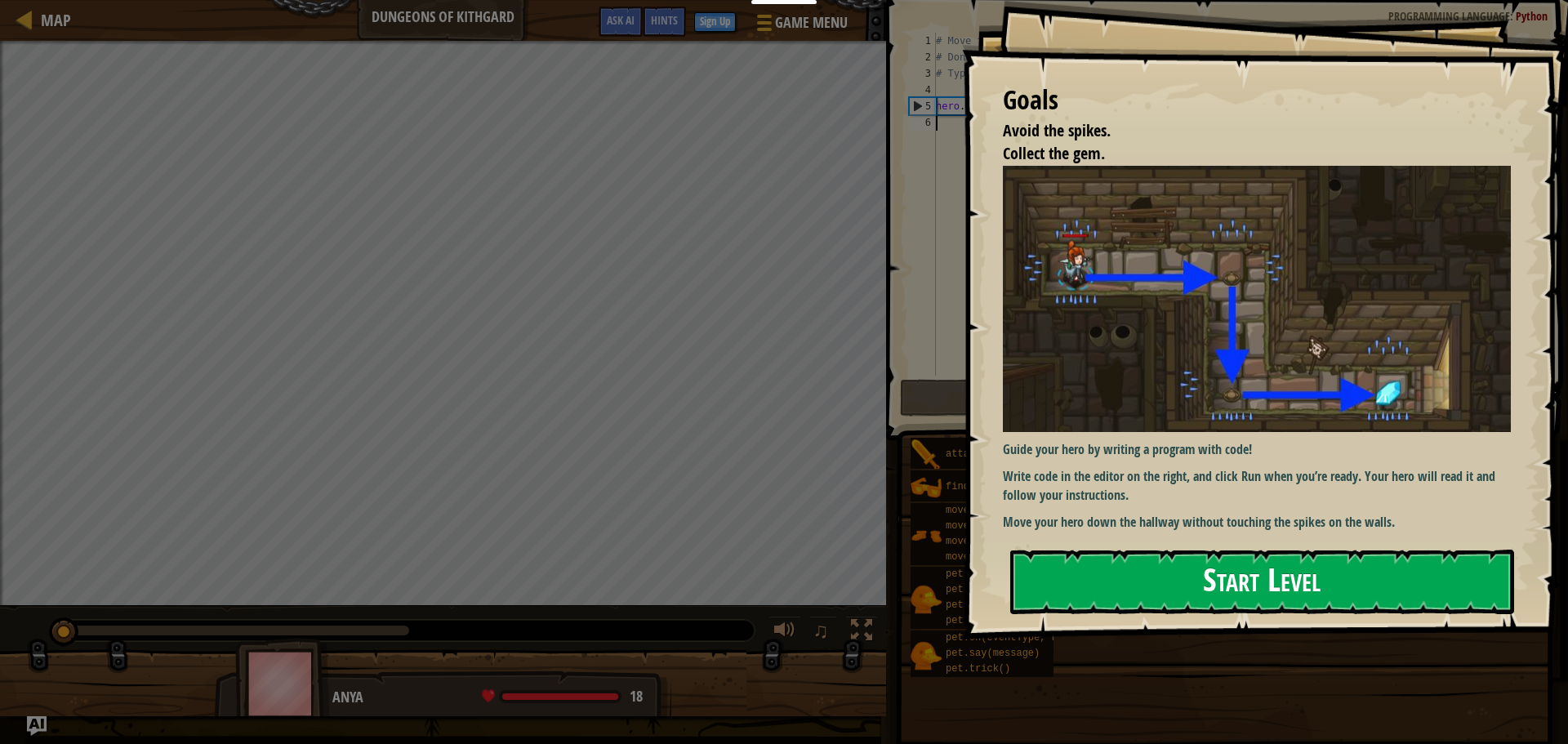
click at [1037, 569] on button "Start Level" at bounding box center [1262, 581] width 503 height 64
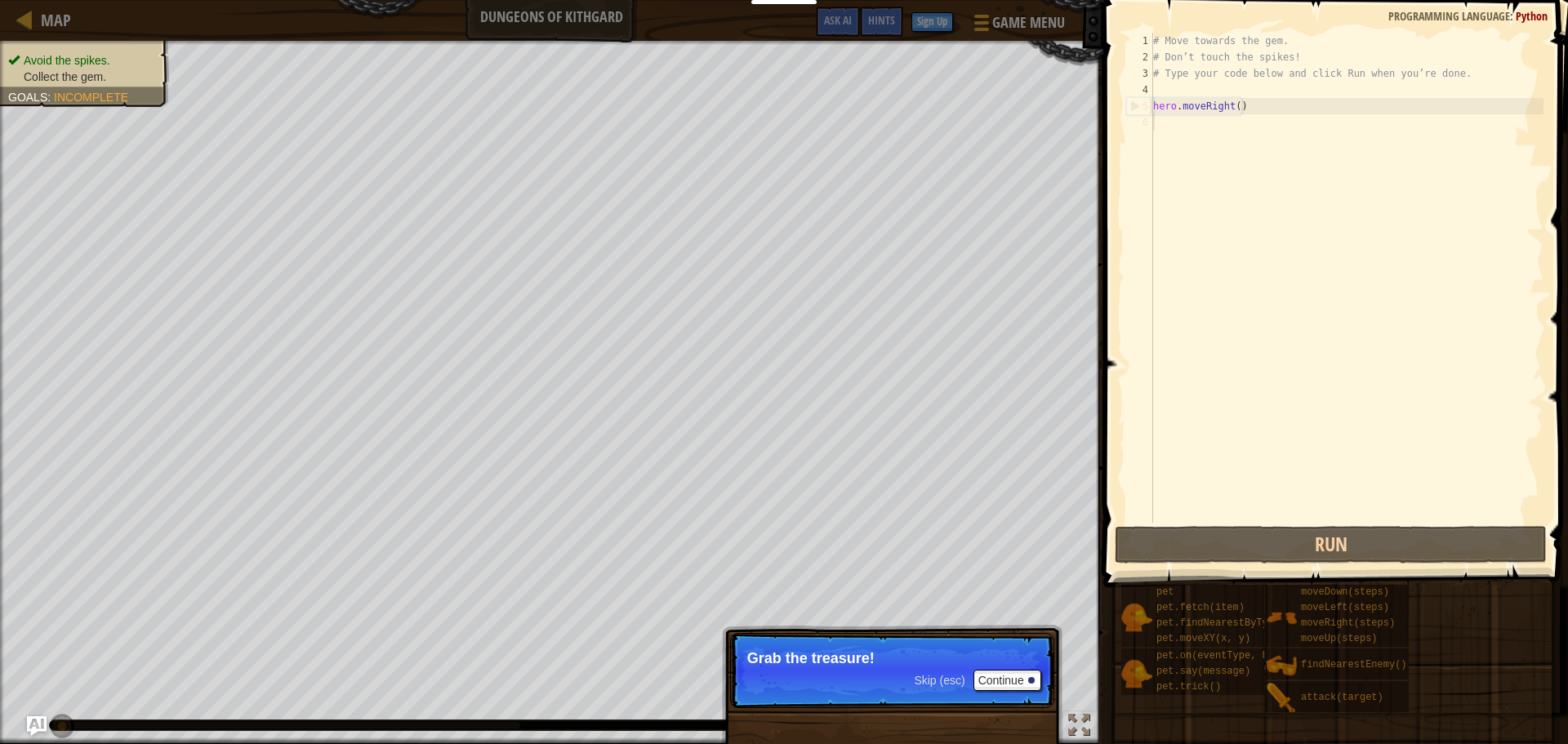
click at [947, 690] on div "Skip (esc) Continue" at bounding box center [976, 680] width 126 height 21
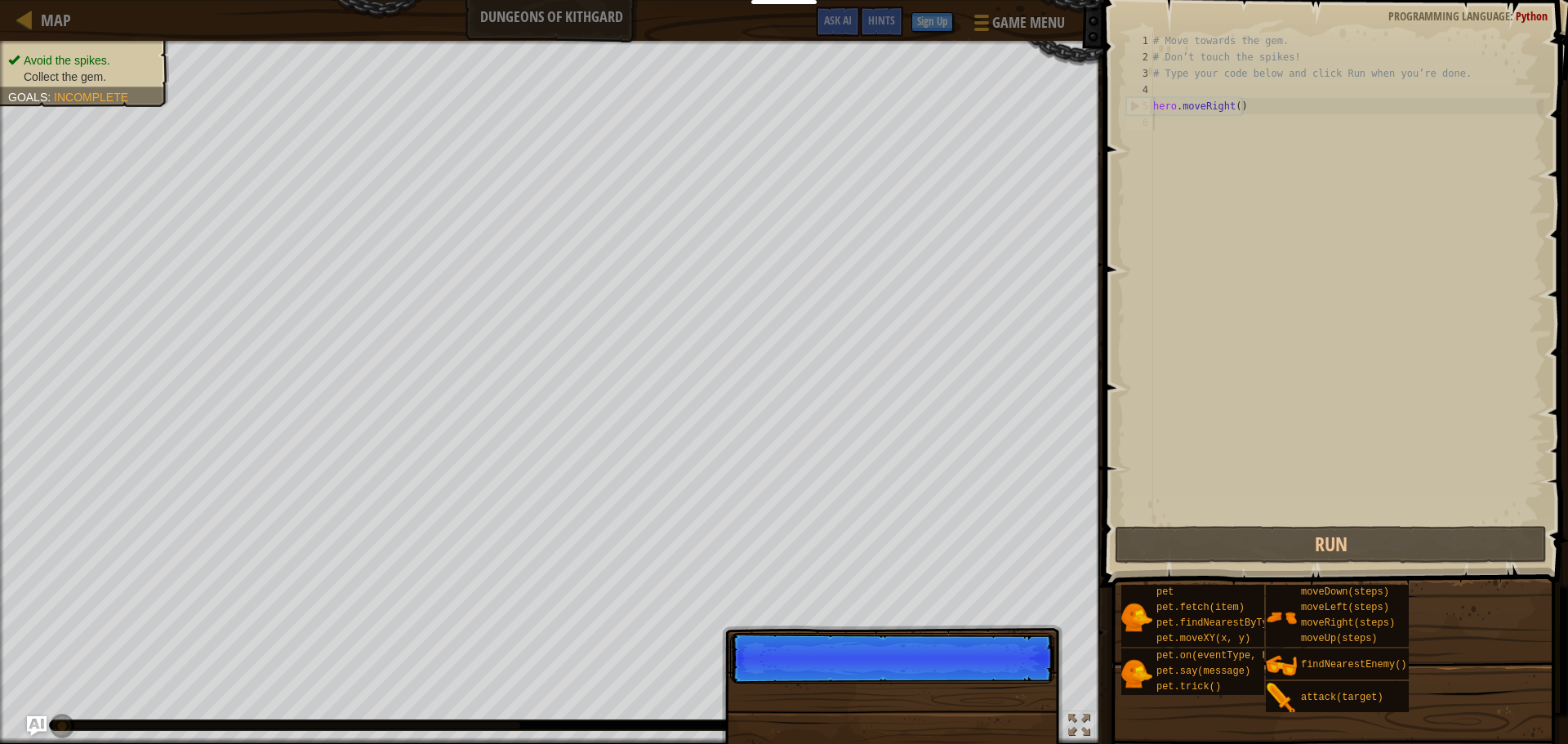
scroll to position [8, 0]
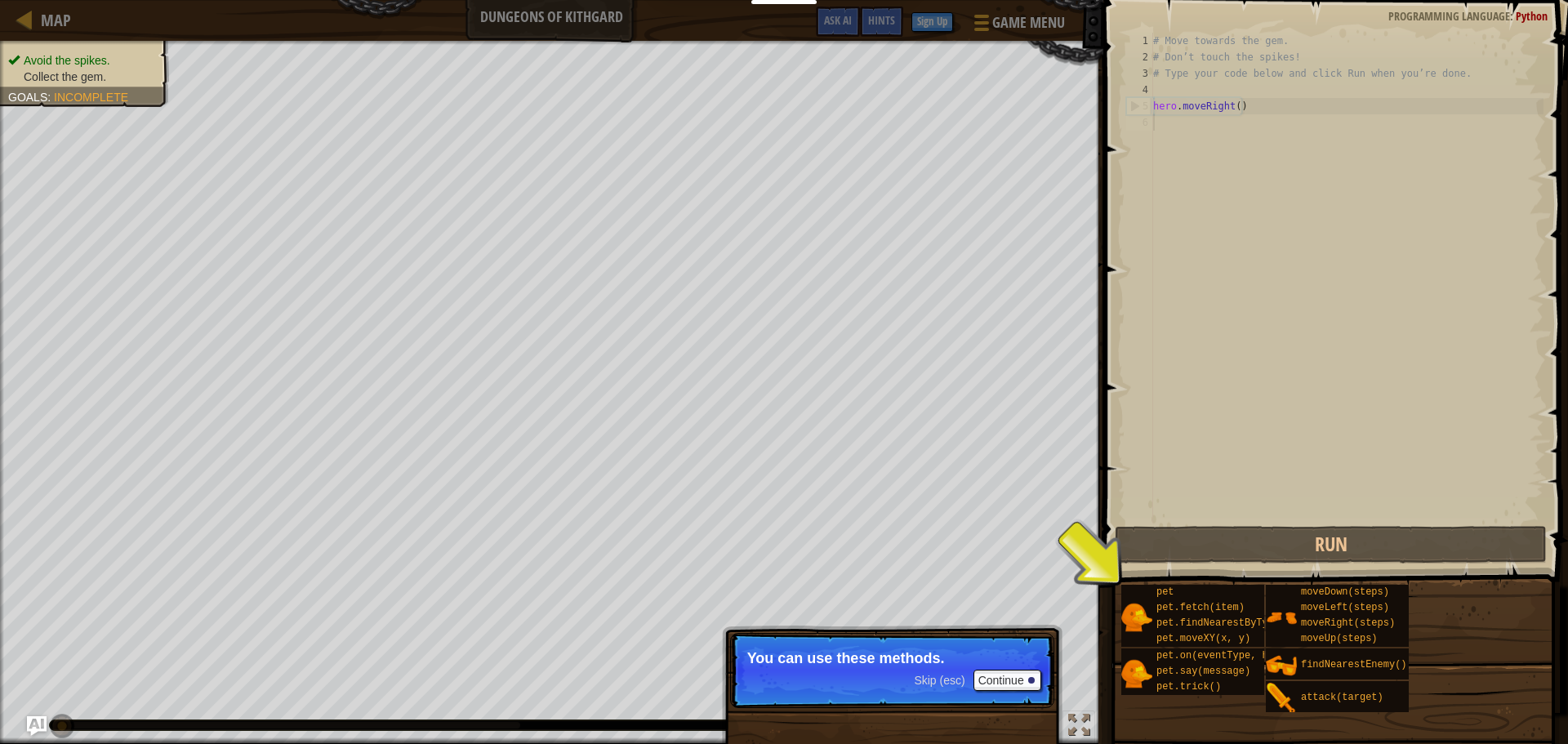
click at [945, 686] on div "Skip (esc) Continue" at bounding box center [976, 680] width 126 height 21
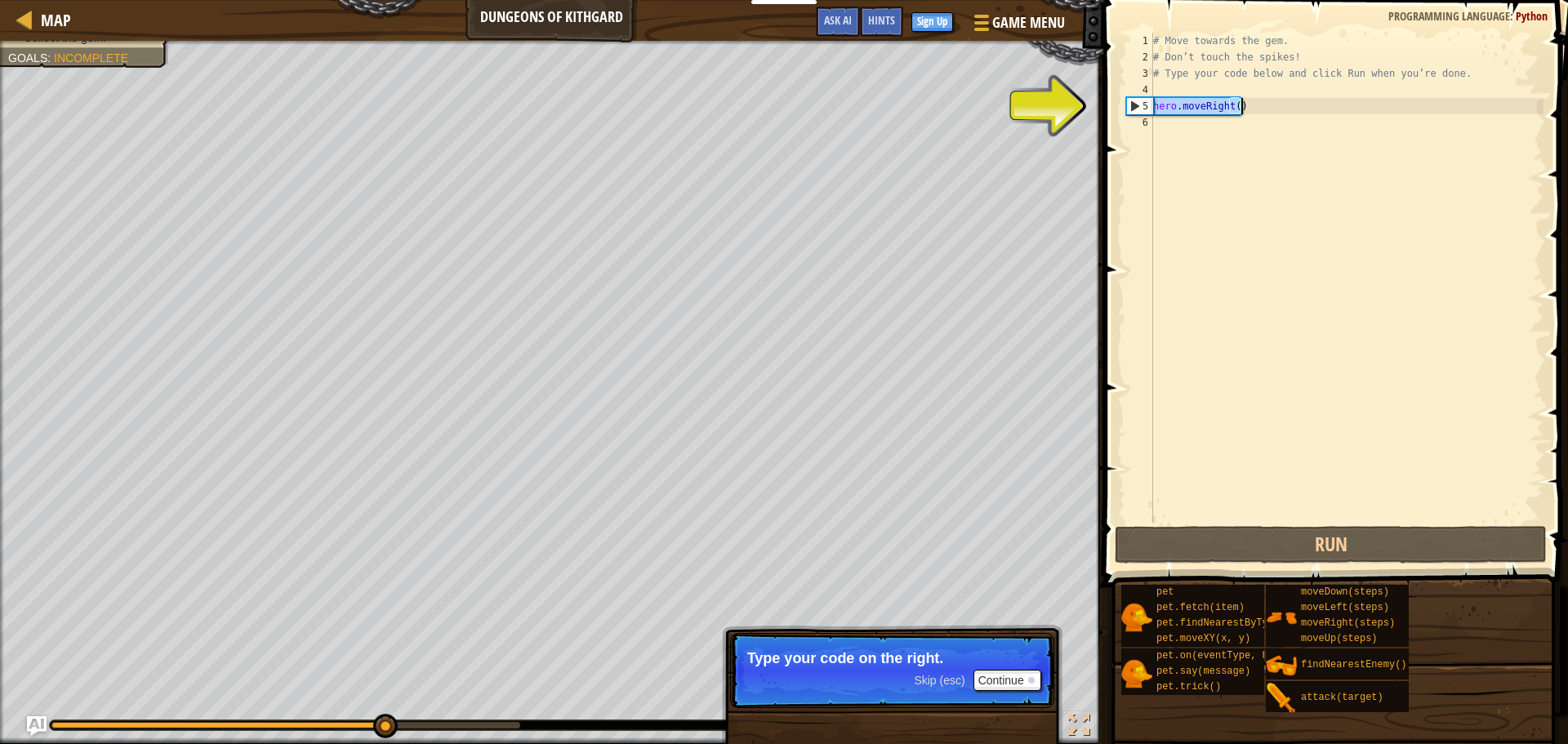
drag, startPoint x: 1153, startPoint y: 106, endPoint x: 1265, endPoint y: 110, distance: 112.1
click at [1265, 110] on div "# Move towards the gem. # Don’t touch the spikes! # Type your code below and cl…" at bounding box center [1347, 294] width 393 height 523
type textarea "hero.moveRight()"
click at [1265, 110] on div "# Move towards the gem. # Don’t touch the spikes! # Type your code below and cl…" at bounding box center [1347, 278] width 393 height 490
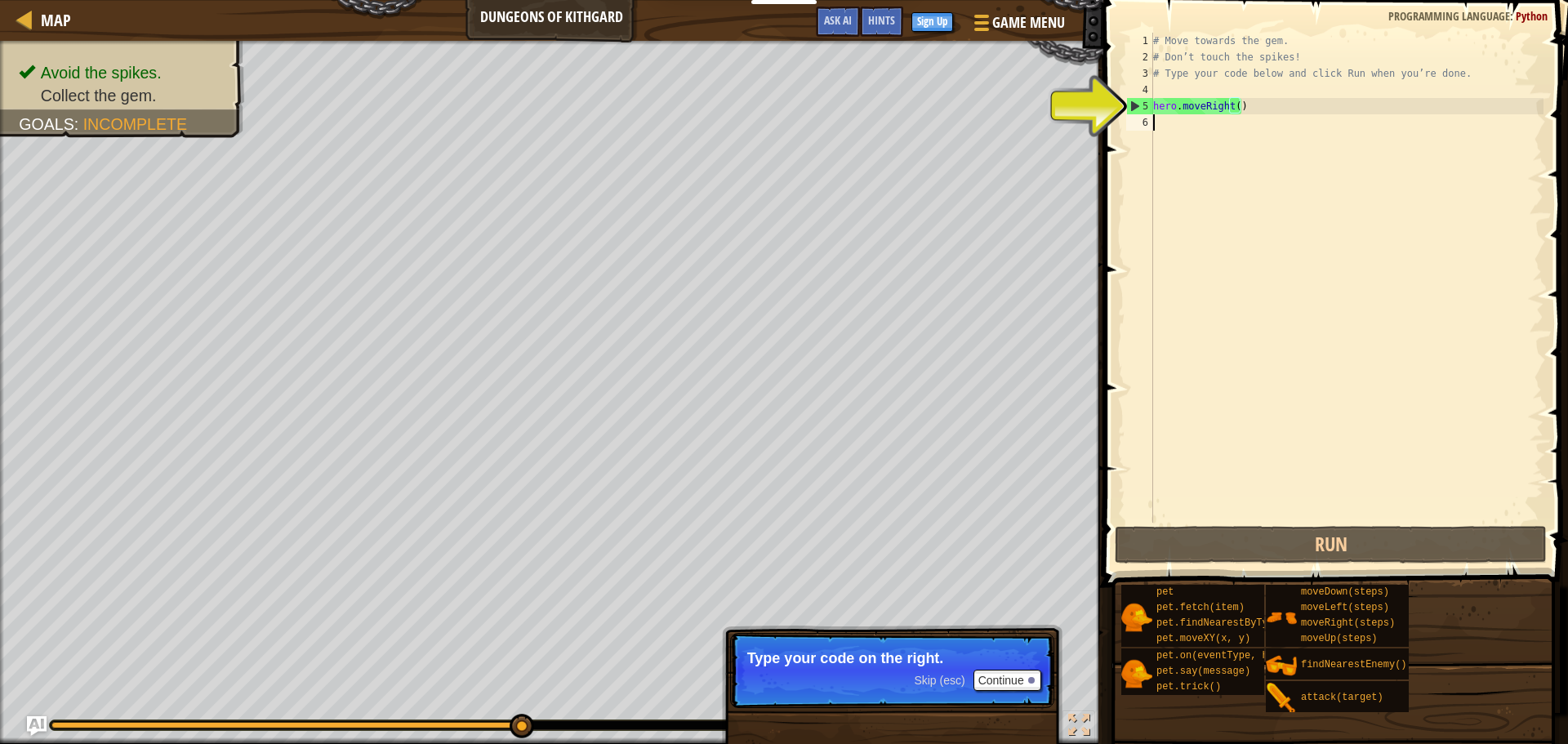
click at [1254, 121] on div "# Move towards the gem. # Don’t touch the spikes! # Type your code below and cl…" at bounding box center [1347, 294] width 393 height 523
paste textarea "hero.moveRight()"
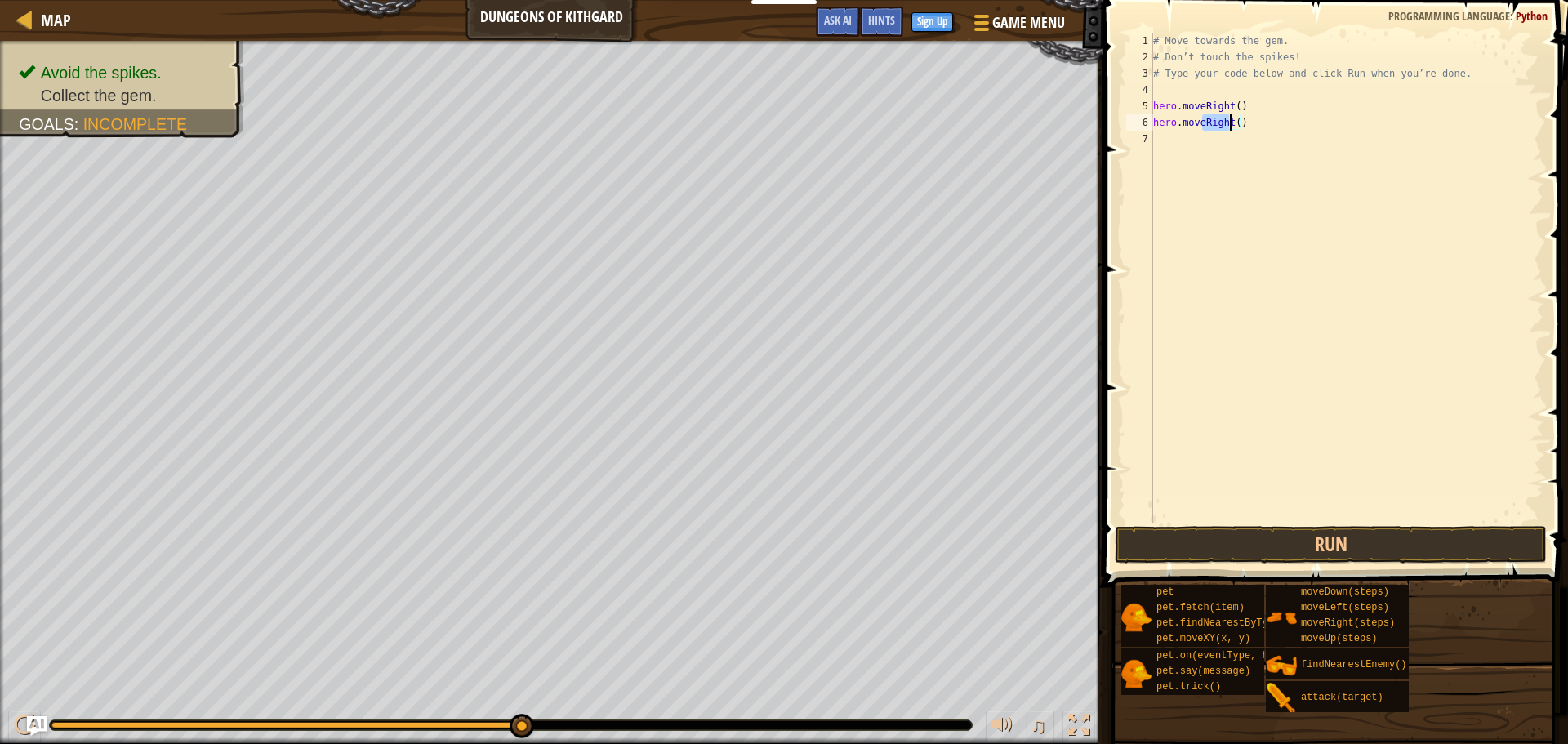
drag, startPoint x: 1202, startPoint y: 123, endPoint x: 1230, endPoint y: 125, distance: 28.1
click at [1230, 125] on div "# Move towards the gem. # Don’t touch the spikes! # Type your code below and cl…" at bounding box center [1347, 294] width 393 height 523
click at [1236, 128] on div "# Move towards the gem. # Don’t touch the spikes! # Type your code below and cl…" at bounding box center [1347, 294] width 393 height 523
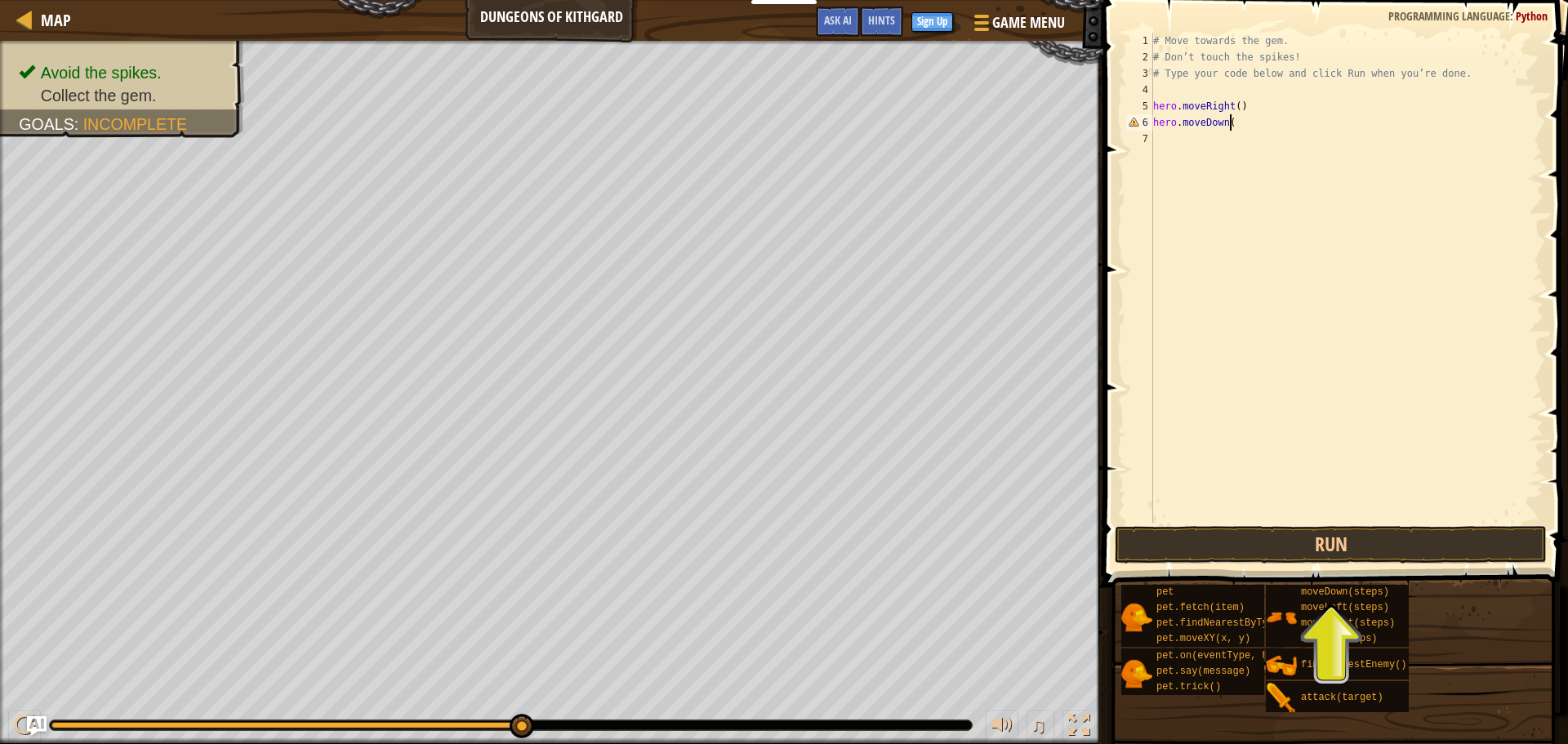
type textarea "hero.moveDown()"
paste textarea "hero.moveRight()"
type textarea "hero.moveRight()"
click at [1197, 530] on button "Run" at bounding box center [1331, 544] width 432 height 37
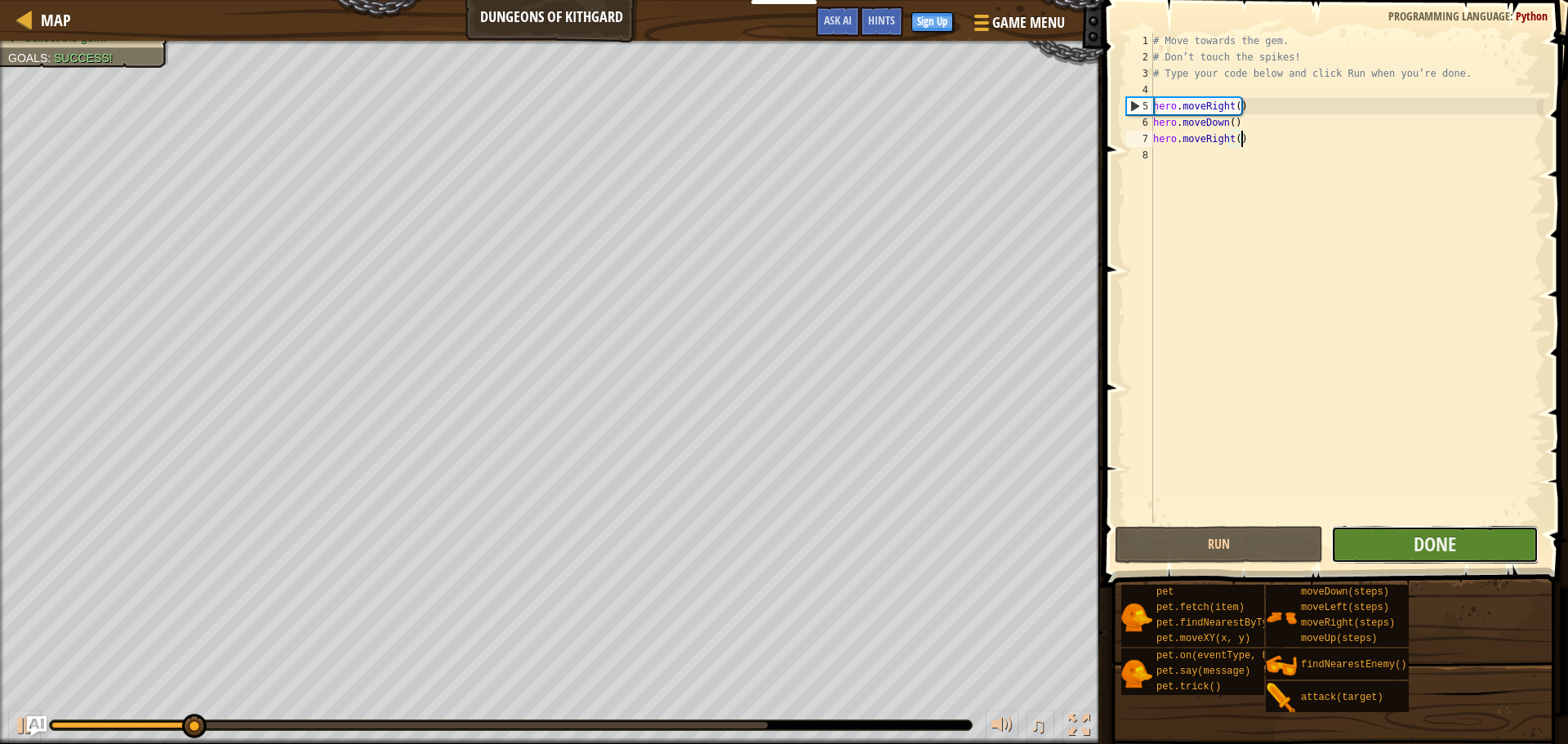
click at [1365, 544] on button "Done" at bounding box center [1434, 544] width 208 height 37
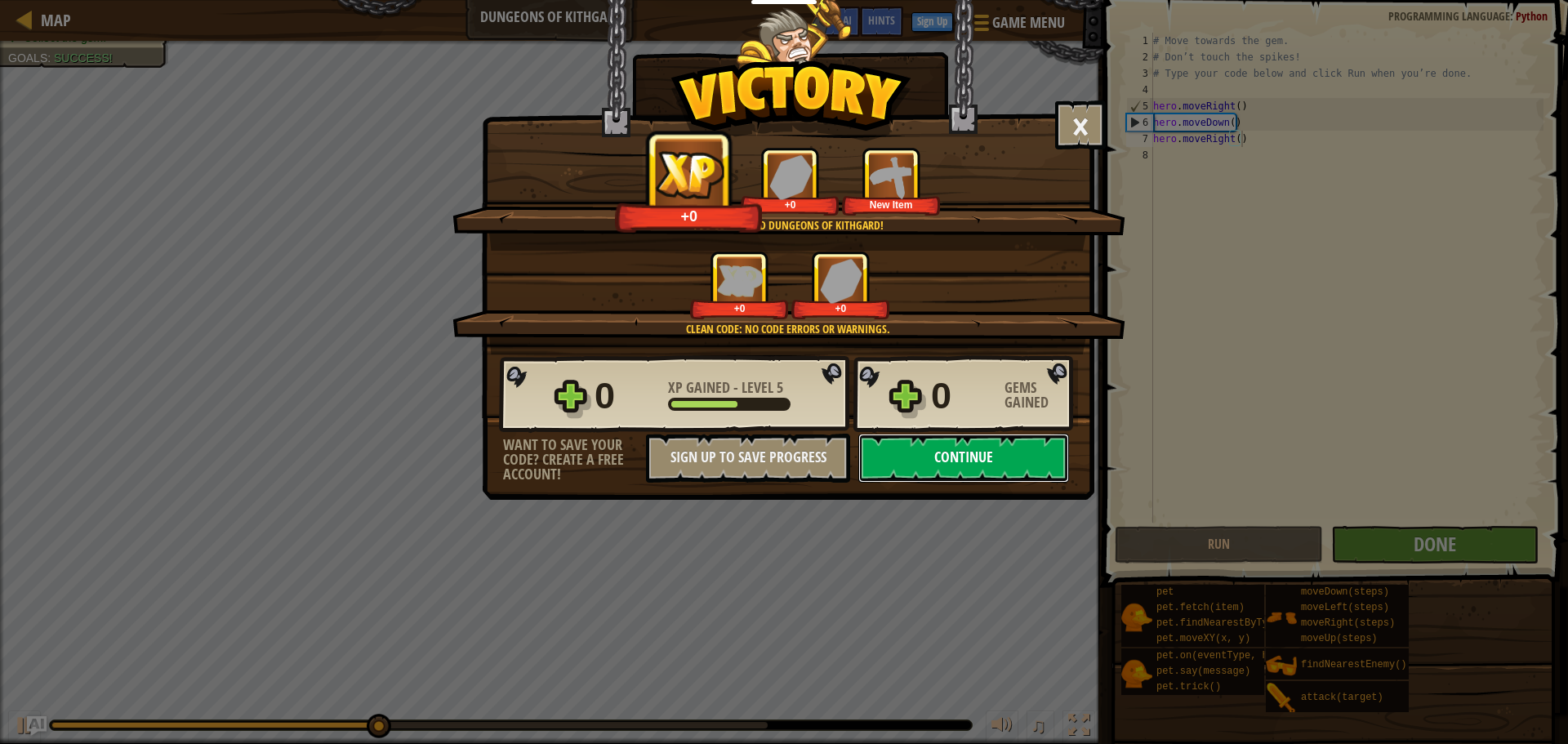
click at [973, 469] on button "Continue" at bounding box center [964, 458] width 211 height 49
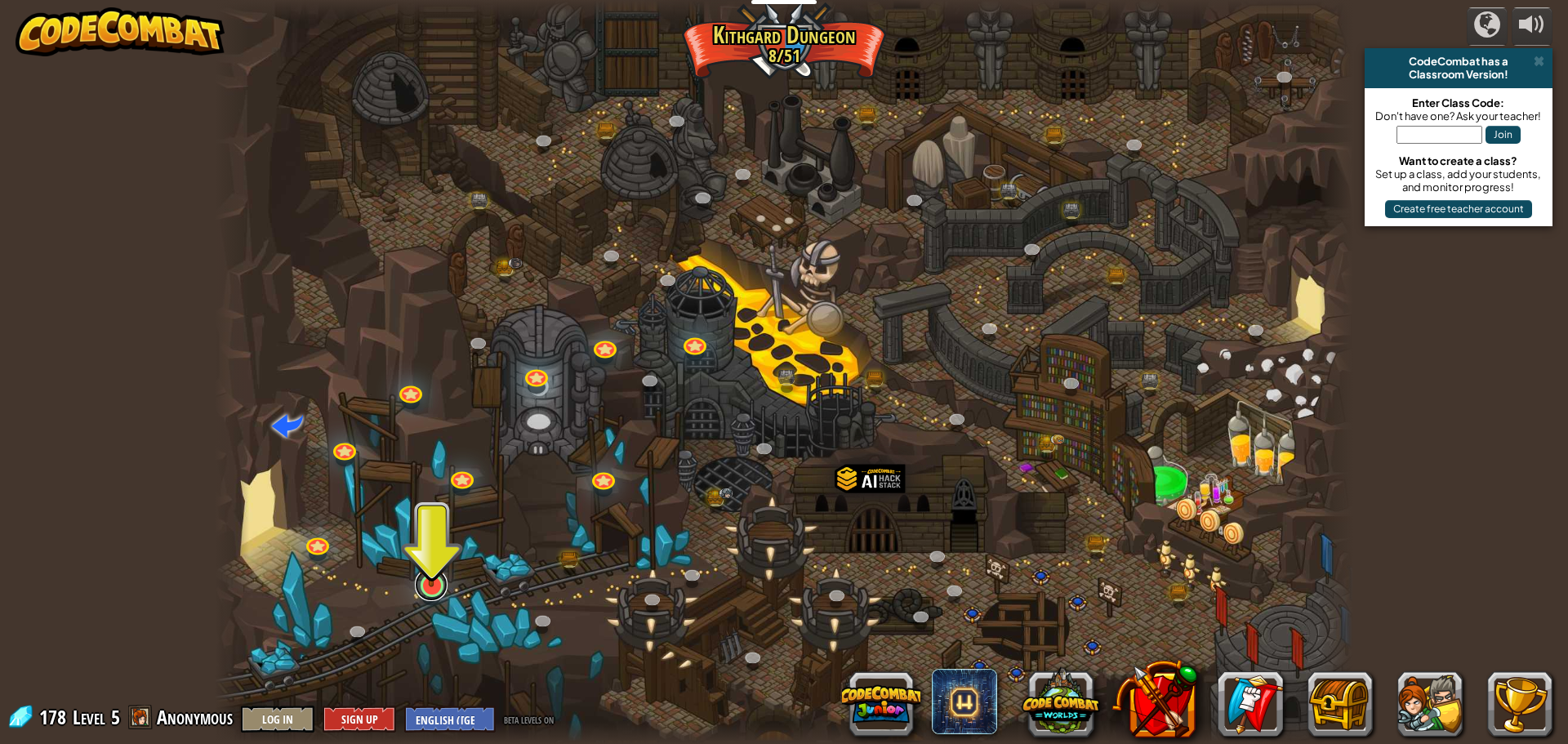
click at [434, 591] on link at bounding box center [431, 585] width 33 height 33
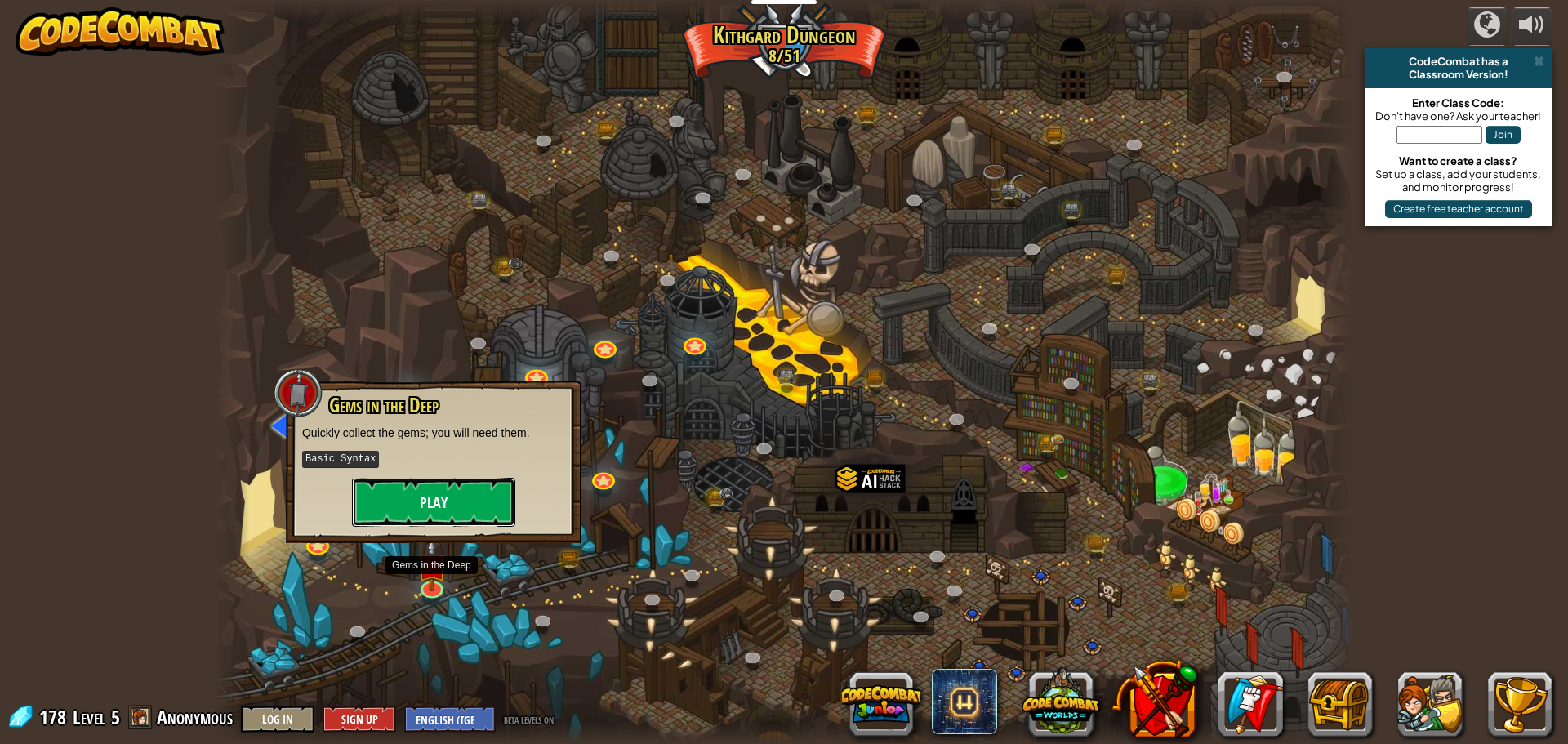
click at [470, 523] on button "Play" at bounding box center [433, 502] width 164 height 49
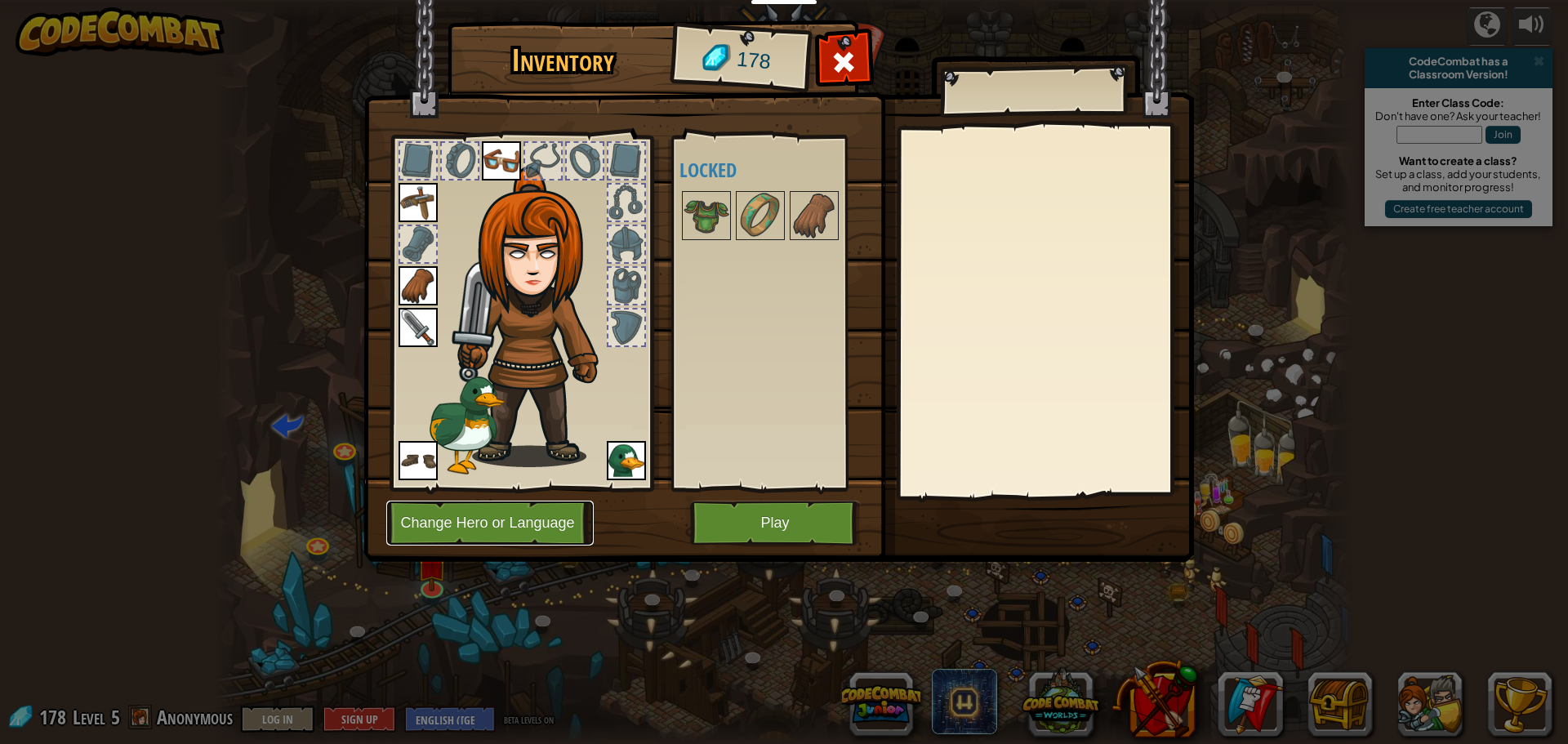
click at [515, 530] on button "Change Hero or Language" at bounding box center [490, 523] width 208 height 45
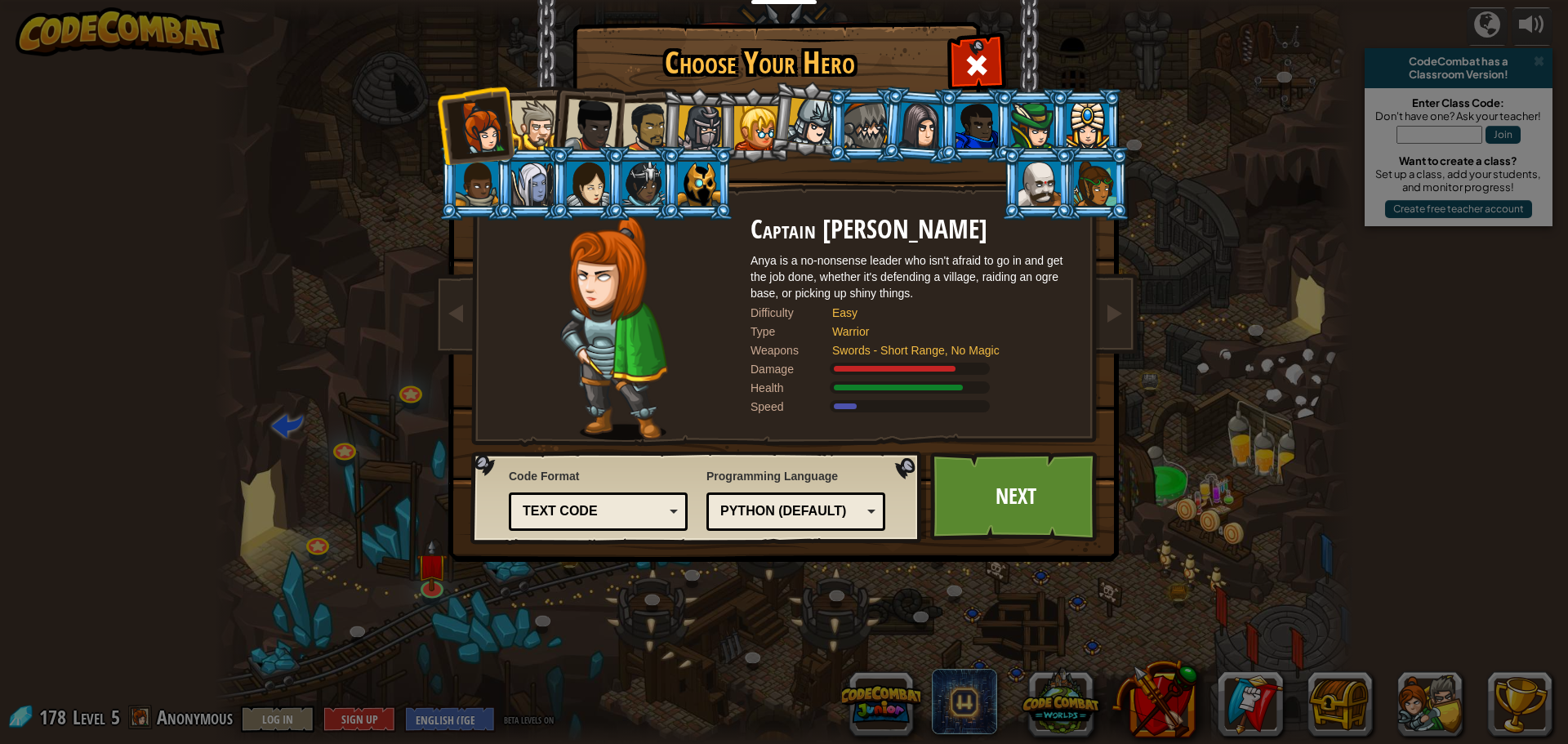
click at [770, 501] on div "Python (Default)" at bounding box center [796, 512] width 158 height 25
click at [1003, 516] on link "Next" at bounding box center [1015, 497] width 170 height 90
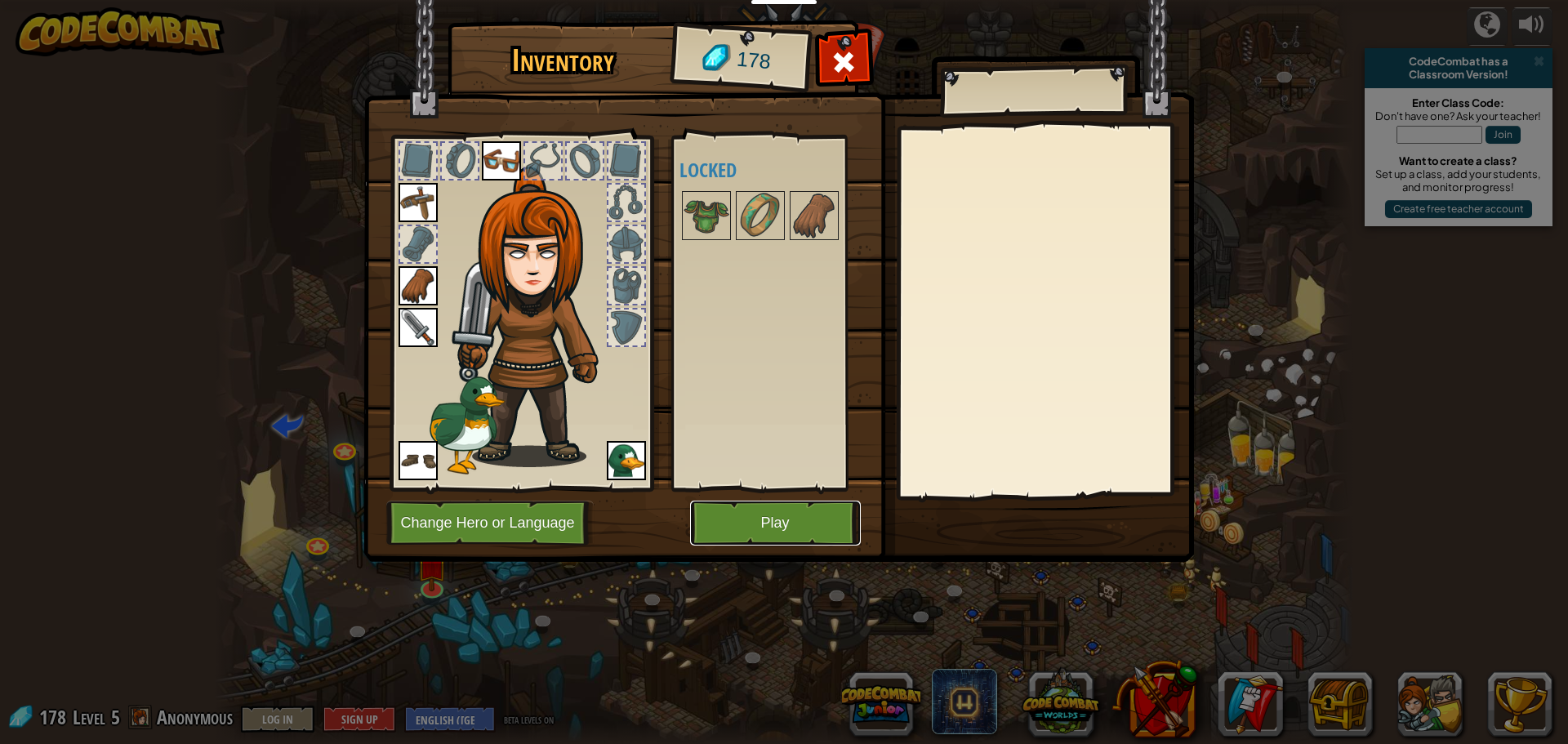
click at [777, 537] on button "Play" at bounding box center [775, 523] width 170 height 45
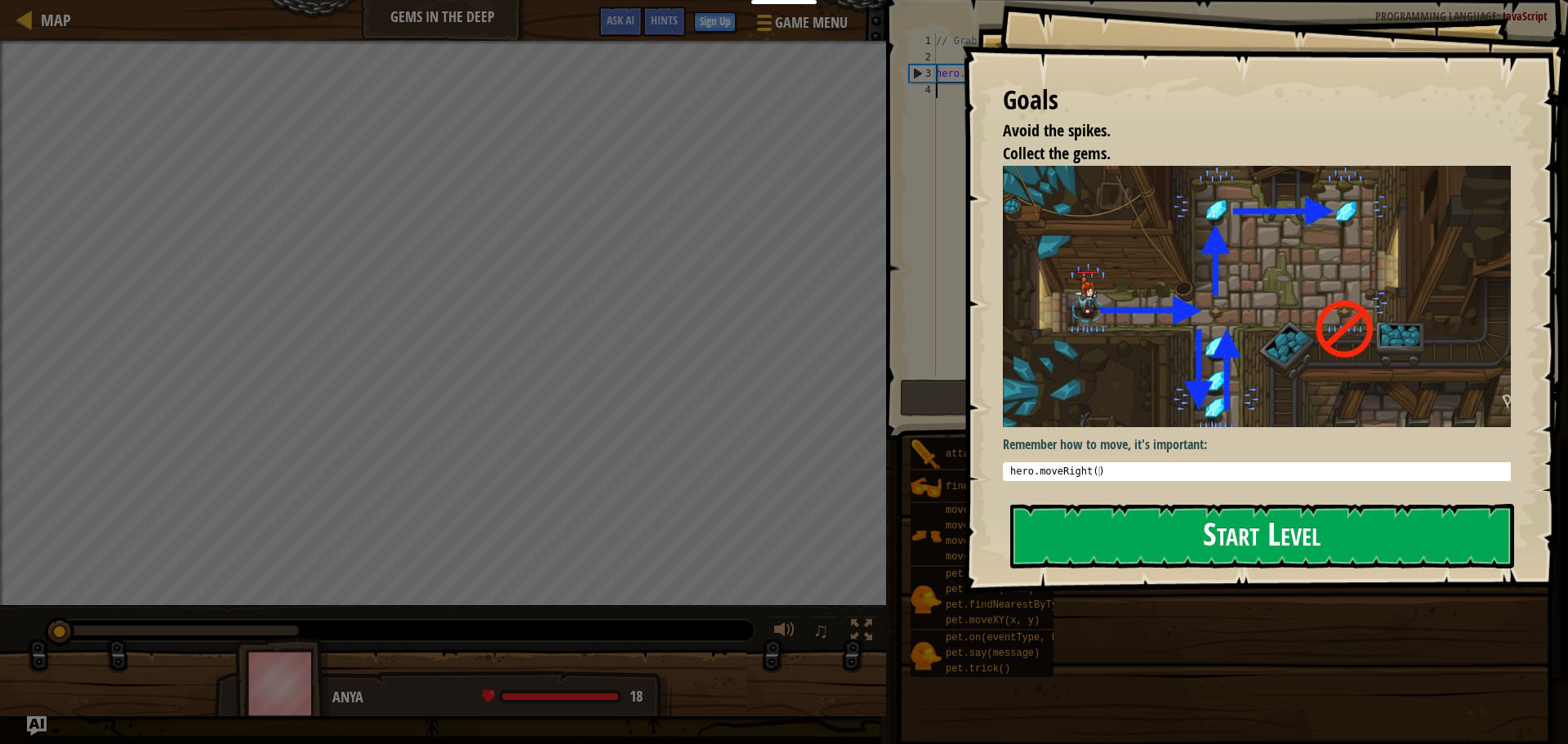
click at [1104, 542] on button "Start Level" at bounding box center [1262, 536] width 503 height 64
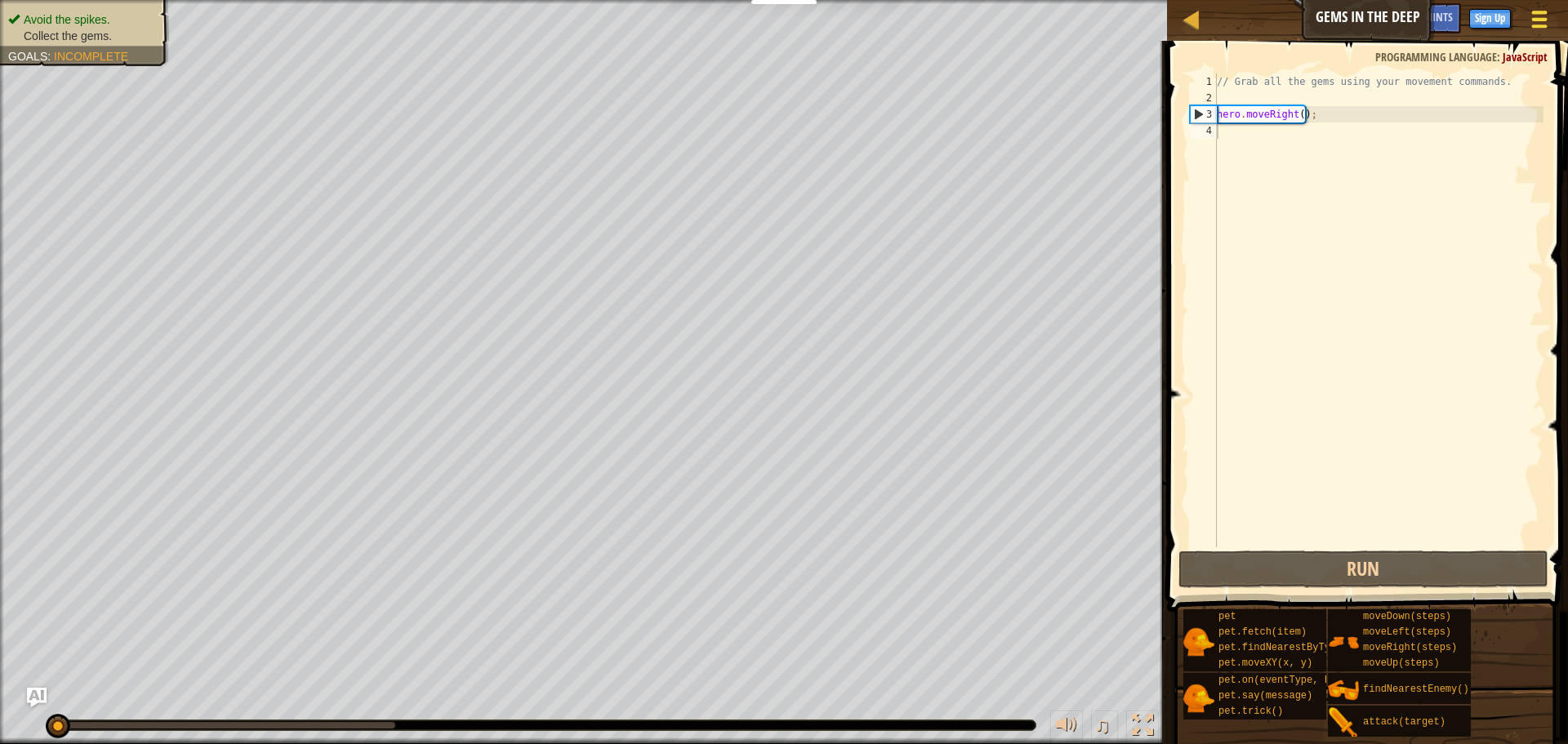
click at [1534, 16] on div at bounding box center [1539, 19] width 22 height 24
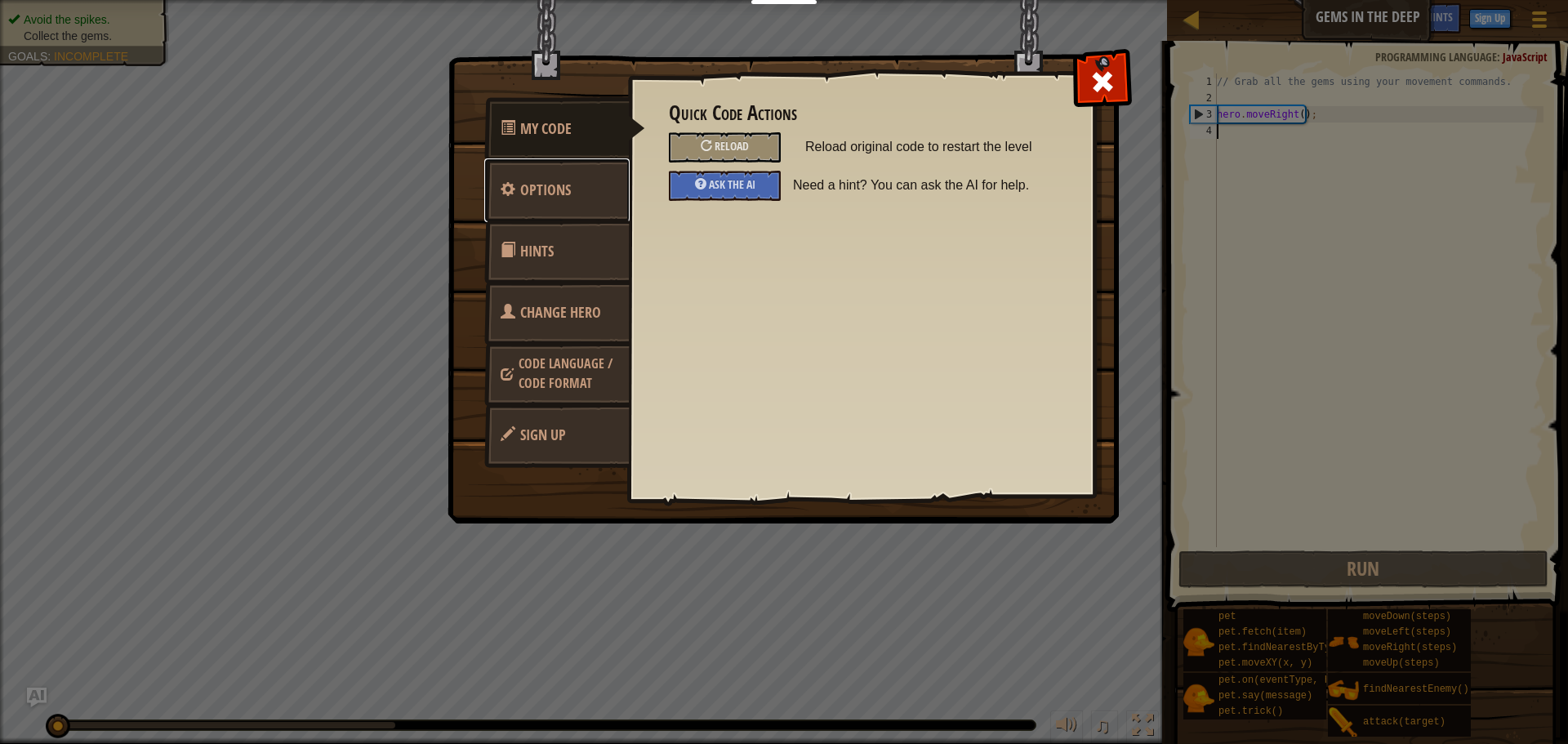
click at [579, 198] on link "Options" at bounding box center [556, 190] width 145 height 64
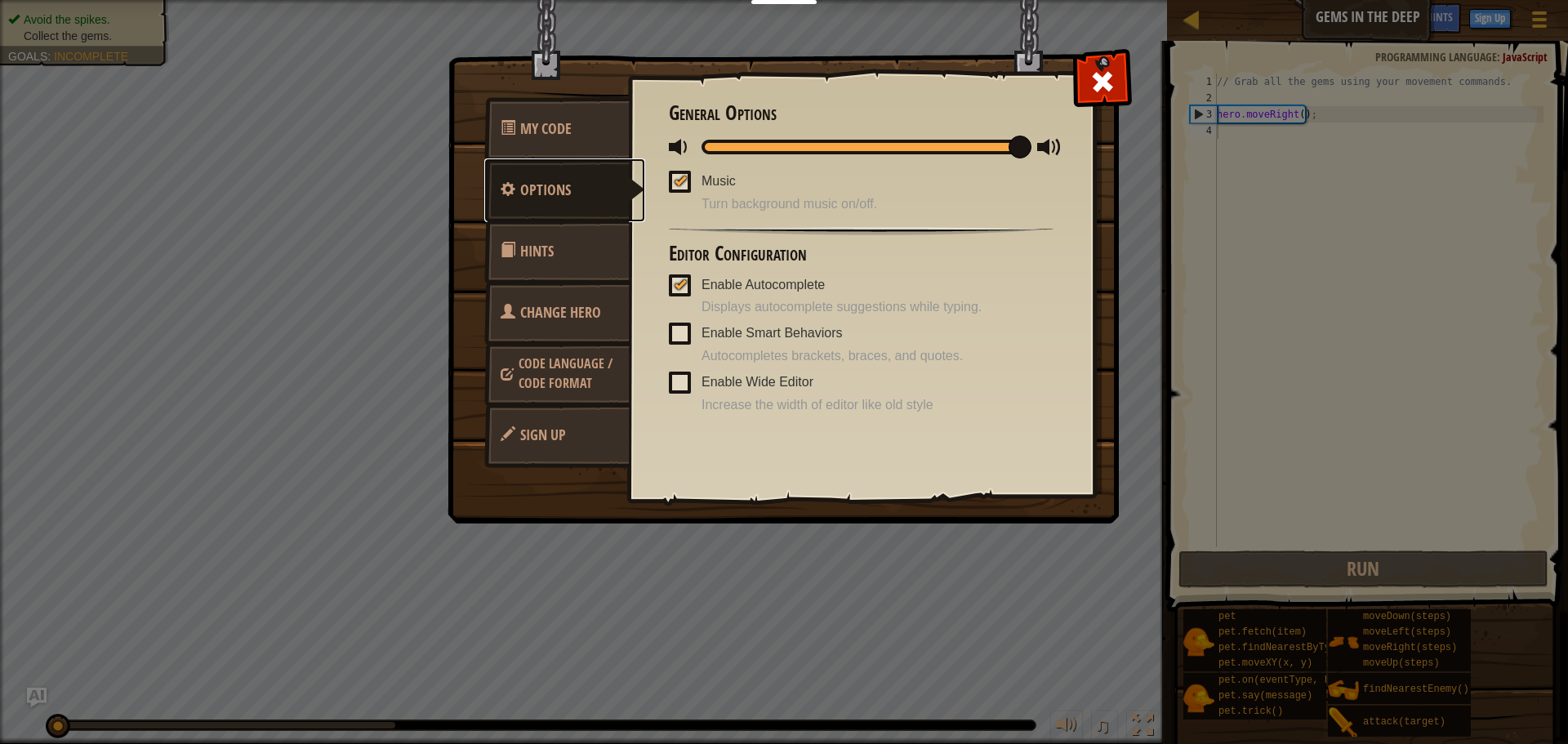
click at [581, 162] on link "Options" at bounding box center [564, 190] width 161 height 64
click at [581, 151] on link "My Code" at bounding box center [556, 129] width 145 height 64
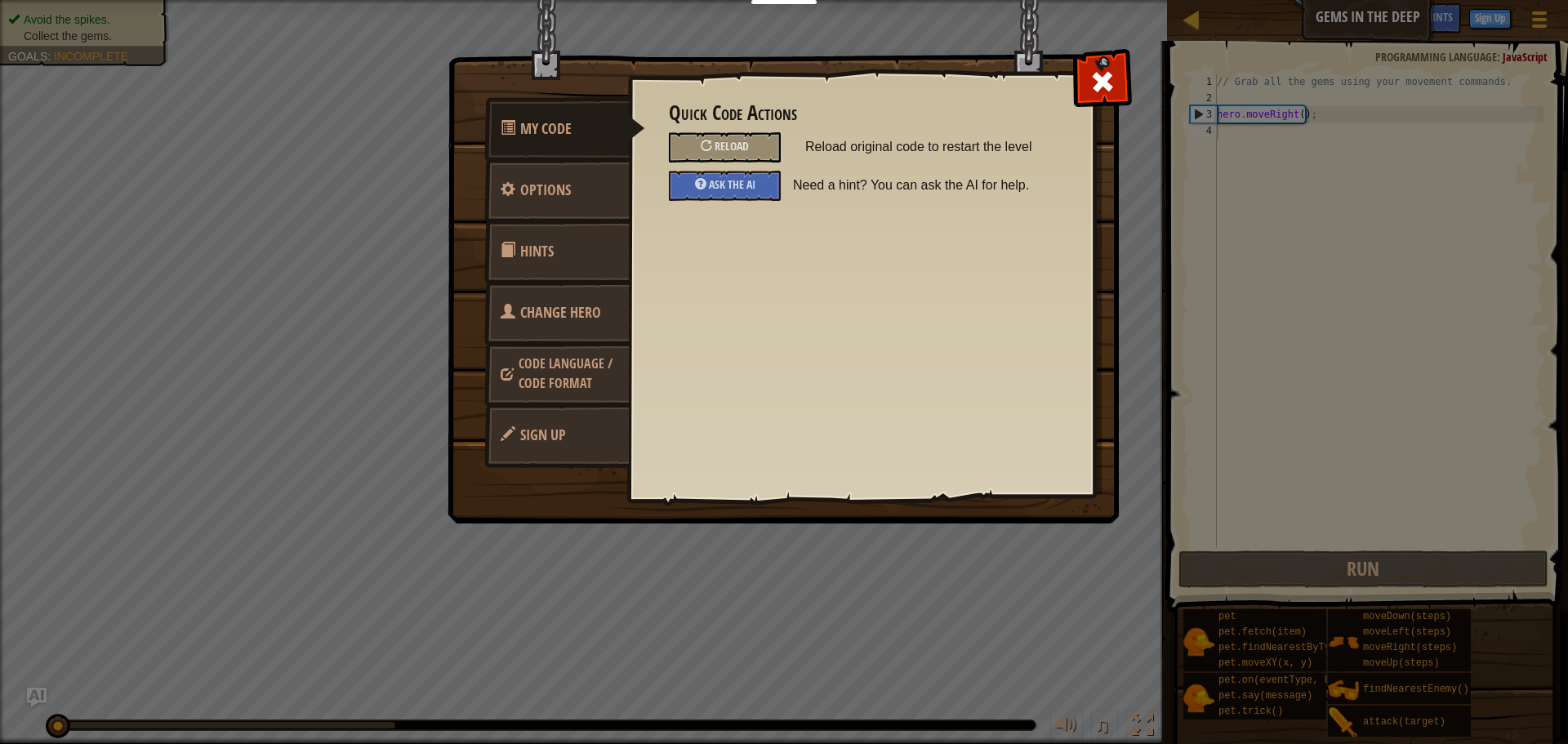
click at [587, 364] on span "Code Language / Code Format" at bounding box center [565, 373] width 94 height 37
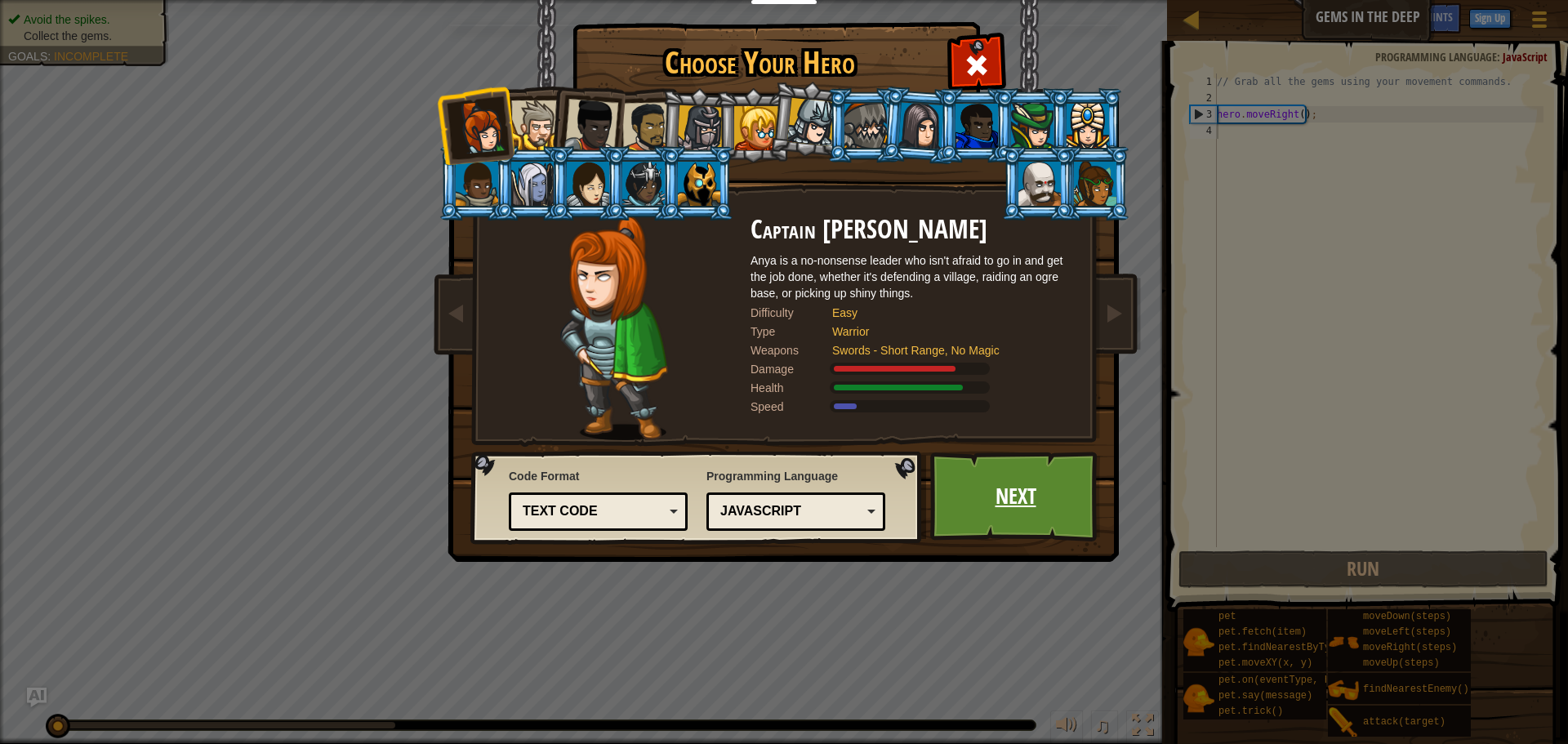
click at [994, 481] on link "Next" at bounding box center [1015, 497] width 170 height 90
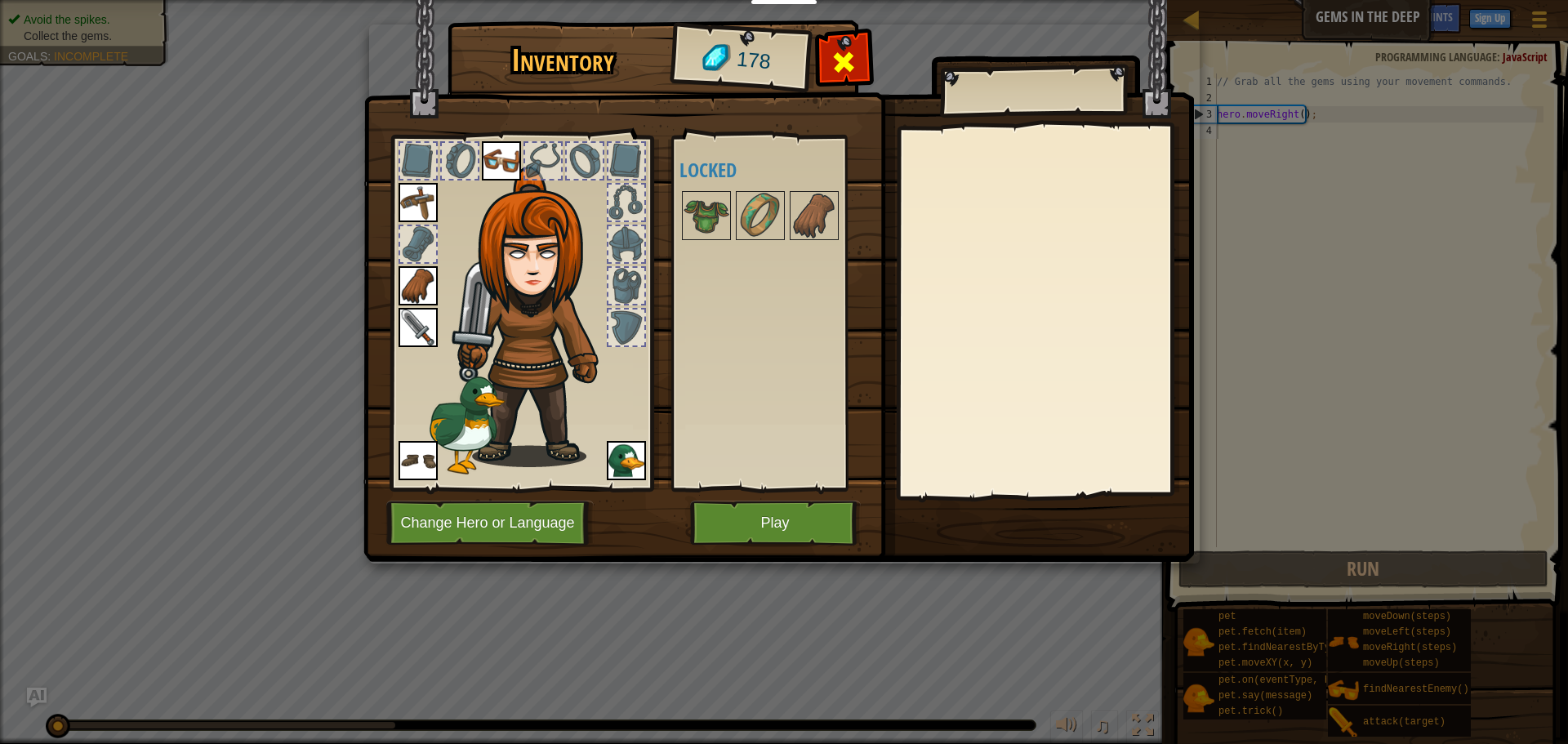
click at [860, 60] on div at bounding box center [843, 66] width 52 height 52
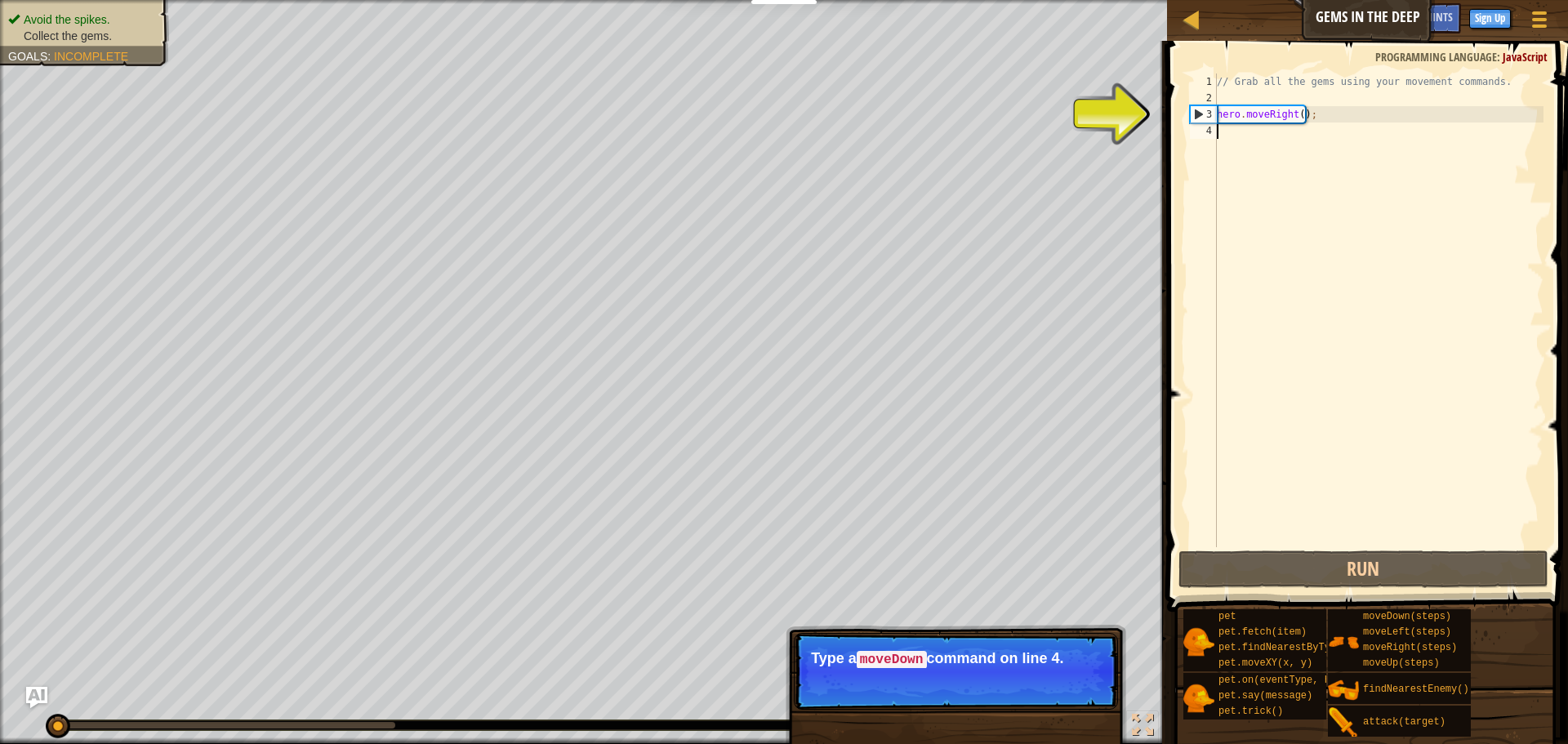
click at [36, 697] on img "Ask AI" at bounding box center [36, 697] width 21 height 21
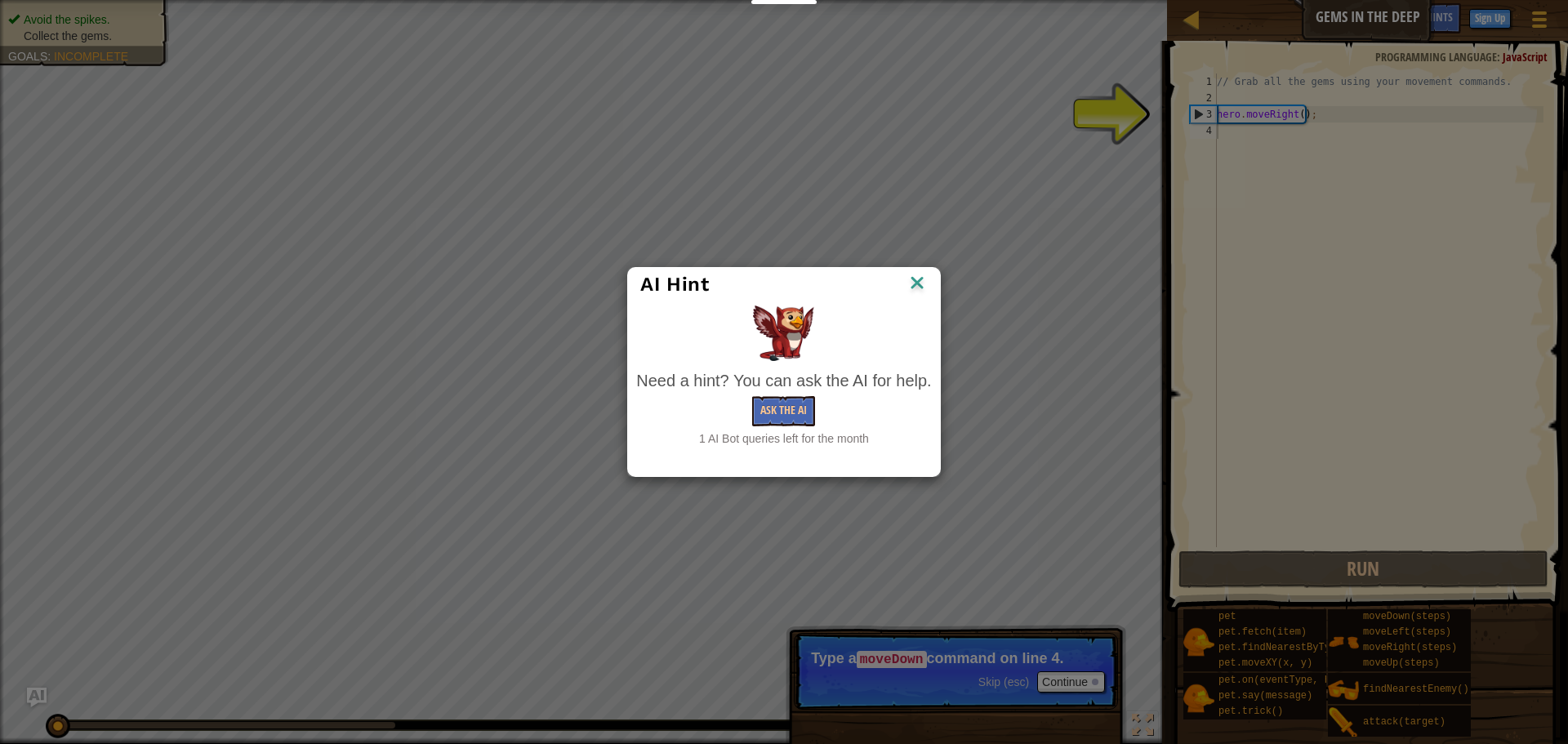
click at [919, 286] on img at bounding box center [916, 284] width 21 height 25
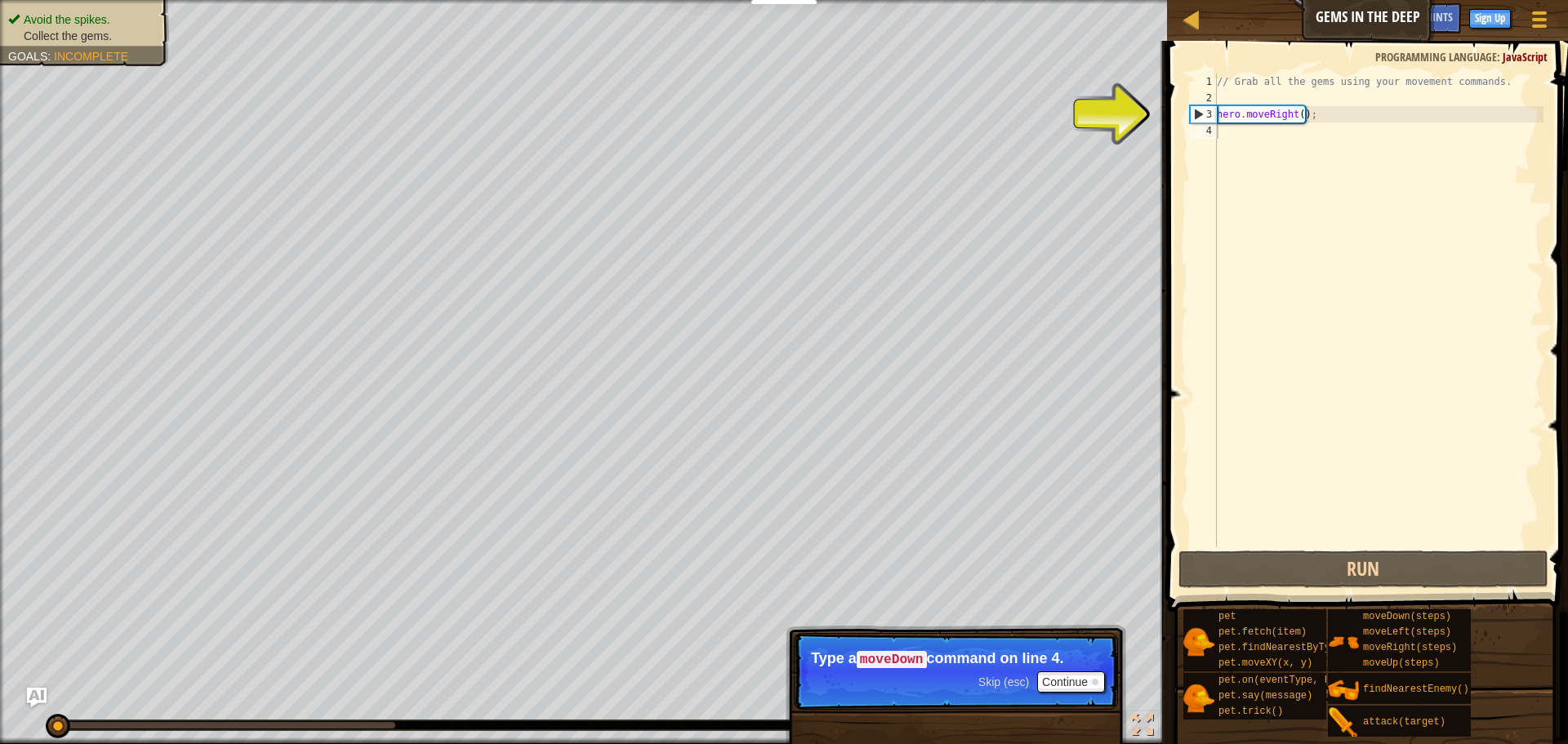
click at [899, 678] on p "Skip (esc) Continue Type a moveDown command on line 4." at bounding box center [955, 671] width 324 height 77
